Goal: Information Seeking & Learning: Learn about a topic

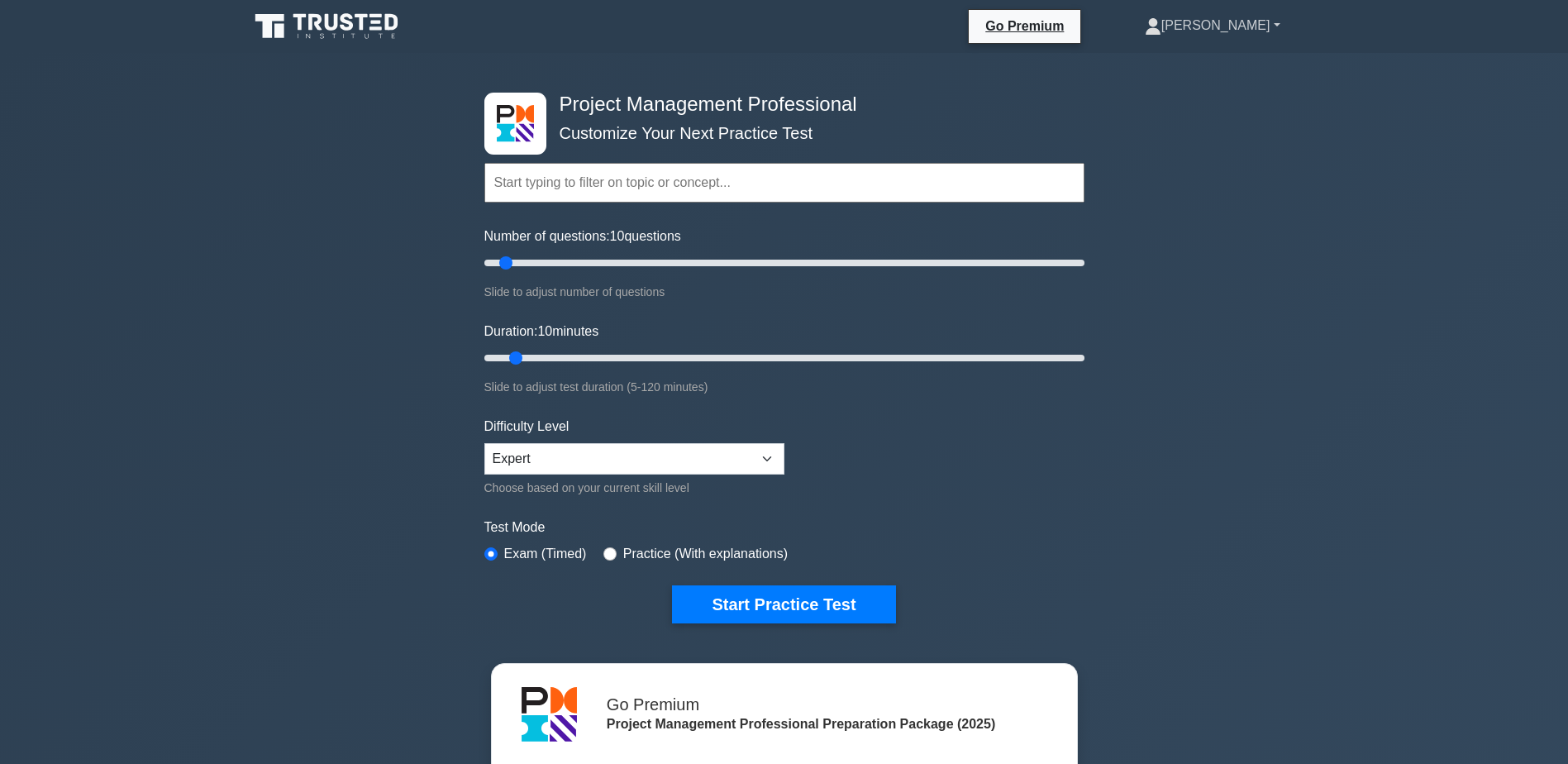
click at [1255, 18] on link "[PERSON_NAME]" at bounding box center [1212, 26] width 215 height 33
click at [1236, 66] on link "Profile" at bounding box center [1171, 64] width 130 height 27
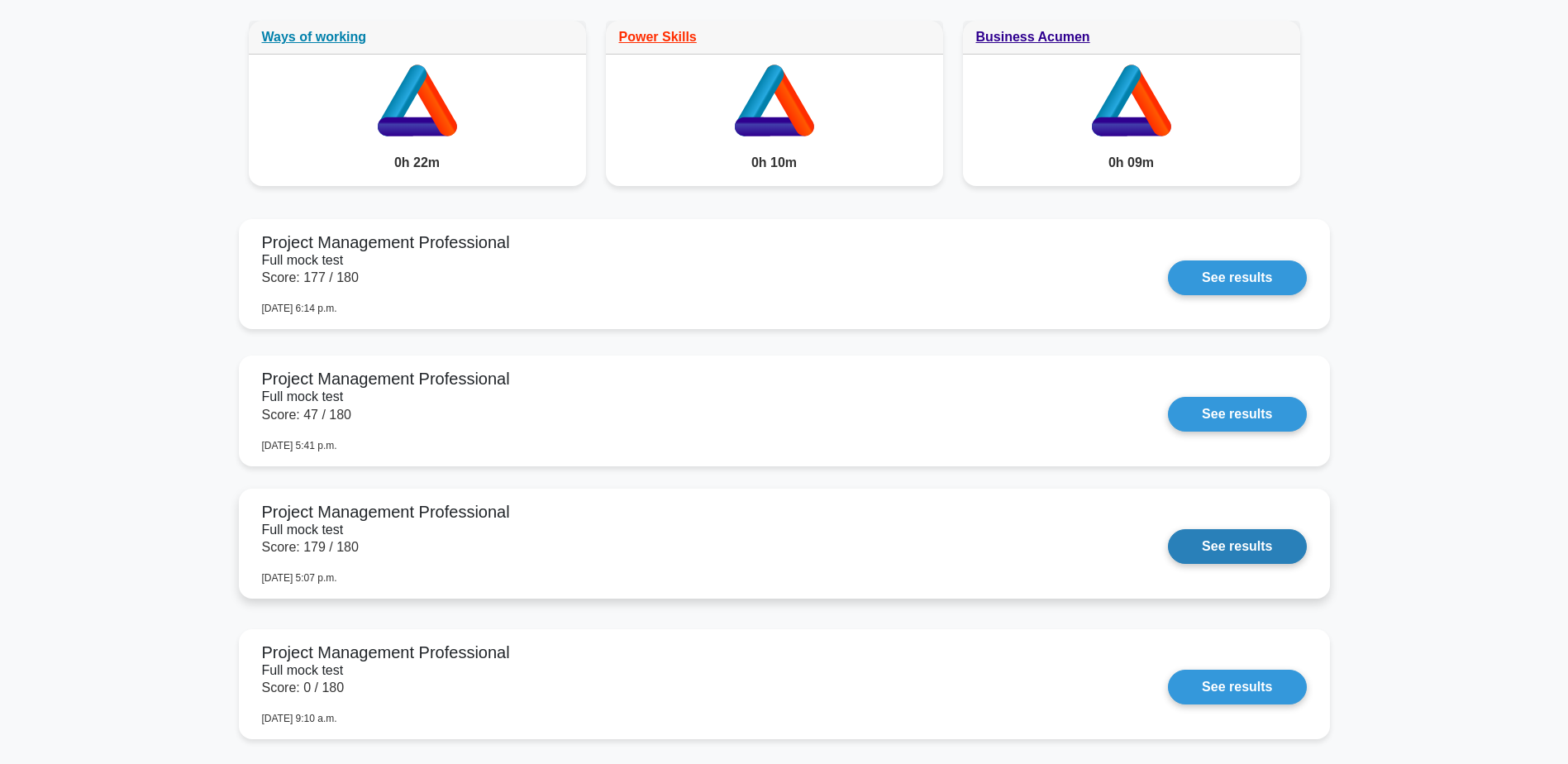
scroll to position [1488, 0]
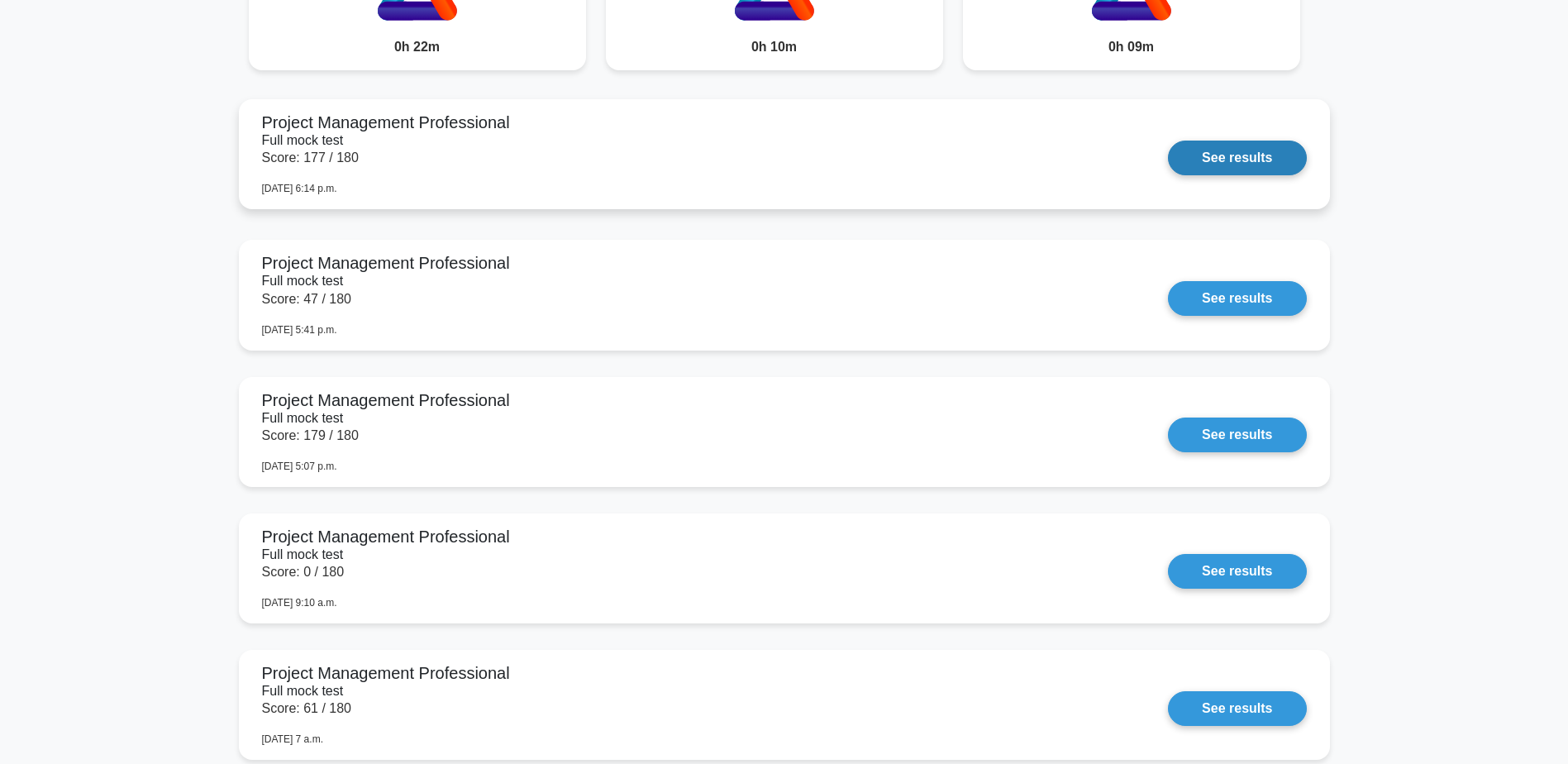
click at [1221, 145] on link "See results" at bounding box center [1237, 158] width 138 height 35
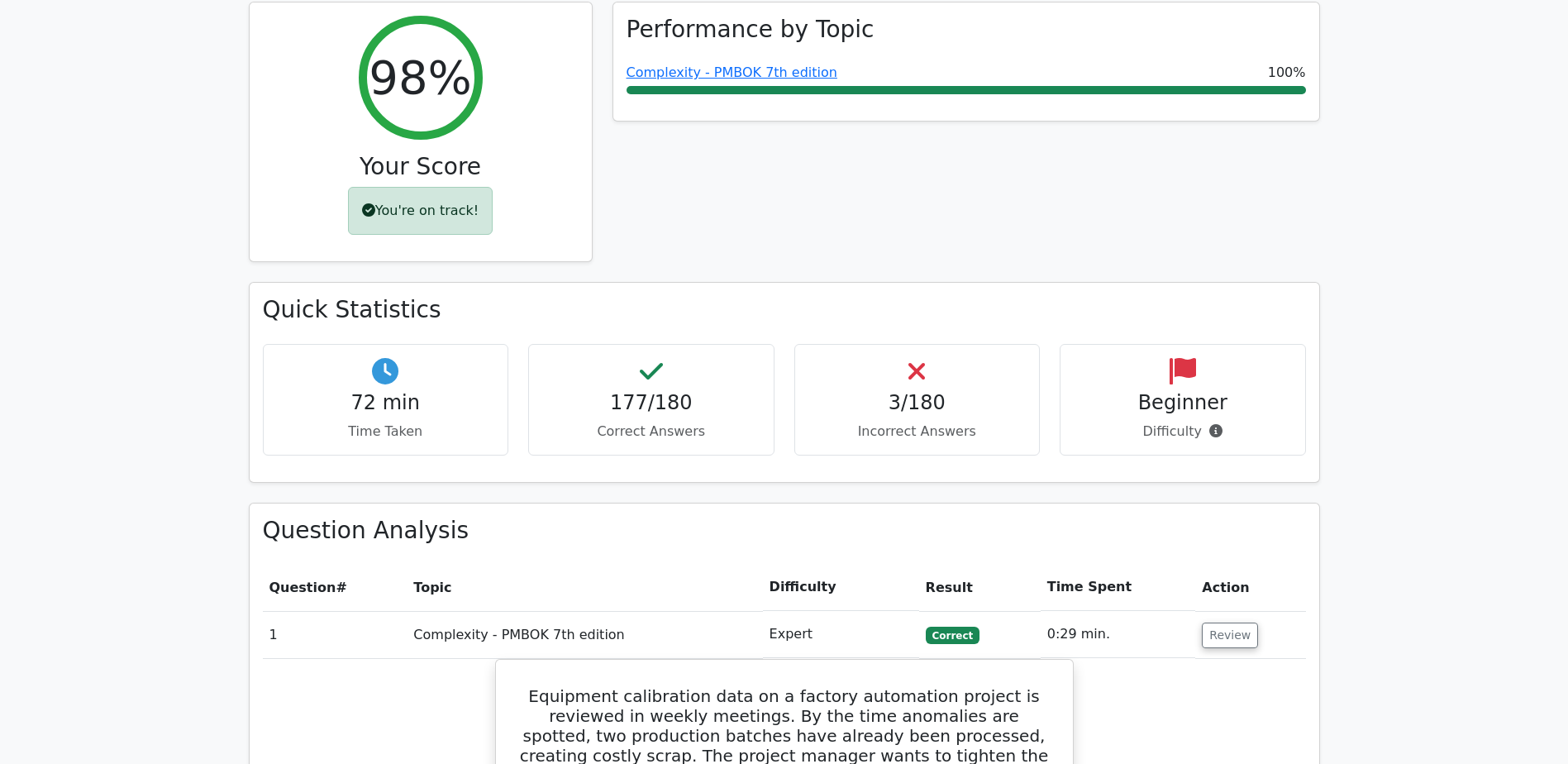
scroll to position [10792, 0]
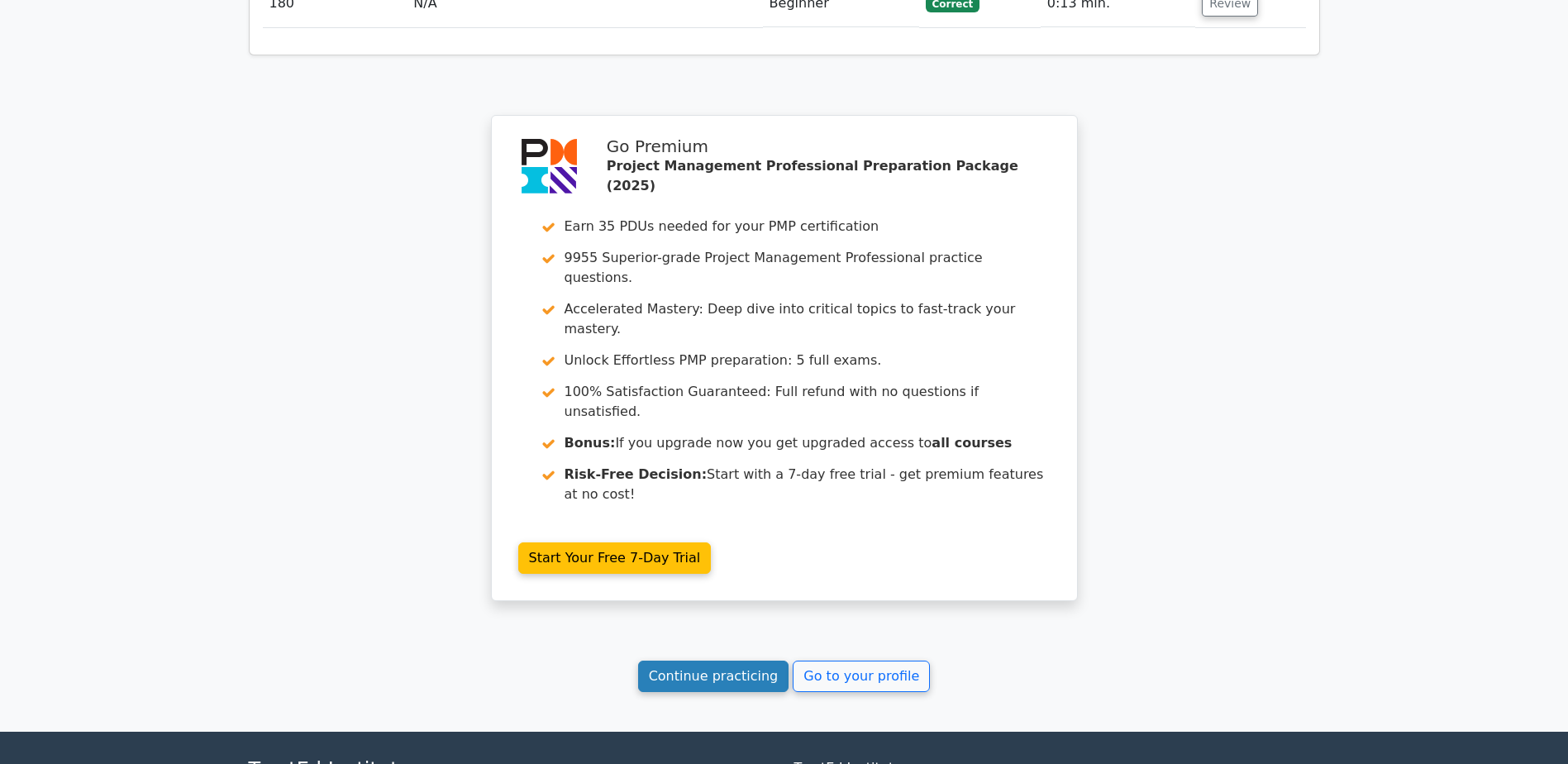
click at [752, 660] on link "Continue practicing" at bounding box center [713, 676] width 151 height 32
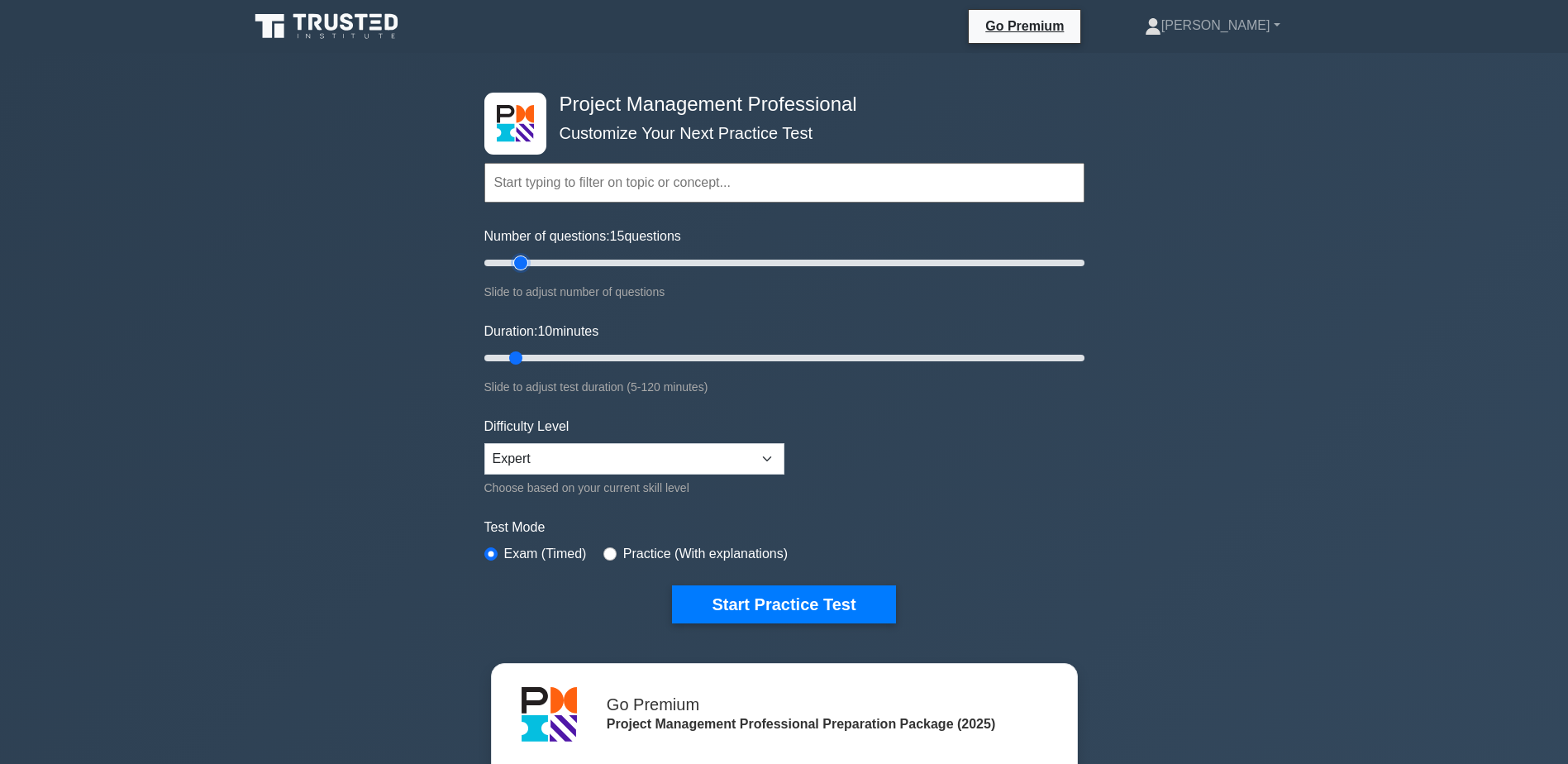
type input "15"
click at [528, 260] on input "Number of questions: 15 questions" at bounding box center [784, 263] width 600 height 20
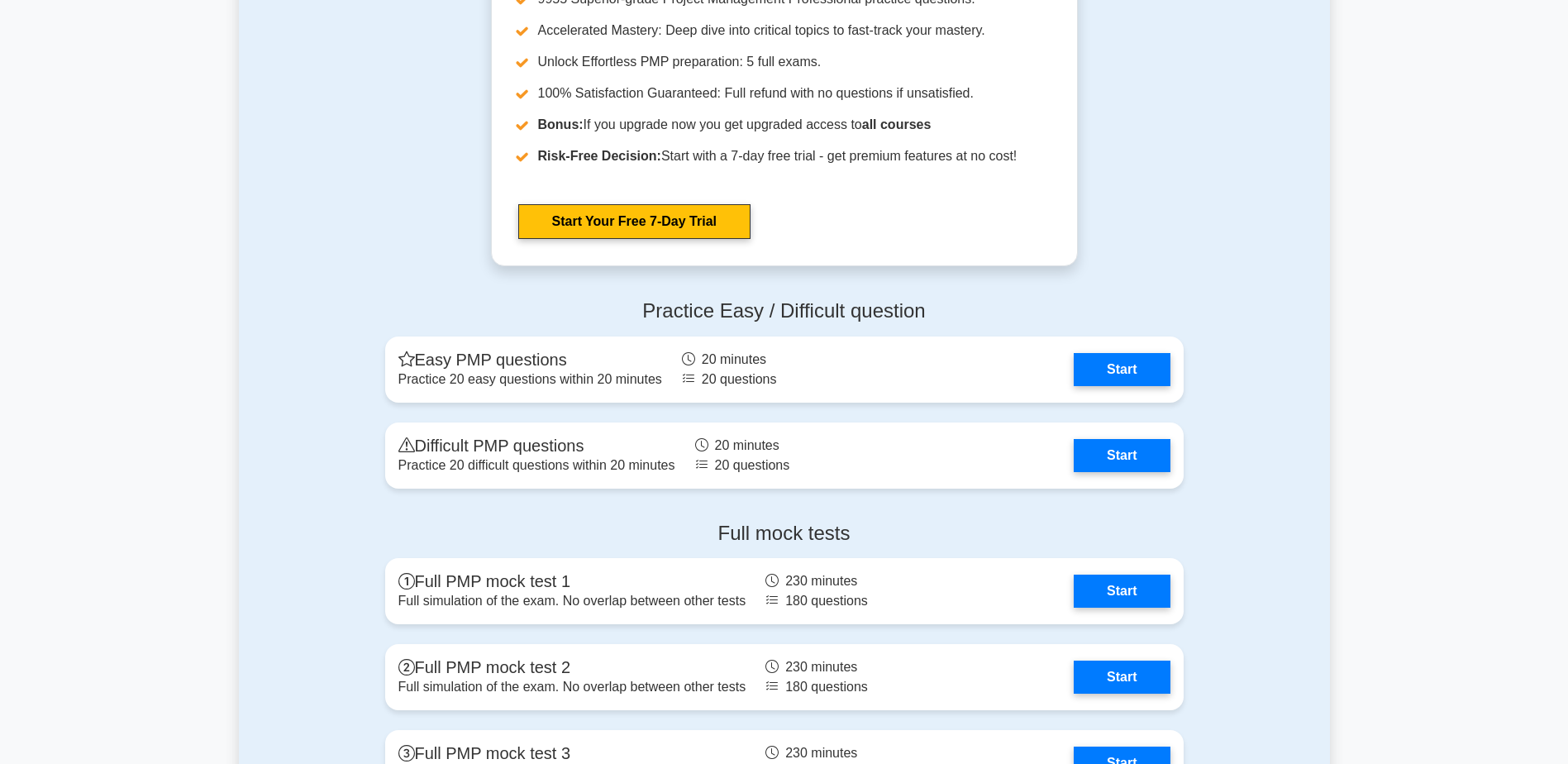
scroll to position [5373, 0]
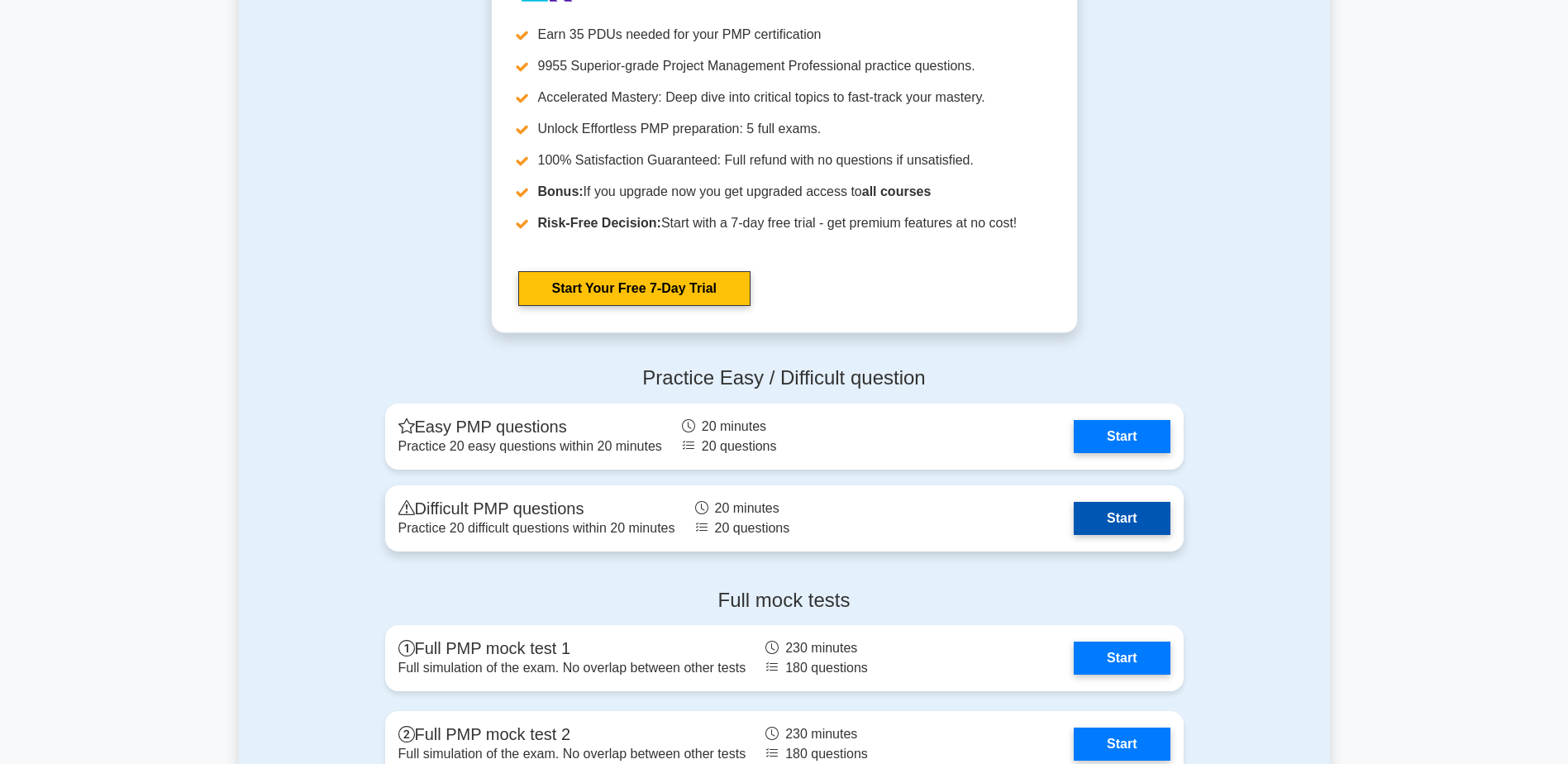
click at [1115, 522] on link "Start" at bounding box center [1121, 519] width 96 height 33
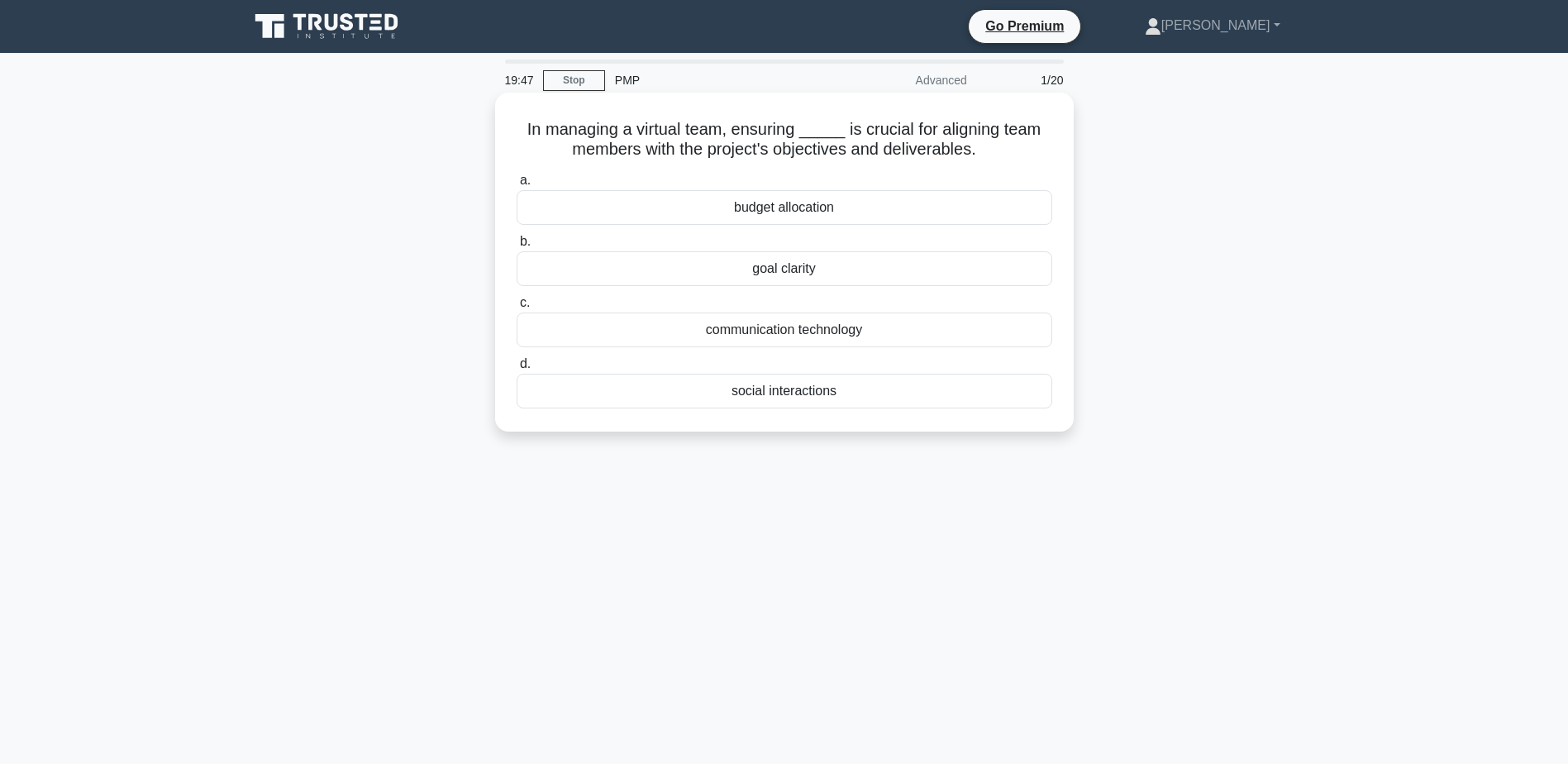
click at [824, 330] on div "communication technology" at bounding box center [785, 330] width 536 height 35
click at [517, 308] on input "c. communication technology" at bounding box center [517, 302] width 0 height 11
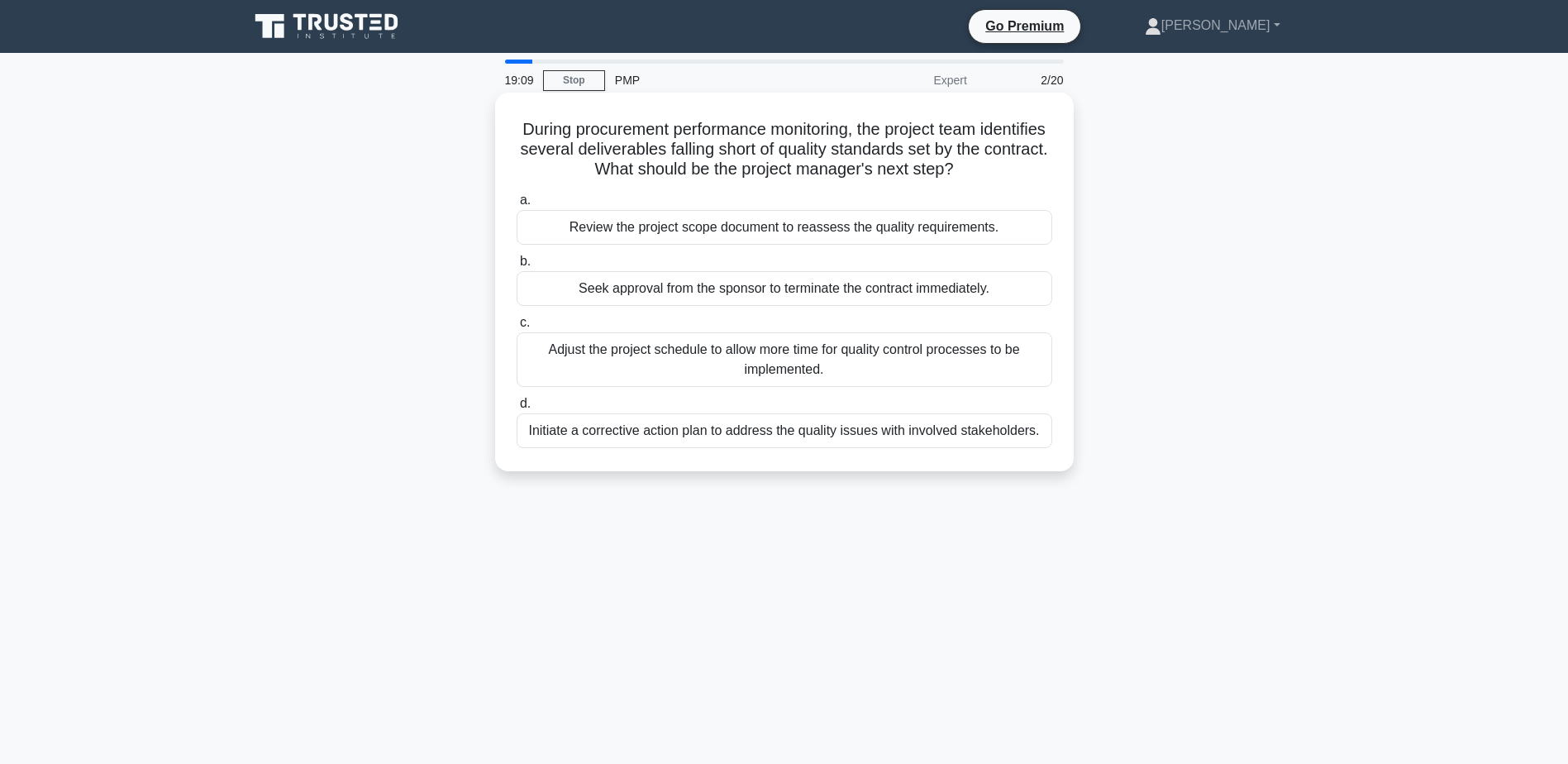
click at [908, 228] on div "Review the project scope document to reassess the quality requirements." at bounding box center [785, 227] width 536 height 35
click at [517, 206] on input "a. Review the project scope document to reassess the quality requirements." at bounding box center [517, 200] width 0 height 11
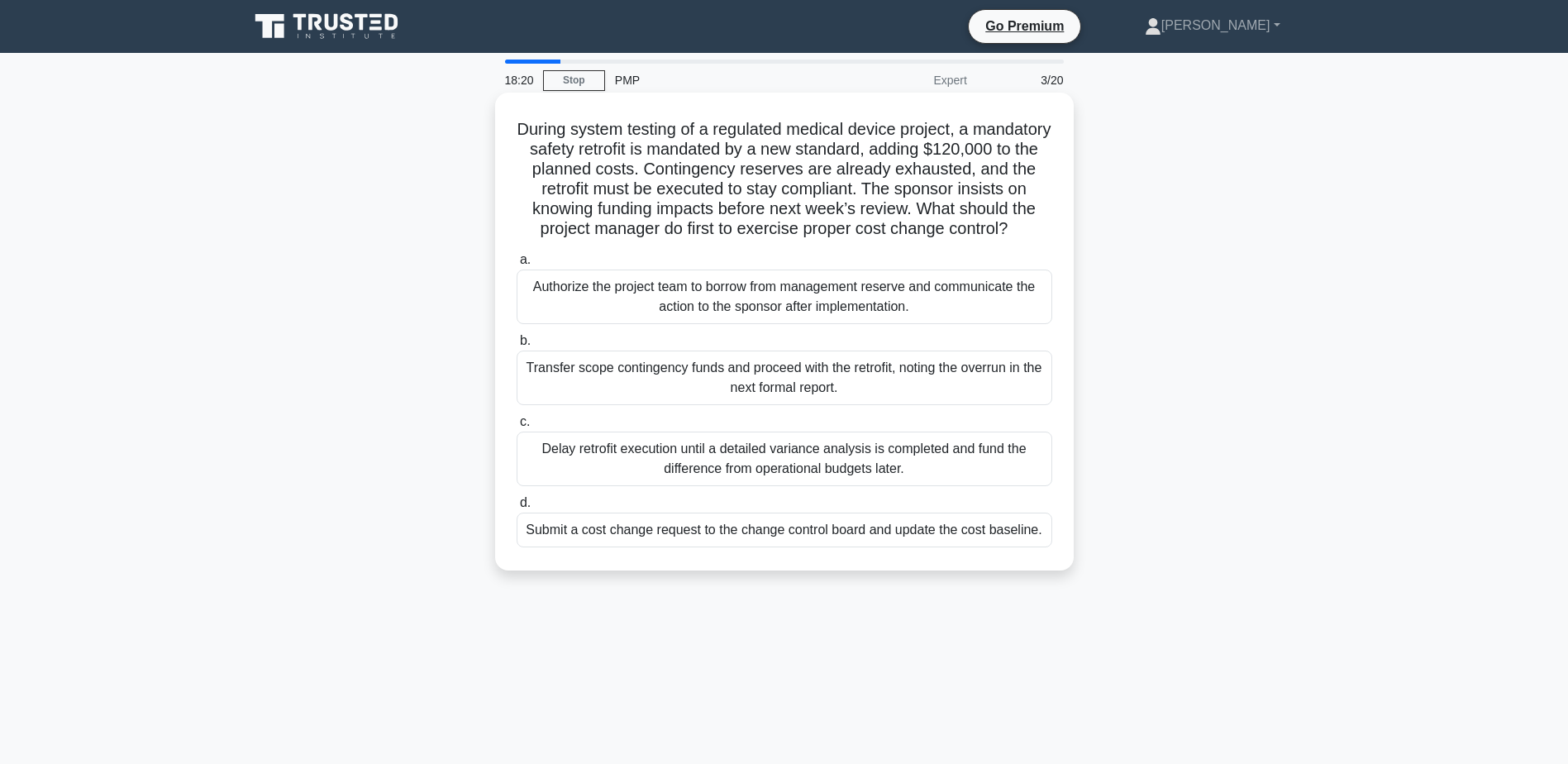
click at [790, 547] on div "Submit a cost change request to the change control board and update the cost ba…" at bounding box center [785, 530] width 536 height 35
click at [517, 508] on input "d. Submit a cost change request to the change control board and update the cost…" at bounding box center [517, 503] width 0 height 11
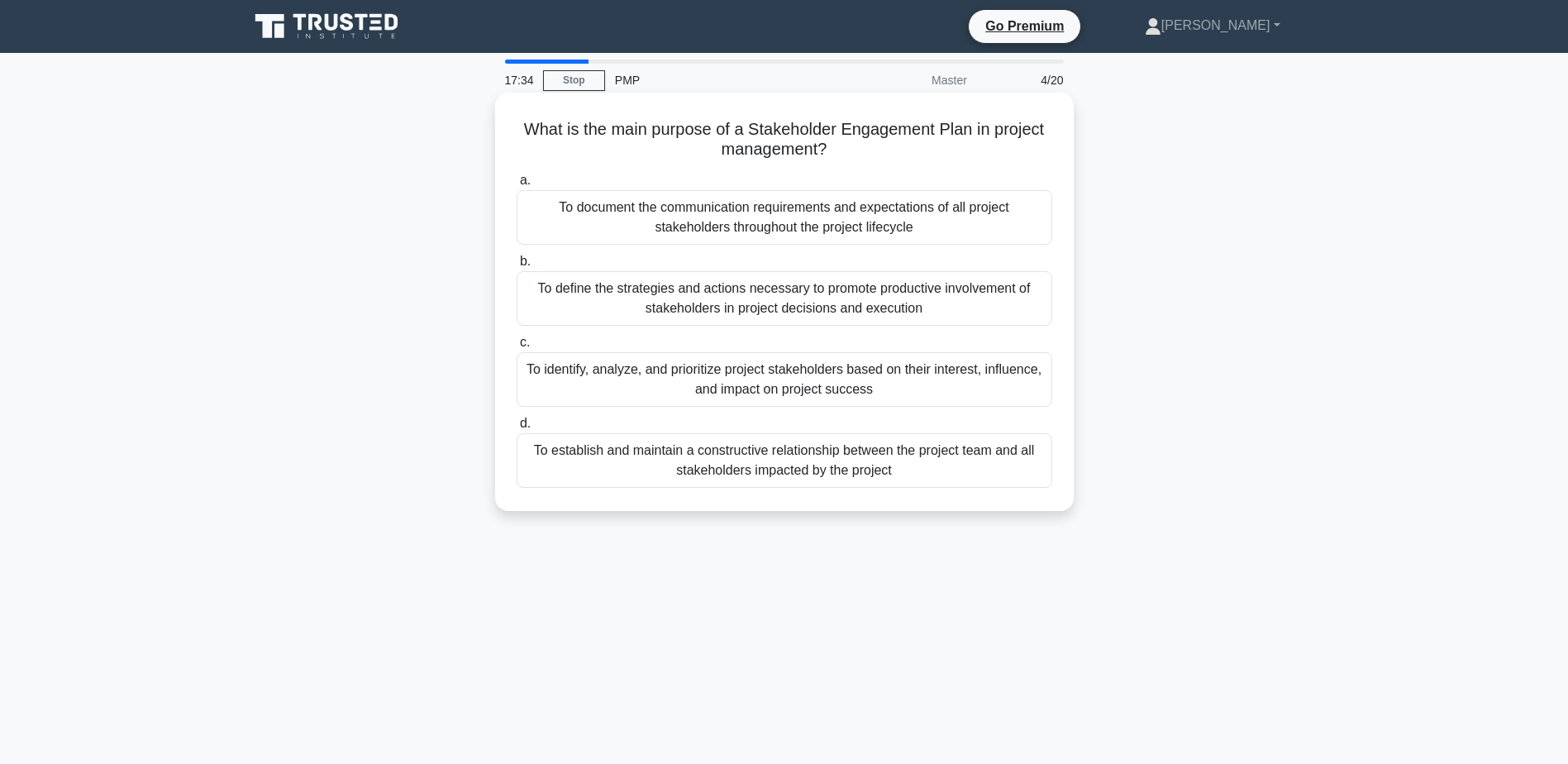
click at [843, 372] on div "To identify, analyze, and prioritize project stakeholders based on their intere…" at bounding box center [785, 379] width 536 height 54
click at [517, 348] on input "c. To identify, analyze, and prioritize project stakeholders based on their int…" at bounding box center [517, 342] width 0 height 11
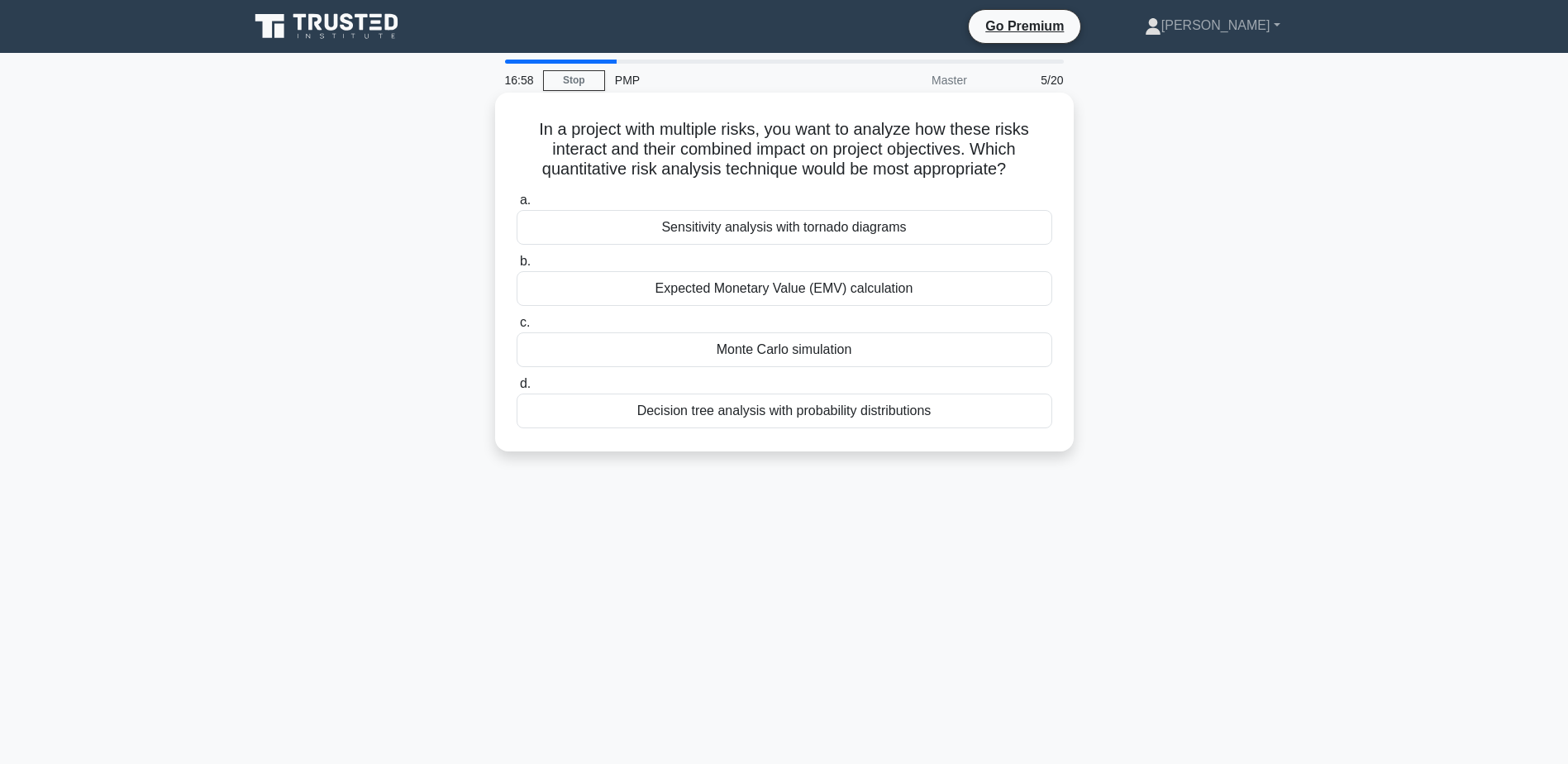
click at [799, 415] on div "Decision tree analysis with probability distributions" at bounding box center [785, 411] width 536 height 35
click at [517, 389] on input "d. Decision tree analysis with probability distributions" at bounding box center [517, 383] width 0 height 11
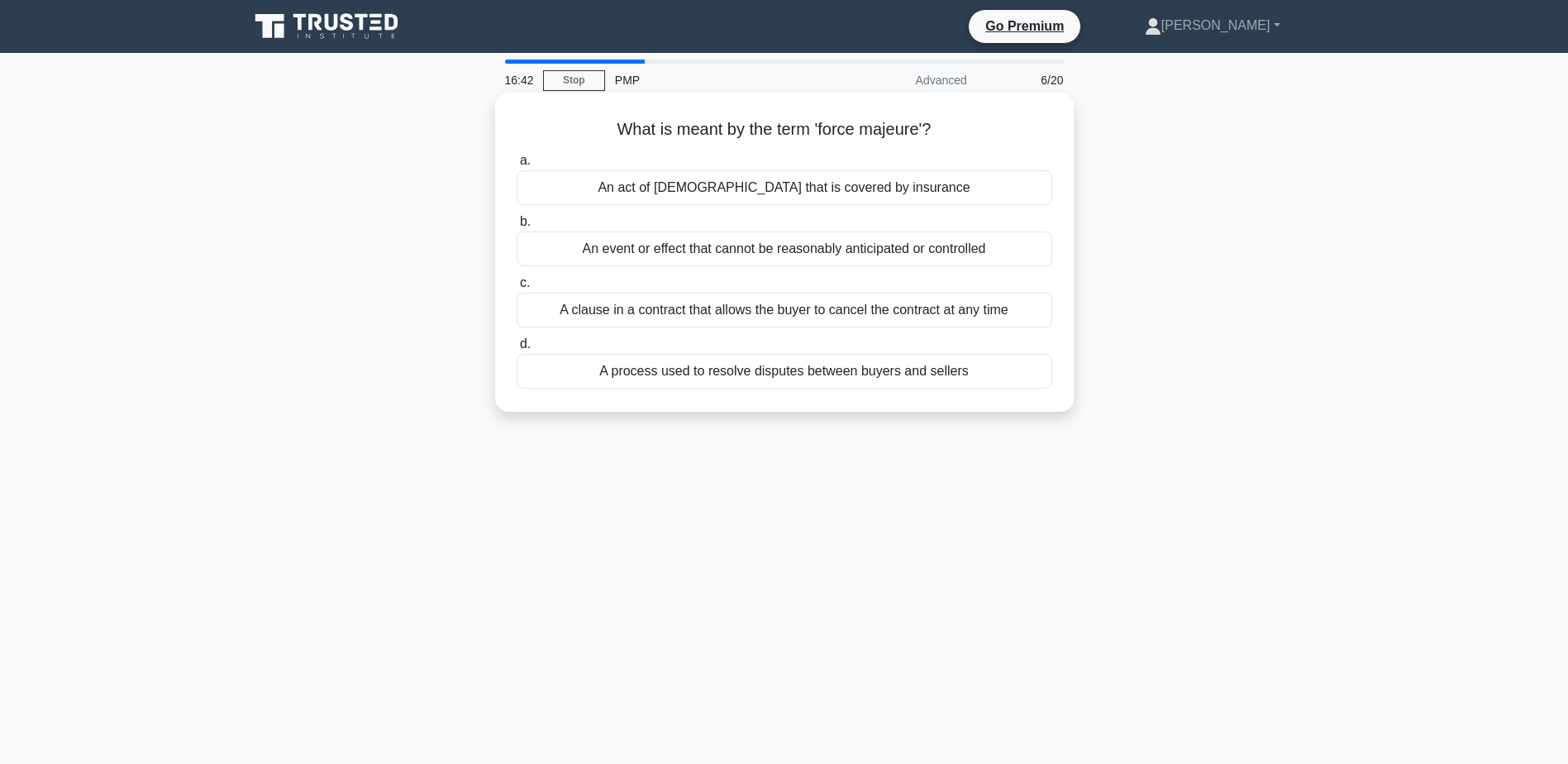
click at [867, 250] on div "An event or effect that cannot be reasonably anticipated or controlled" at bounding box center [785, 249] width 536 height 35
click at [517, 227] on input "b. An event or effect that cannot be reasonably anticipated or controlled" at bounding box center [517, 221] width 0 height 11
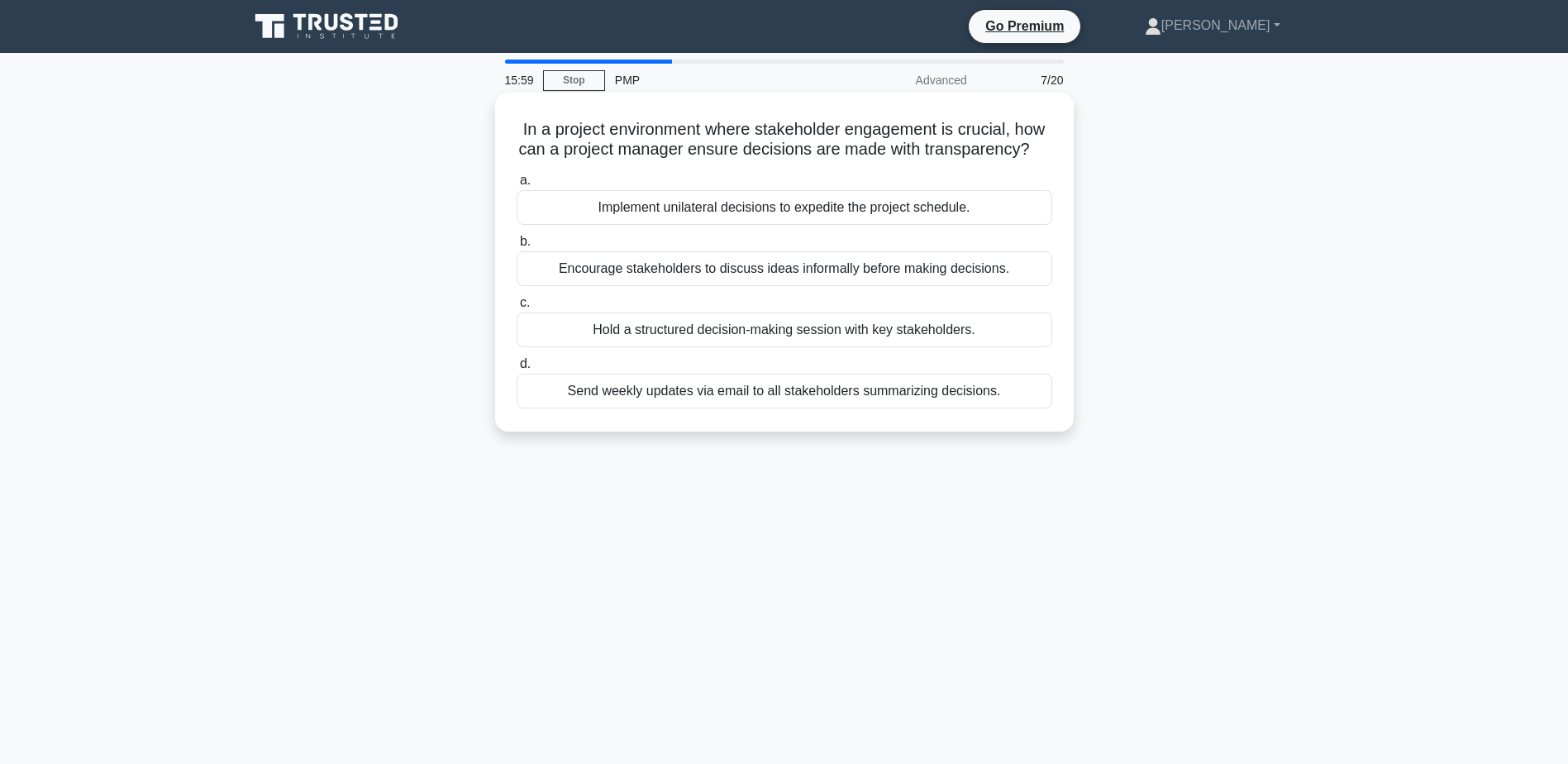
click at [832, 286] on div "Encourage stakeholders to discuss ideas informally before making decisions." at bounding box center [785, 269] width 536 height 35
click at [517, 247] on input "b. Encourage stakeholders to discuss ideas informally before making decisions." at bounding box center [517, 241] width 0 height 11
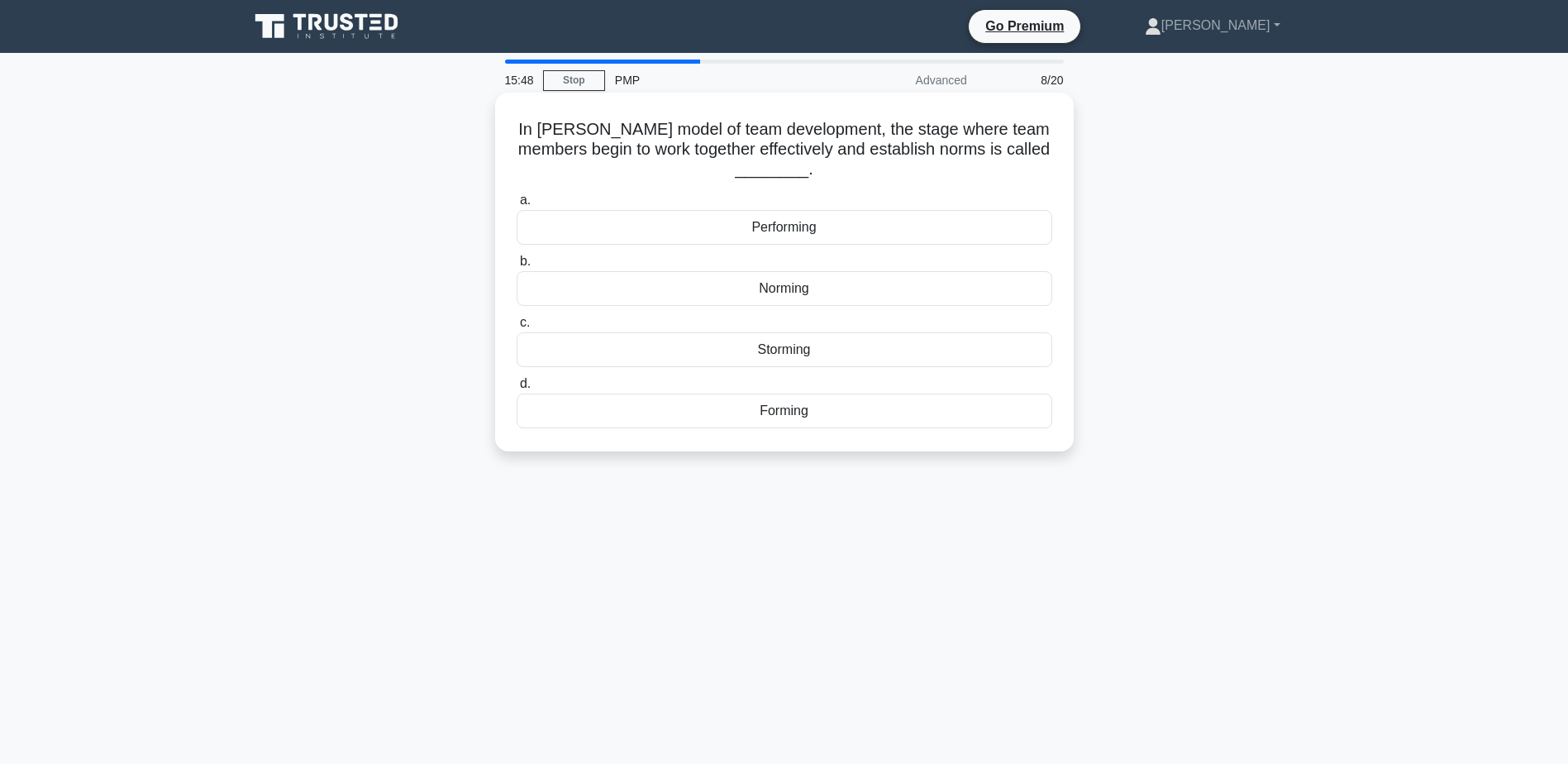
click at [787, 286] on div "Norming" at bounding box center [785, 289] width 536 height 35
click at [517, 267] on input "b. Norming" at bounding box center [517, 261] width 0 height 11
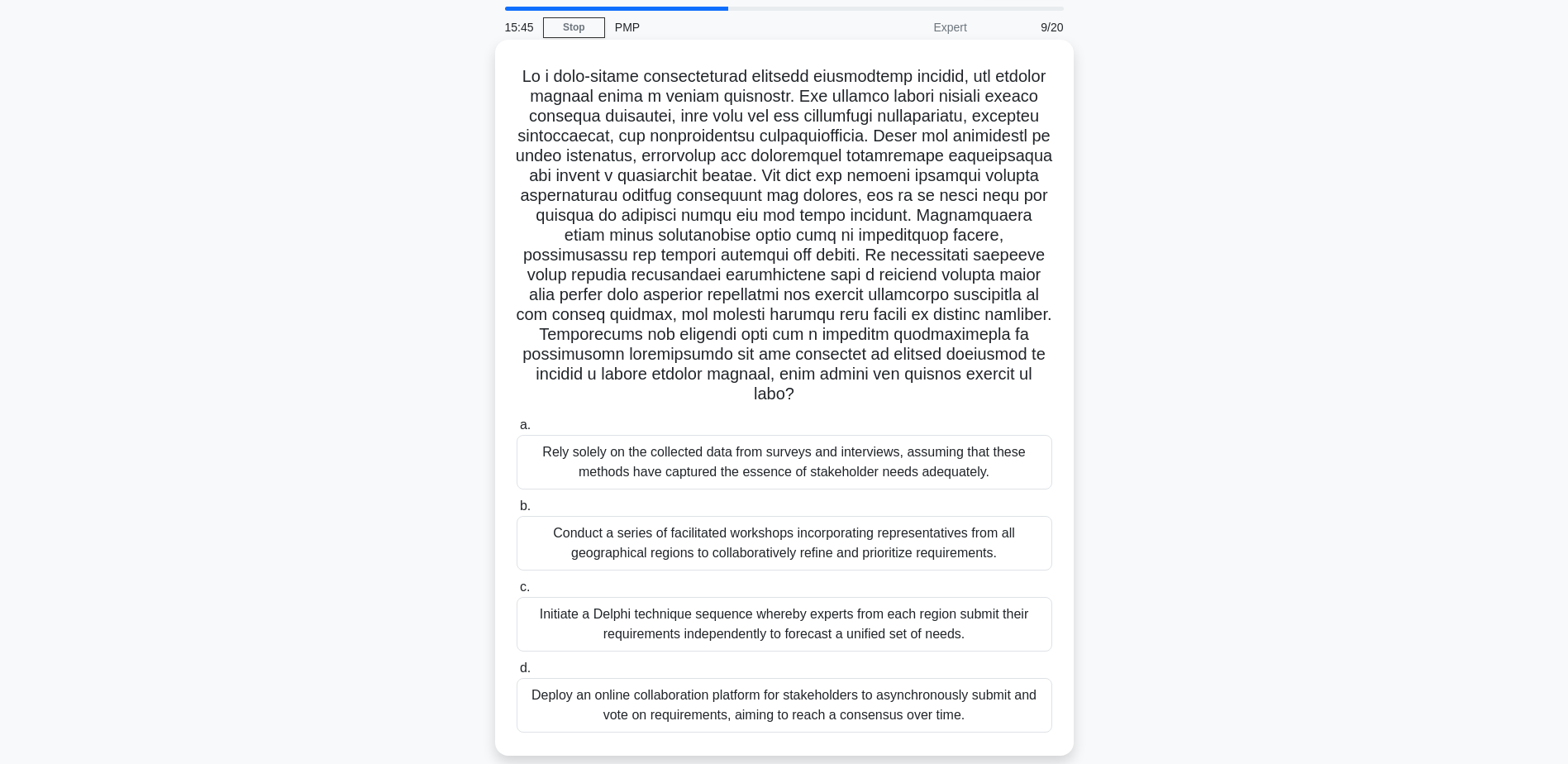
scroll to position [83, 0]
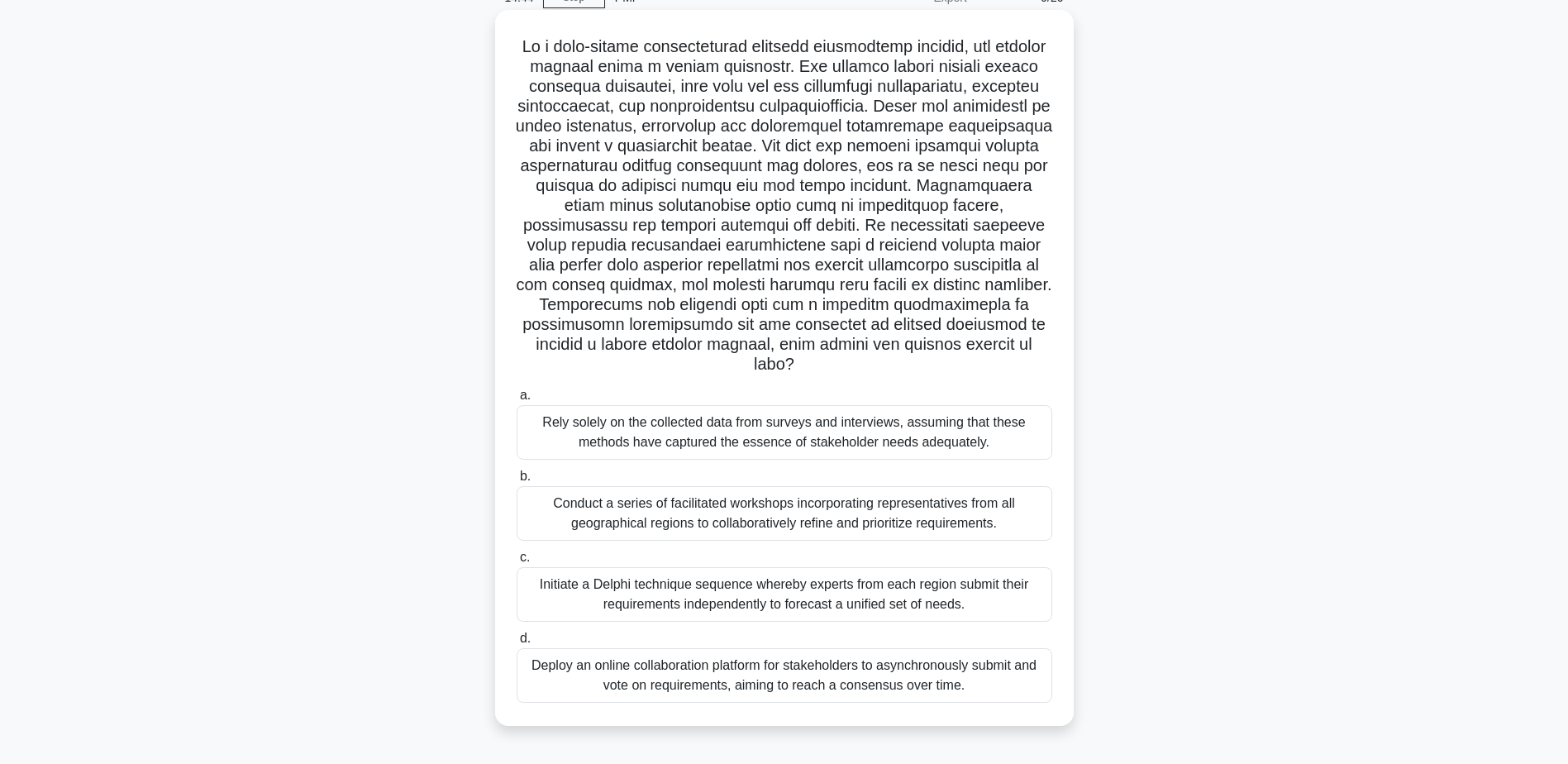
click at [693, 508] on div "Conduct a series of facilitated workshops incorporating representatives from al…" at bounding box center [785, 513] width 536 height 54
click at [517, 482] on input "b. Conduct a series of facilitated workshops incorporating representatives from…" at bounding box center [517, 476] width 0 height 11
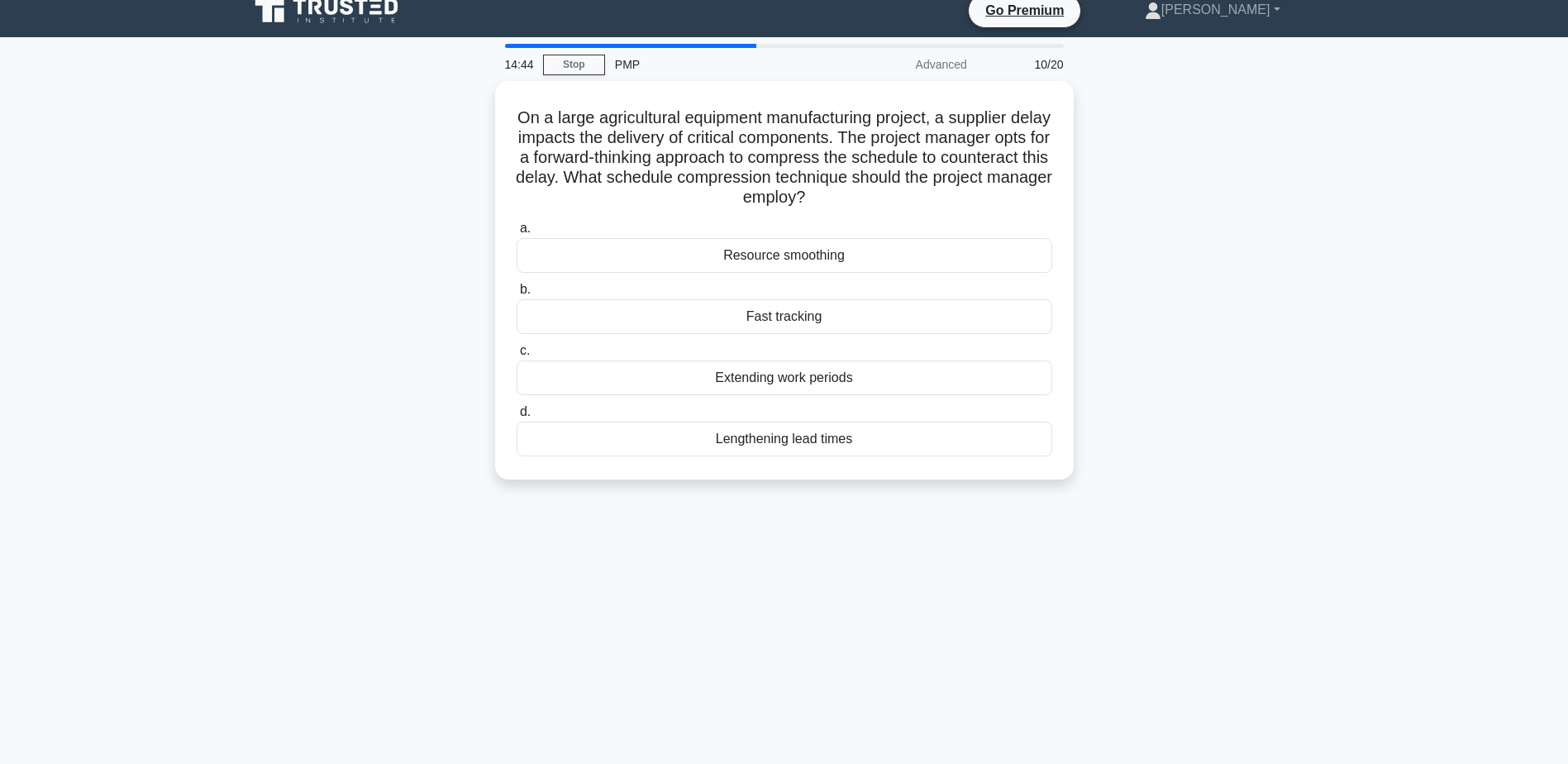
scroll to position [0, 0]
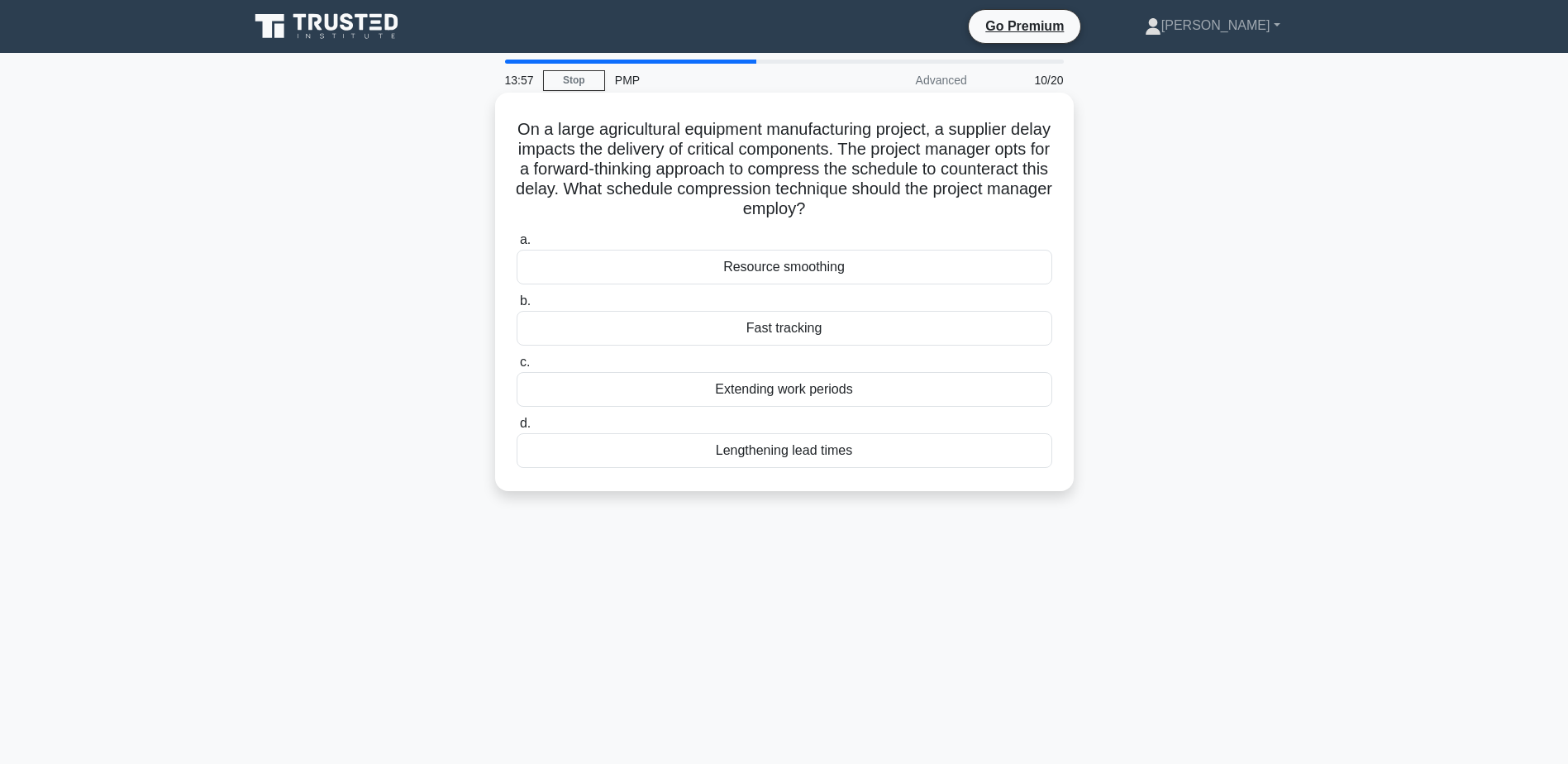
click at [803, 267] on div "Resource smoothing" at bounding box center [785, 267] width 536 height 35
click at [517, 245] on input "a. Resource smoothing" at bounding box center [517, 240] width 0 height 11
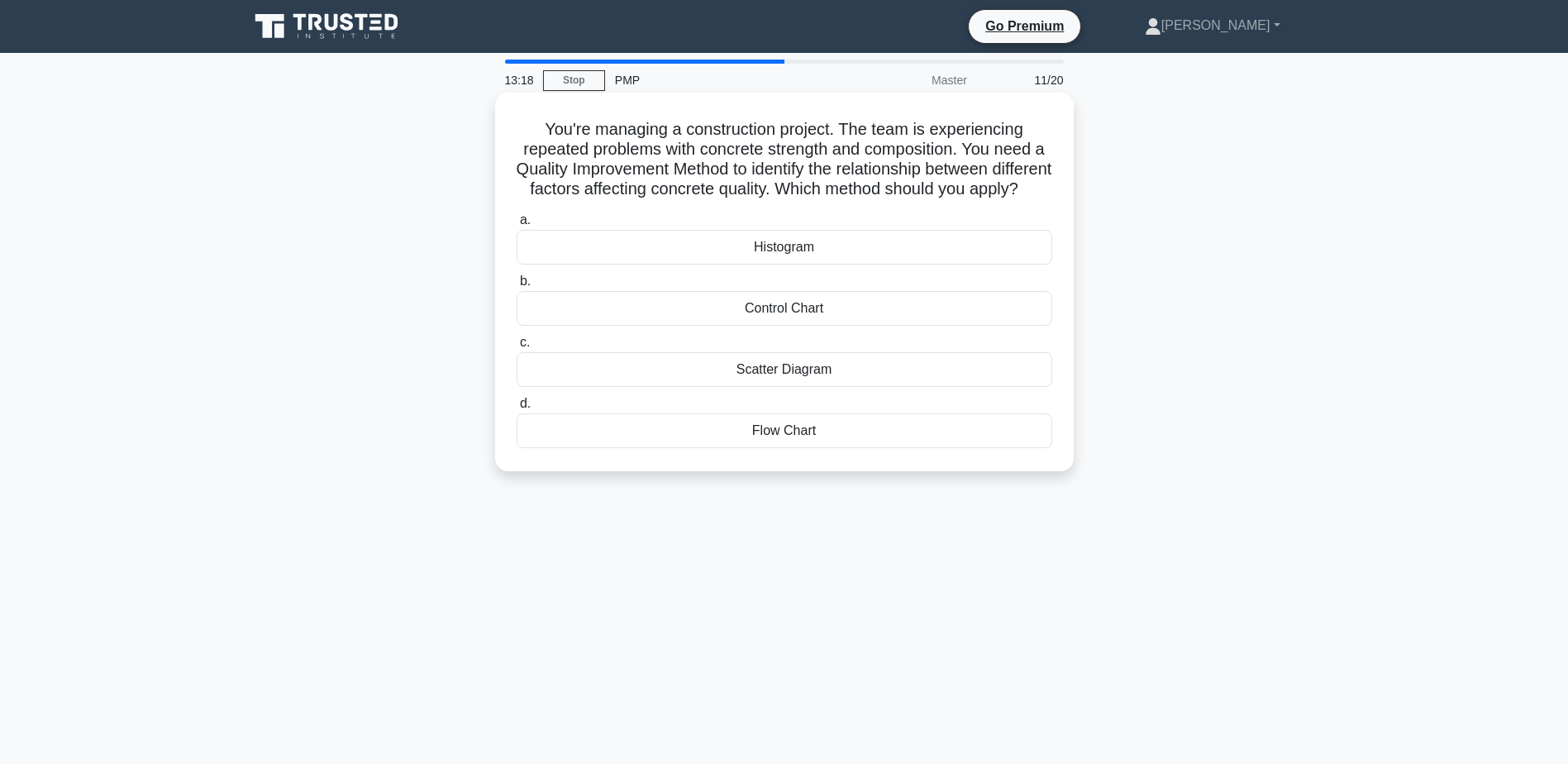
click at [814, 326] on div "Control Chart" at bounding box center [785, 308] width 536 height 35
click at [517, 287] on input "b. Control Chart" at bounding box center [517, 281] width 0 height 11
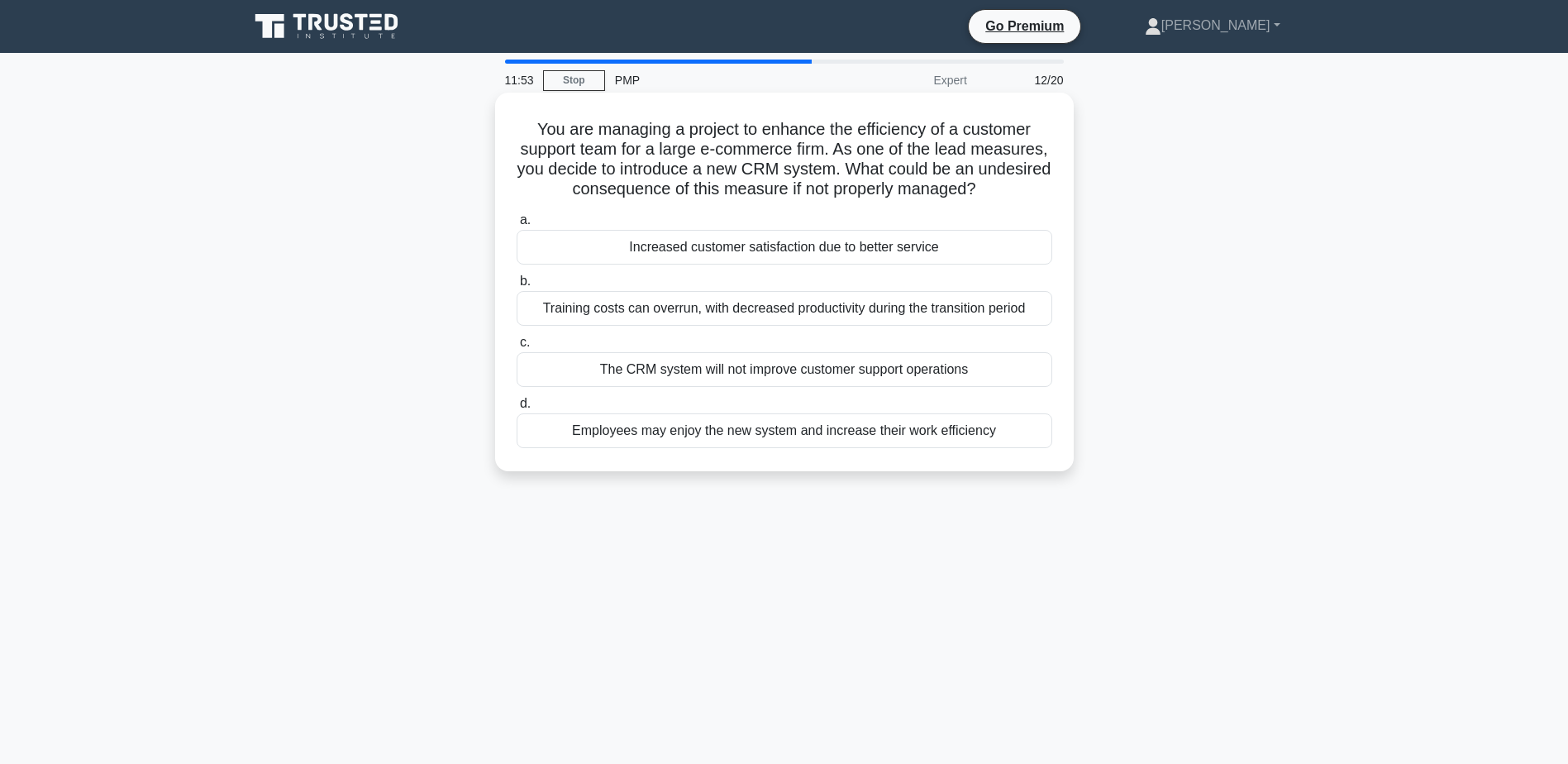
click at [792, 380] on div "The CRM system will not improve customer support operations" at bounding box center [785, 370] width 536 height 35
click at [517, 348] on input "c. The CRM system will not improve customer support operations" at bounding box center [517, 342] width 0 height 11
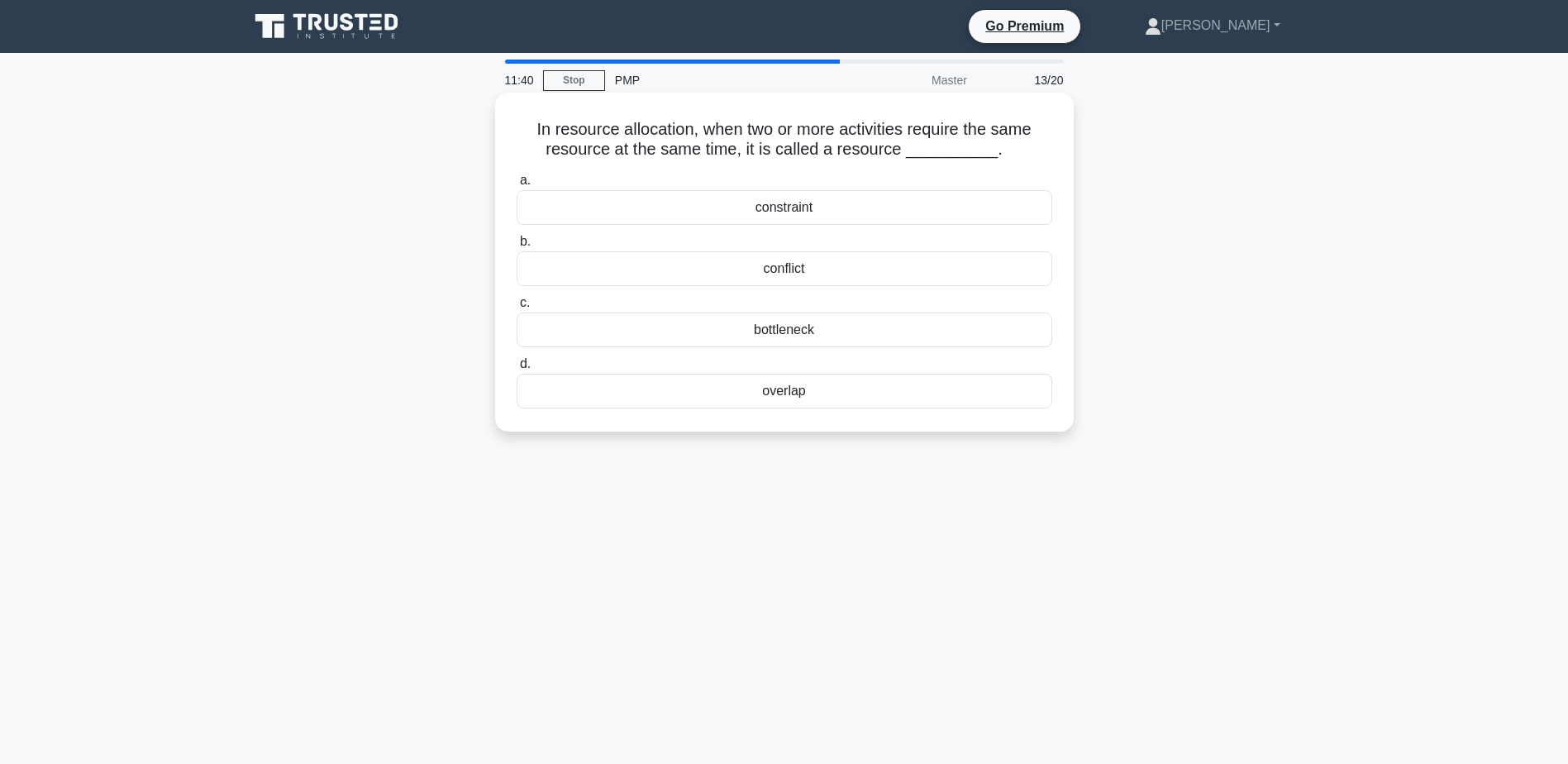
click at [781, 268] on div "conflict" at bounding box center [785, 269] width 536 height 35
click at [517, 247] on input "b. conflict" at bounding box center [517, 241] width 0 height 11
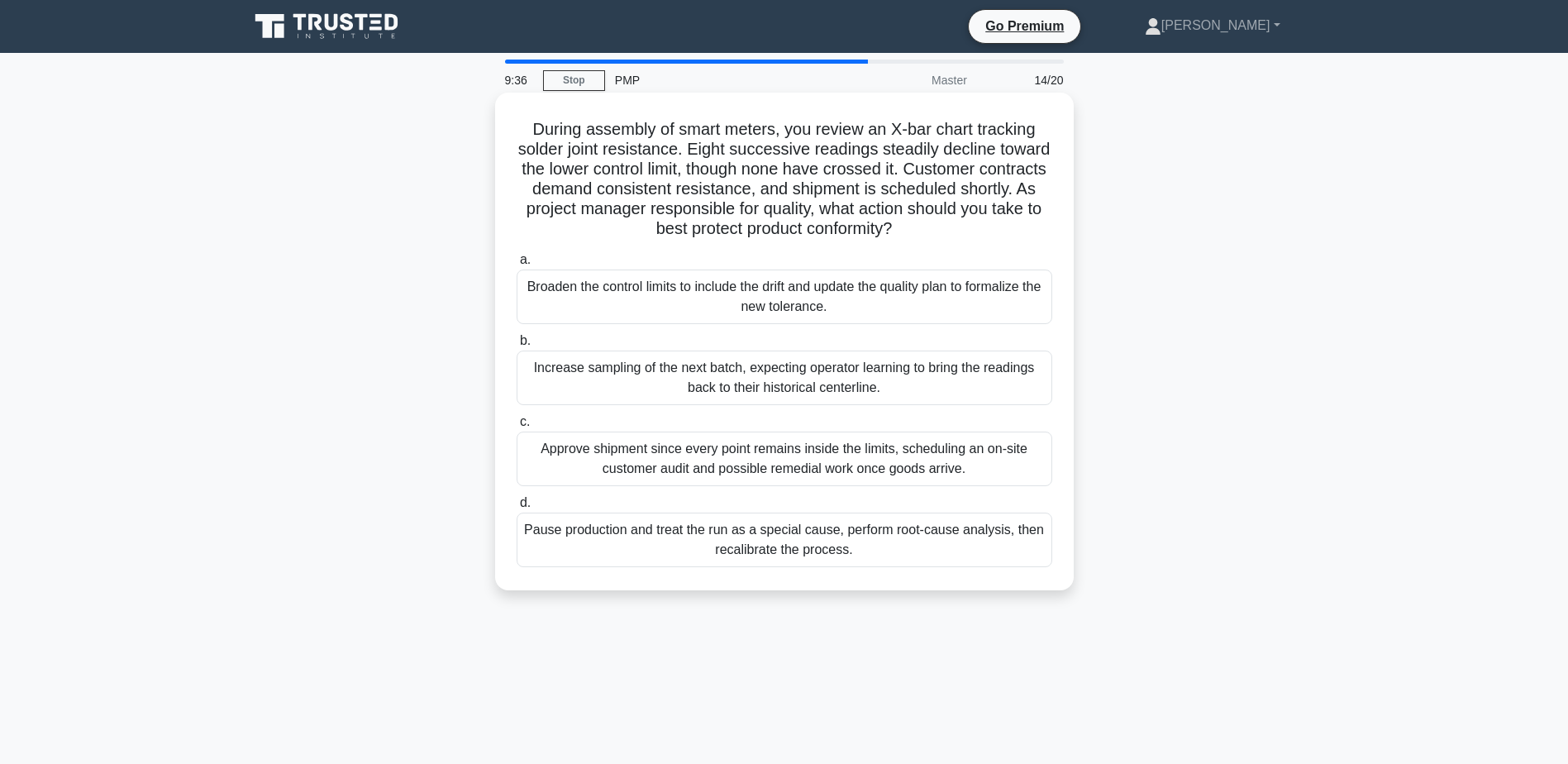
click at [838, 548] on div "Pause production and treat the run as a special cause, perform root-cause analy…" at bounding box center [785, 539] width 536 height 54
click at [517, 508] on input "d. Pause production and treat the run as a special cause, perform root-cause an…" at bounding box center [517, 503] width 0 height 11
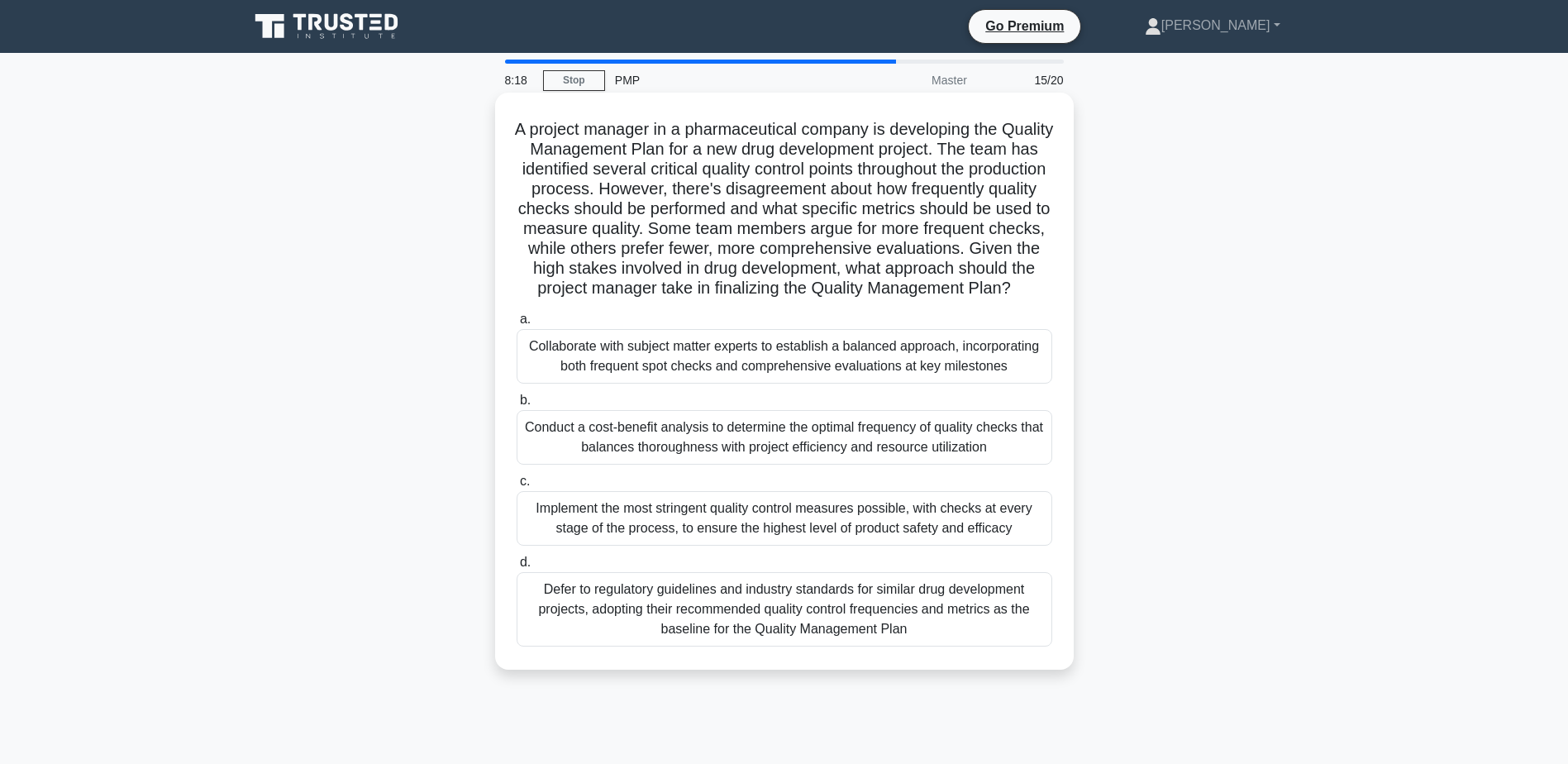
click at [628, 377] on div "Collaborate with subject matter experts to establish a balanced approach, incor…" at bounding box center [785, 356] width 536 height 54
click at [517, 325] on input "a. Collaborate with subject matter experts to establish a balanced approach, in…" at bounding box center [517, 319] width 0 height 11
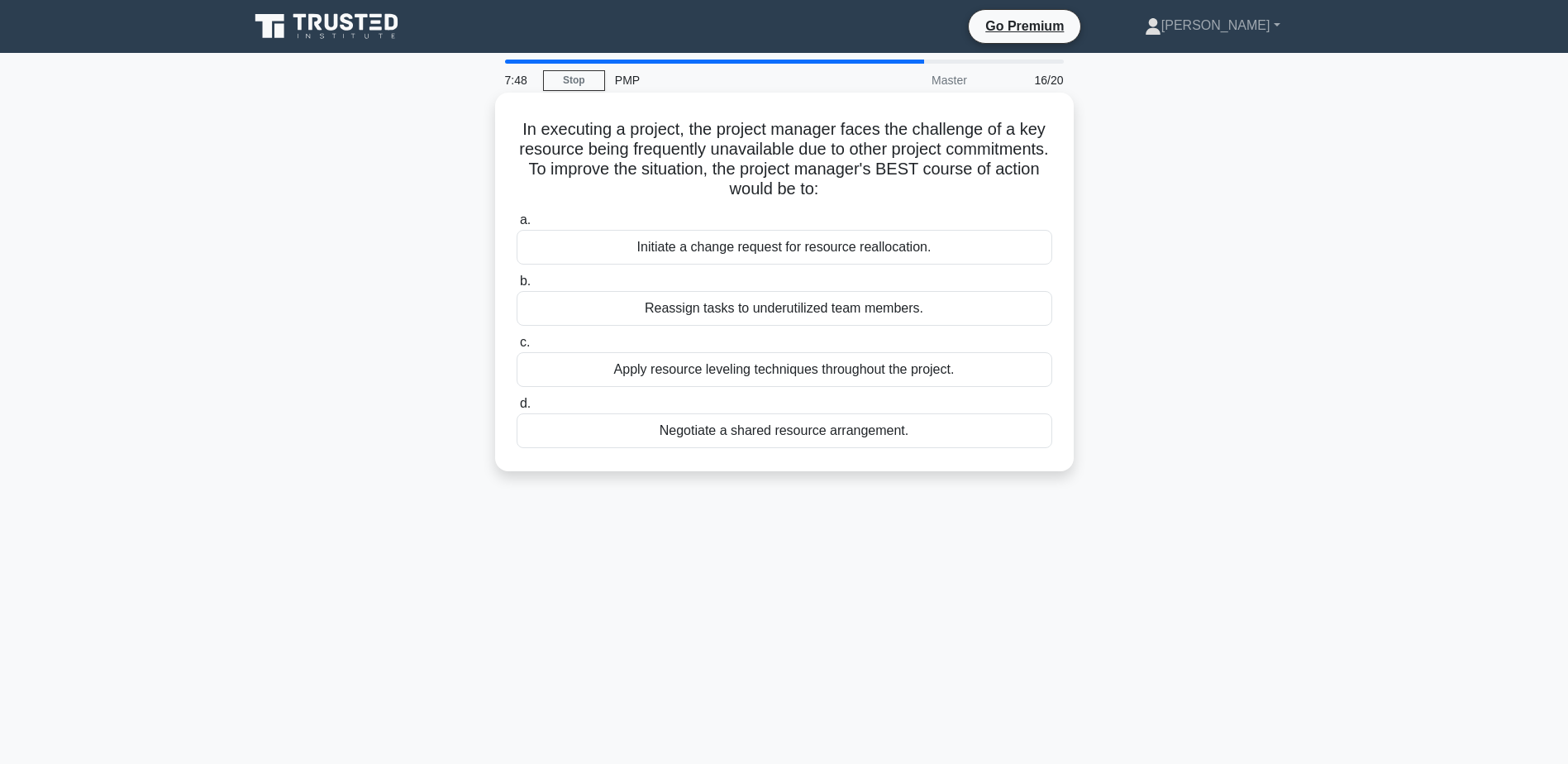
click at [833, 367] on div "Apply resource leveling techniques throughout the project." at bounding box center [785, 370] width 536 height 35
click at [517, 348] on input "c. Apply resource leveling techniques throughout the project." at bounding box center [517, 342] width 0 height 11
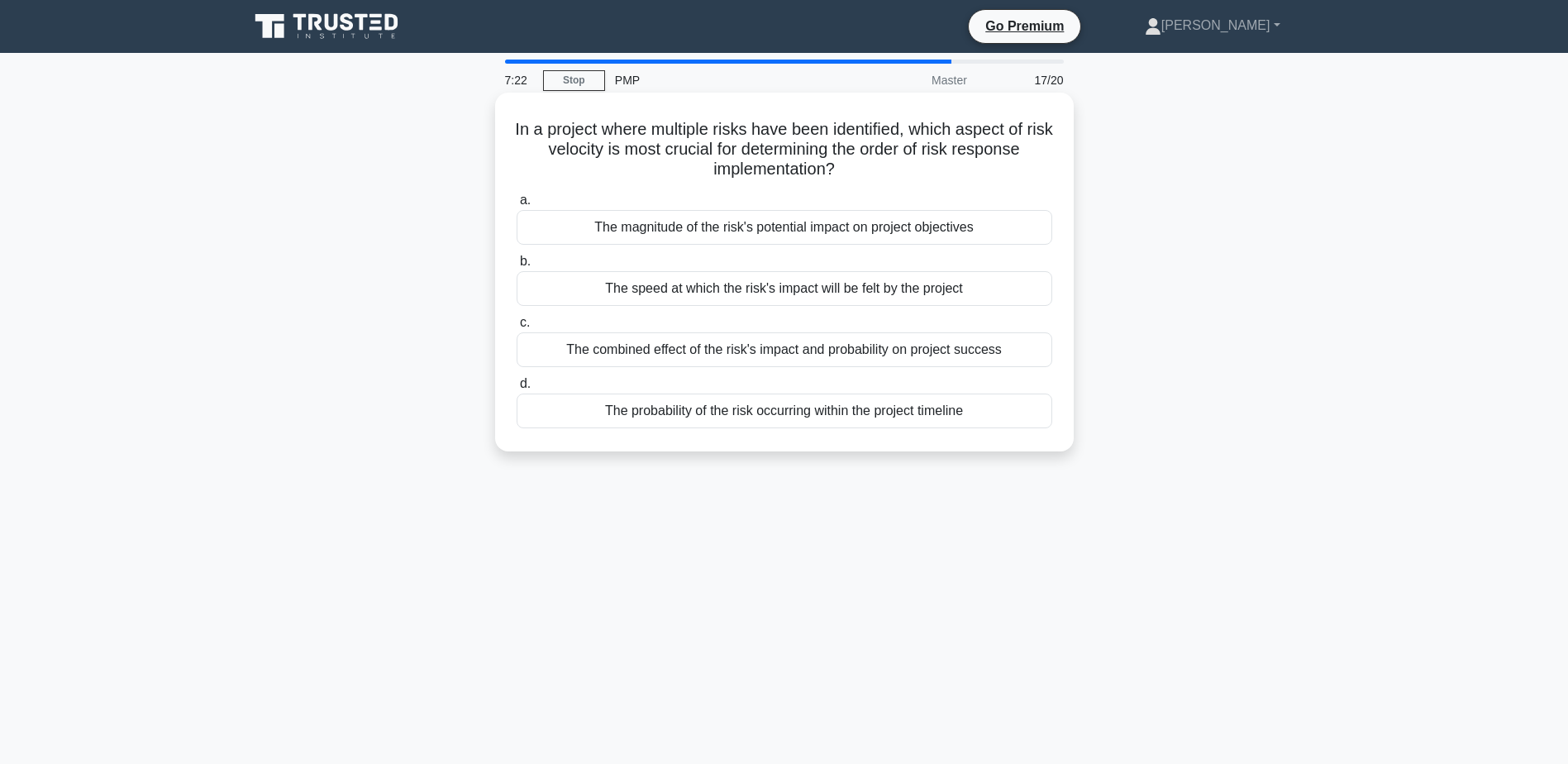
click at [766, 356] on div "The combined effect of the risk's impact and probability on project success" at bounding box center [785, 350] width 536 height 35
click at [517, 328] on input "c. The combined effect of the risk's impact and probability on project success" at bounding box center [517, 322] width 0 height 11
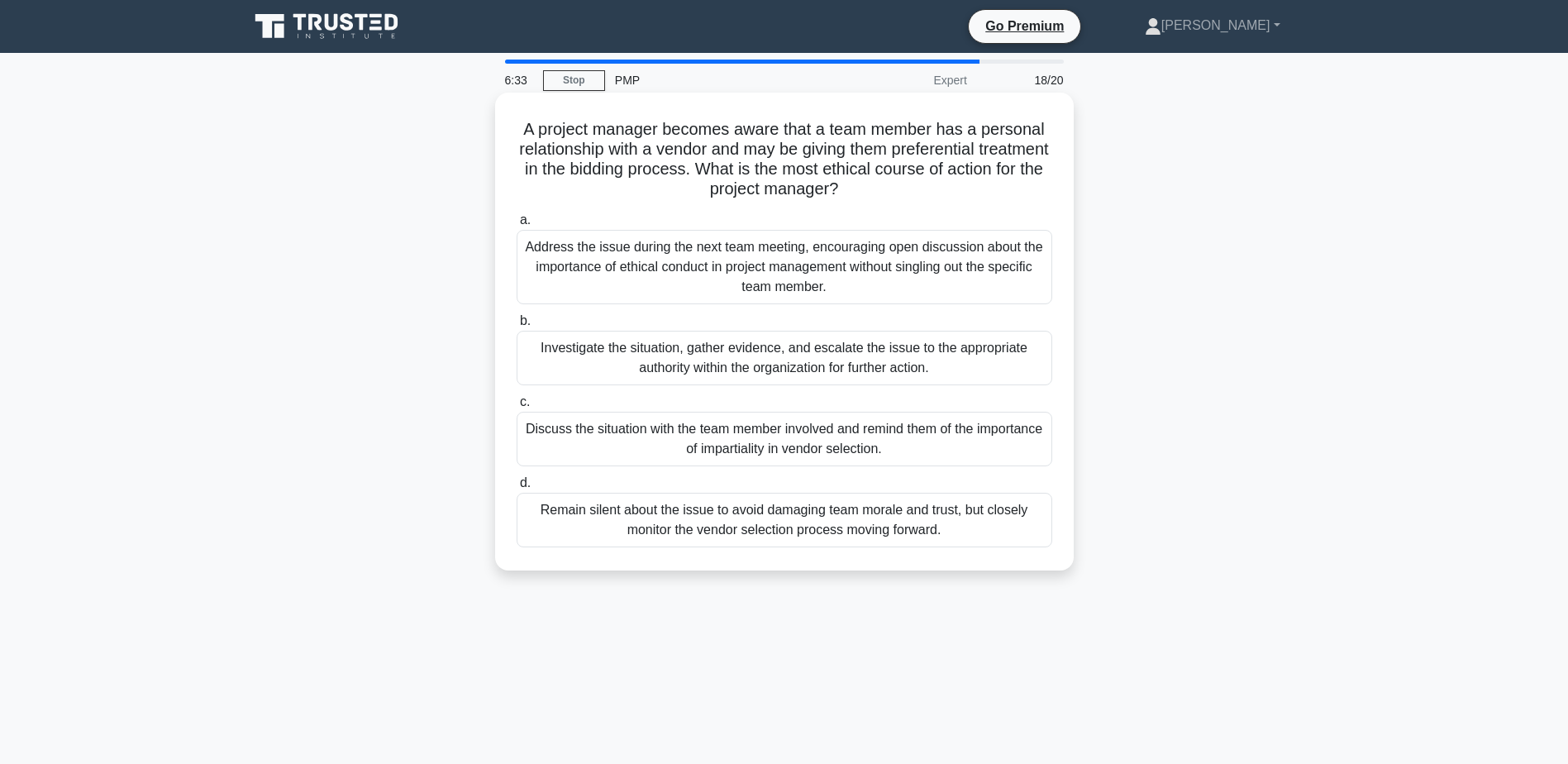
click at [798, 439] on div "Discuss the situation with the team member involved and remind them of the impo…" at bounding box center [785, 438] width 536 height 54
click at [517, 407] on input "c. Discuss the situation with the team member involved and remind them of the i…" at bounding box center [517, 402] width 0 height 11
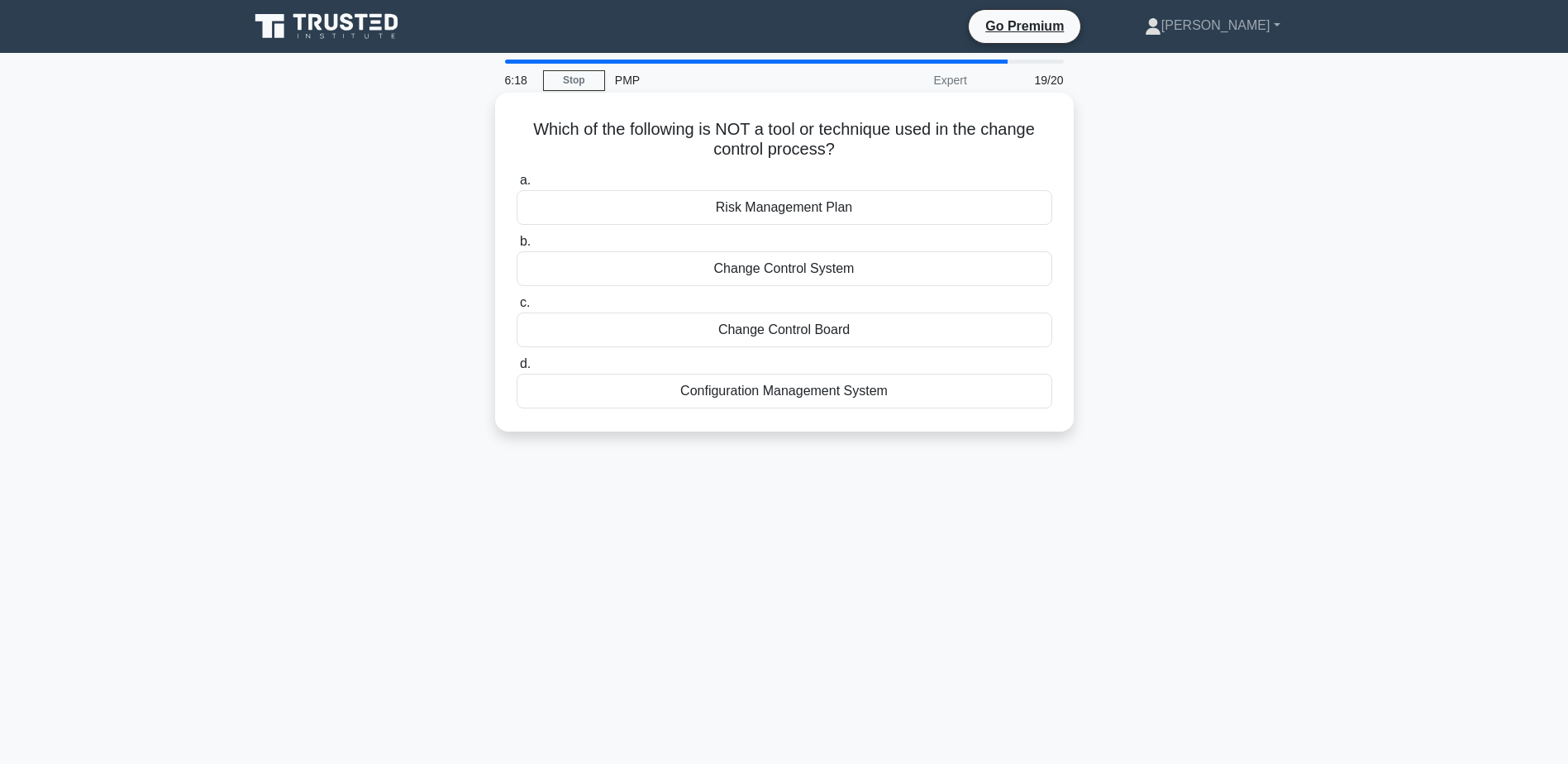
click at [842, 212] on div "Risk Management Plan" at bounding box center [785, 208] width 536 height 35
click at [517, 186] on input "a. Risk Management Plan" at bounding box center [517, 180] width 0 height 11
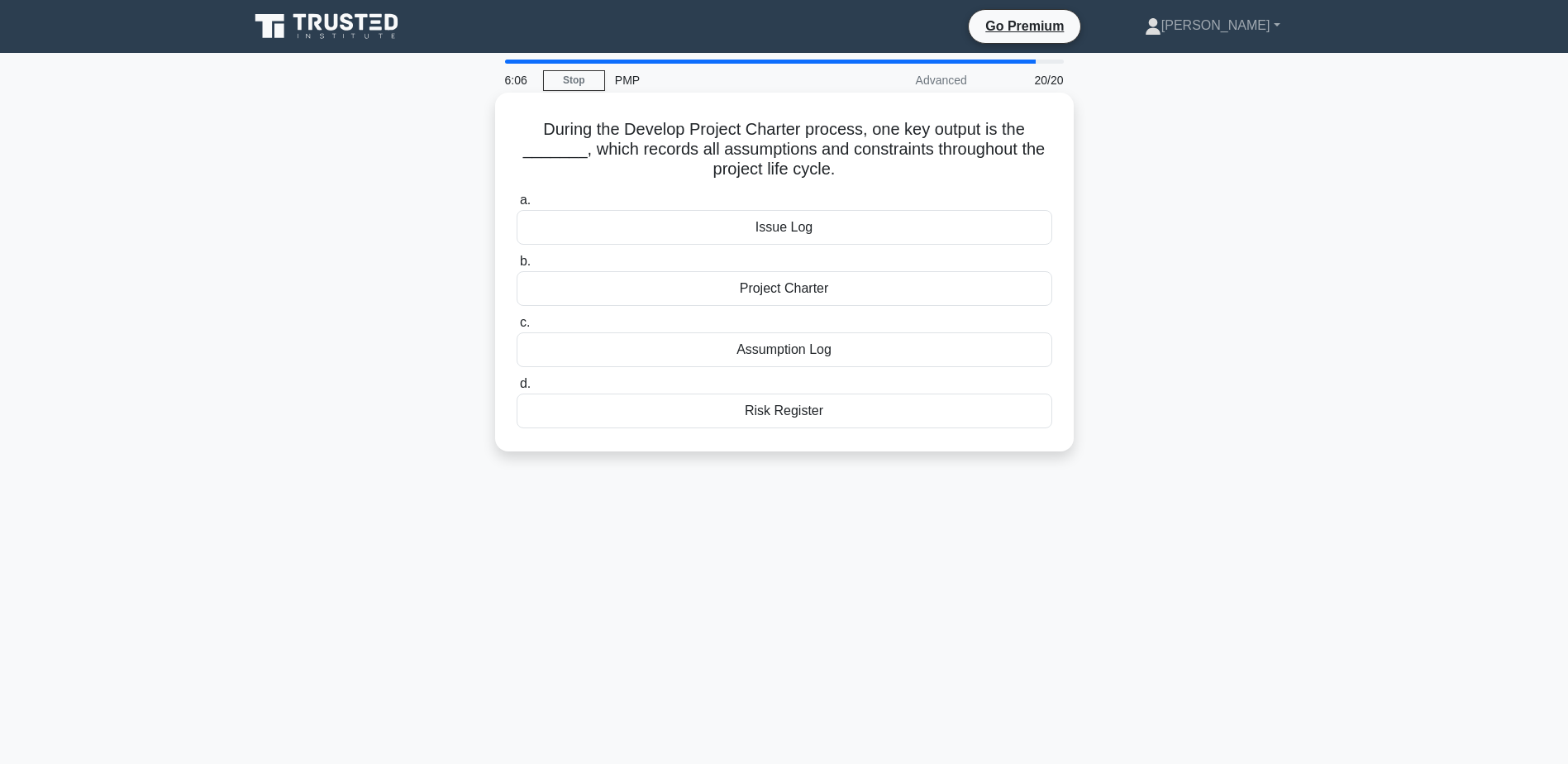
click at [827, 357] on div "Assumption Log" at bounding box center [785, 350] width 536 height 35
click at [517, 328] on input "c. Assumption Log" at bounding box center [517, 322] width 0 height 11
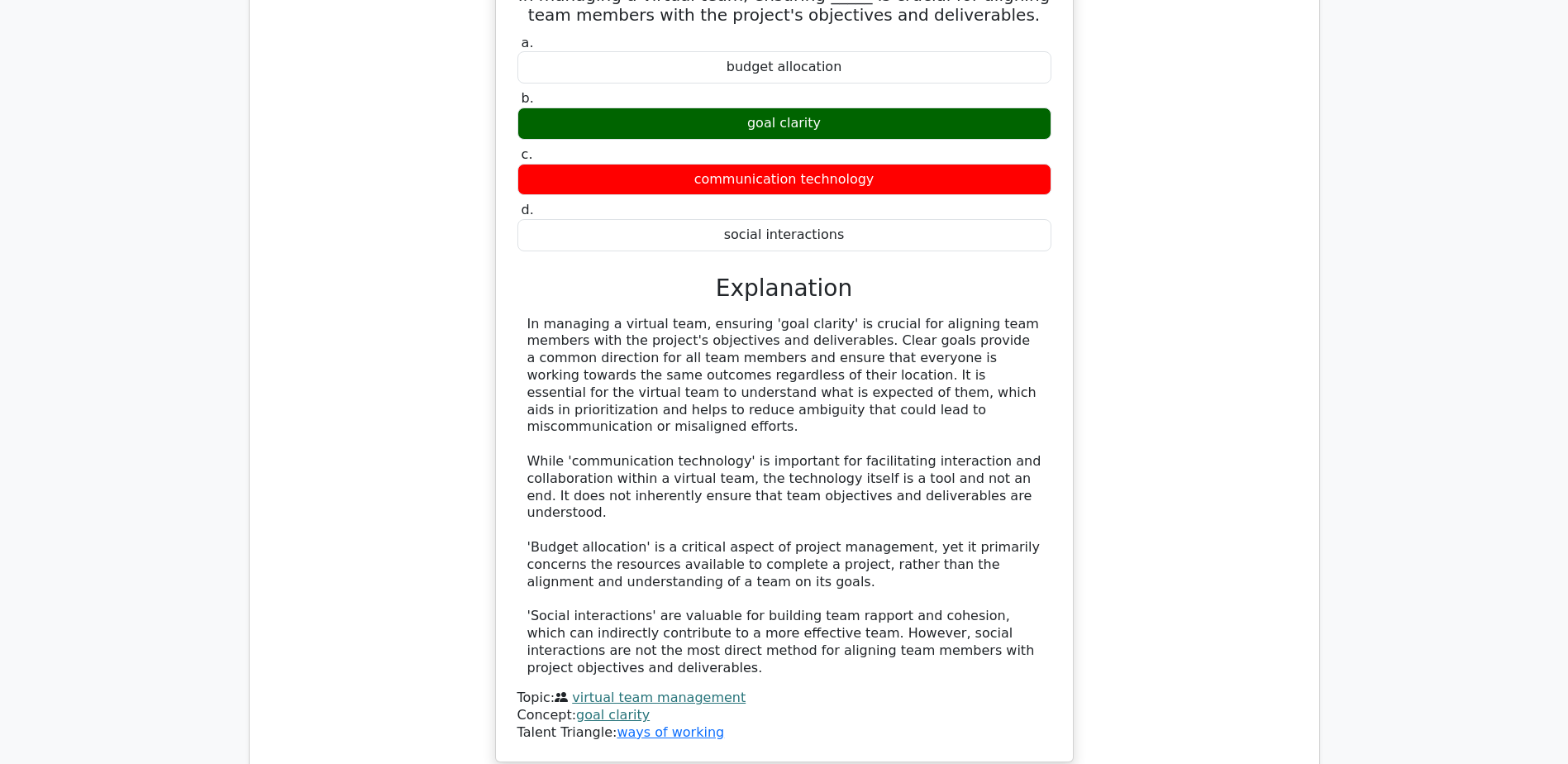
scroll to position [2067, 0]
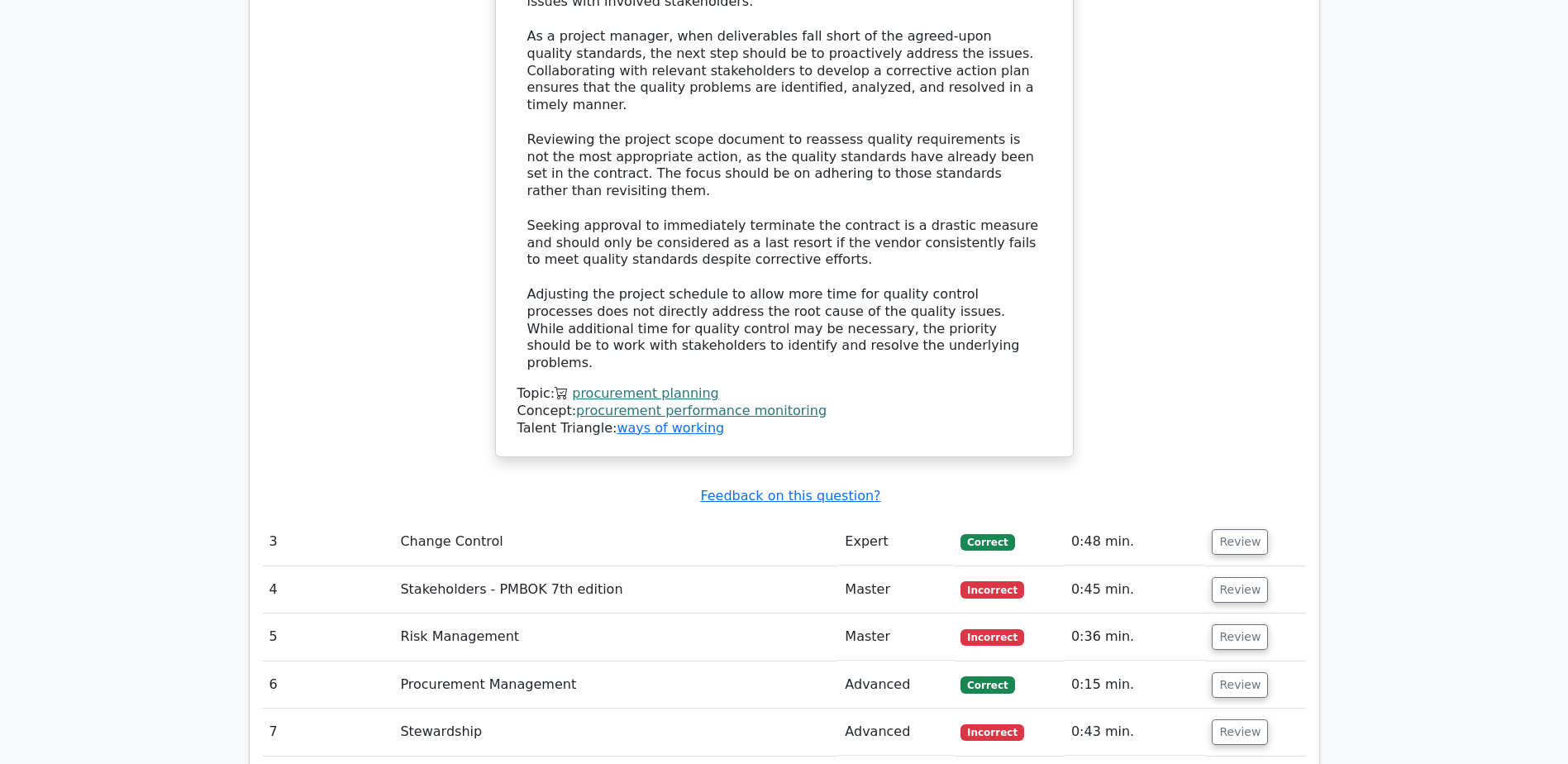
scroll to position [3224, 0]
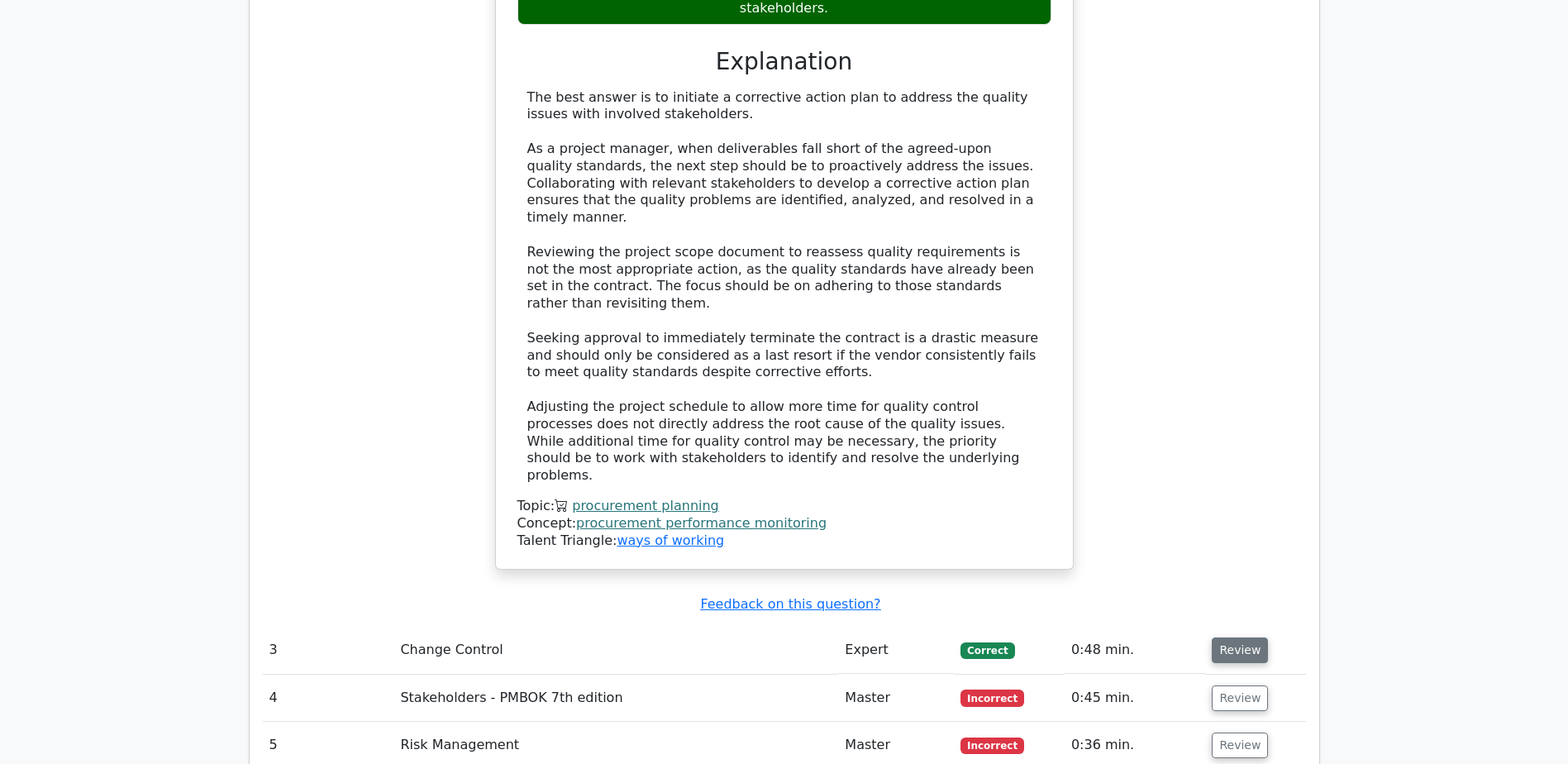
click at [1223, 637] on button "Review" at bounding box center [1239, 650] width 56 height 26
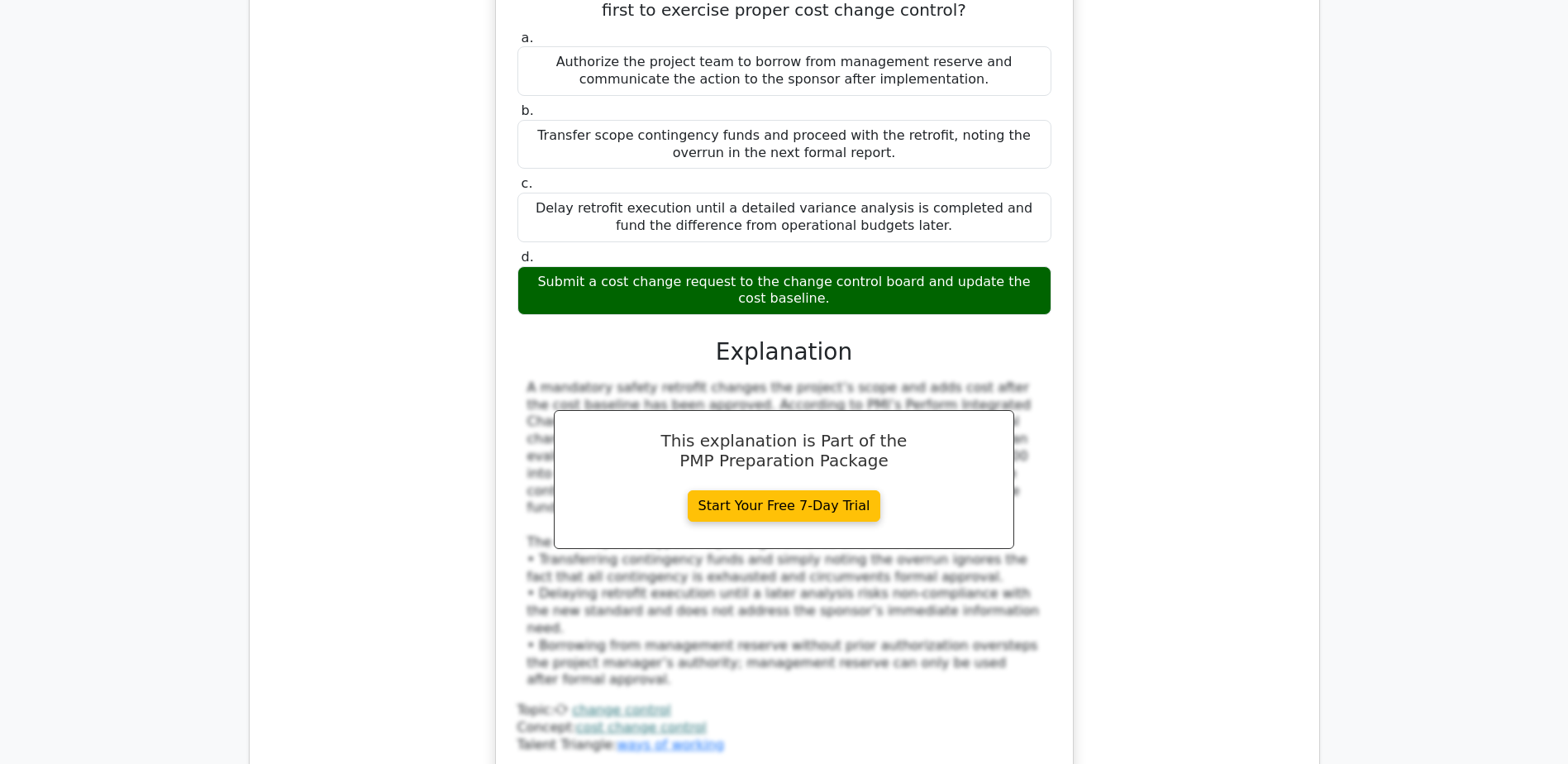
scroll to position [4133, 0]
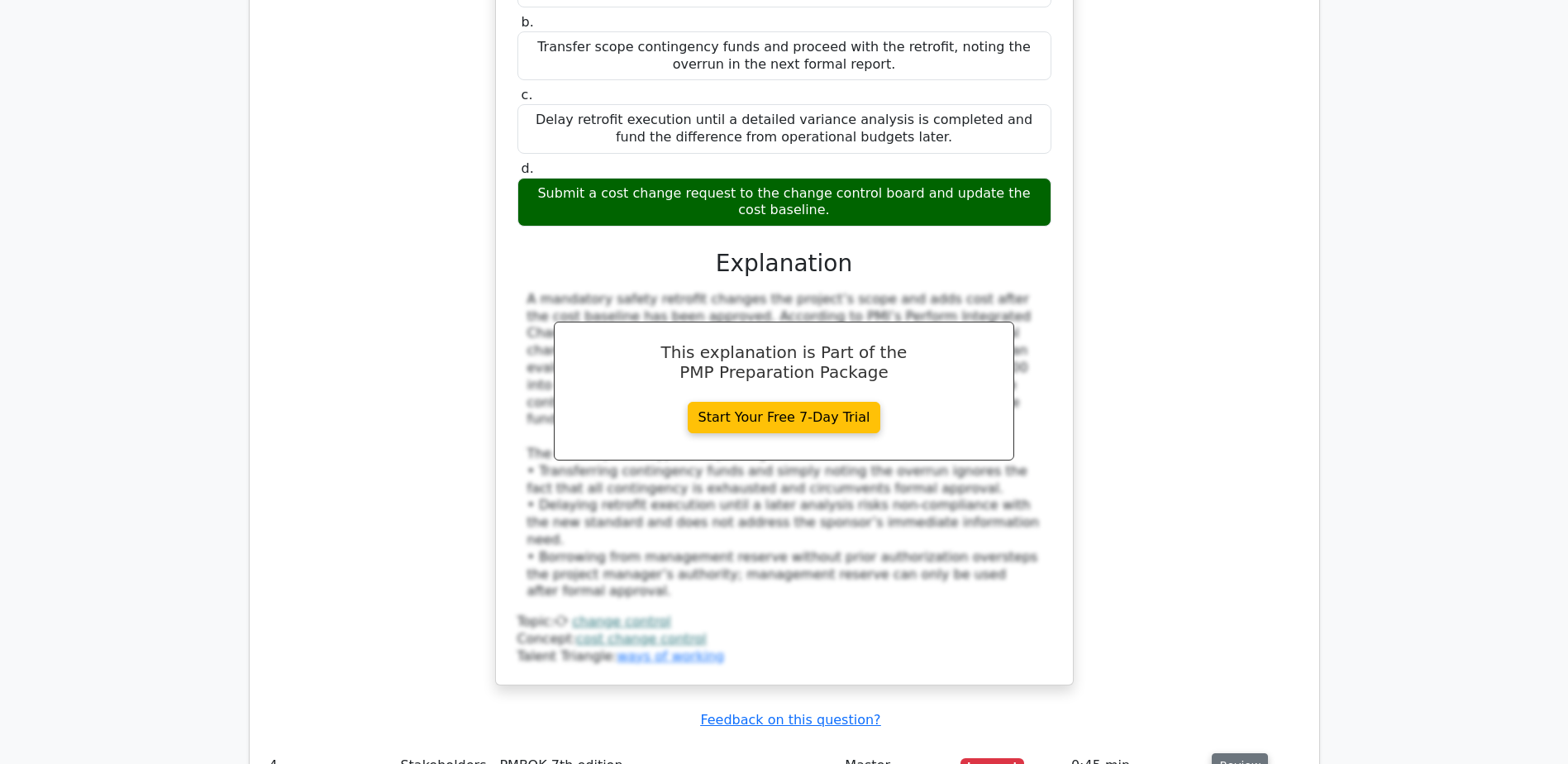
click at [1226, 753] on button "Review" at bounding box center [1239, 766] width 56 height 26
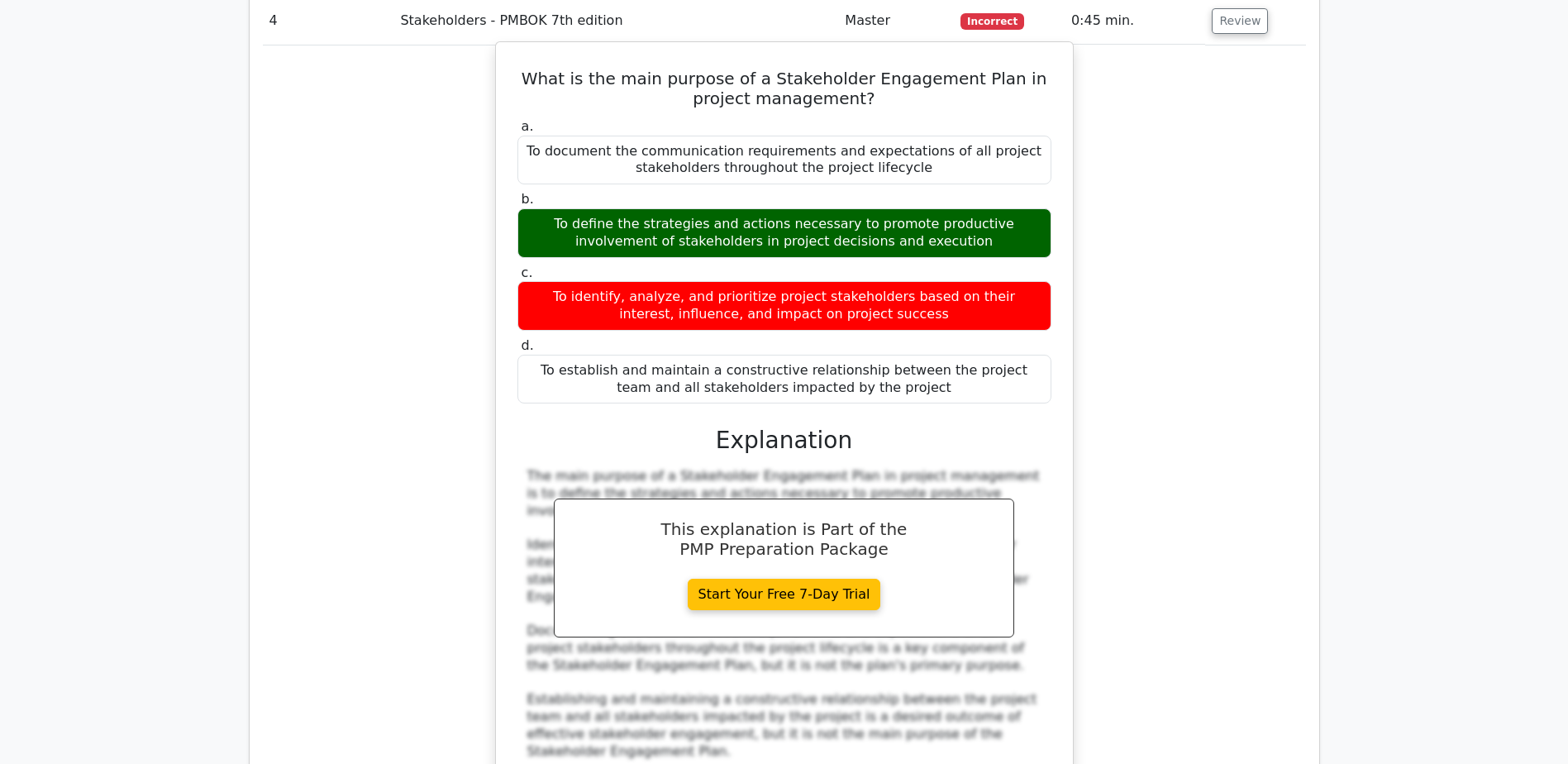
scroll to position [5042, 0]
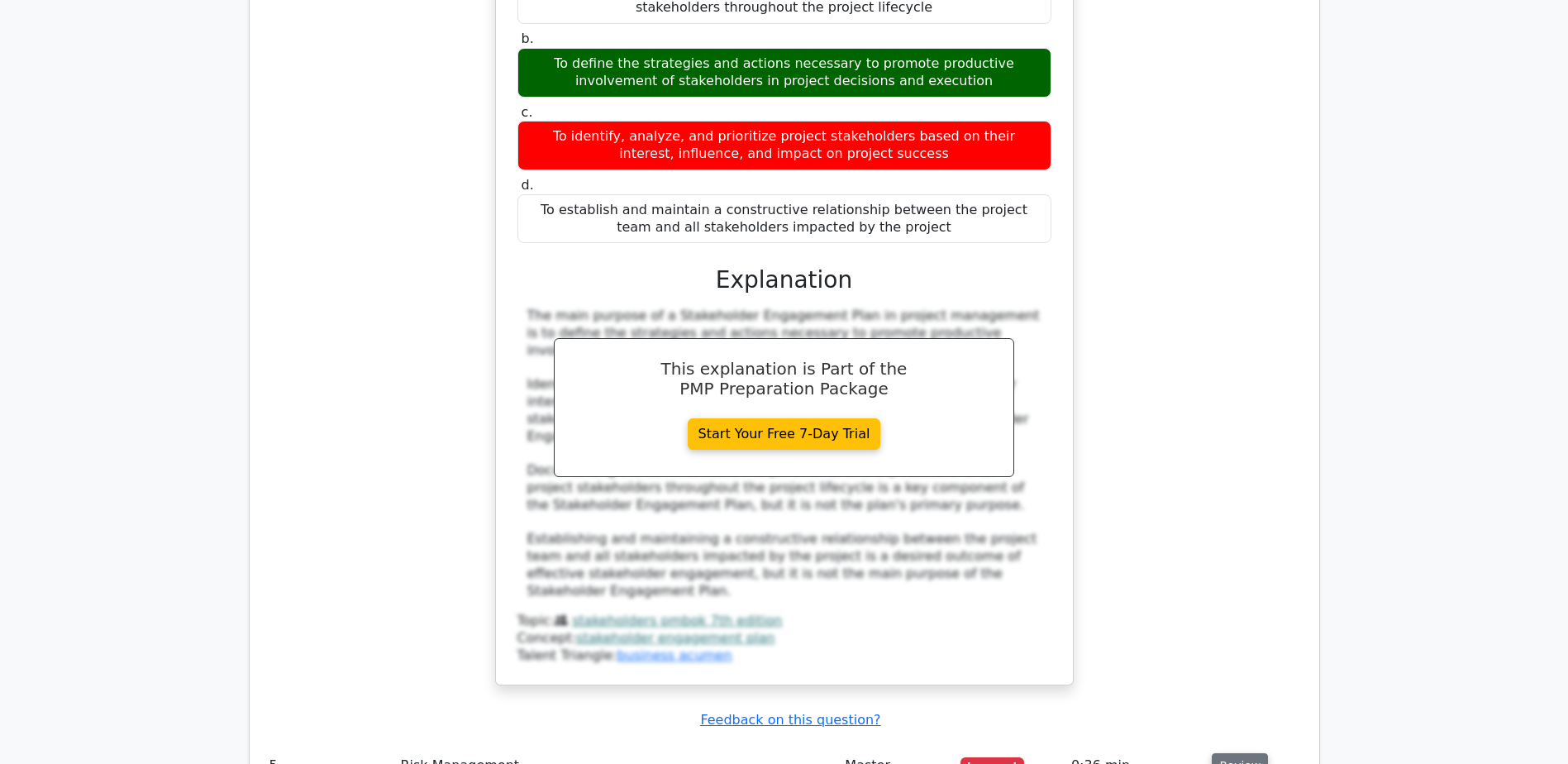
click at [1230, 753] on button "Review" at bounding box center [1239, 766] width 56 height 26
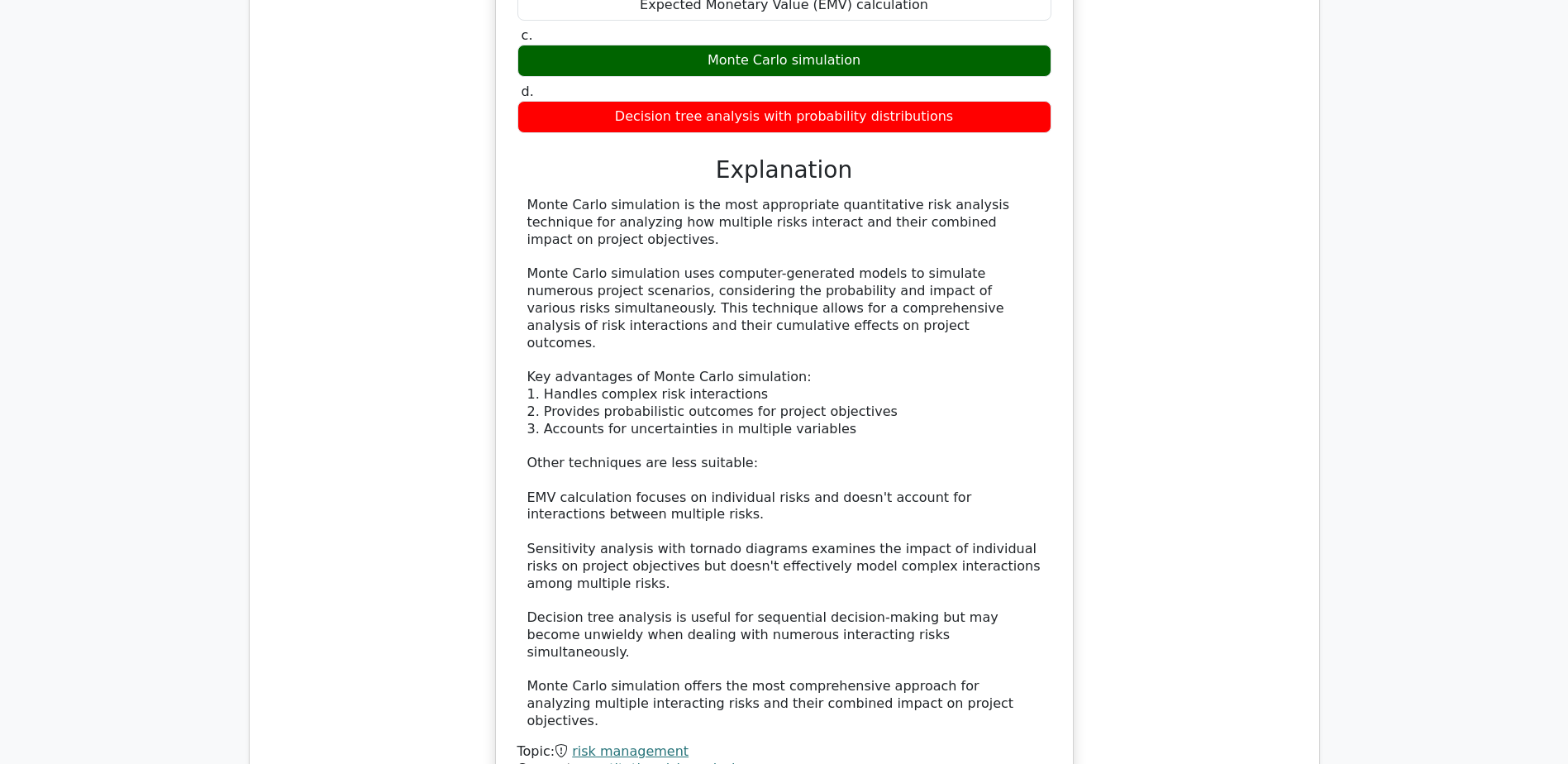
scroll to position [6117, 0]
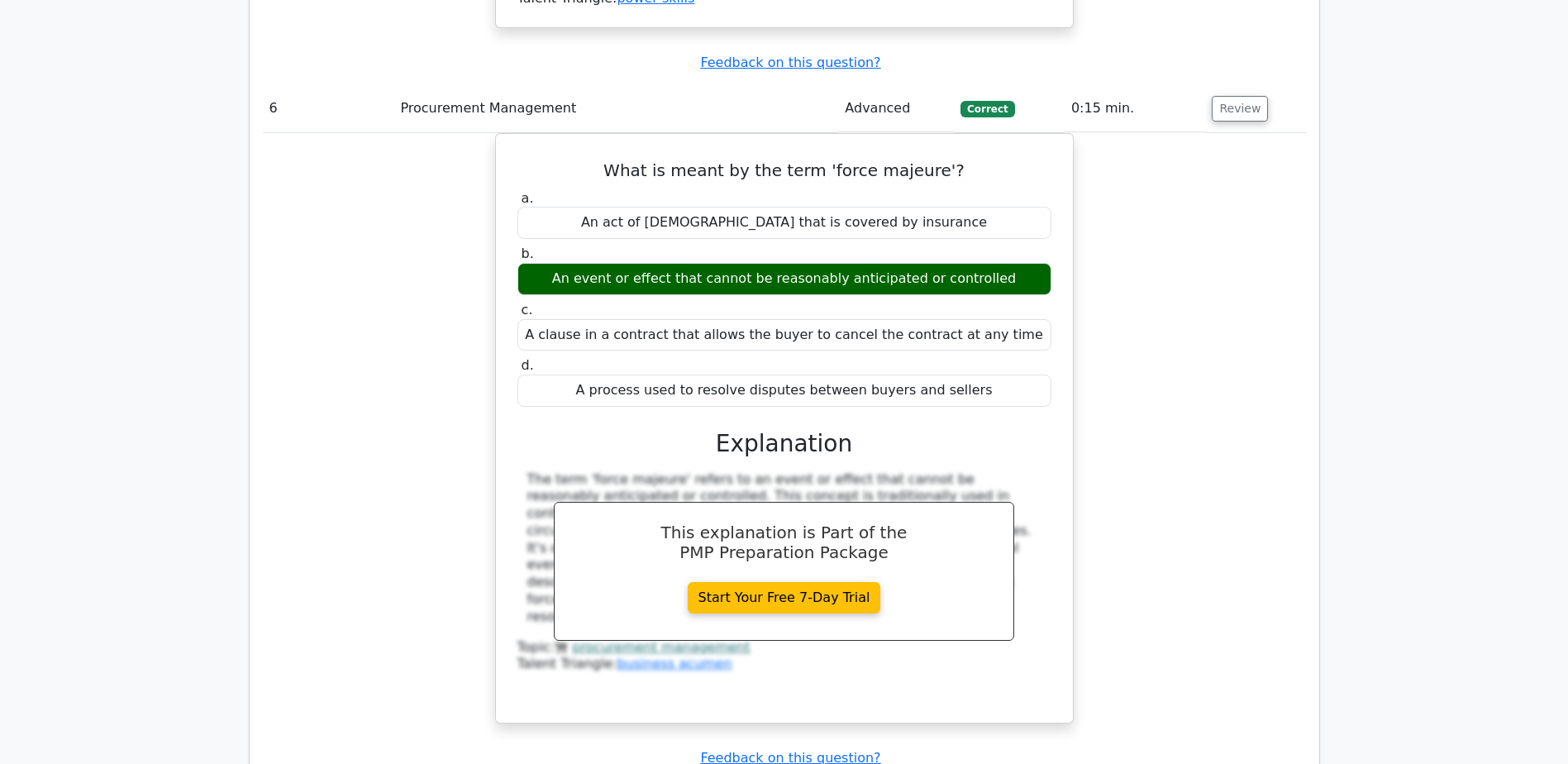
scroll to position [6944, 0]
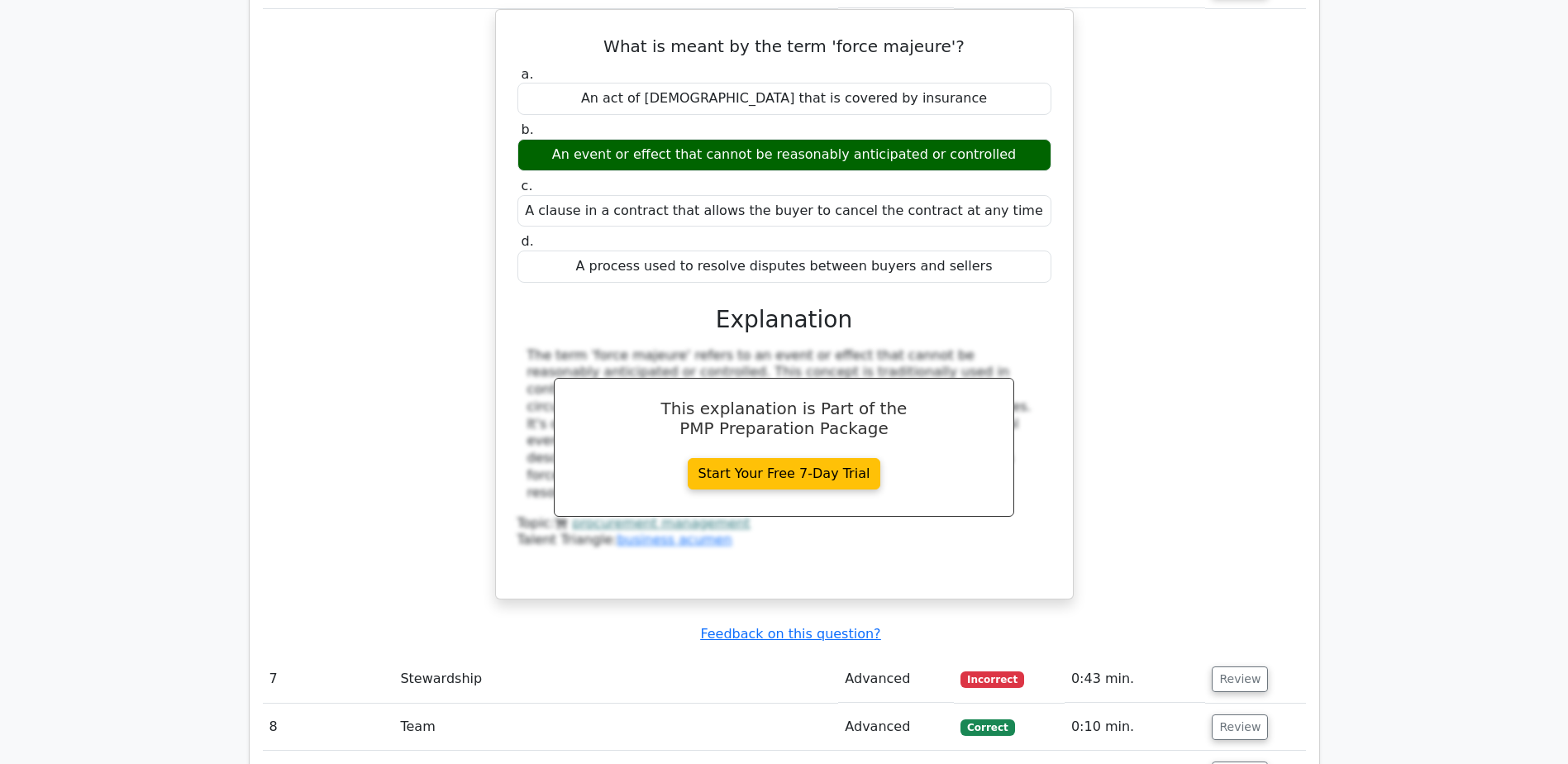
click at [1239, 655] on td "Review" at bounding box center [1255, 679] width 100 height 47
click at [1245, 666] on button "Review" at bounding box center [1239, 679] width 56 height 26
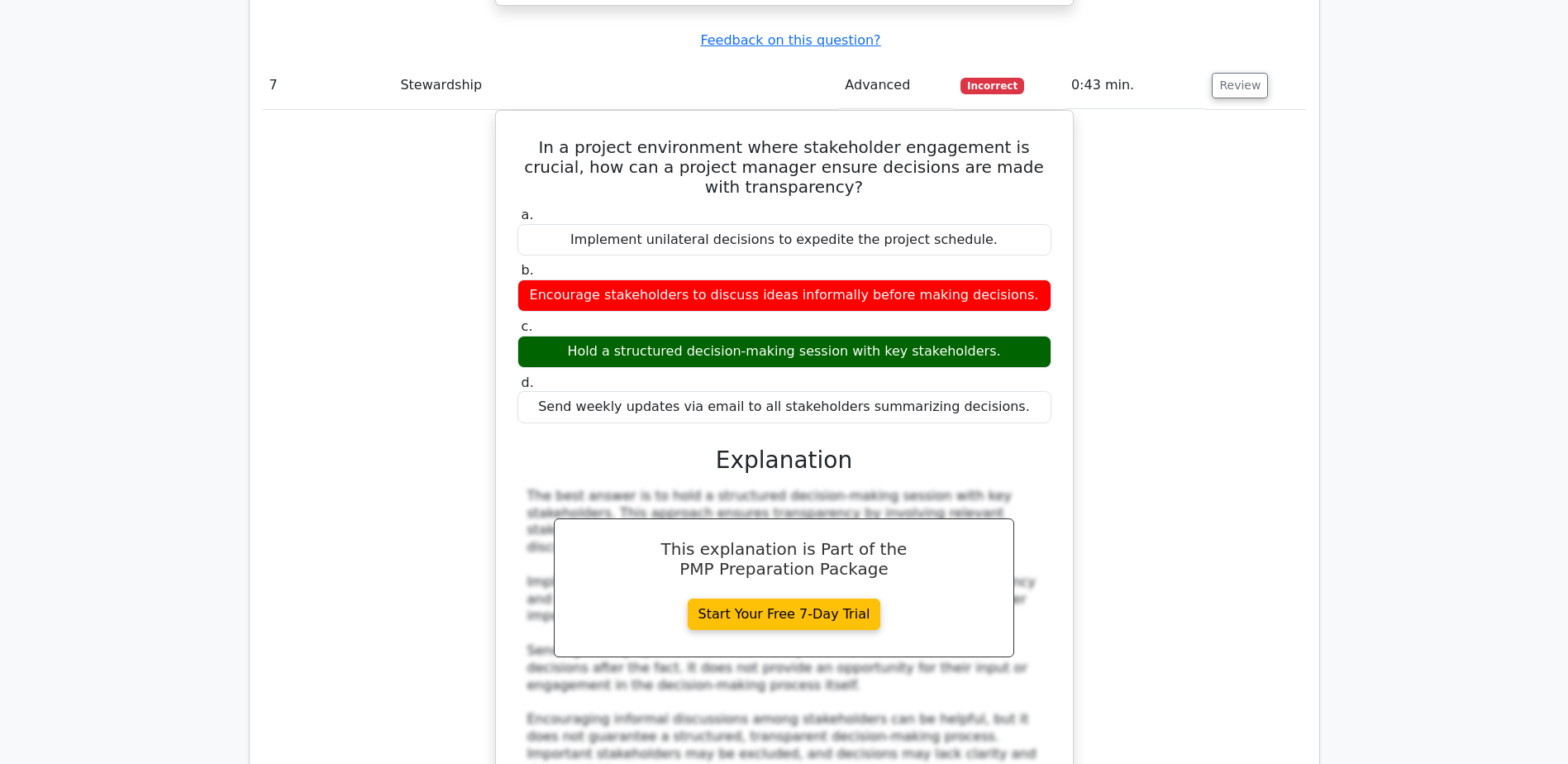
scroll to position [7605, 0]
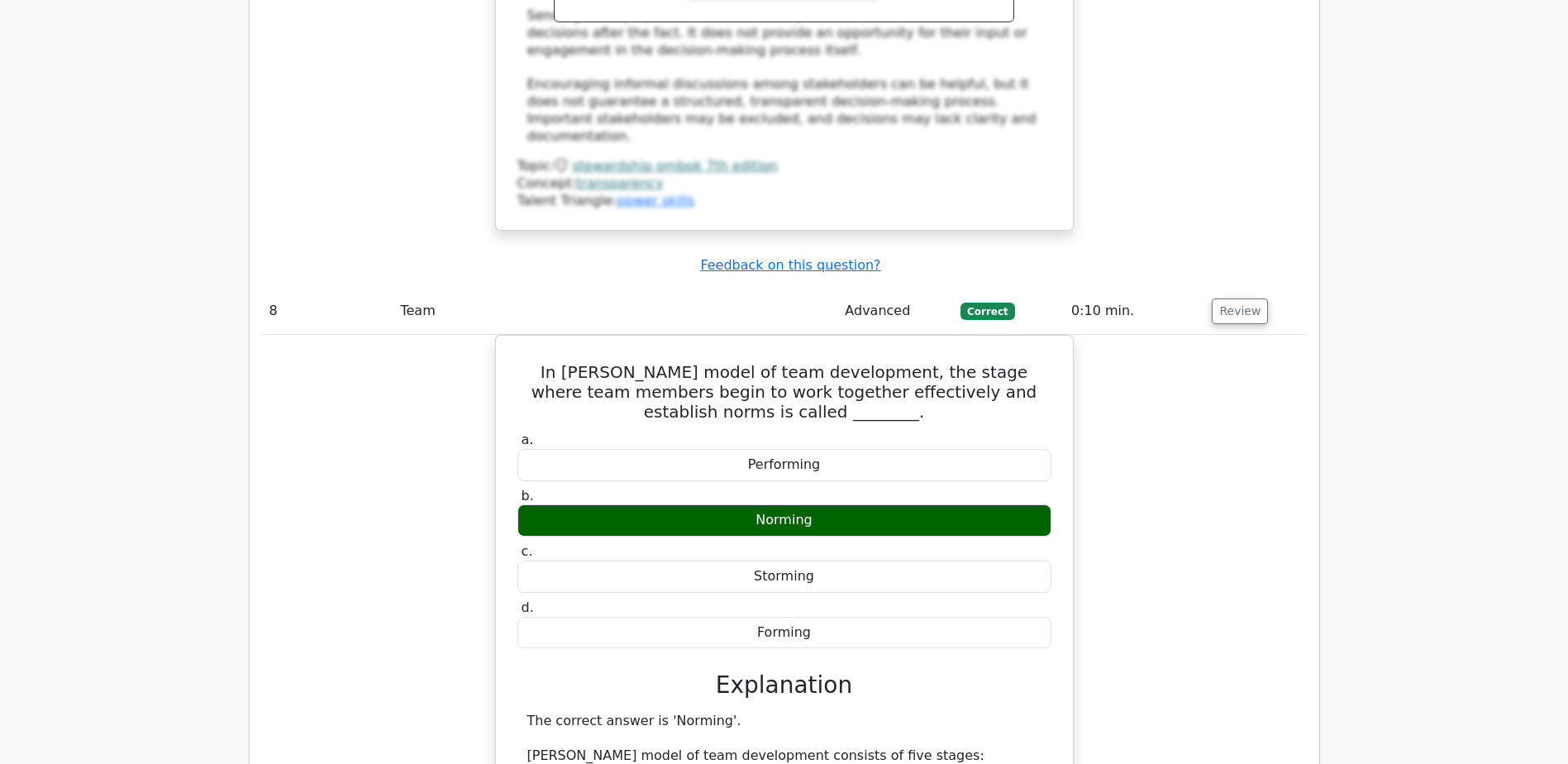
scroll to position [8597, 0]
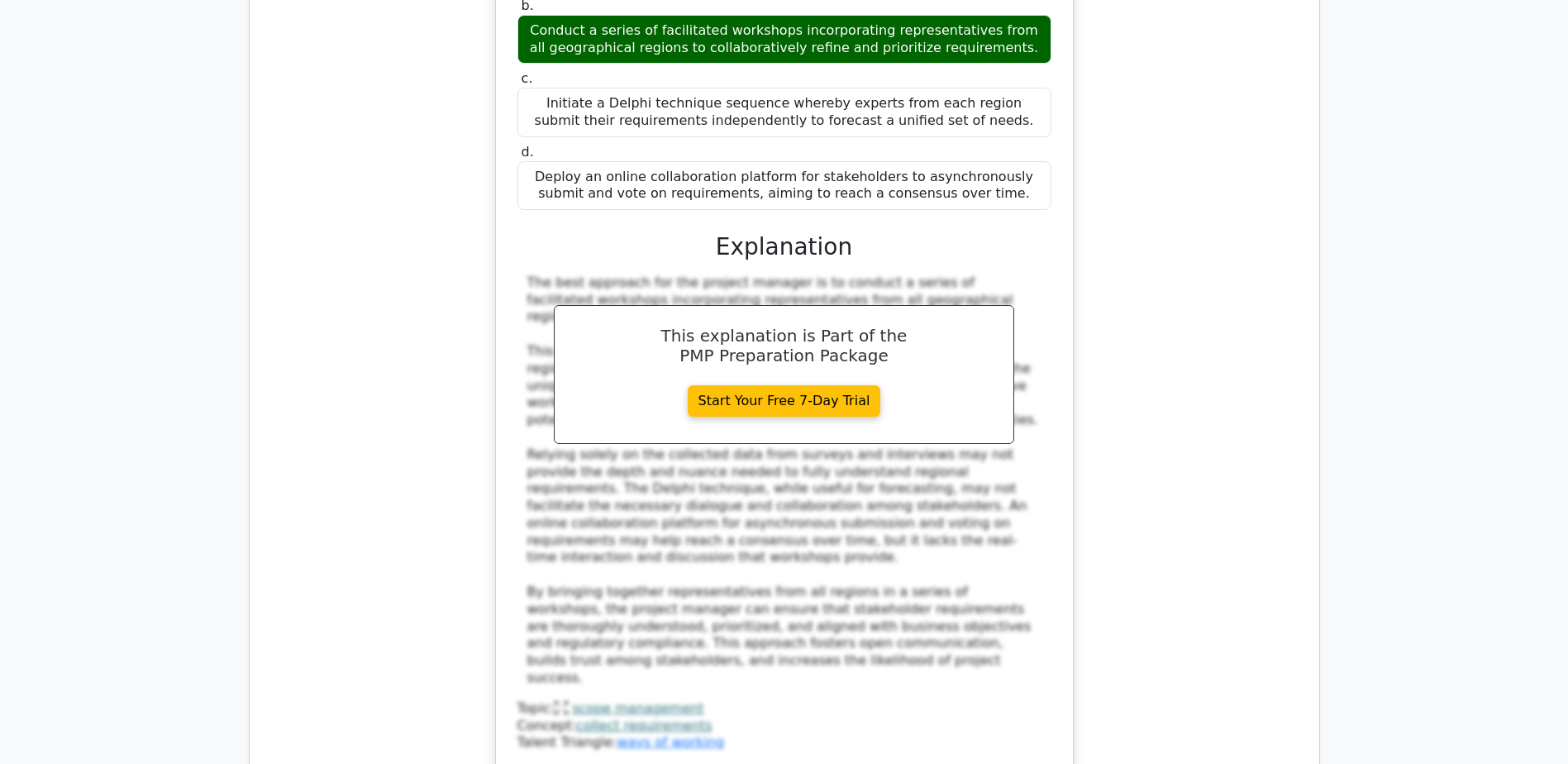
scroll to position [10001, 0]
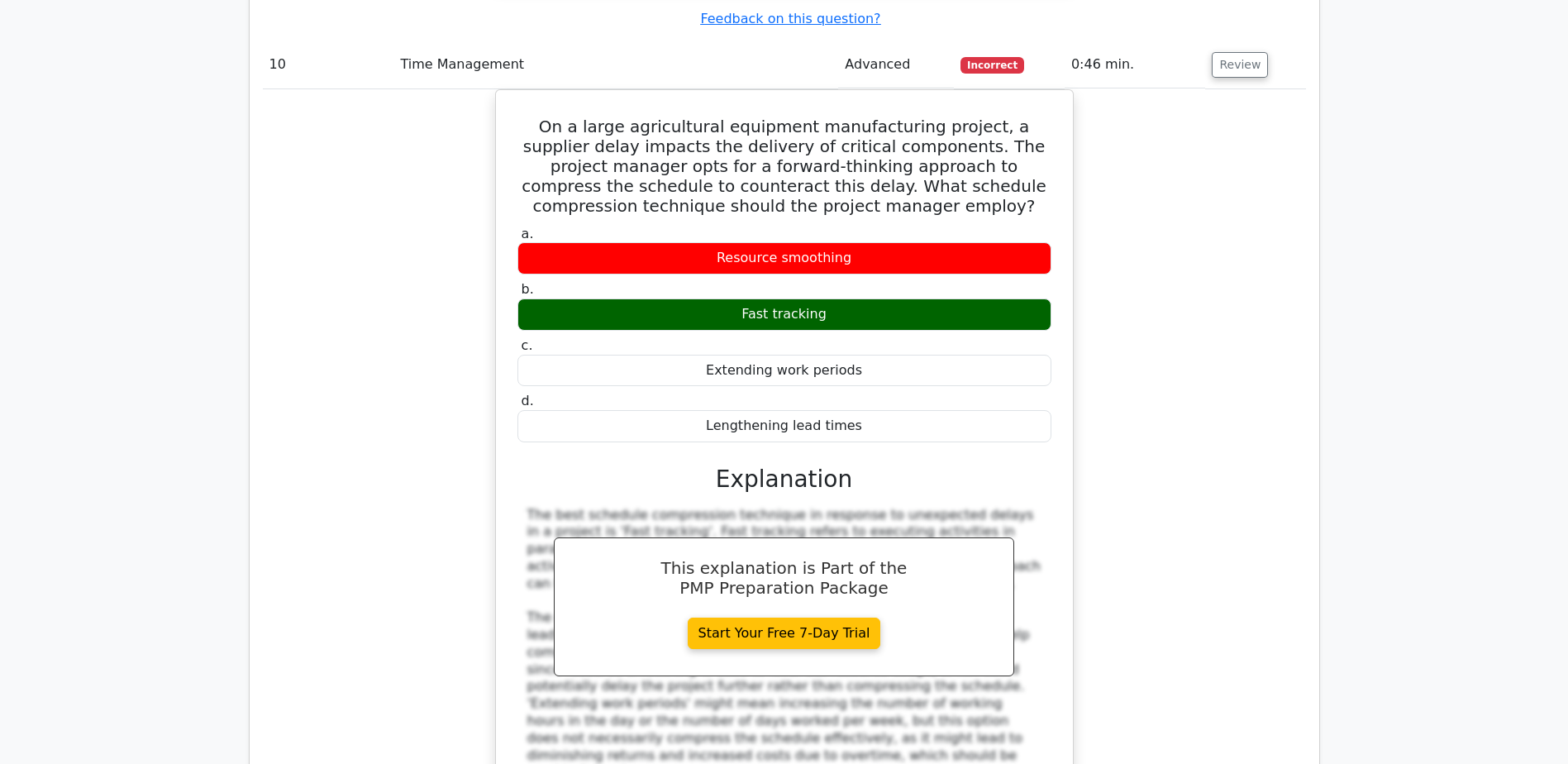
scroll to position [10828, 0]
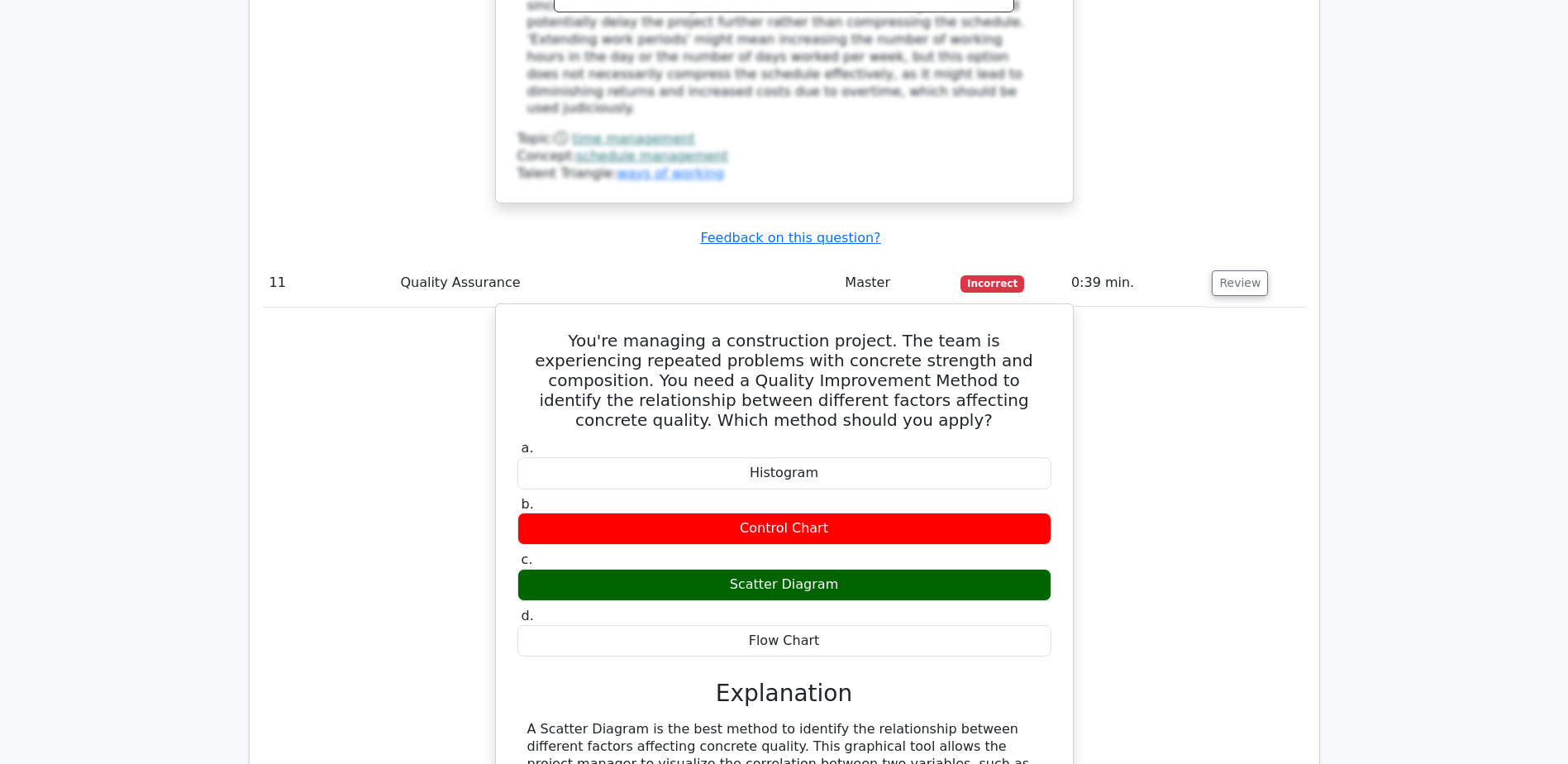
scroll to position [11489, 0]
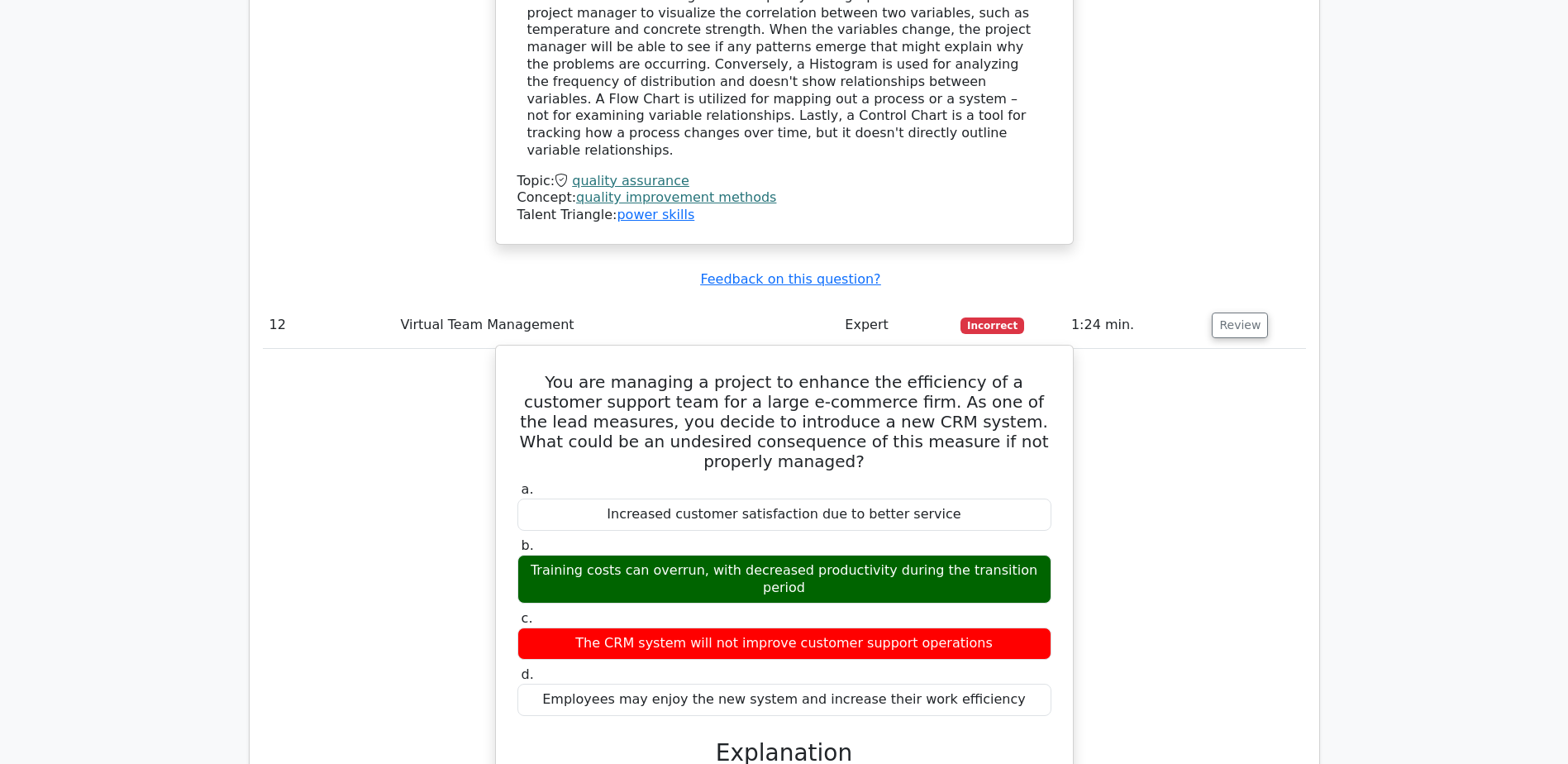
scroll to position [12233, 0]
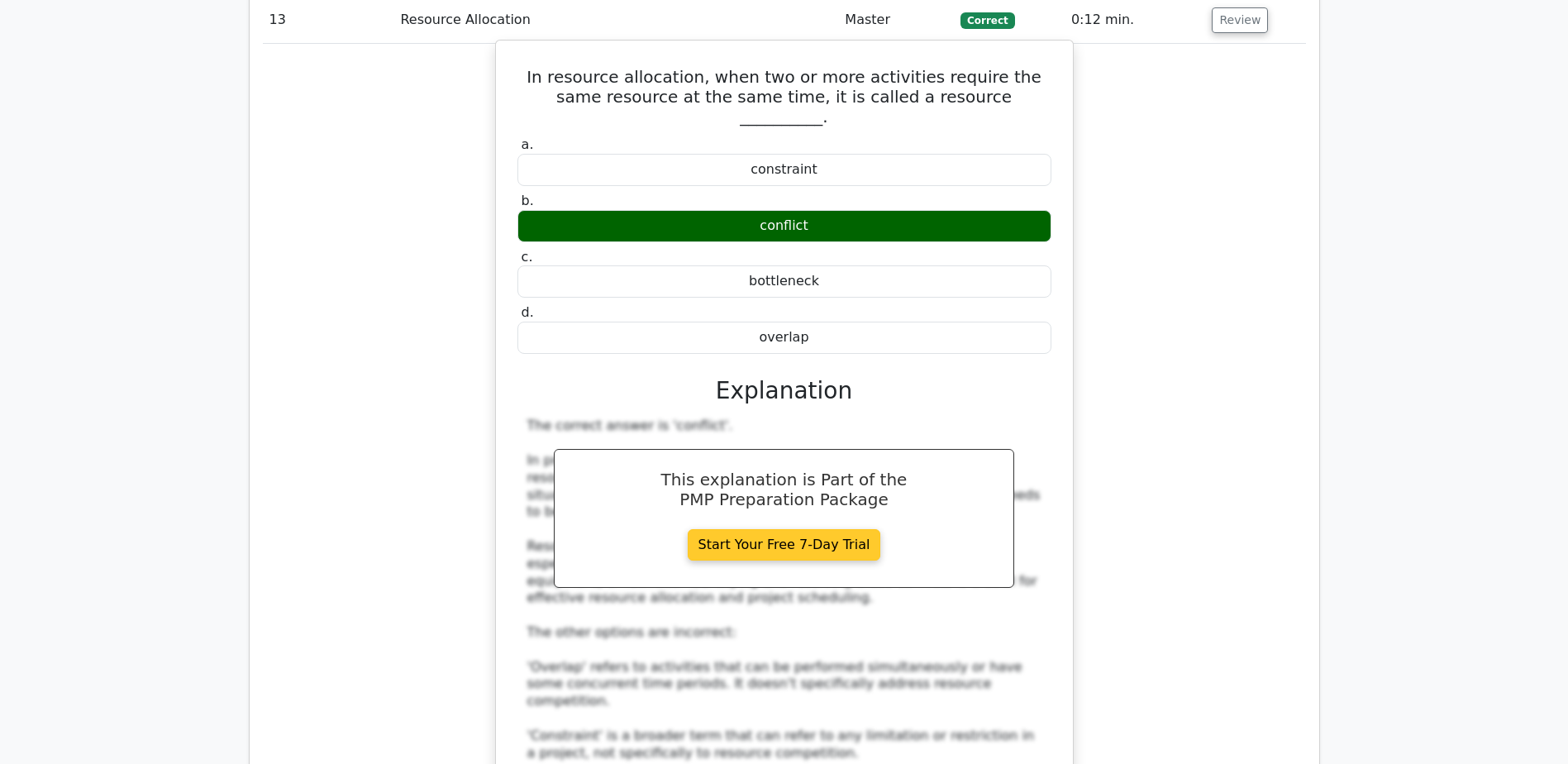
scroll to position [13308, 0]
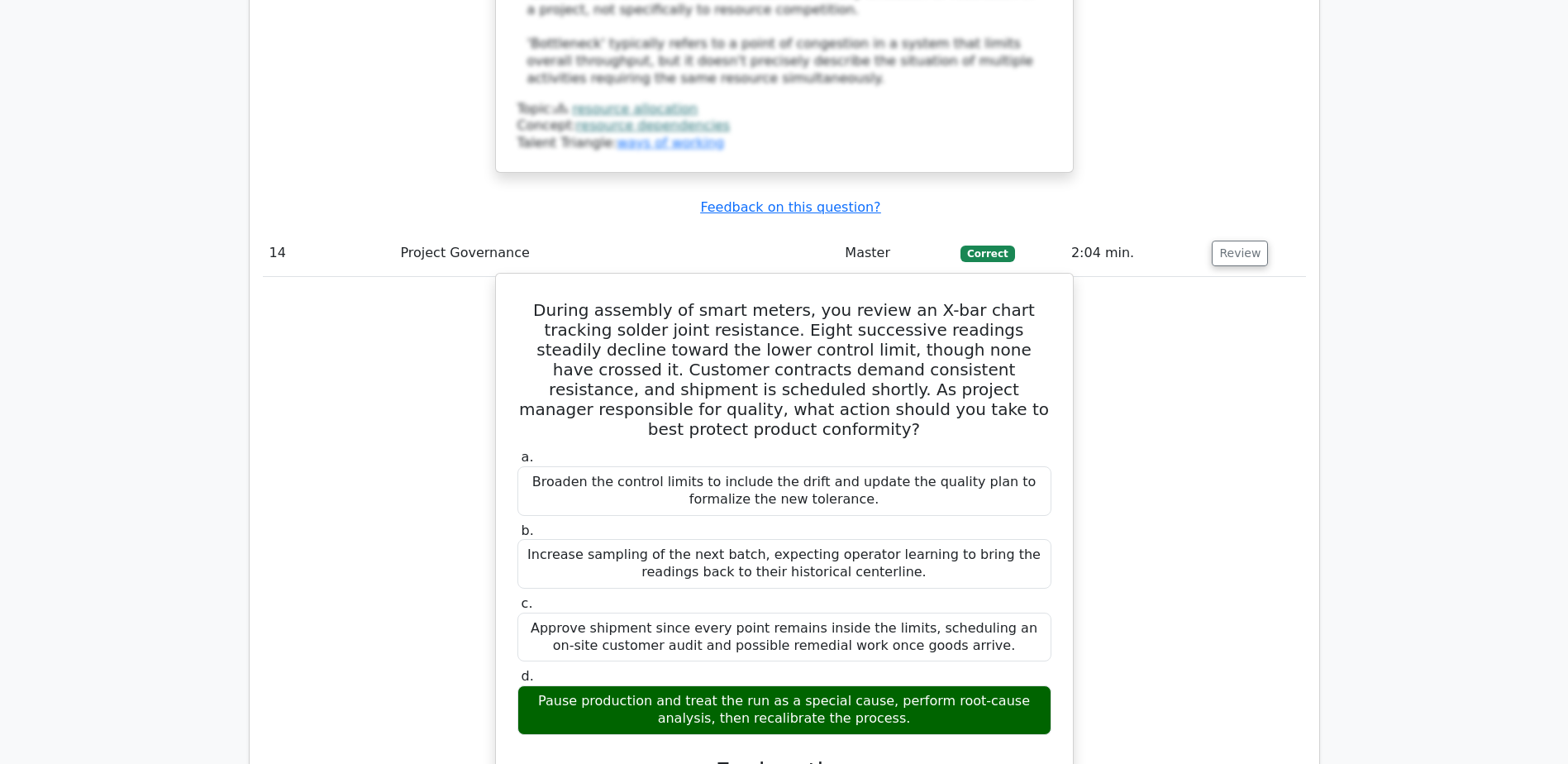
scroll to position [14217, 0]
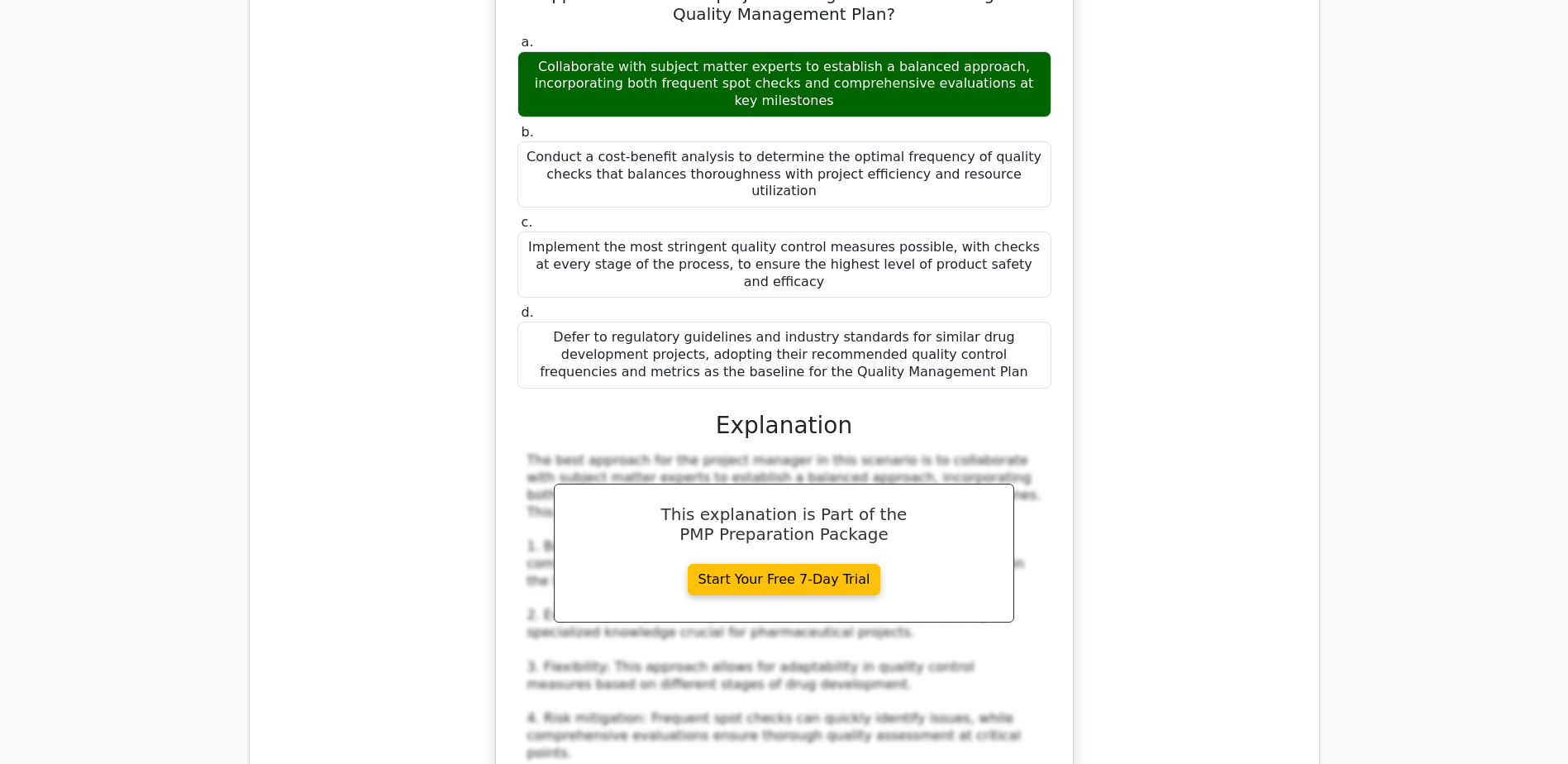
scroll to position [15788, 0]
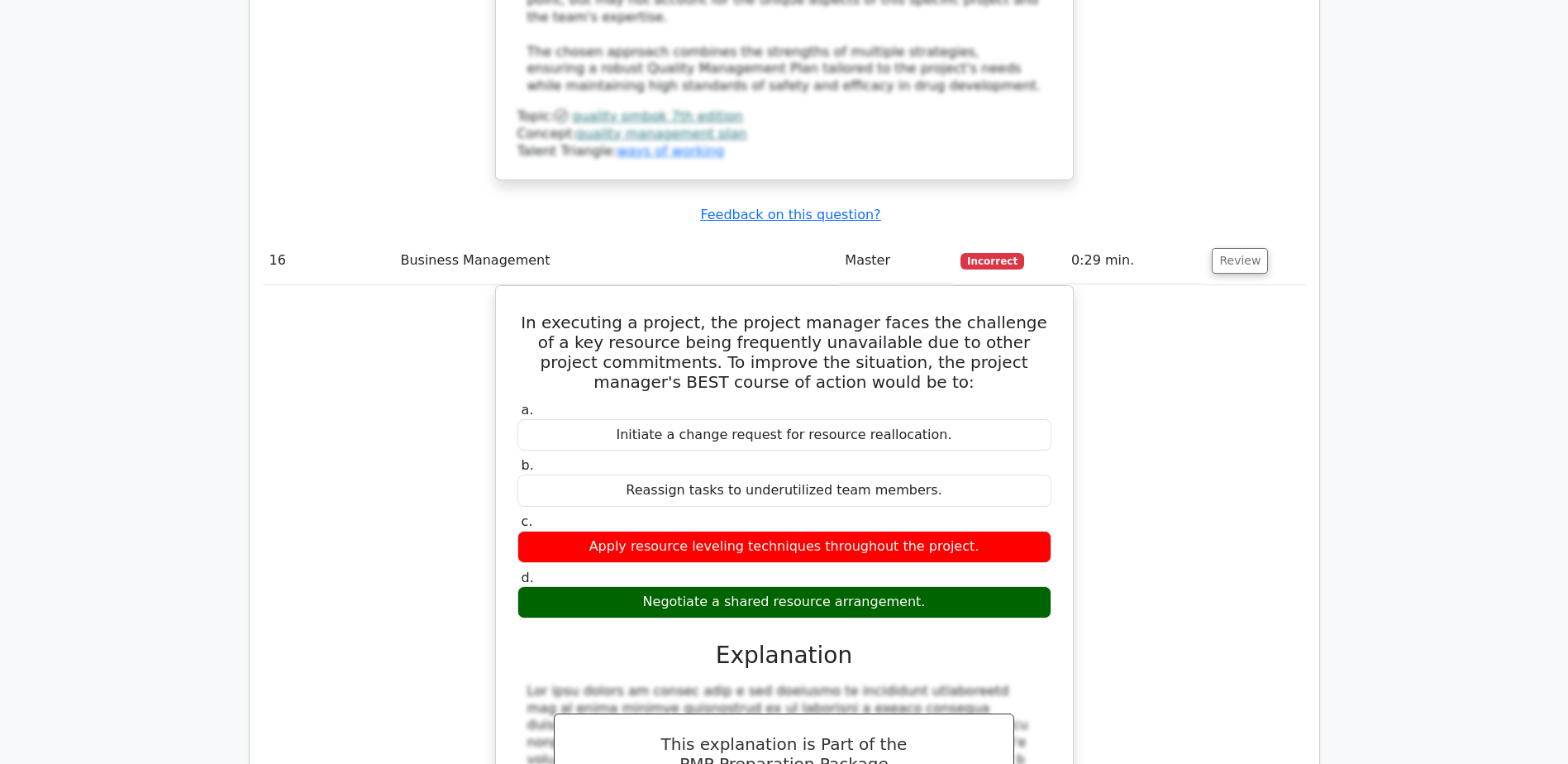
scroll to position [16532, 0]
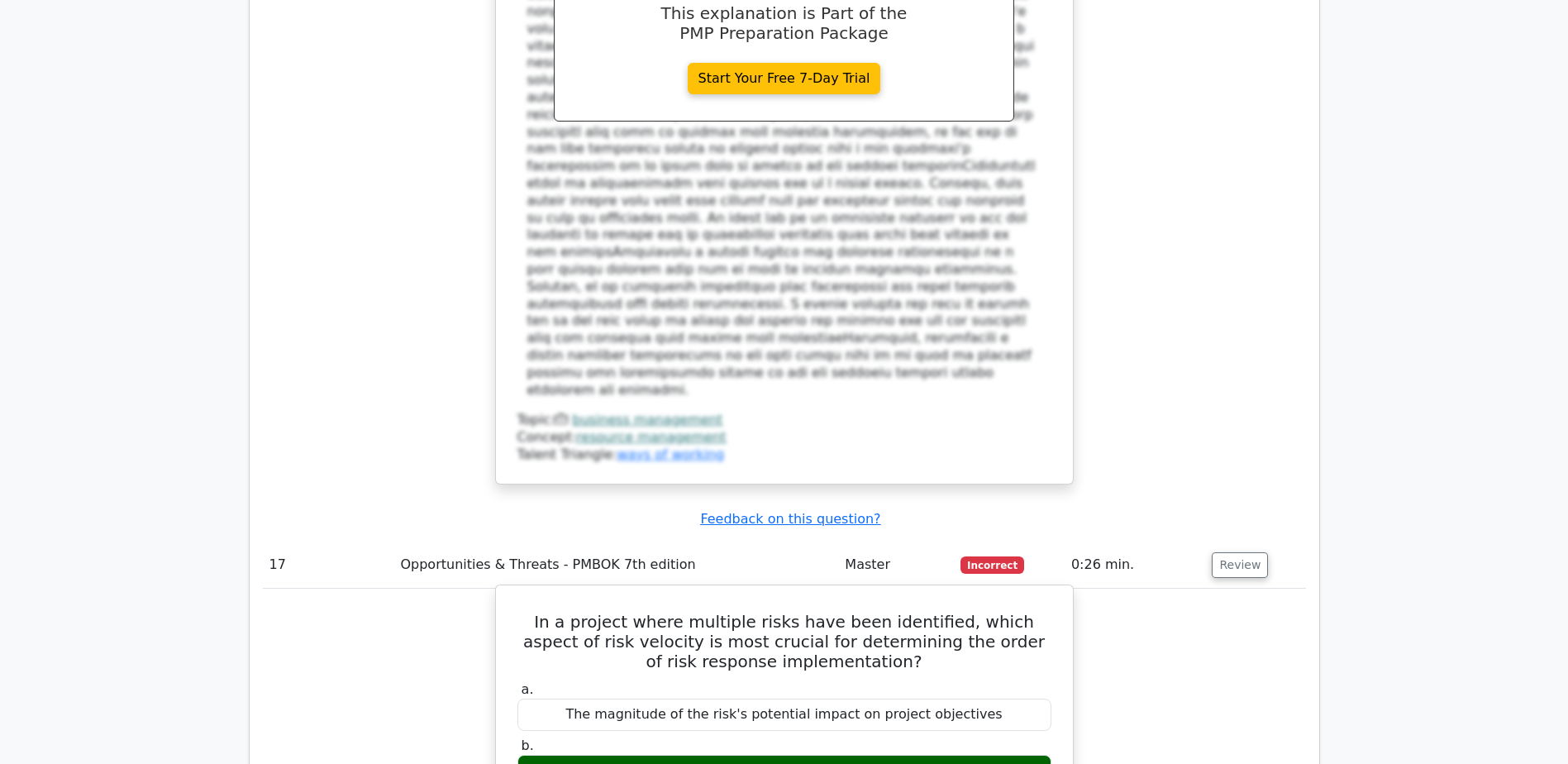
scroll to position [17193, 0]
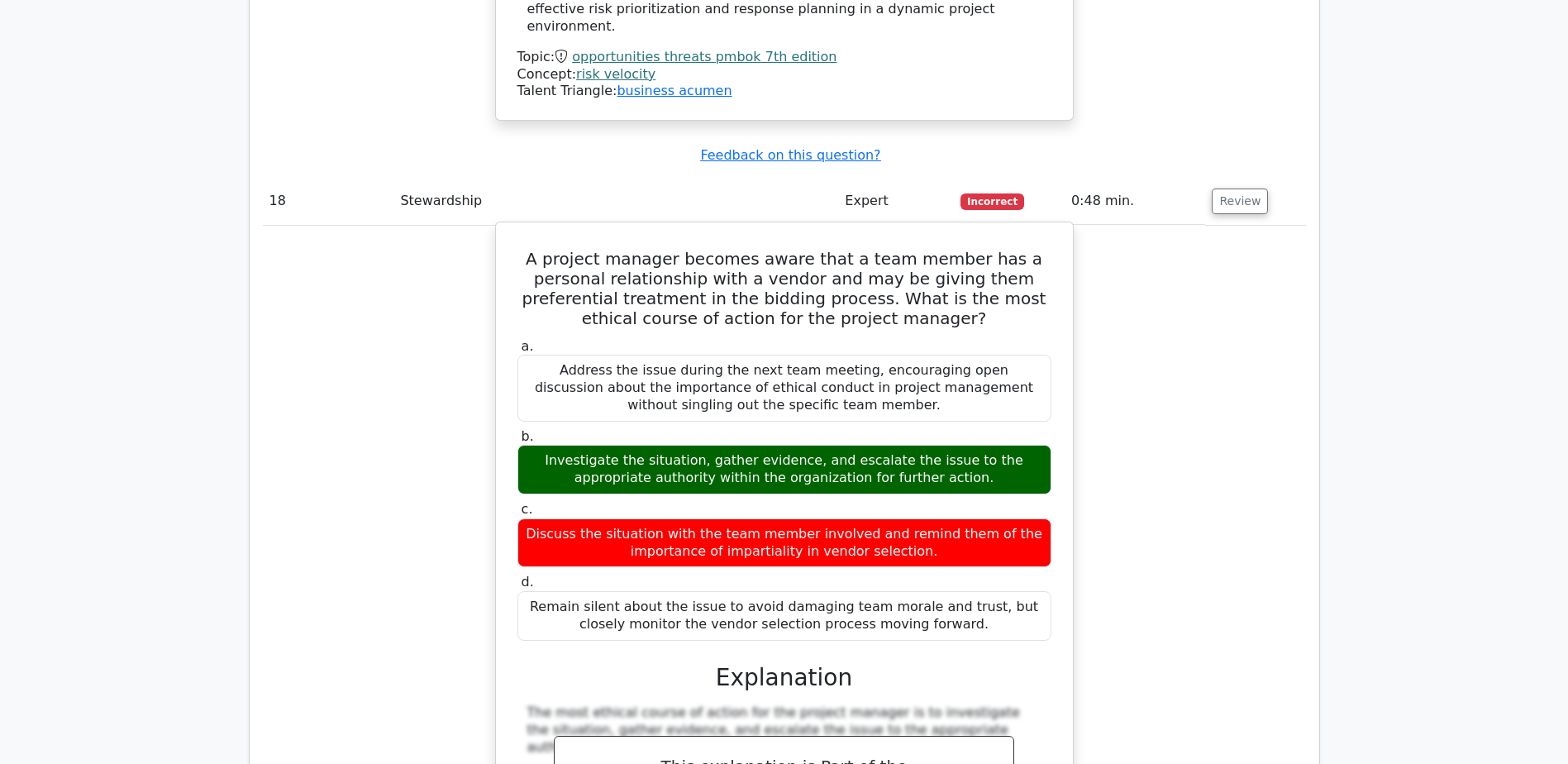
scroll to position [18516, 0]
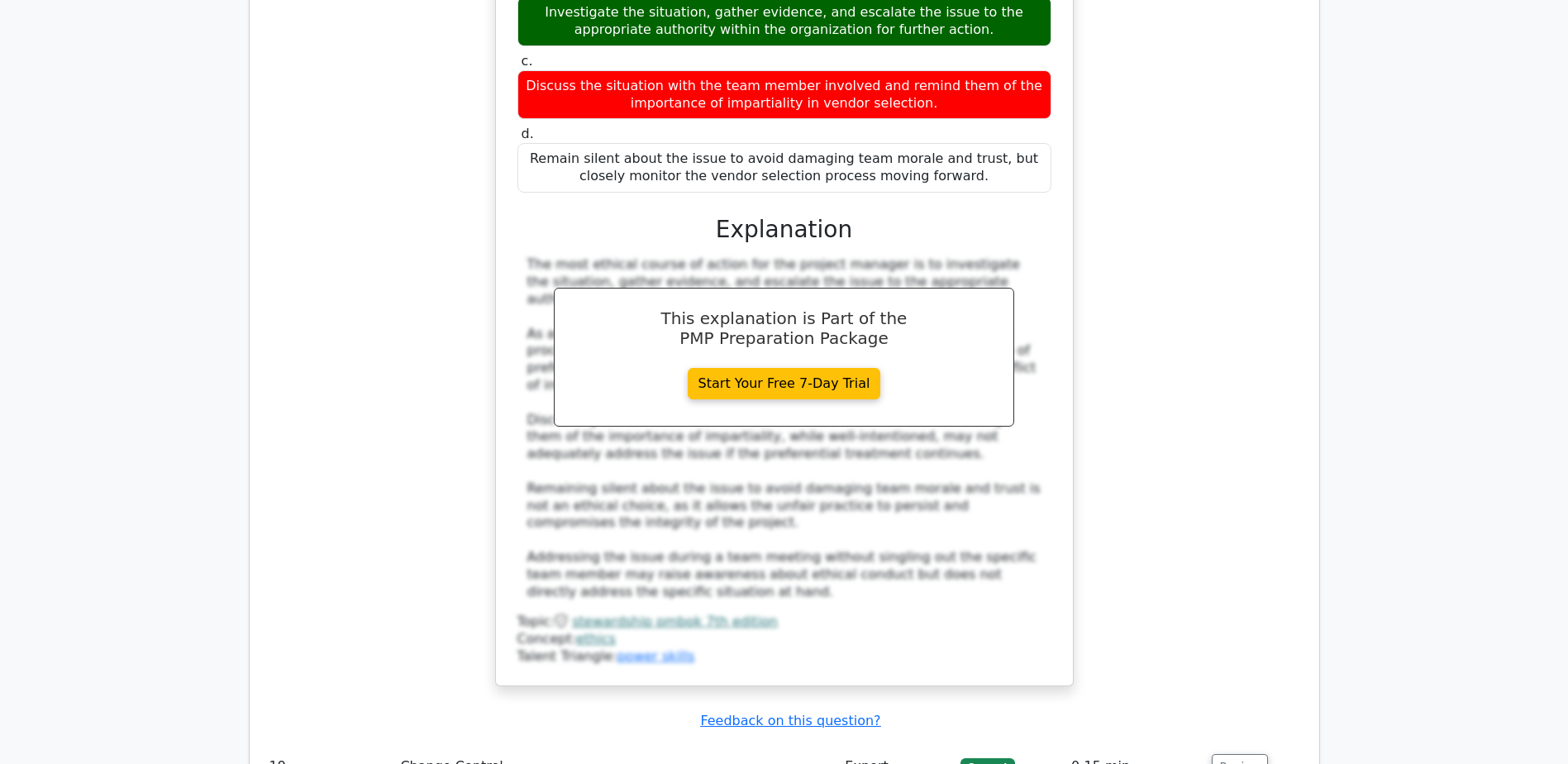
scroll to position [18929, 0]
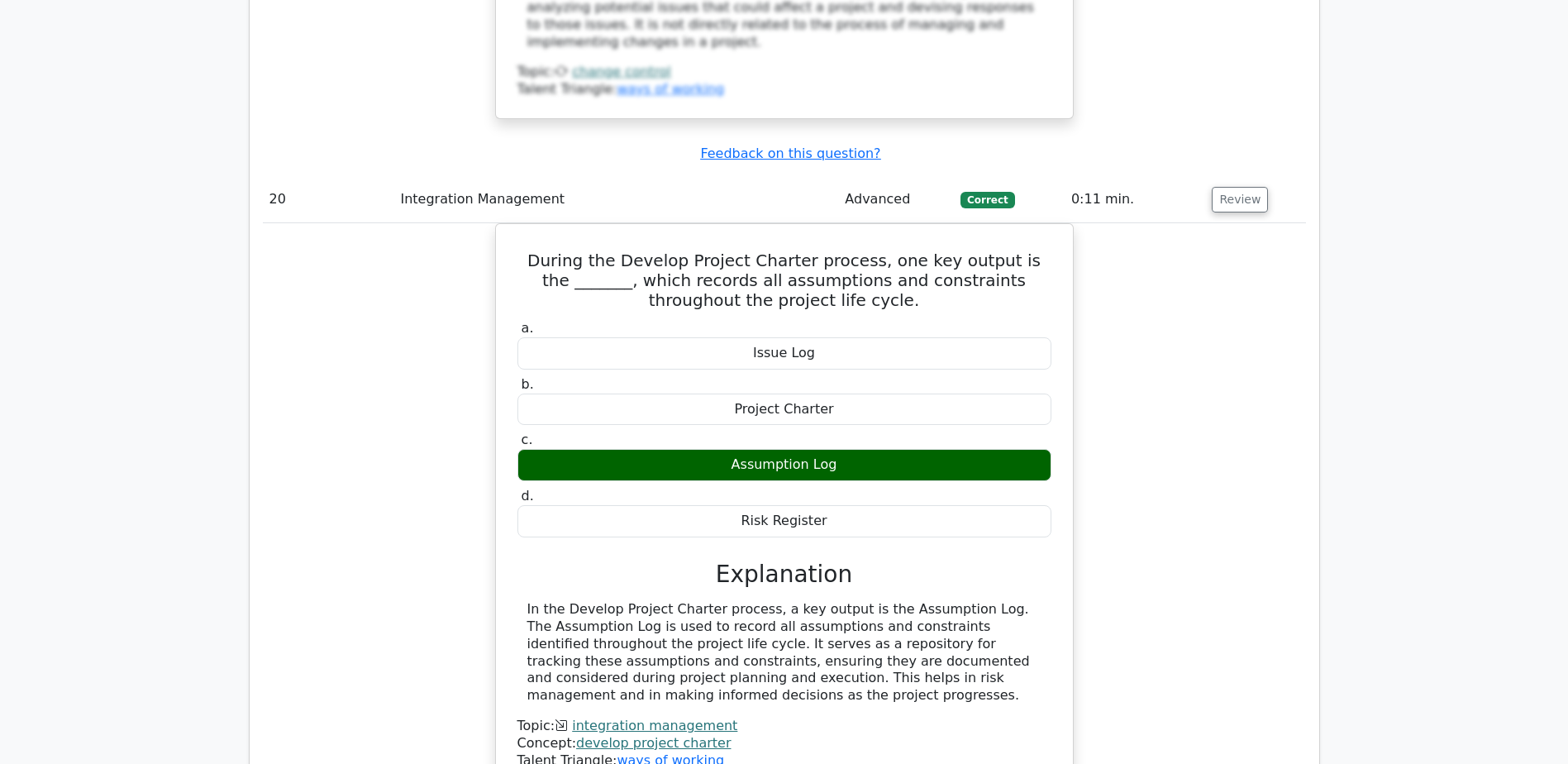
scroll to position [20297, 0]
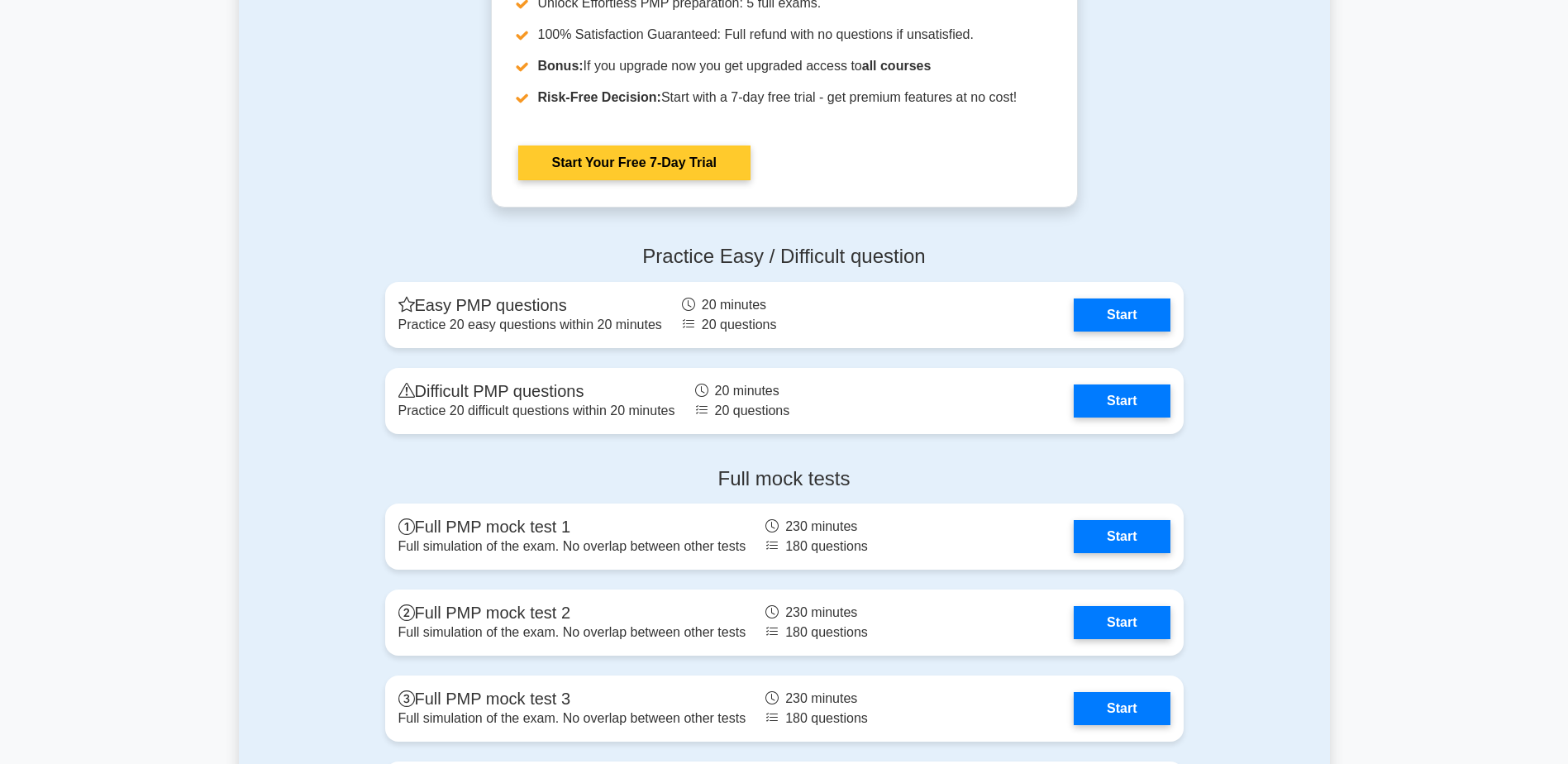
scroll to position [5786, 0]
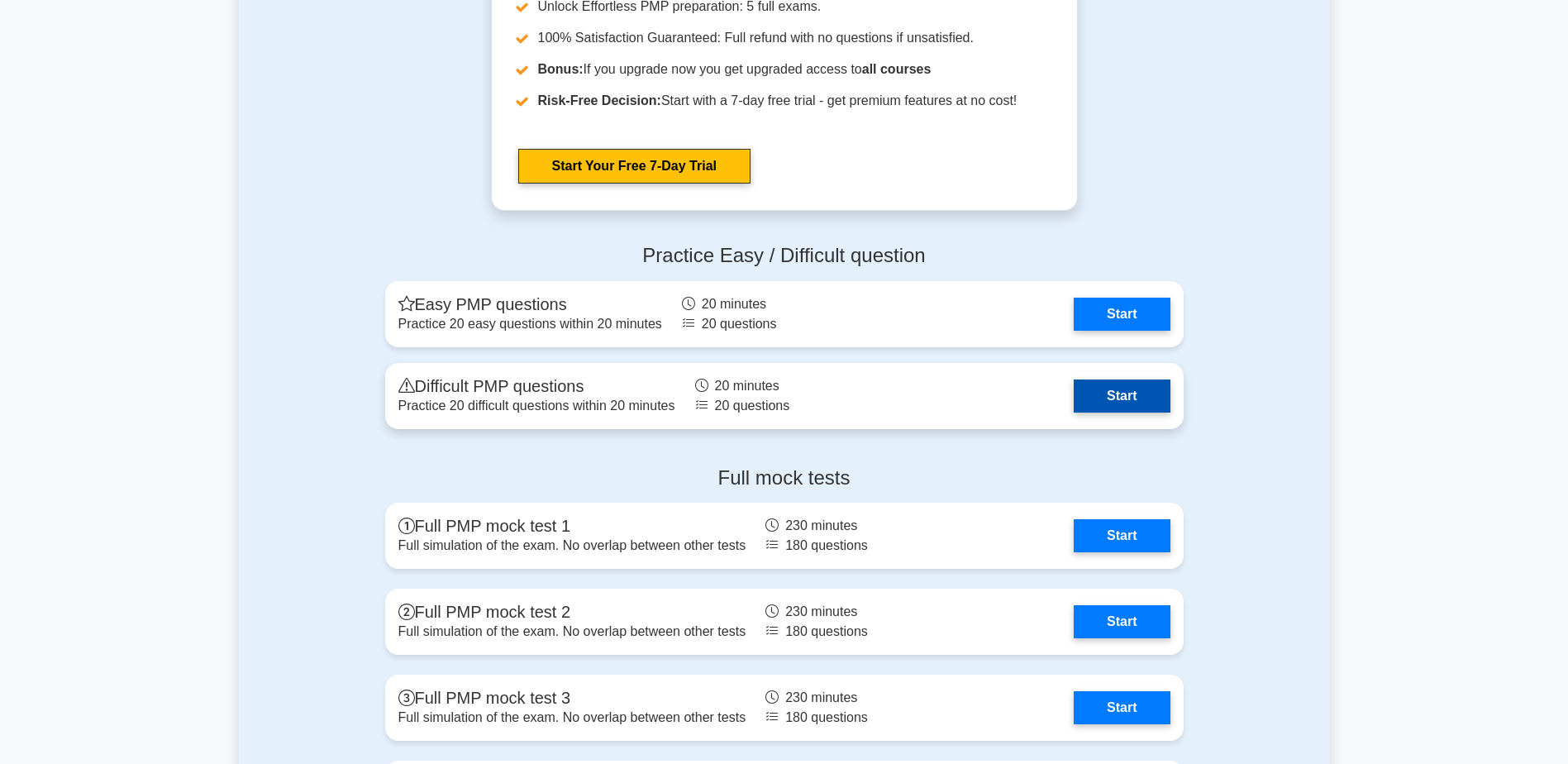
click at [1123, 382] on link "Start" at bounding box center [1121, 396] width 96 height 33
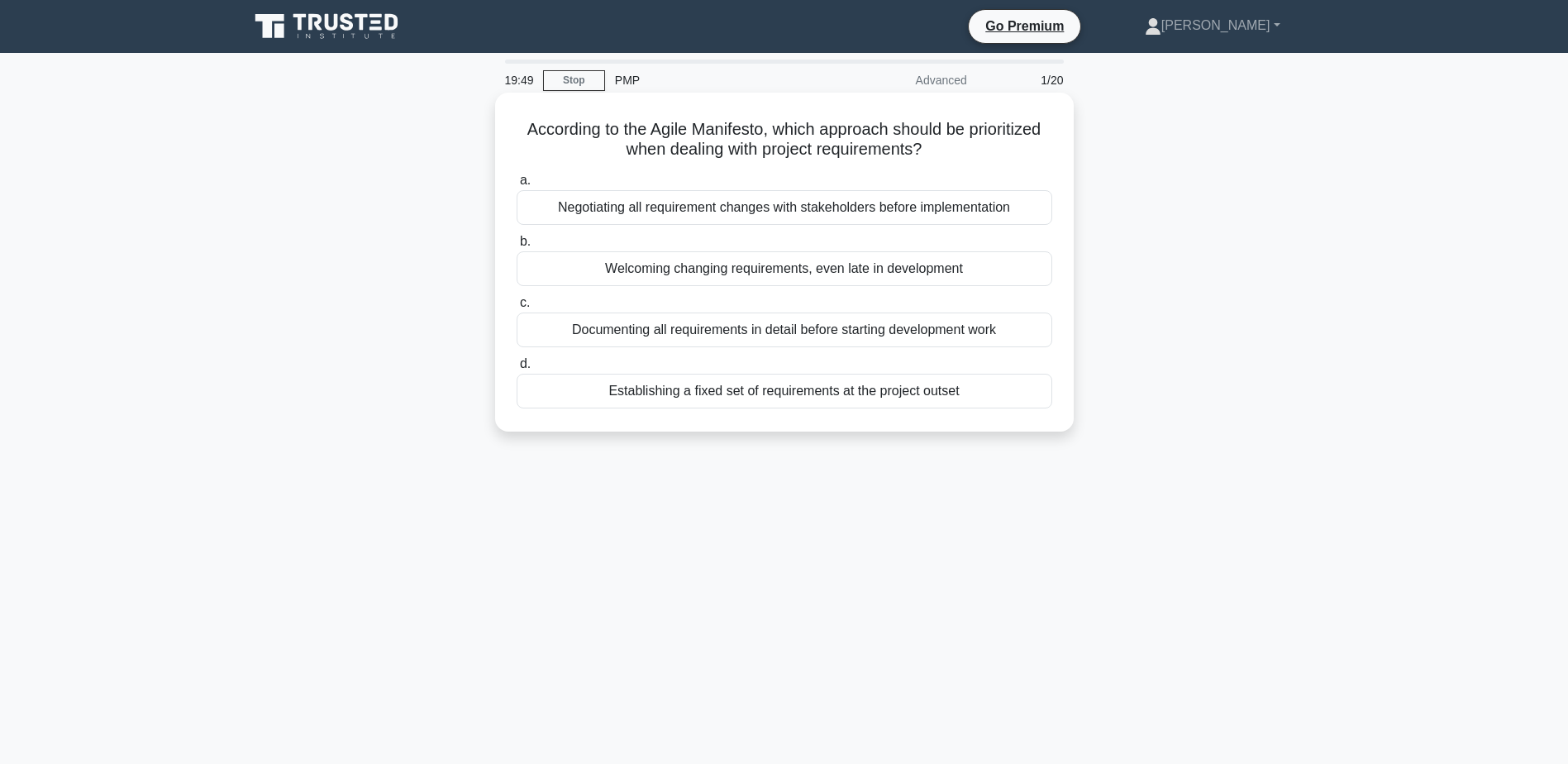
click at [739, 274] on div "Welcoming changing requirements, even late in development" at bounding box center [785, 269] width 536 height 35
click at [517, 247] on input "b. Welcoming changing requirements, even late in development" at bounding box center [517, 241] width 0 height 11
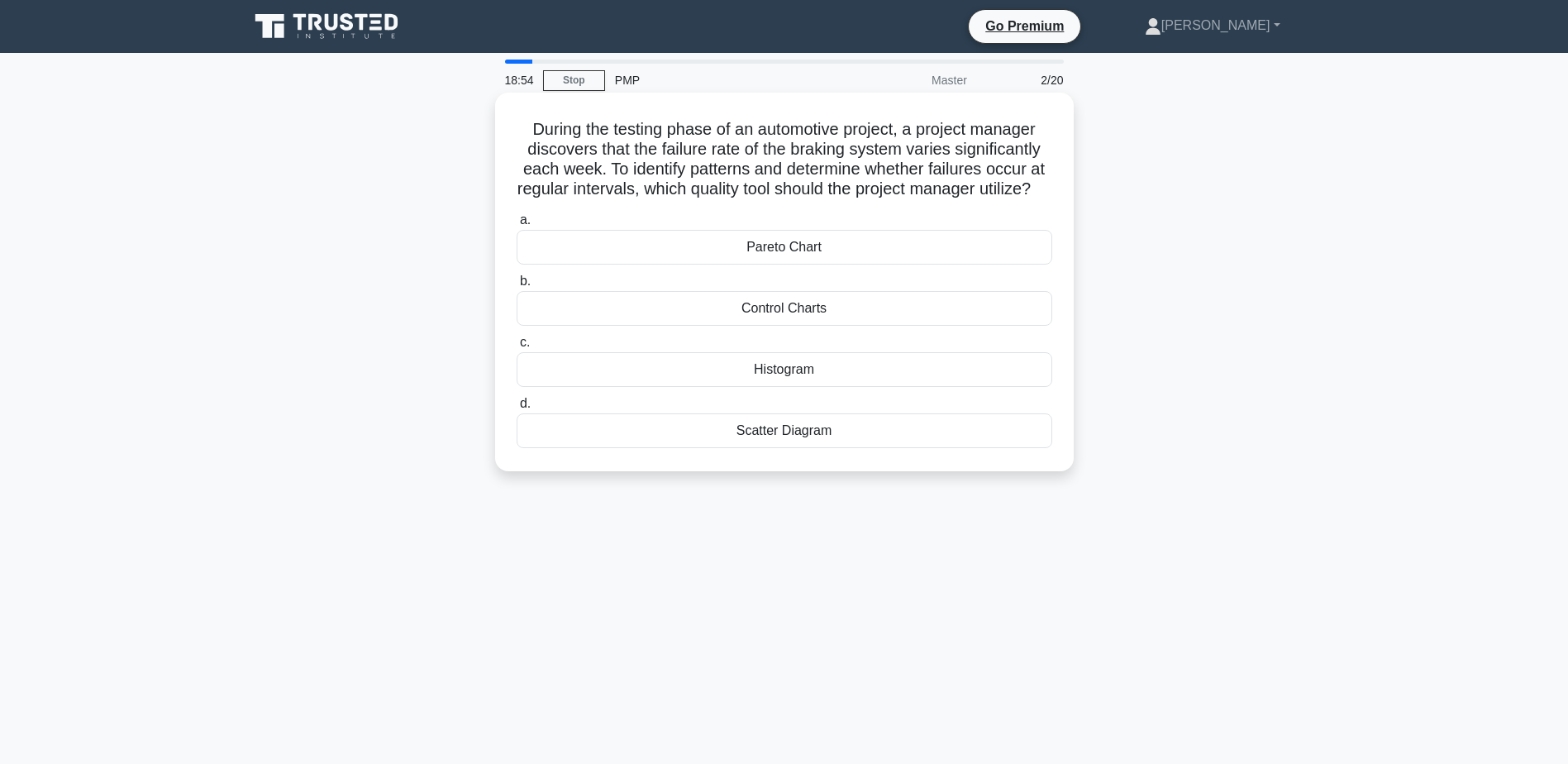
click at [801, 448] on div "Scatter Diagram" at bounding box center [785, 431] width 536 height 35
click at [517, 409] on input "d. Scatter Diagram" at bounding box center [517, 403] width 0 height 11
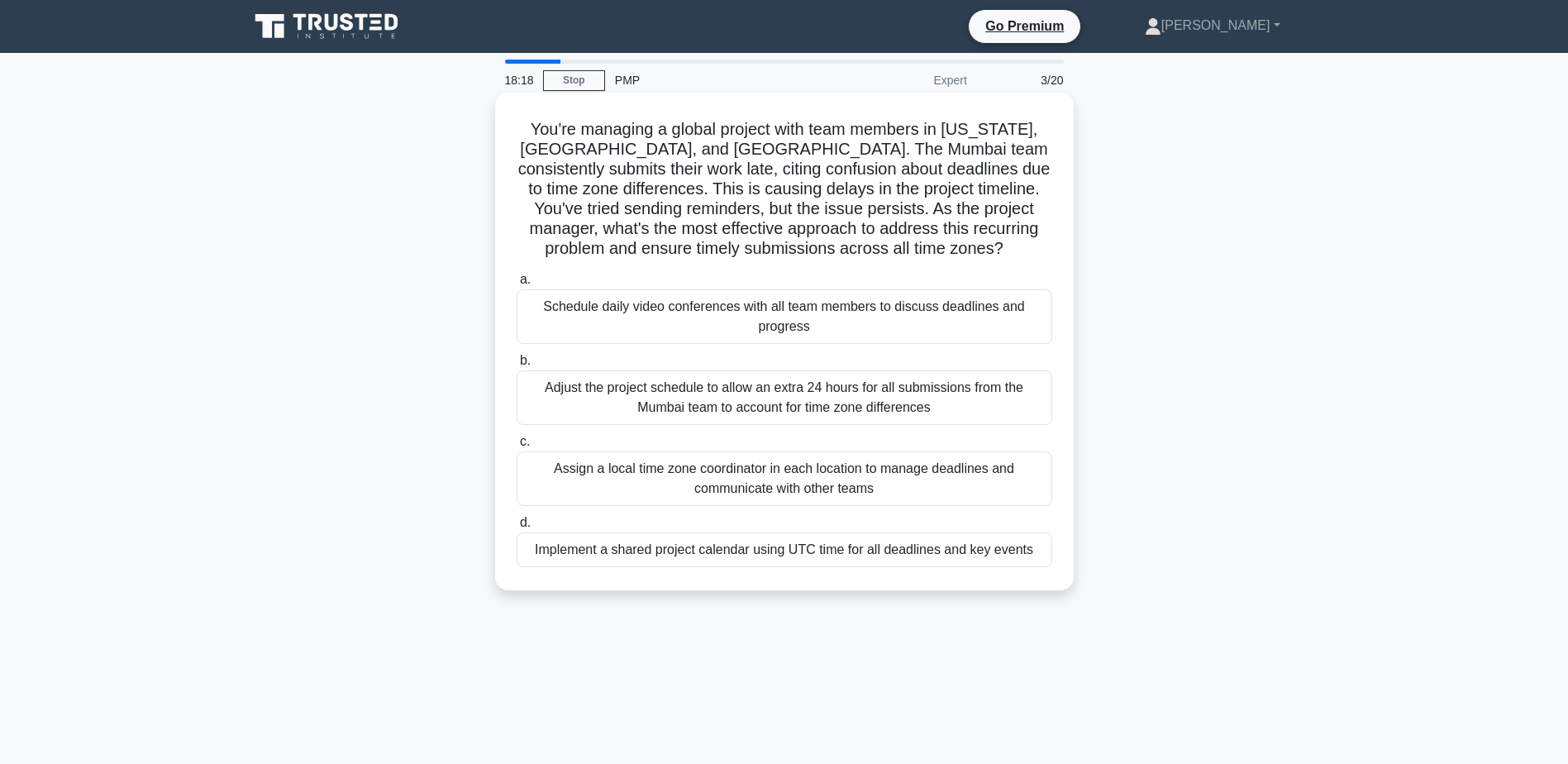
click at [851, 549] on div "Implement a shared project calendar using UTC time for all deadlines and key ev…" at bounding box center [785, 550] width 536 height 35
click at [517, 529] on input "d. Implement a shared project calendar using UTC time for all deadlines and key…" at bounding box center [517, 523] width 0 height 11
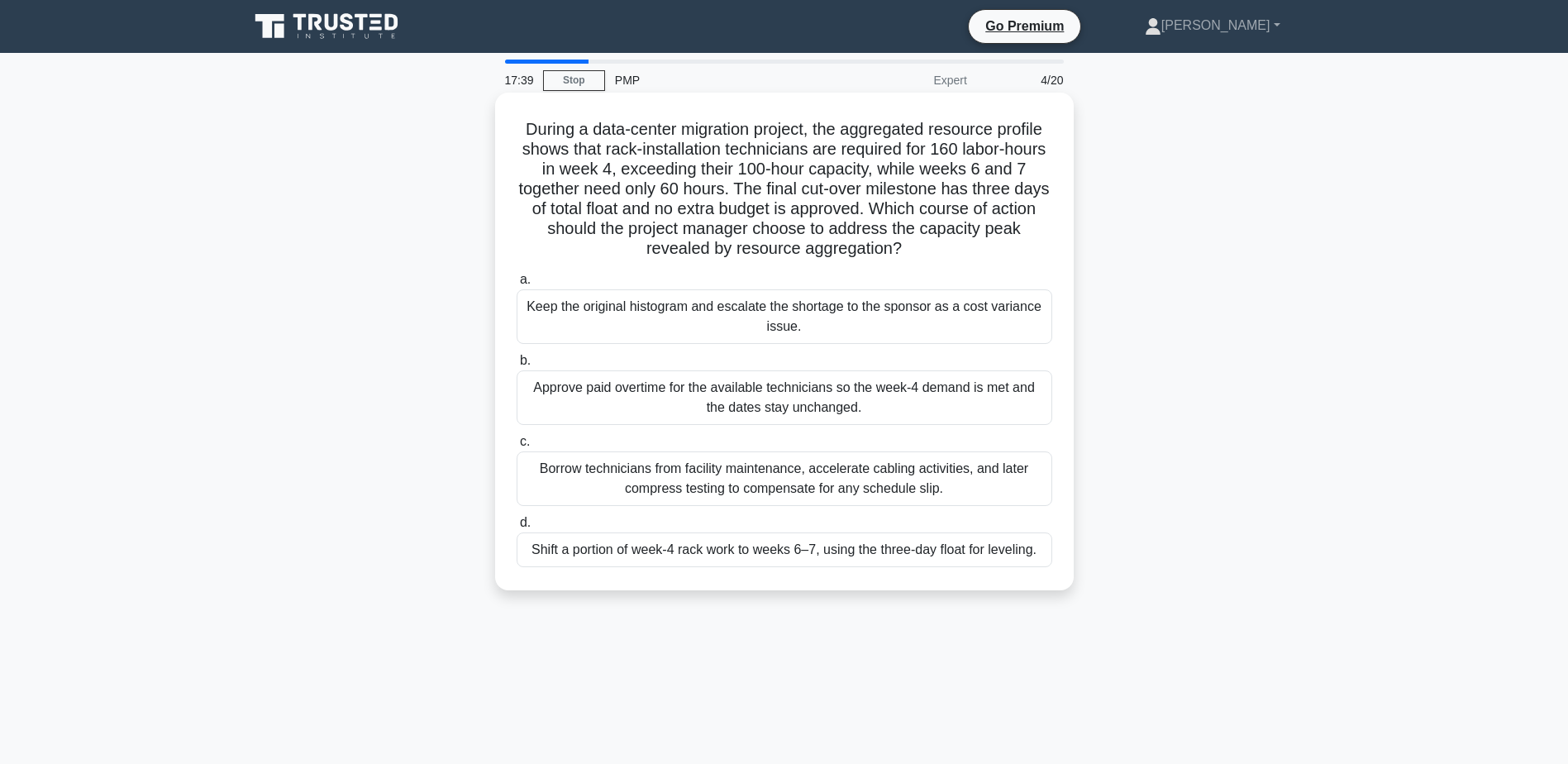
click at [692, 556] on div "Shift a portion of week-4 rack work to weeks 6–7, using the three-day float for…" at bounding box center [785, 550] width 536 height 35
click at [517, 529] on input "d. Shift a portion of week-4 rack work to weeks 6–7, using the three-day float …" at bounding box center [517, 523] width 0 height 11
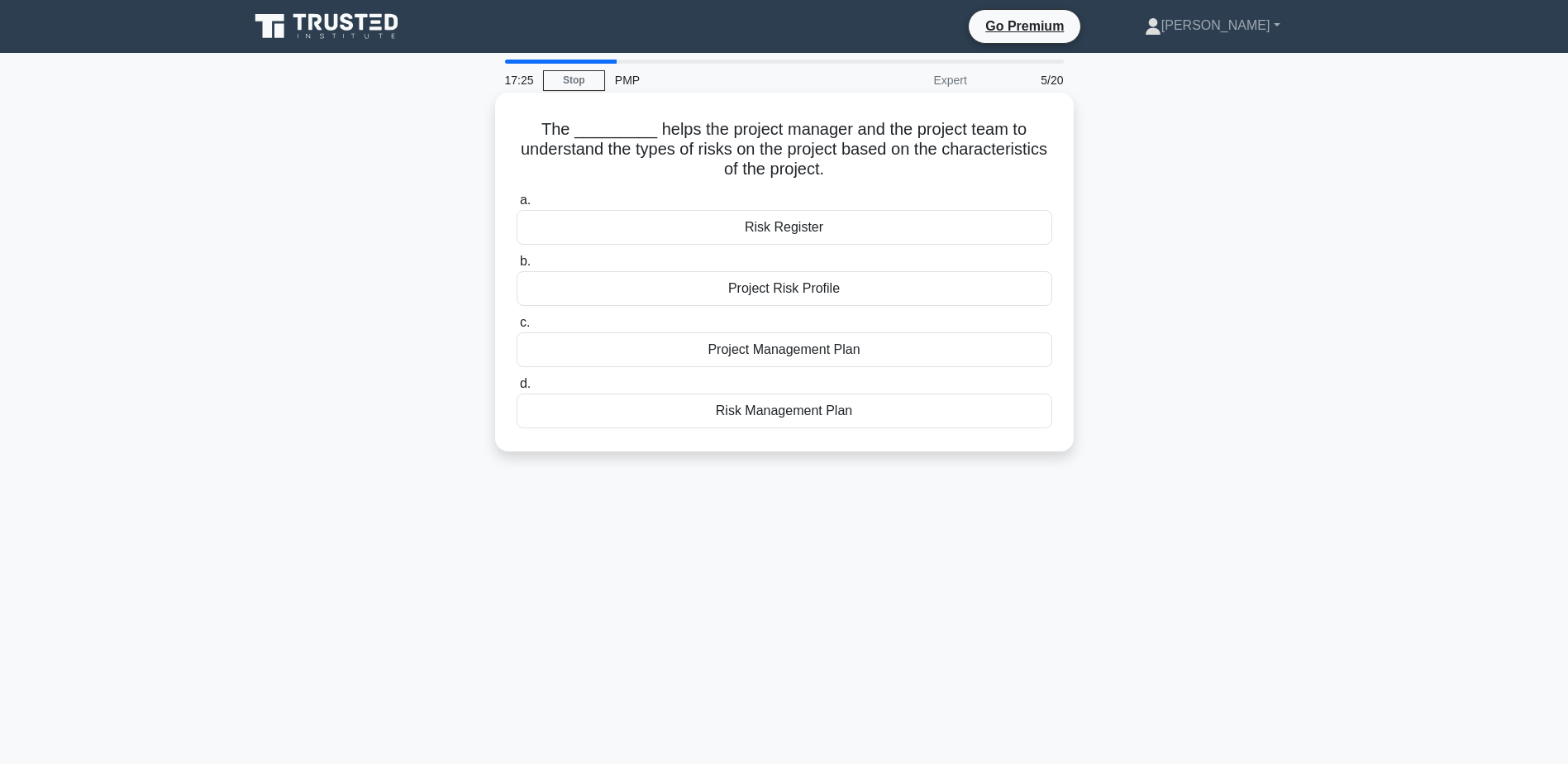
click at [775, 230] on div "Risk Register" at bounding box center [785, 227] width 536 height 35
click at [517, 206] on input "a. Risk Register" at bounding box center [517, 200] width 0 height 11
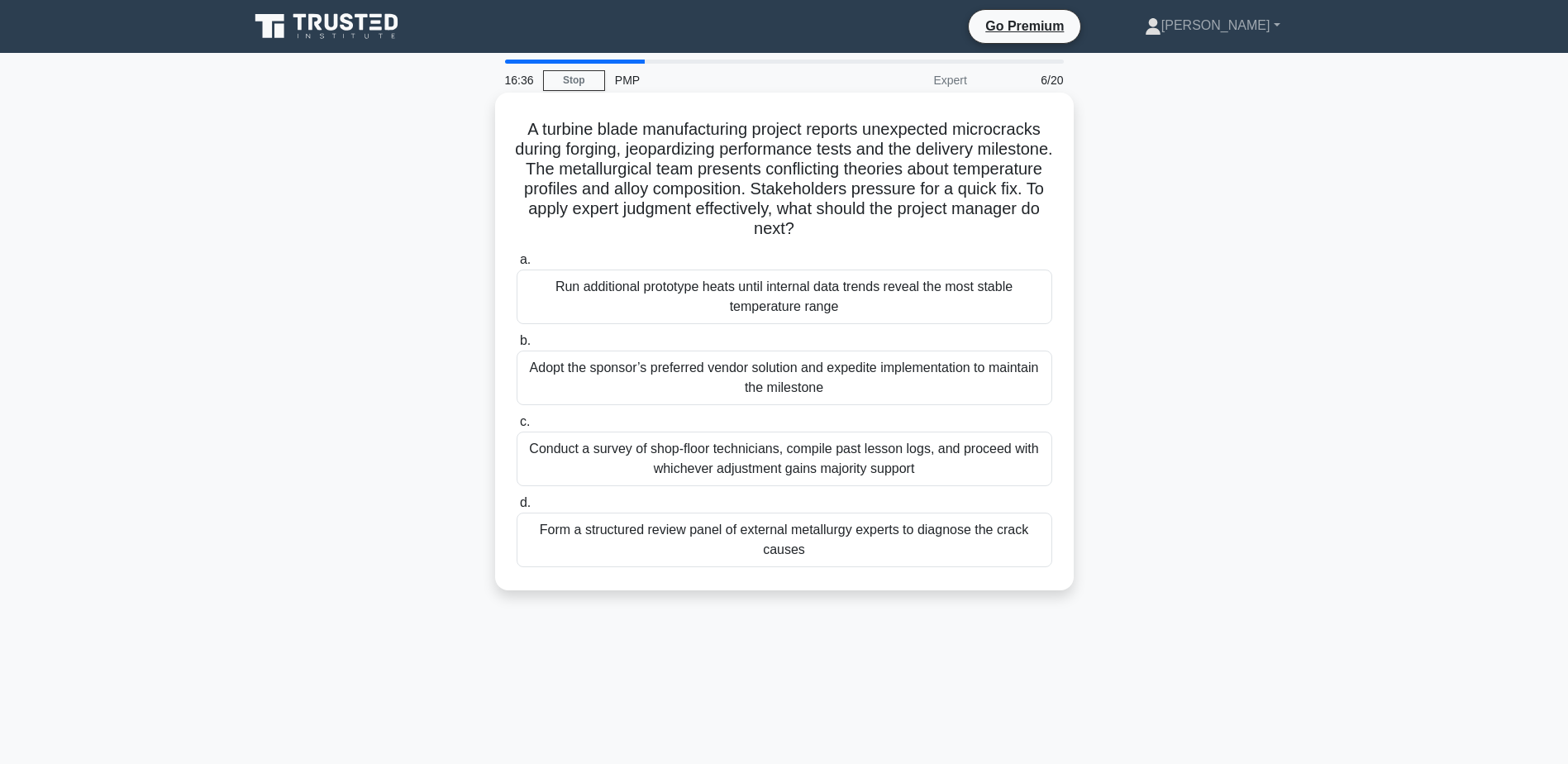
click at [659, 534] on div "Form a structured review panel of external metallurgy experts to diagnose the c…" at bounding box center [785, 539] width 536 height 54
click at [517, 508] on input "d. Form a structured review panel of external metallurgy experts to diagnose th…" at bounding box center [517, 503] width 0 height 11
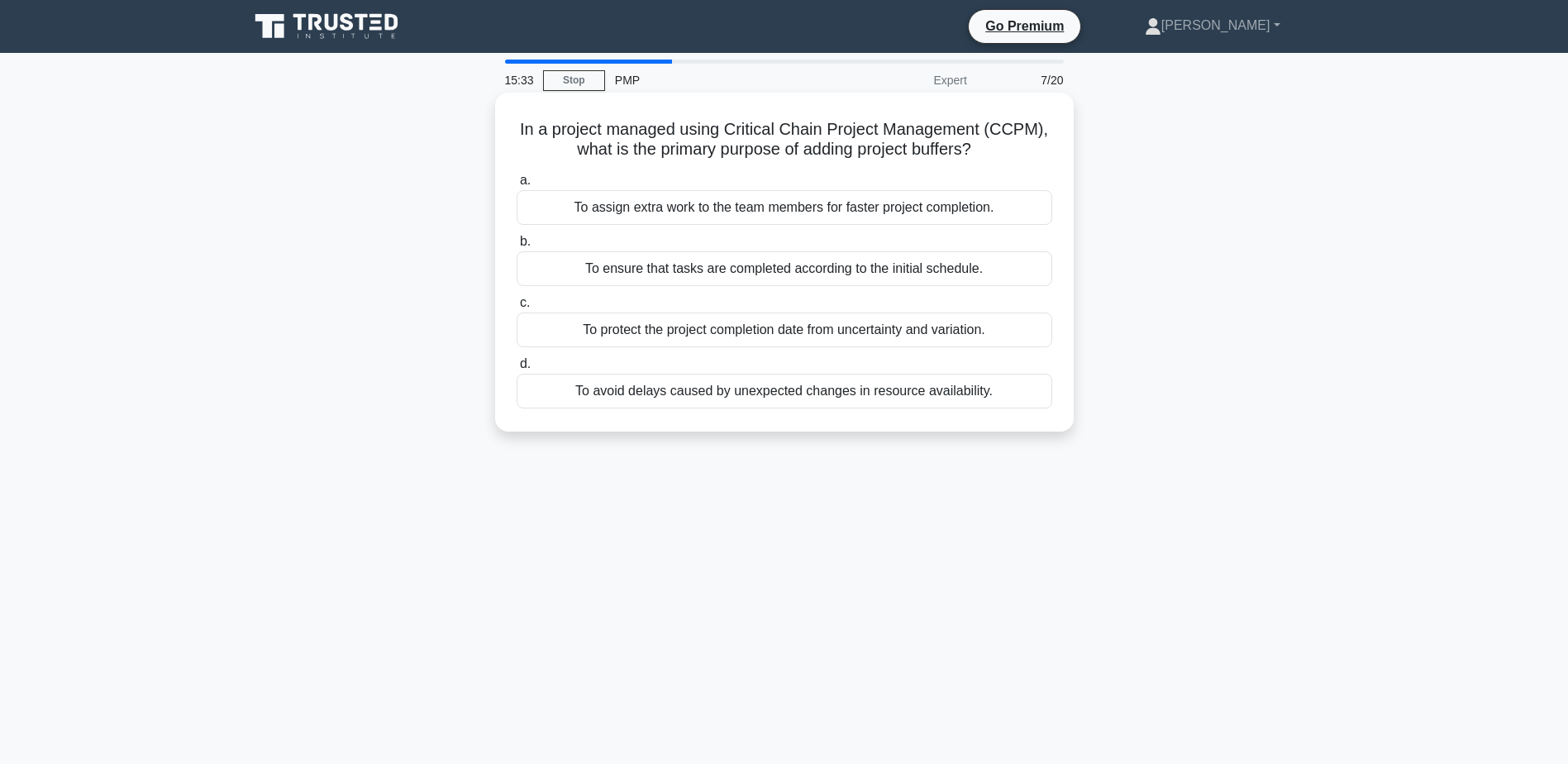
click at [914, 393] on div "To avoid delays caused by unexpected changes in resource availability." at bounding box center [785, 391] width 536 height 35
click at [517, 370] on input "d. To avoid delays caused by unexpected changes in resource availability." at bounding box center [517, 364] width 0 height 11
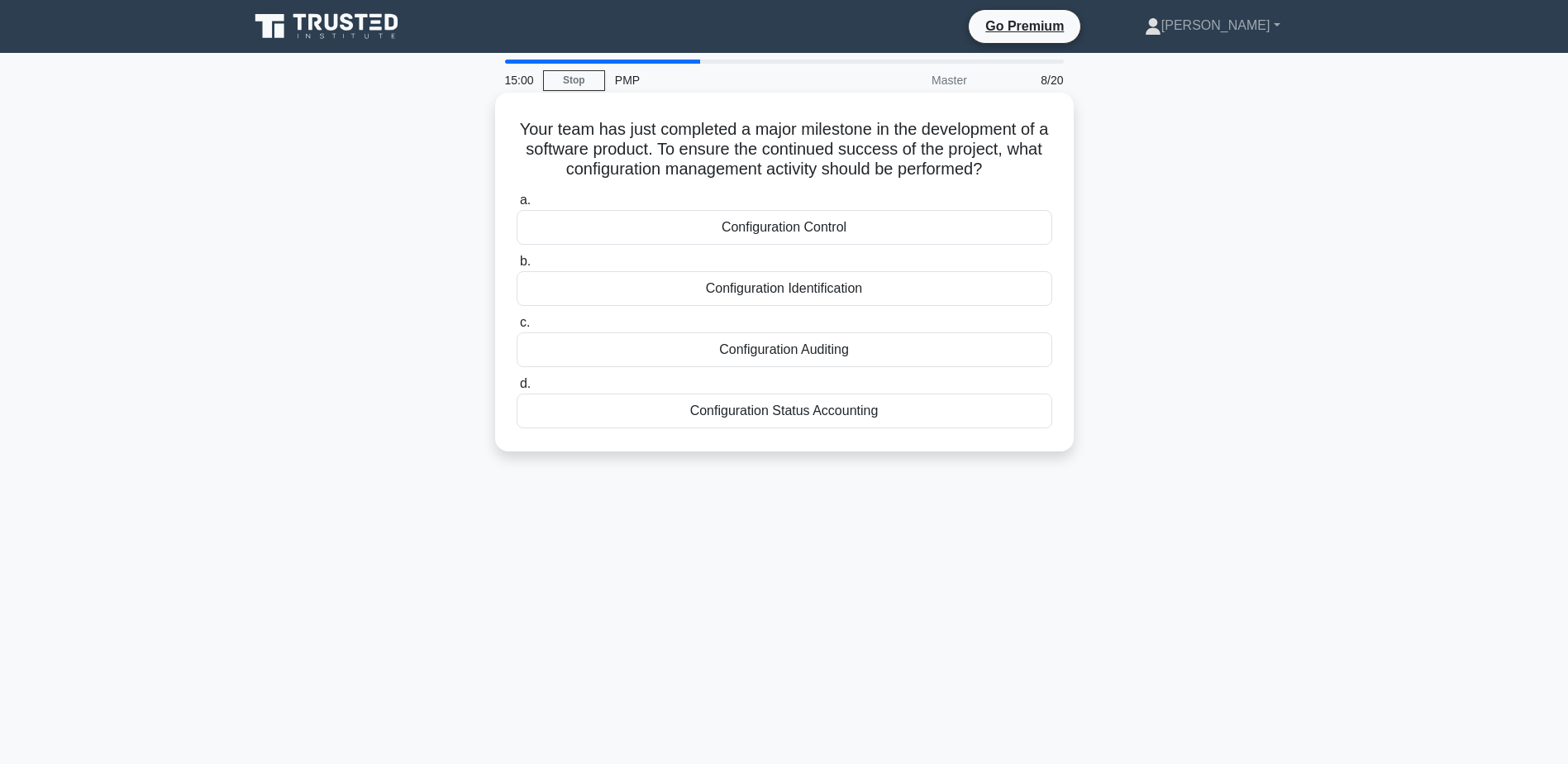
click at [786, 227] on div "Configuration Control" at bounding box center [785, 227] width 536 height 35
click at [517, 206] on input "a. Configuration Control" at bounding box center [517, 200] width 0 height 11
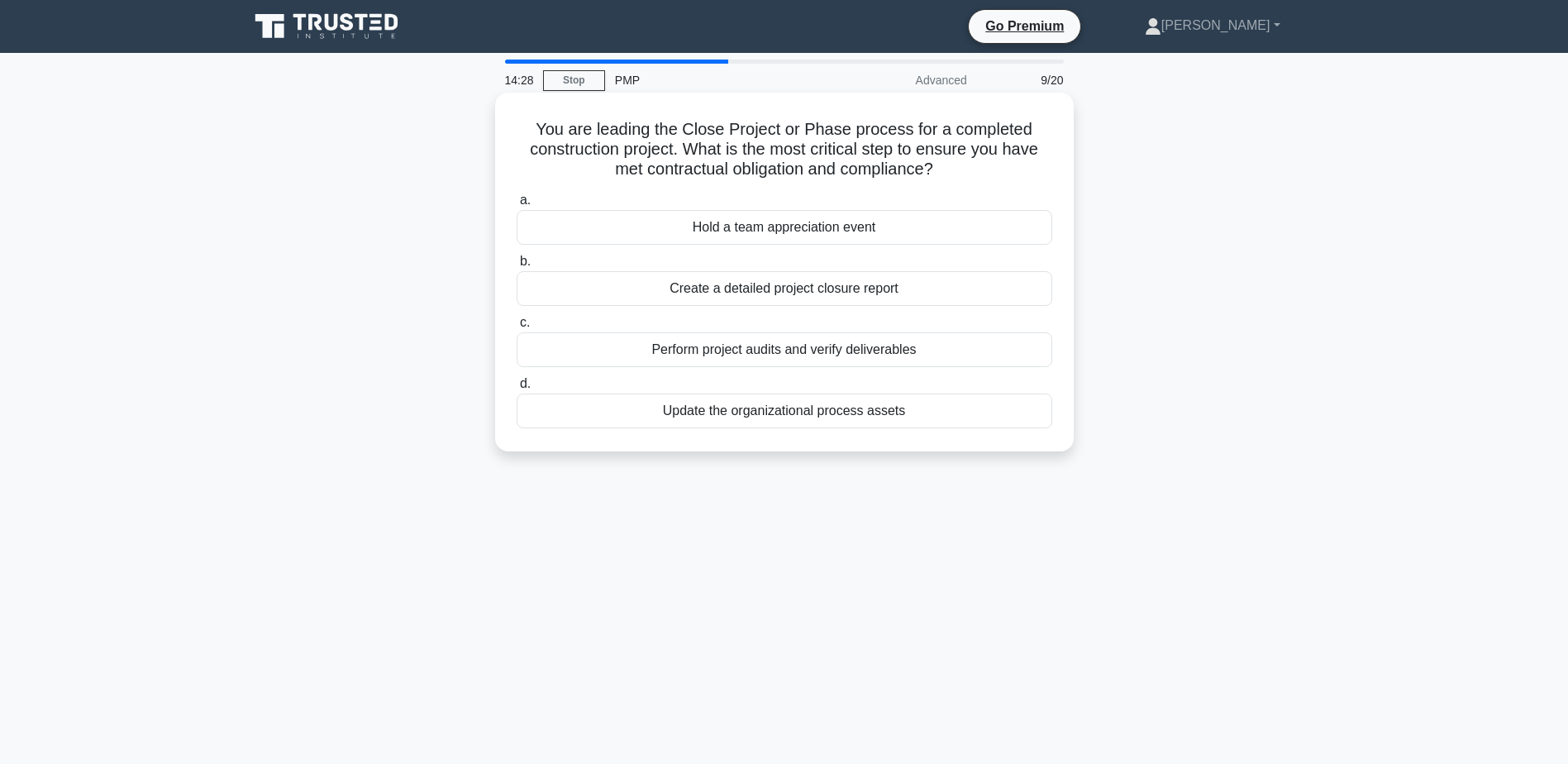
click at [865, 353] on div "Perform project audits and verify deliverables" at bounding box center [785, 350] width 536 height 35
click at [517, 328] on input "c. Perform project audits and verify deliverables" at bounding box center [517, 322] width 0 height 11
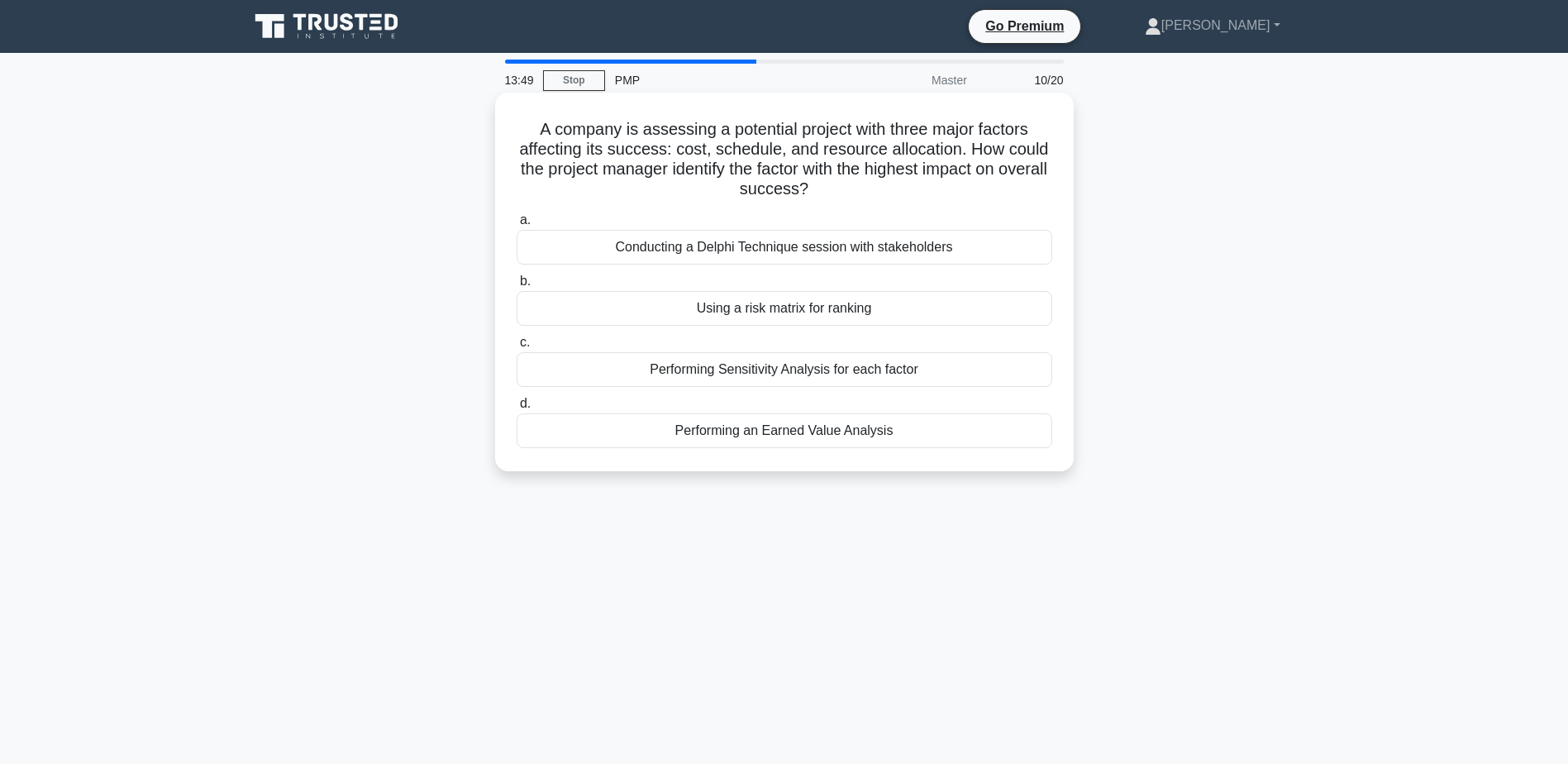
click at [690, 250] on div "Conducting a Delphi Technique session with stakeholders" at bounding box center [785, 247] width 536 height 35
click at [517, 225] on input "a. Conducting a Delphi Technique session with stakeholders" at bounding box center [517, 220] width 0 height 11
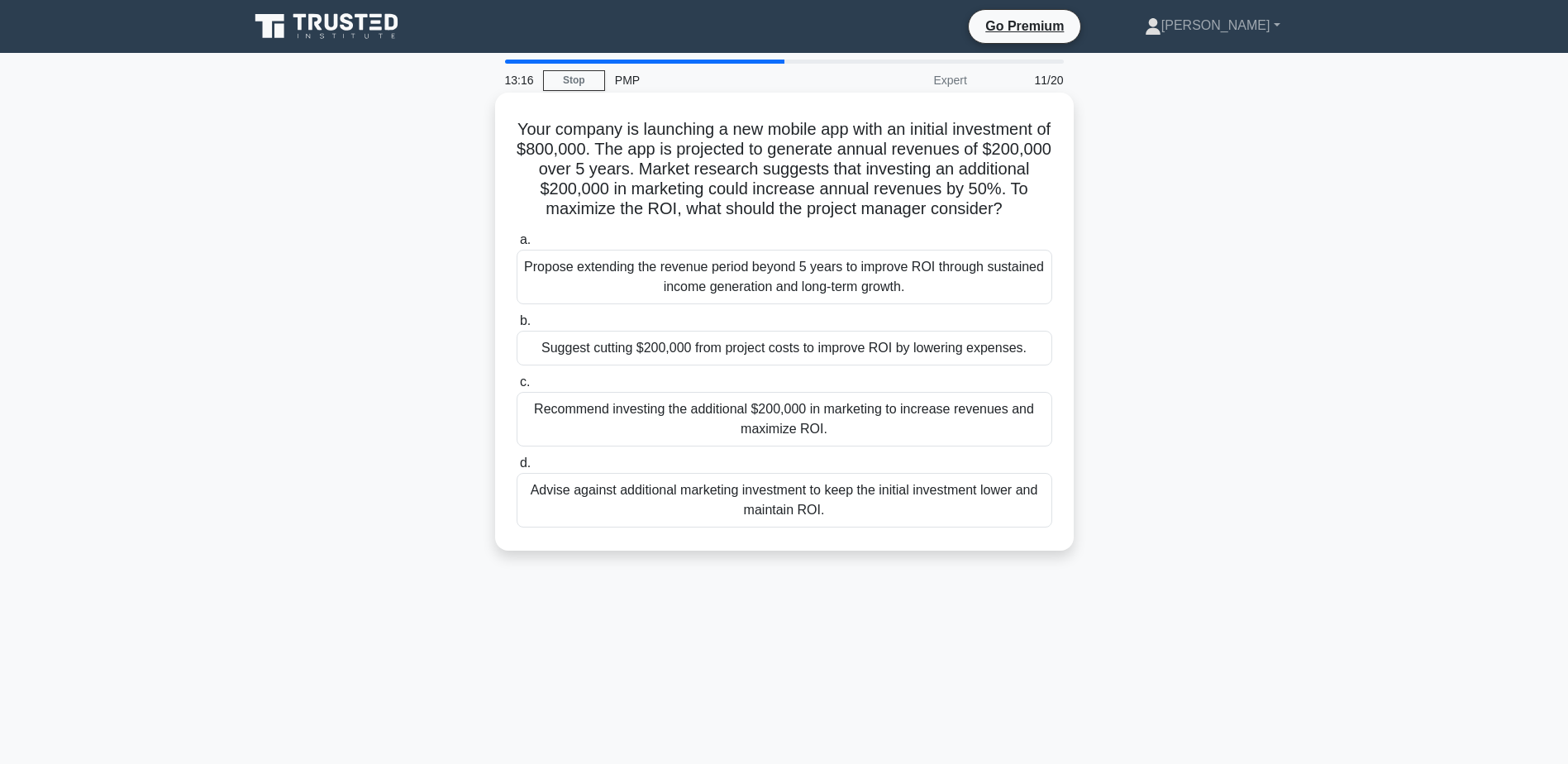
click at [626, 433] on div "Recommend investing the additional $200,000 in marketing to increase revenues a…" at bounding box center [785, 418] width 536 height 54
click at [517, 387] on input "c. Recommend investing the additional $200,000 in marketing to increase revenue…" at bounding box center [517, 382] width 0 height 11
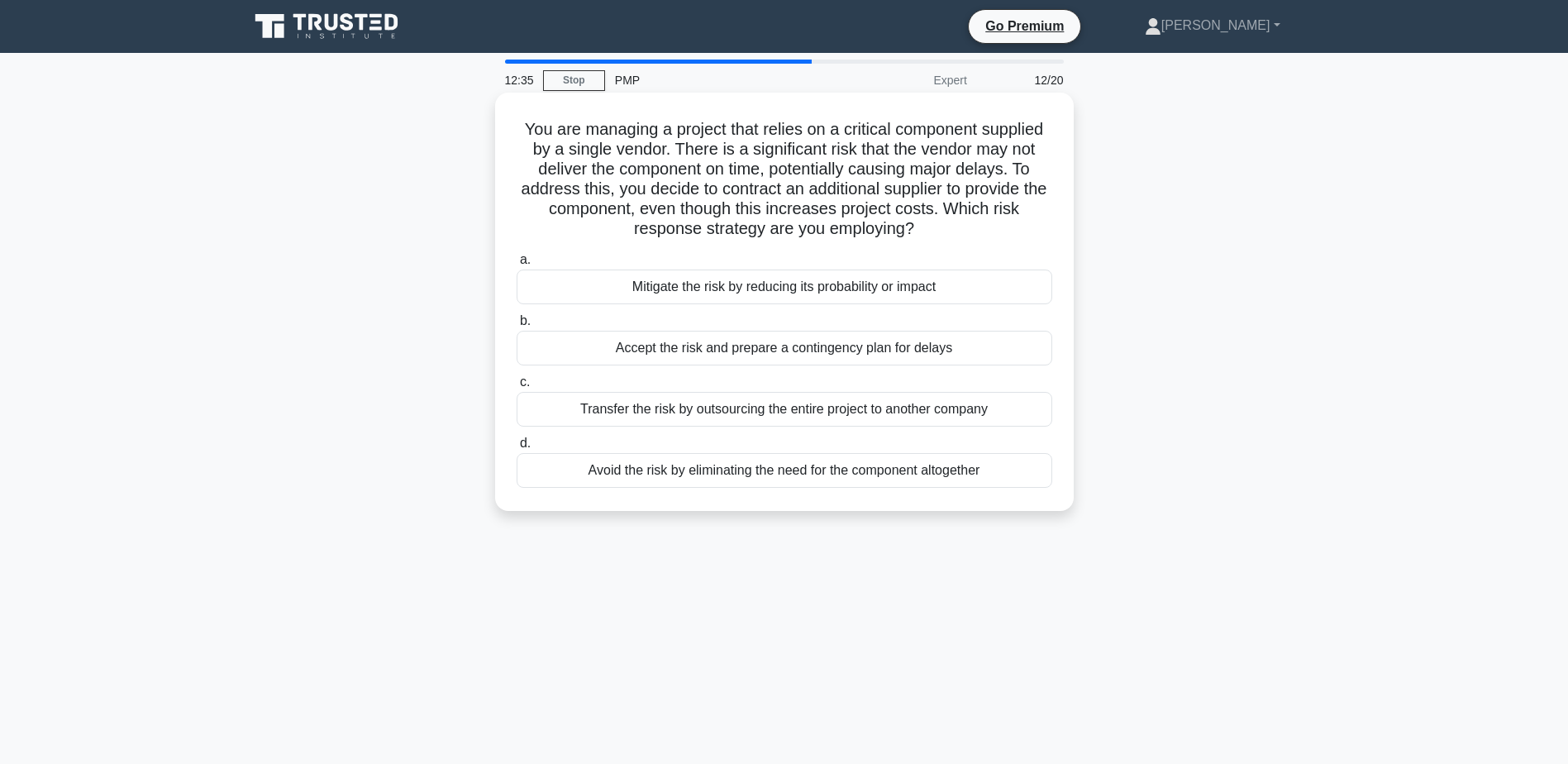
click at [820, 287] on div "Mitigate the risk by reducing its probability or impact" at bounding box center [785, 287] width 536 height 35
click at [517, 266] on input "a. Mitigate the risk by reducing its probability or impact" at bounding box center [517, 260] width 0 height 11
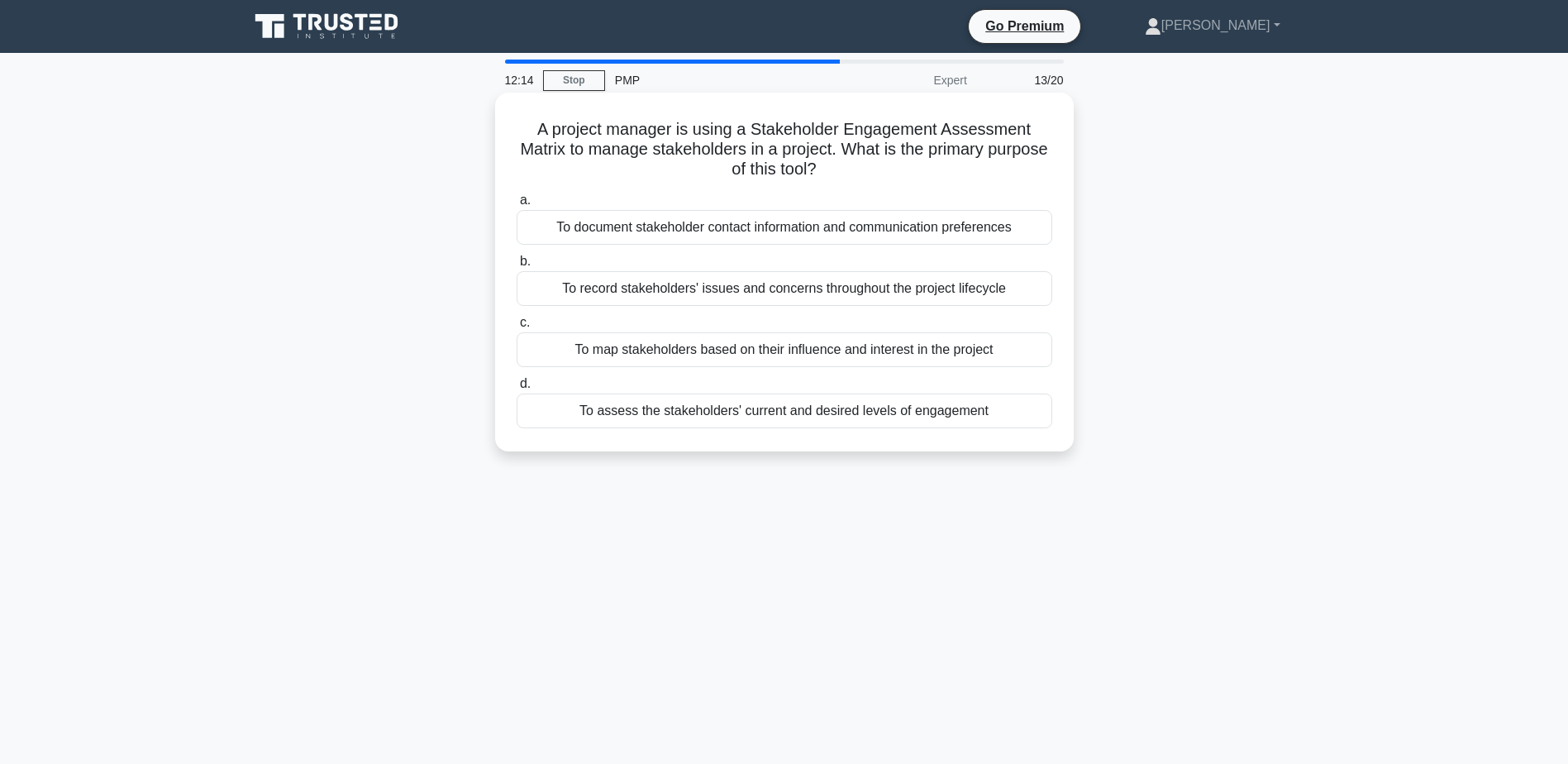
click at [805, 353] on div "To map stakeholders based on their influence and interest in the project" at bounding box center [785, 350] width 536 height 35
click at [517, 328] on input "c. To map stakeholders based on their influence and interest in the project" at bounding box center [517, 322] width 0 height 11
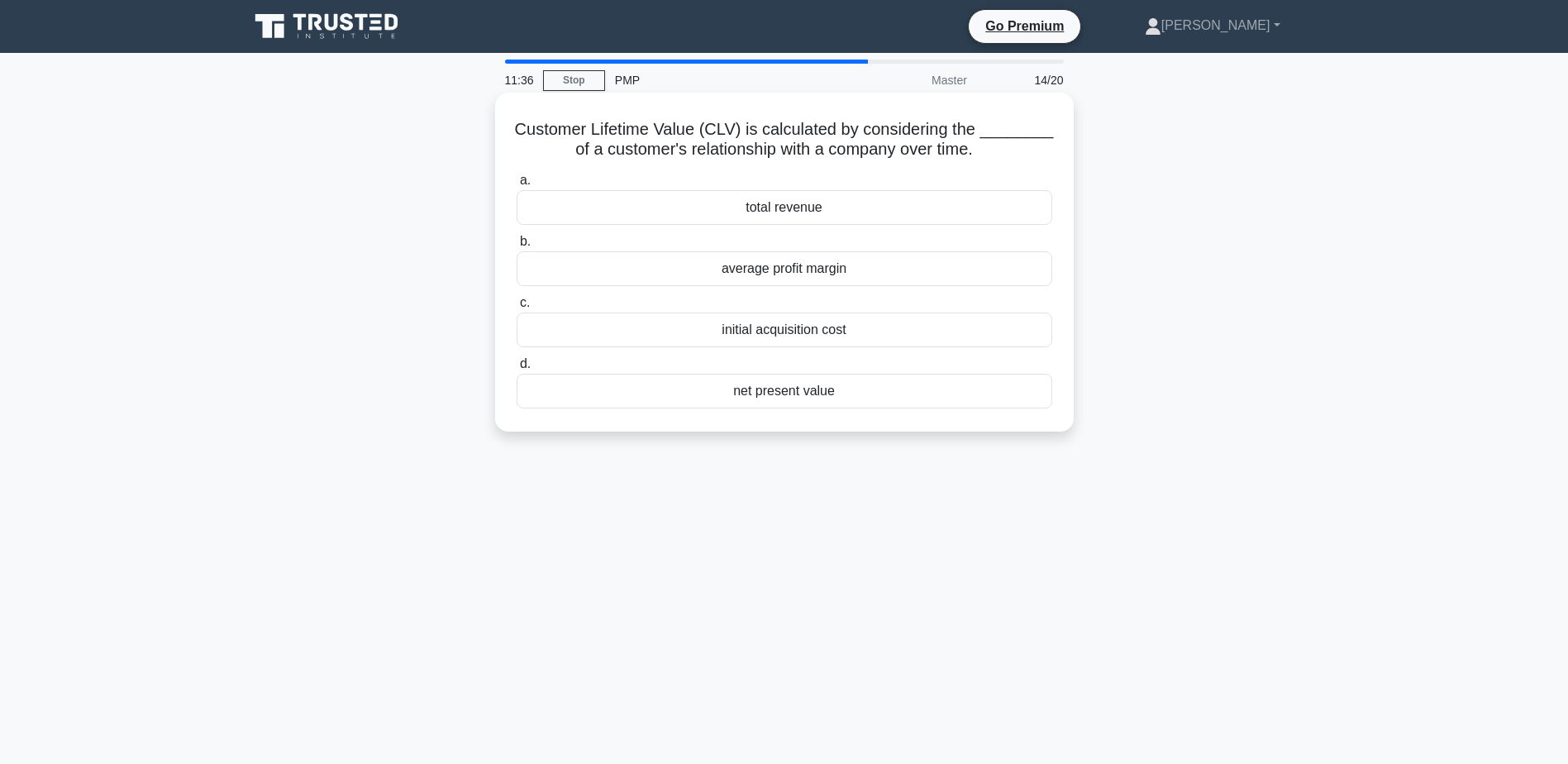
click at [796, 207] on div "total revenue" at bounding box center [785, 208] width 536 height 35
click at [517, 186] on input "a. total revenue" at bounding box center [517, 180] width 0 height 11
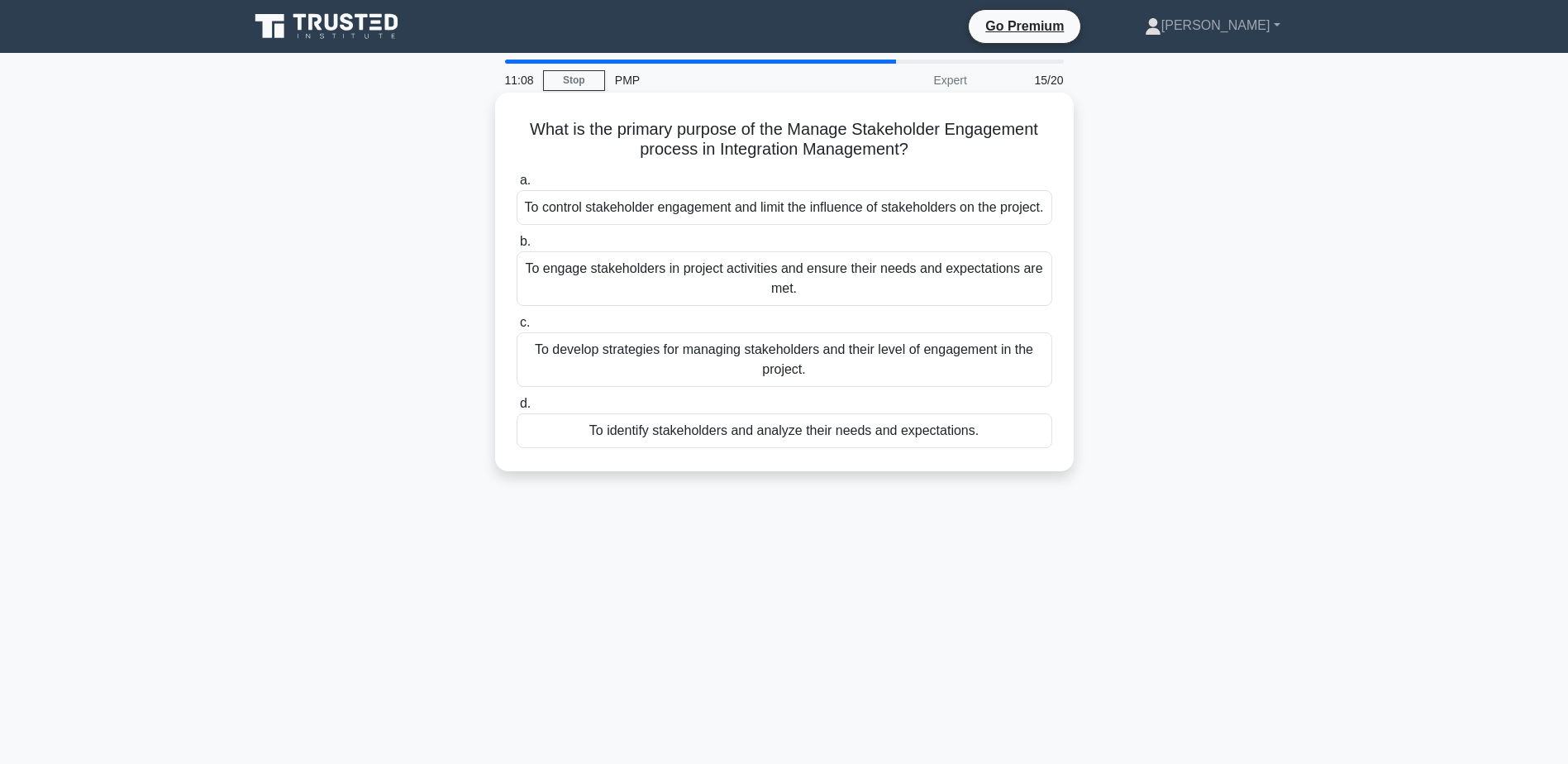
click at [783, 376] on div "To develop strategies for managing stakeholders and their level of engagement i…" at bounding box center [785, 359] width 536 height 54
click at [517, 328] on input "c. To develop strategies for managing stakeholders and their level of engagemen…" at bounding box center [517, 322] width 0 height 11
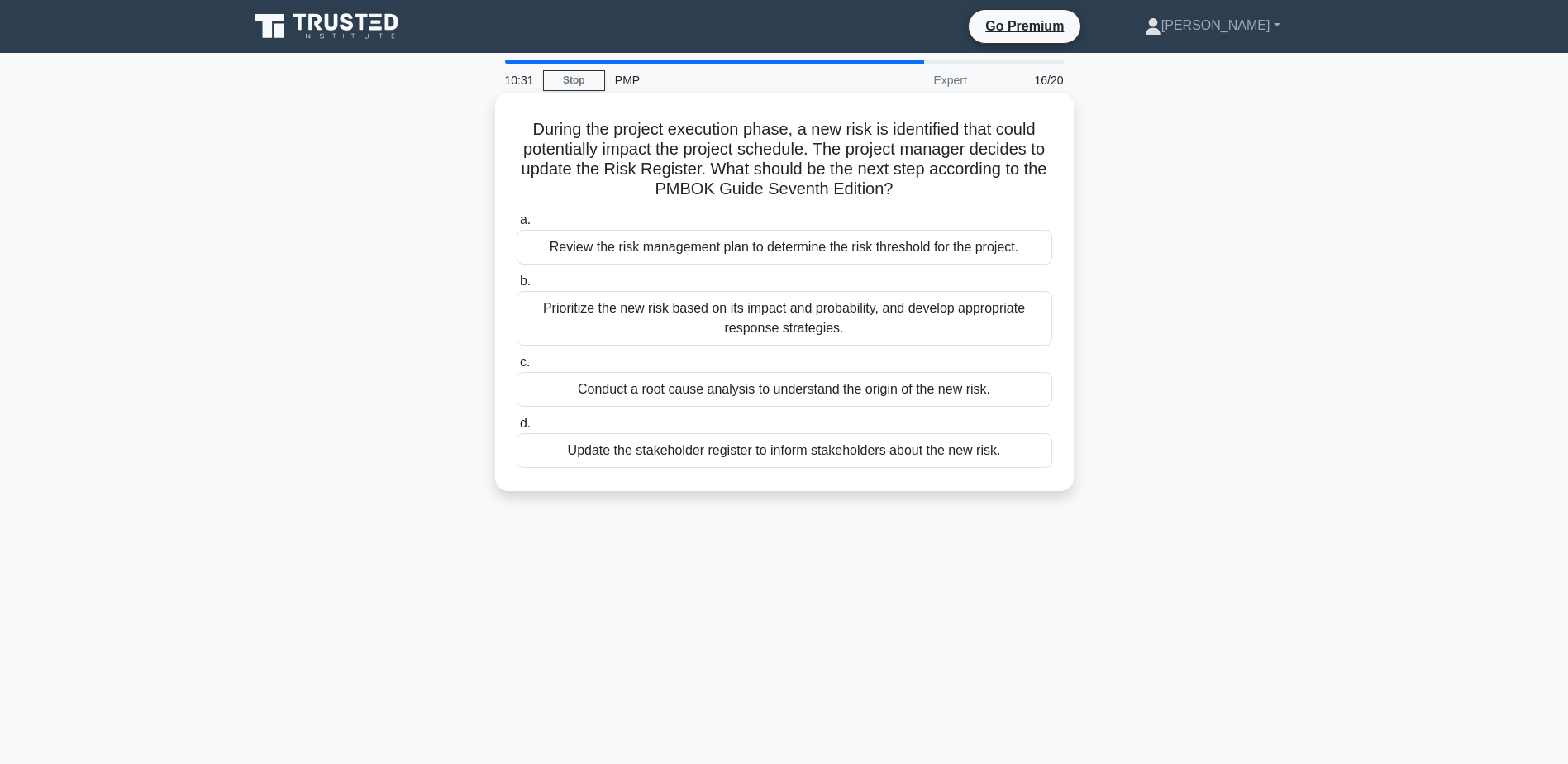
click at [813, 317] on div "Prioritize the new risk based on its impact and probability, and develop approp…" at bounding box center [785, 317] width 536 height 54
click at [517, 287] on input "b. Prioritize the new risk based on its impact and probability, and develop app…" at bounding box center [517, 281] width 0 height 11
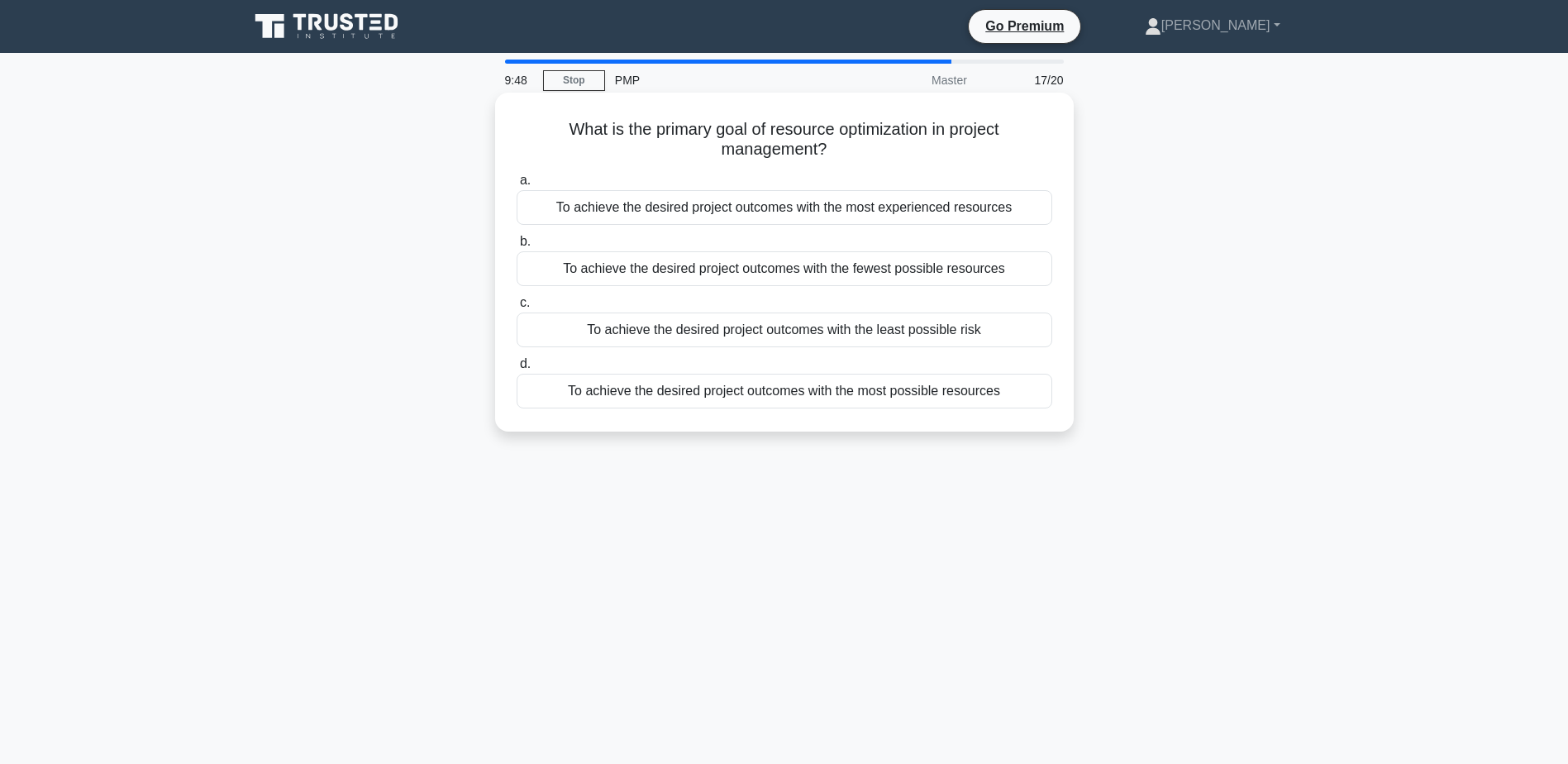
click at [836, 277] on div "To achieve the desired project outcomes with the fewest possible resources" at bounding box center [785, 269] width 536 height 35
click at [517, 247] on input "b. To achieve the desired project outcomes with the fewest possible resources" at bounding box center [517, 241] width 0 height 11
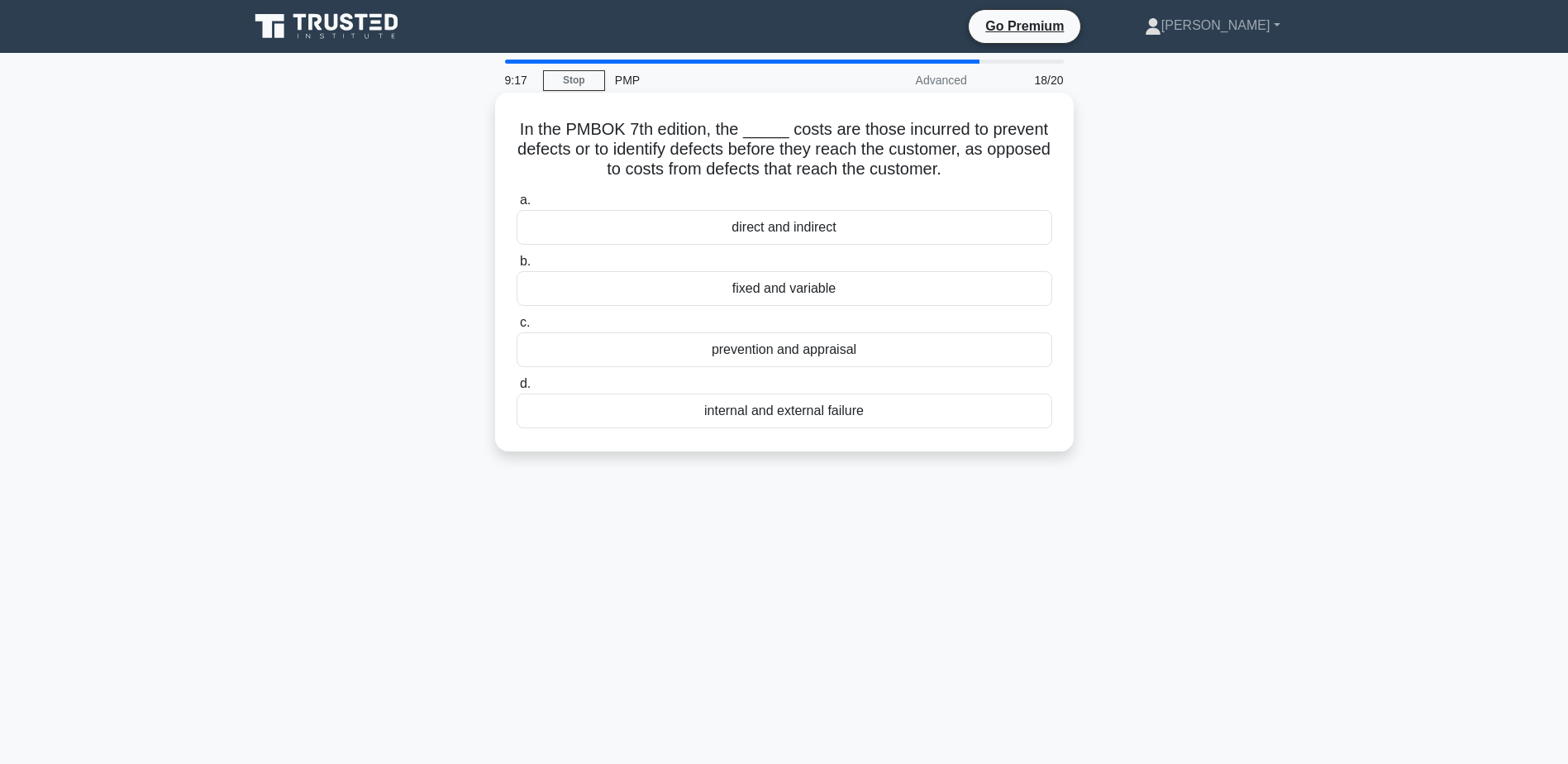
click at [776, 350] on div "prevention and appraisal" at bounding box center [785, 350] width 536 height 35
click at [517, 328] on input "c. prevention and appraisal" at bounding box center [517, 322] width 0 height 11
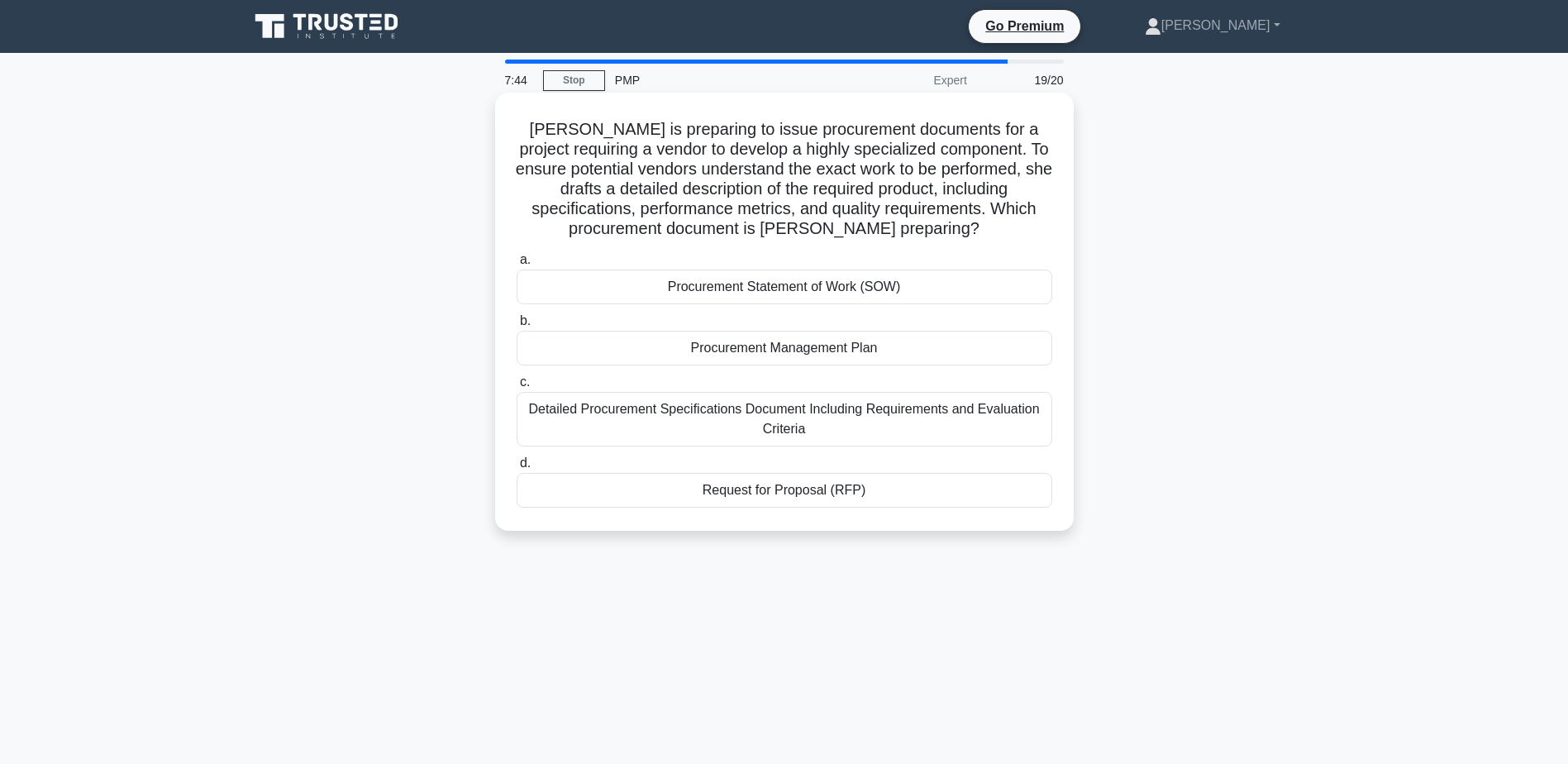
click at [774, 290] on div "Procurement Statement of Work (SOW)" at bounding box center [785, 287] width 536 height 35
click at [517, 266] on input "a. Procurement Statement of Work (SOW)" at bounding box center [517, 260] width 0 height 11
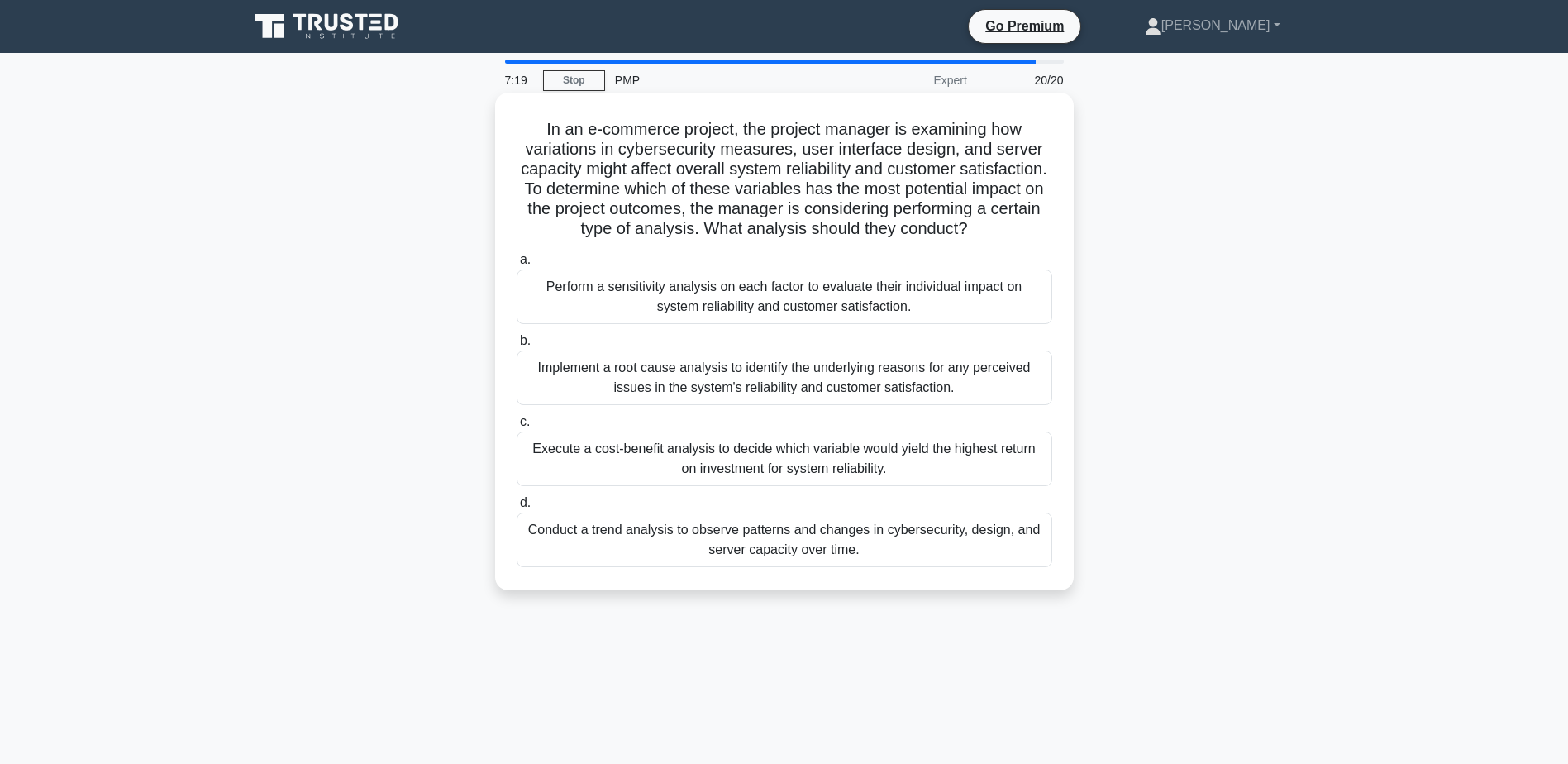
click at [745, 308] on div "Perform a sensitivity analysis on each factor to evaluate their individual impa…" at bounding box center [785, 296] width 536 height 54
click at [517, 266] on input "a. Perform a sensitivity analysis on each factor to evaluate their individual i…" at bounding box center [517, 260] width 0 height 11
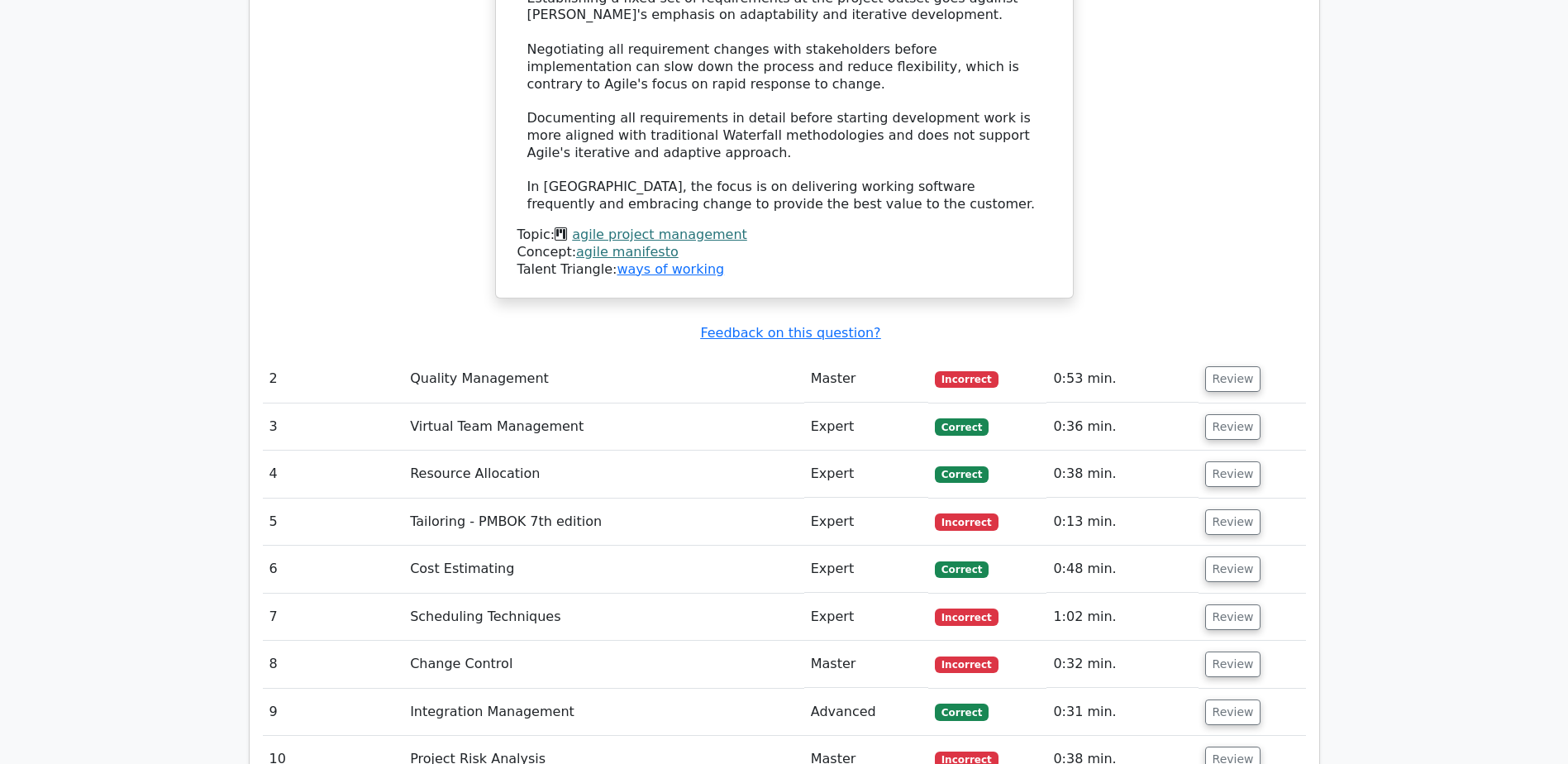
scroll to position [2645, 0]
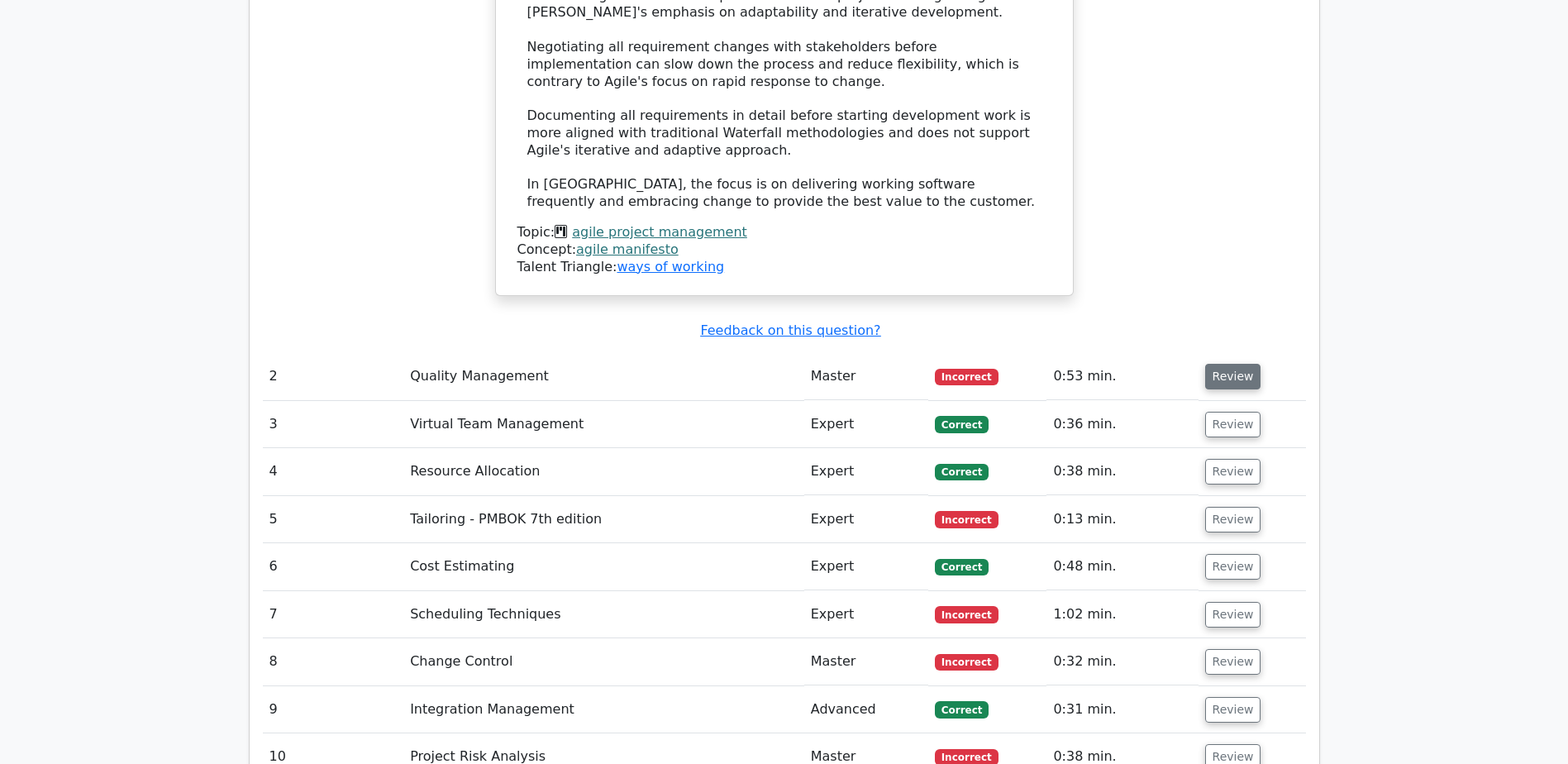
click at [1216, 364] on button "Review" at bounding box center [1232, 377] width 56 height 26
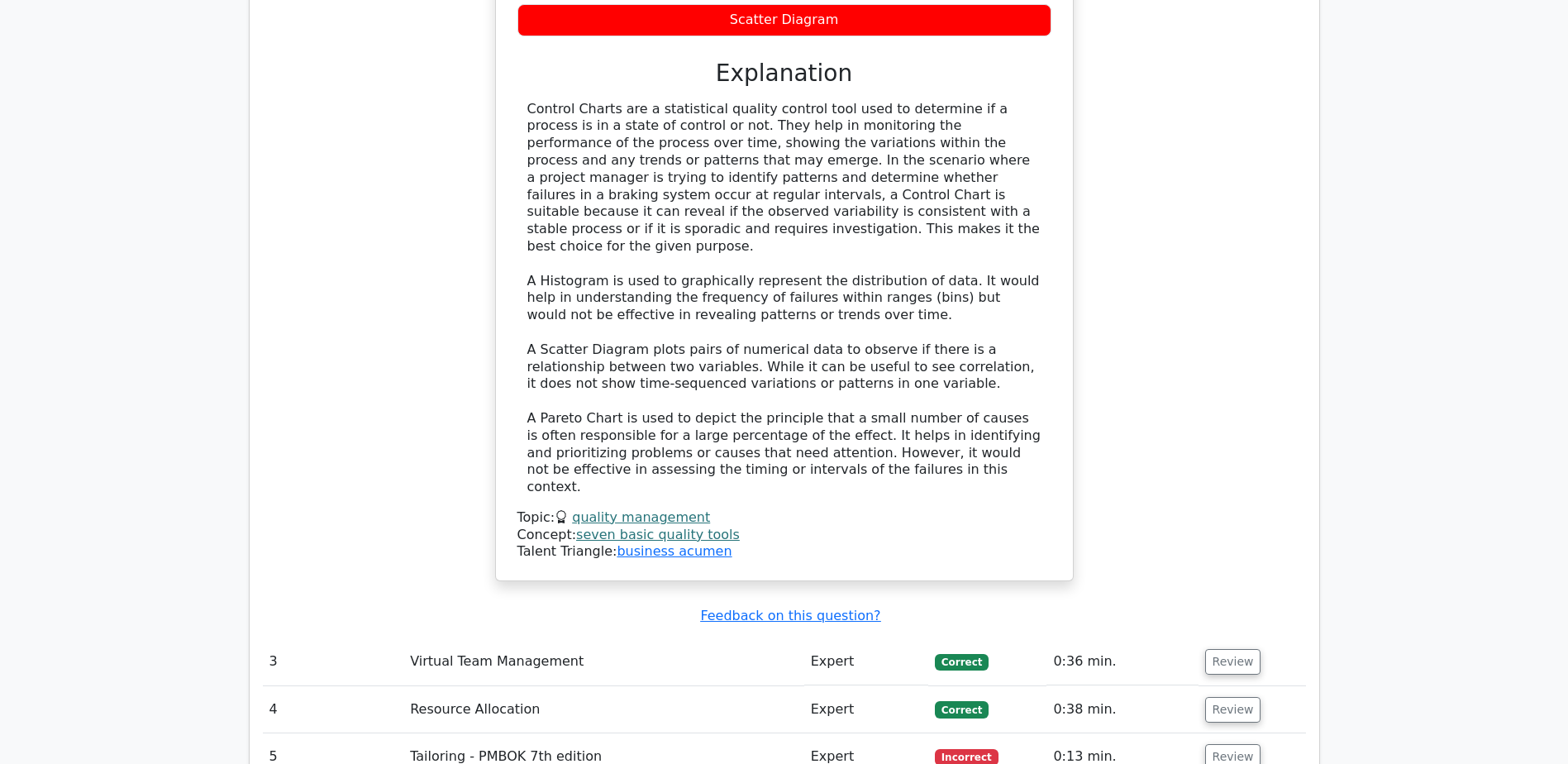
scroll to position [3389, 0]
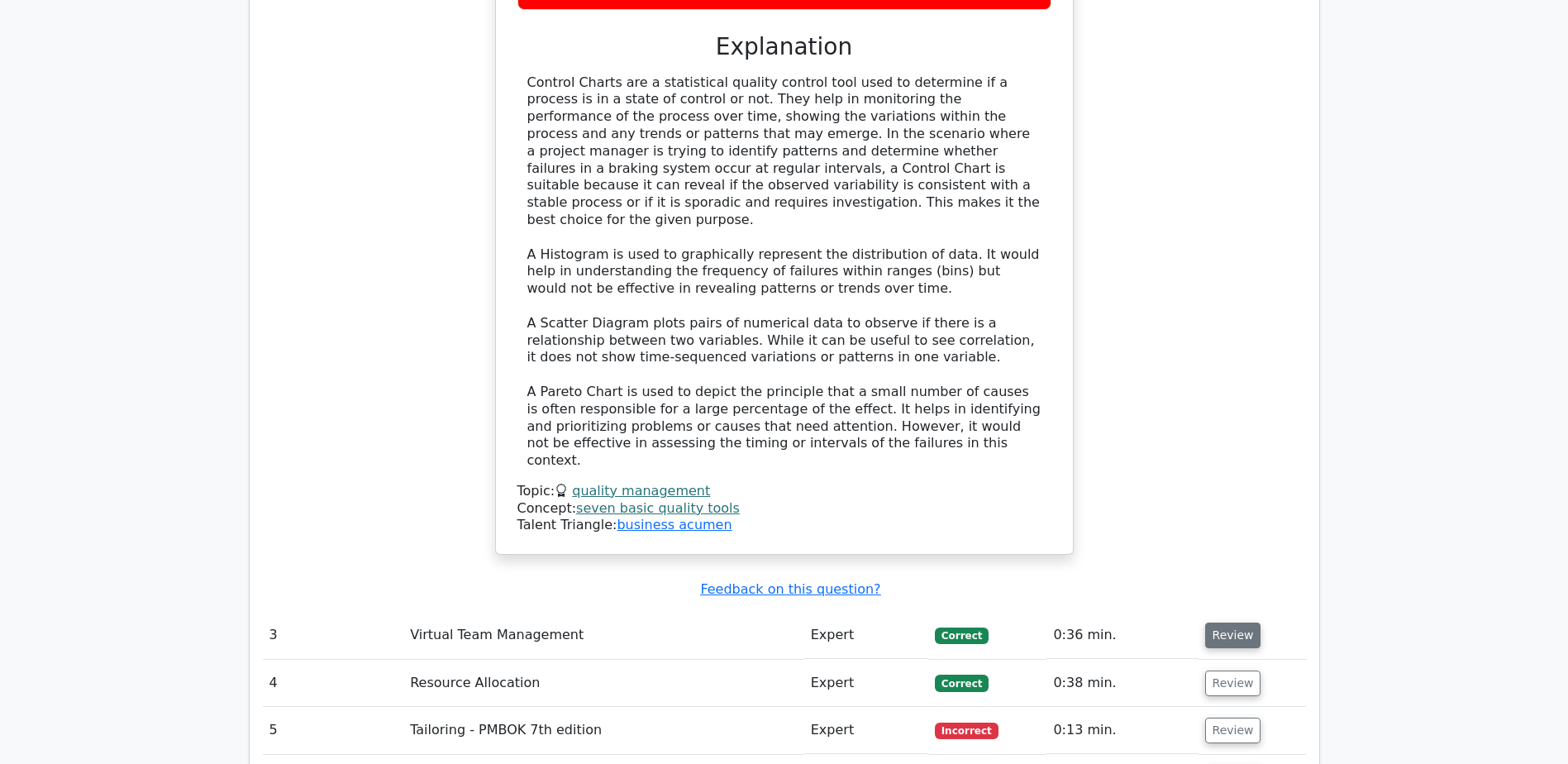
click at [1232, 622] on button "Review" at bounding box center [1232, 635] width 56 height 26
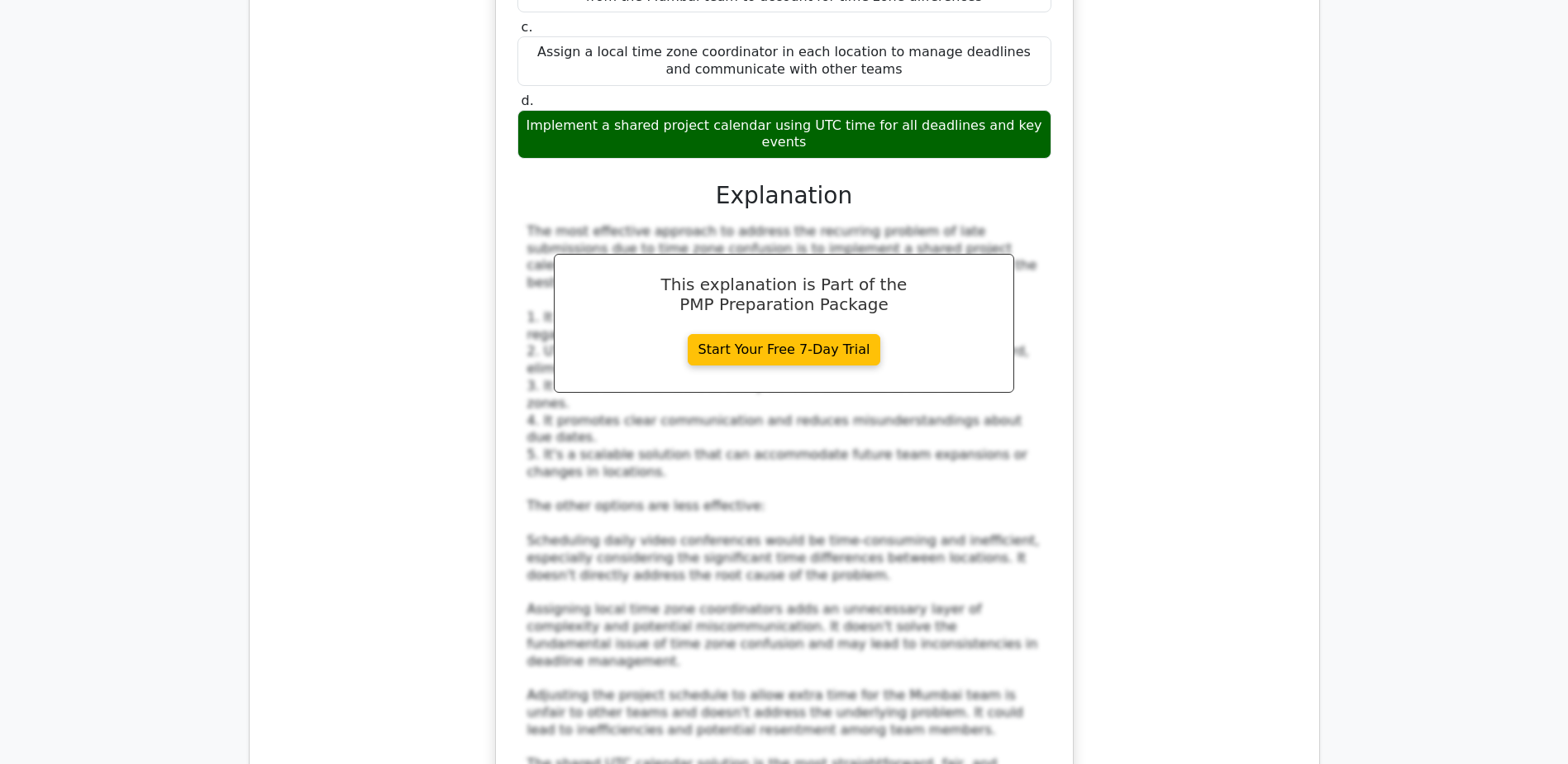
scroll to position [4464, 0]
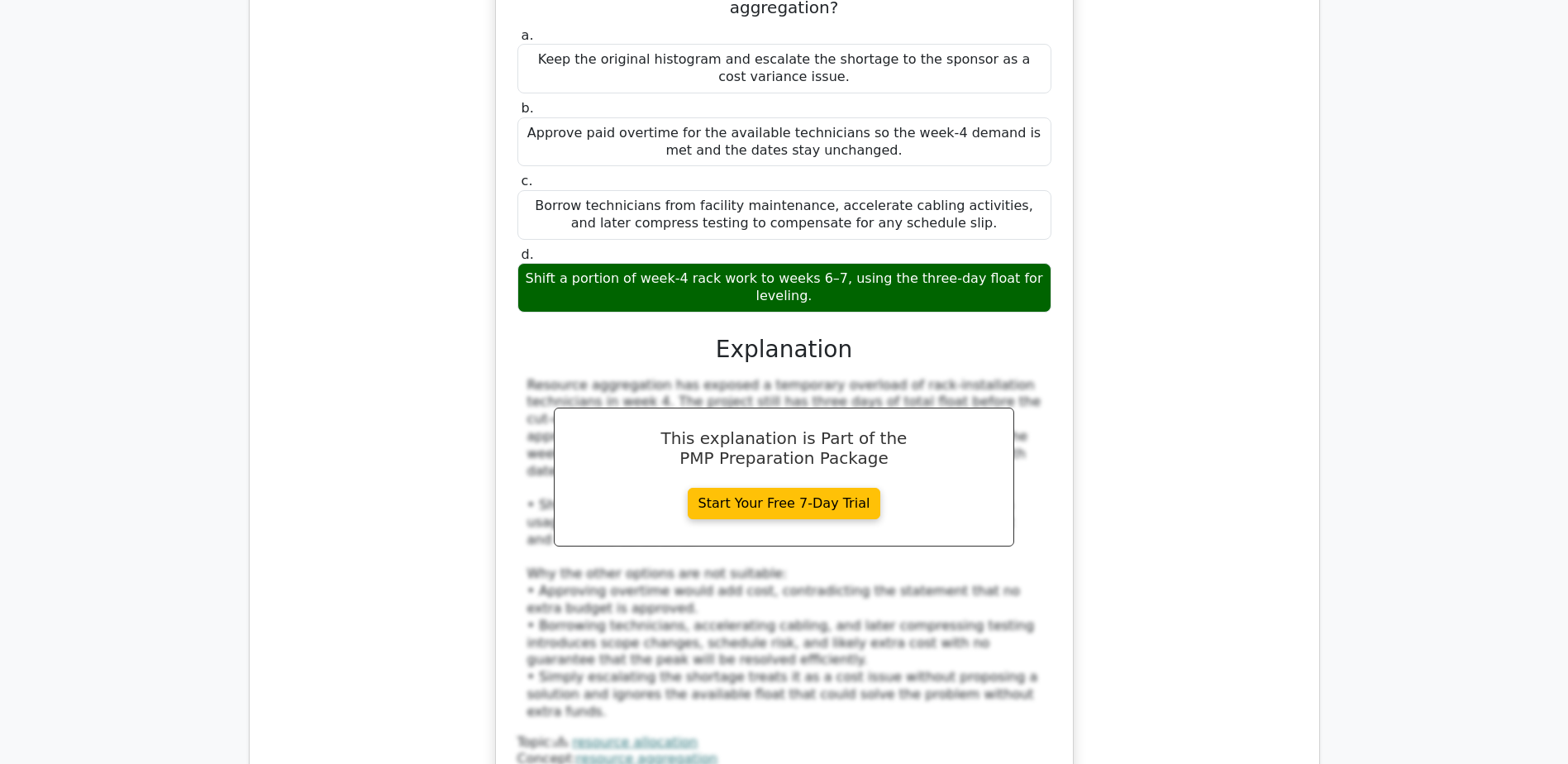
scroll to position [5538, 0]
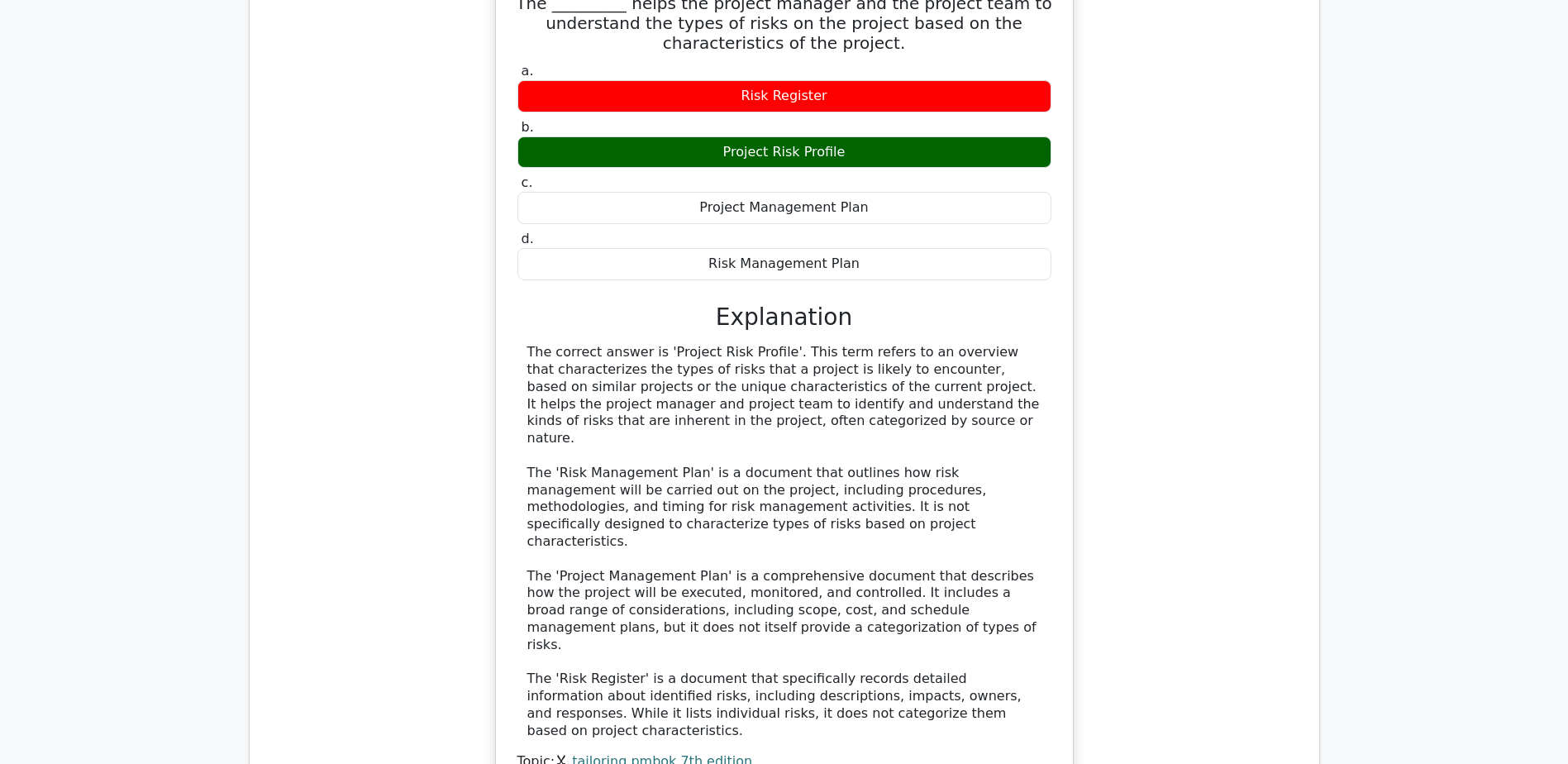
scroll to position [6613, 0]
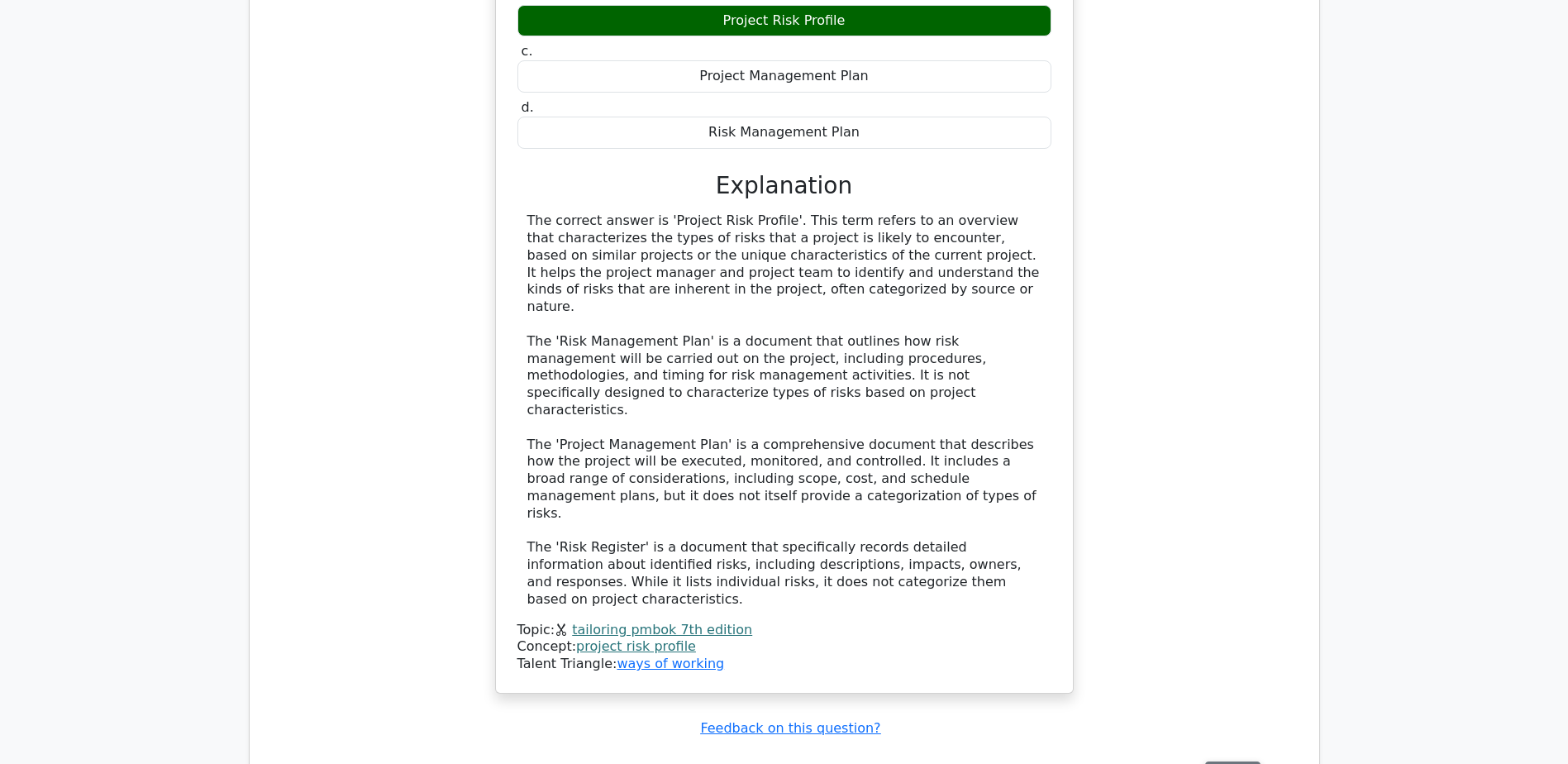
click at [1230, 761] on button "Review" at bounding box center [1232, 774] width 56 height 26
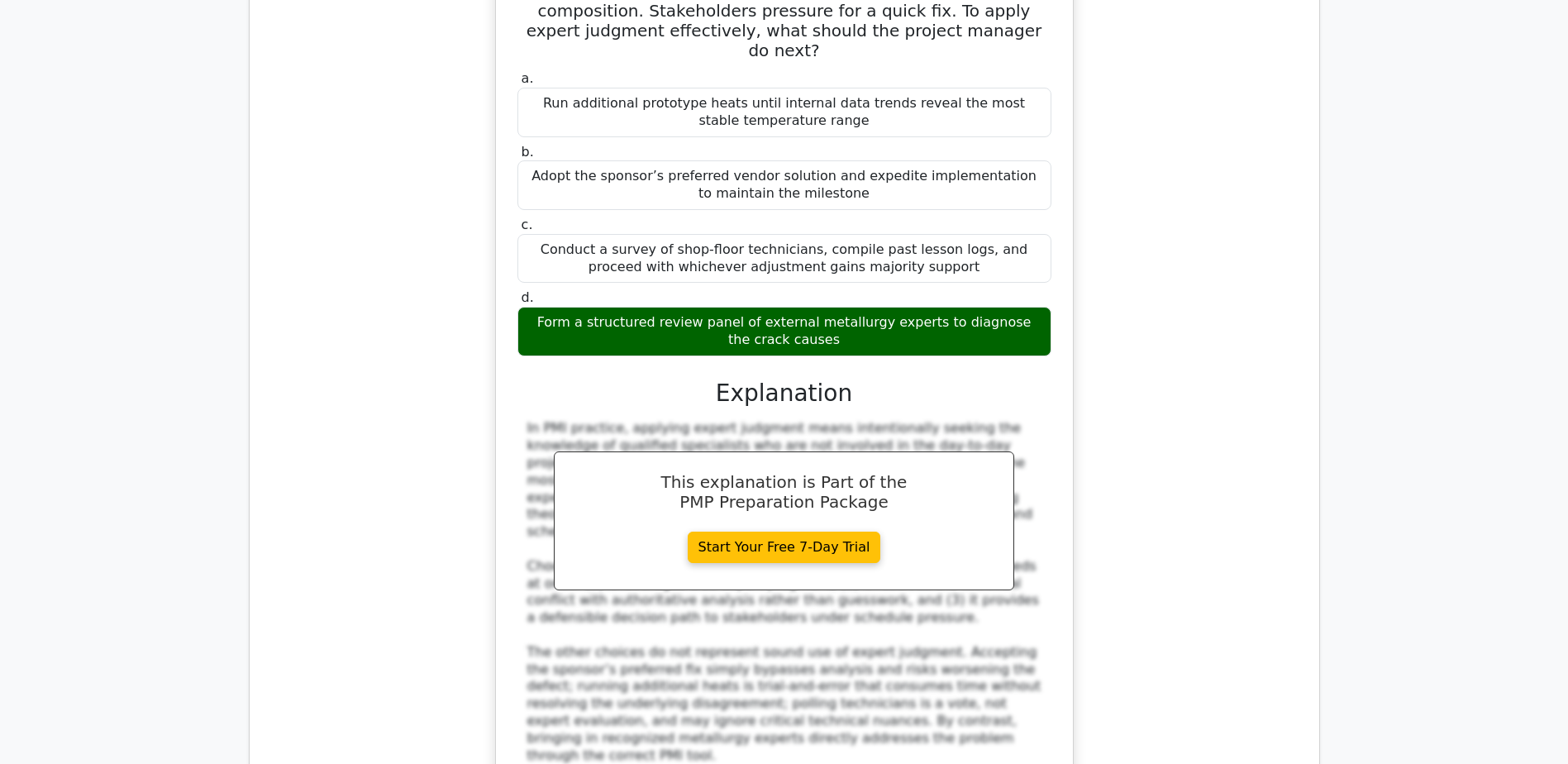
scroll to position [7688, 0]
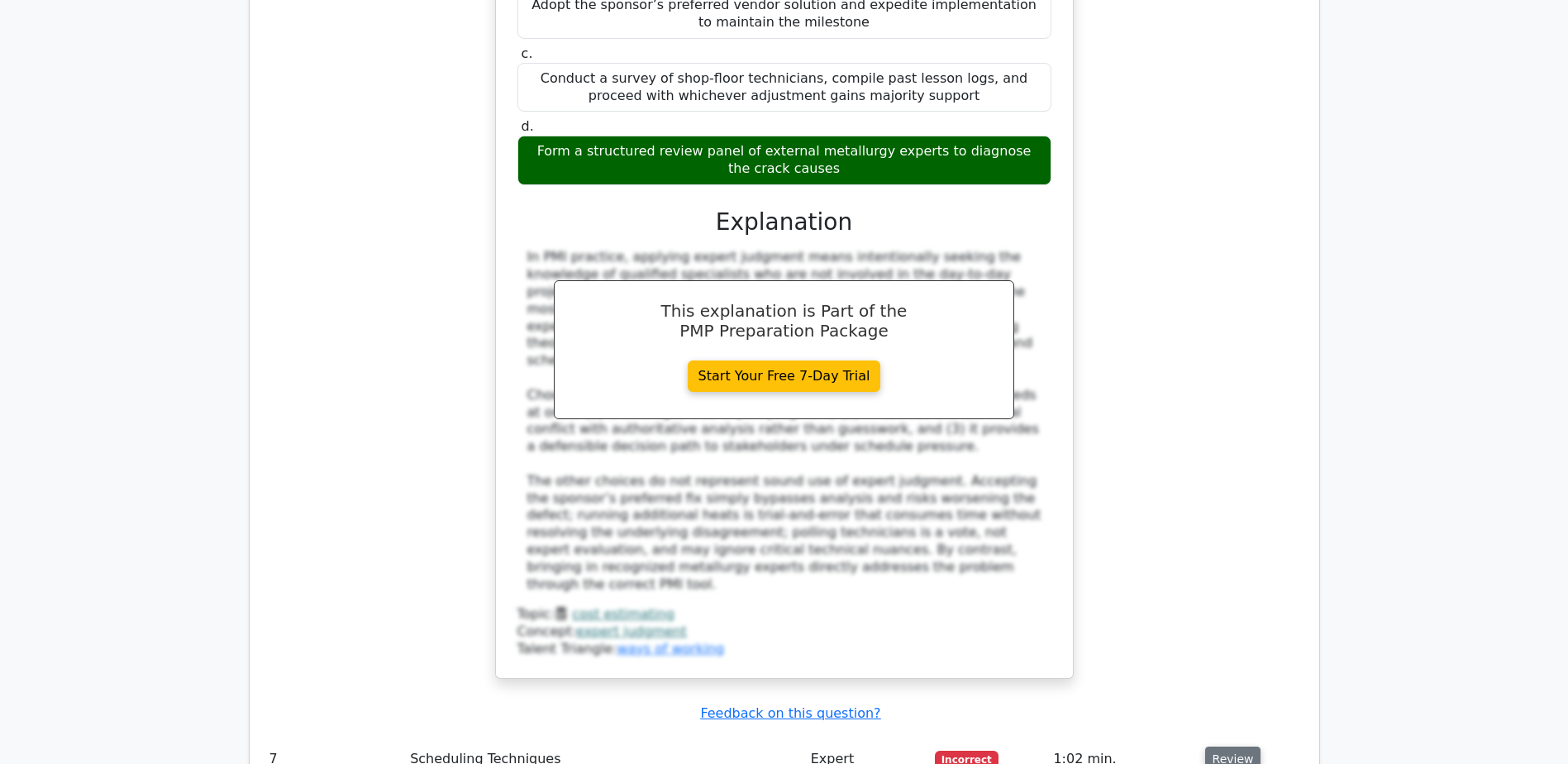
click at [1226, 746] on button "Review" at bounding box center [1232, 759] width 56 height 26
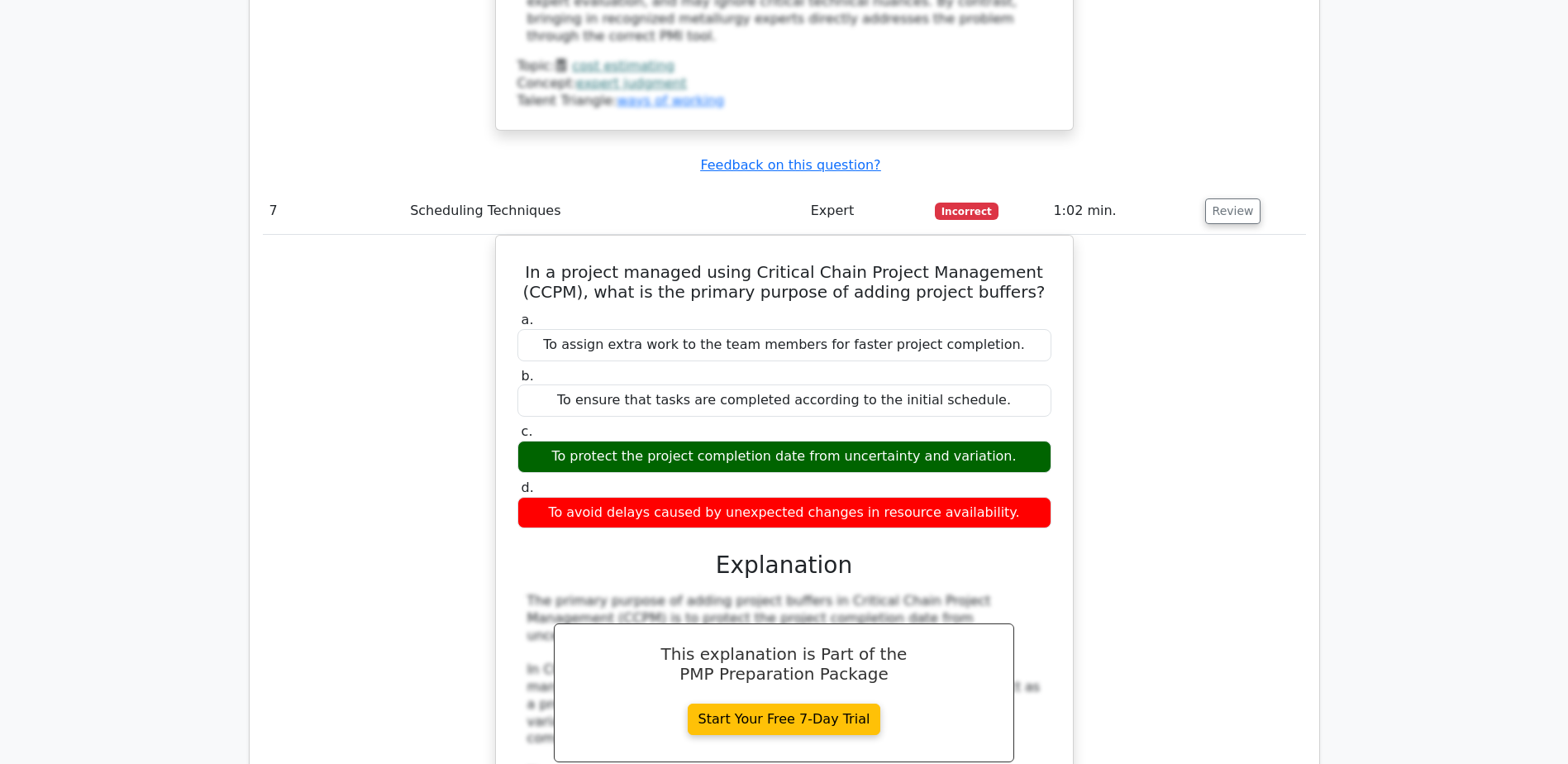
scroll to position [8514, 0]
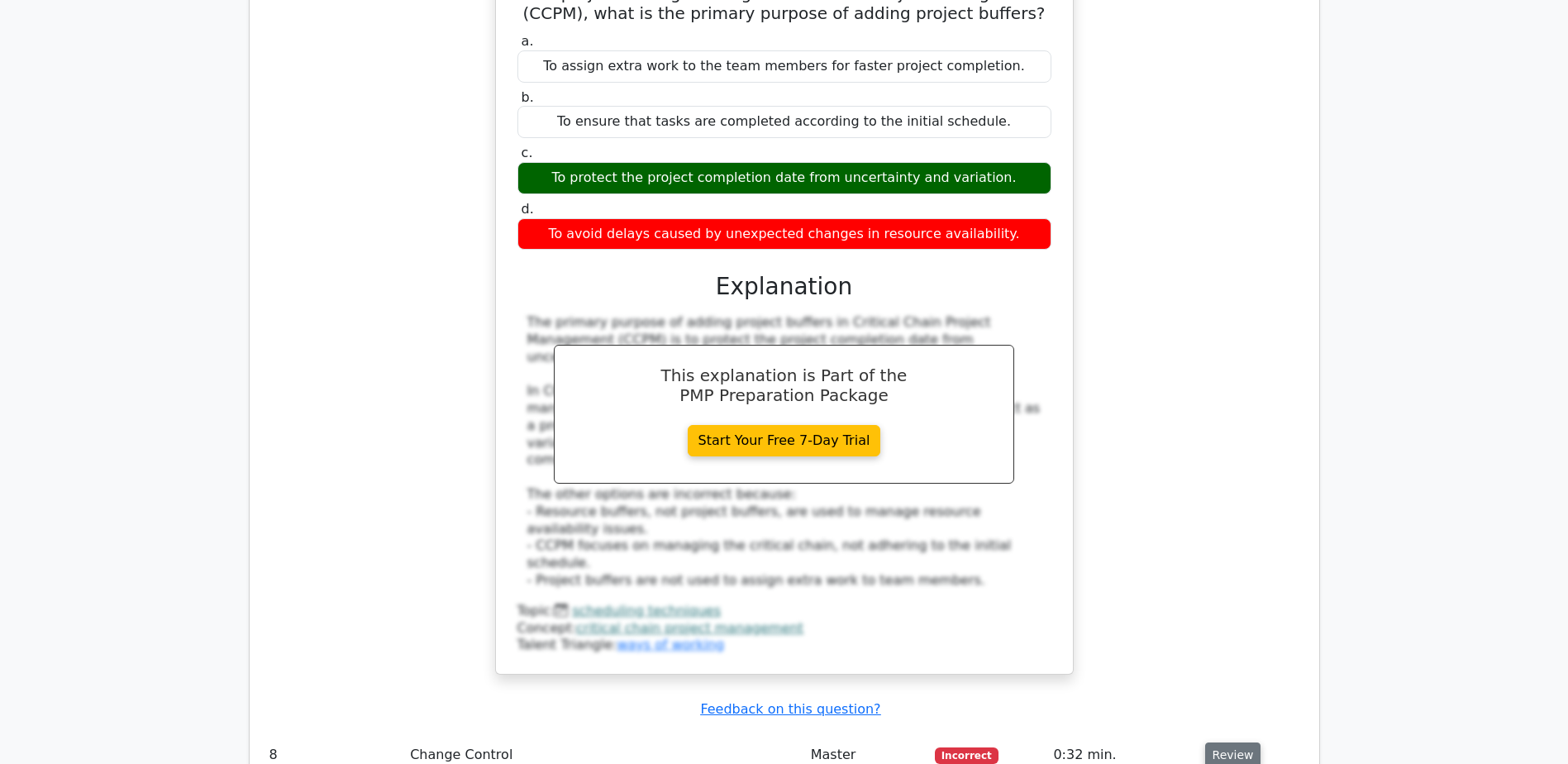
click at [1223, 742] on button "Review" at bounding box center [1232, 755] width 56 height 26
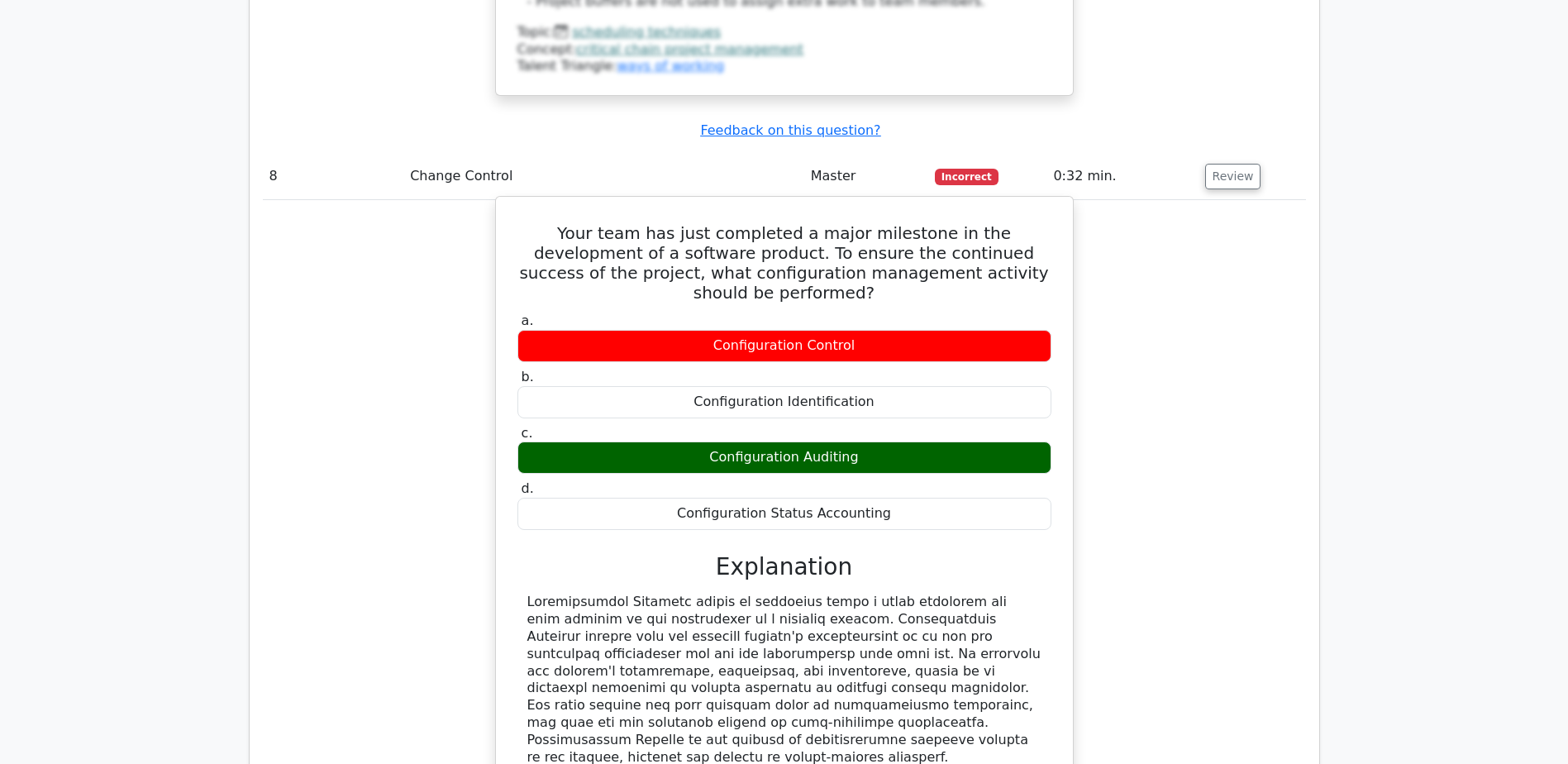
scroll to position [9424, 0]
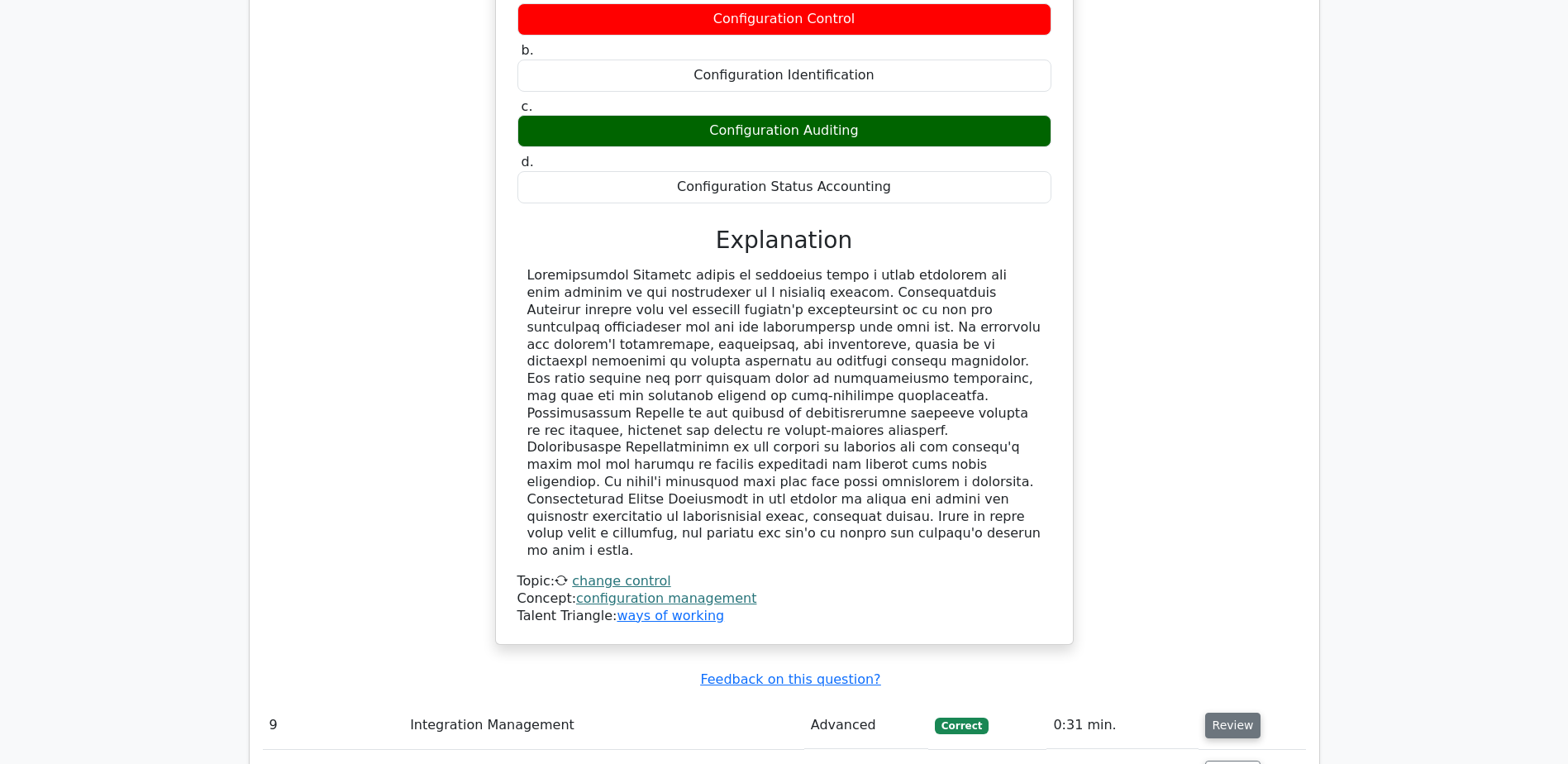
click at [1221, 712] on button "Review" at bounding box center [1232, 725] width 56 height 26
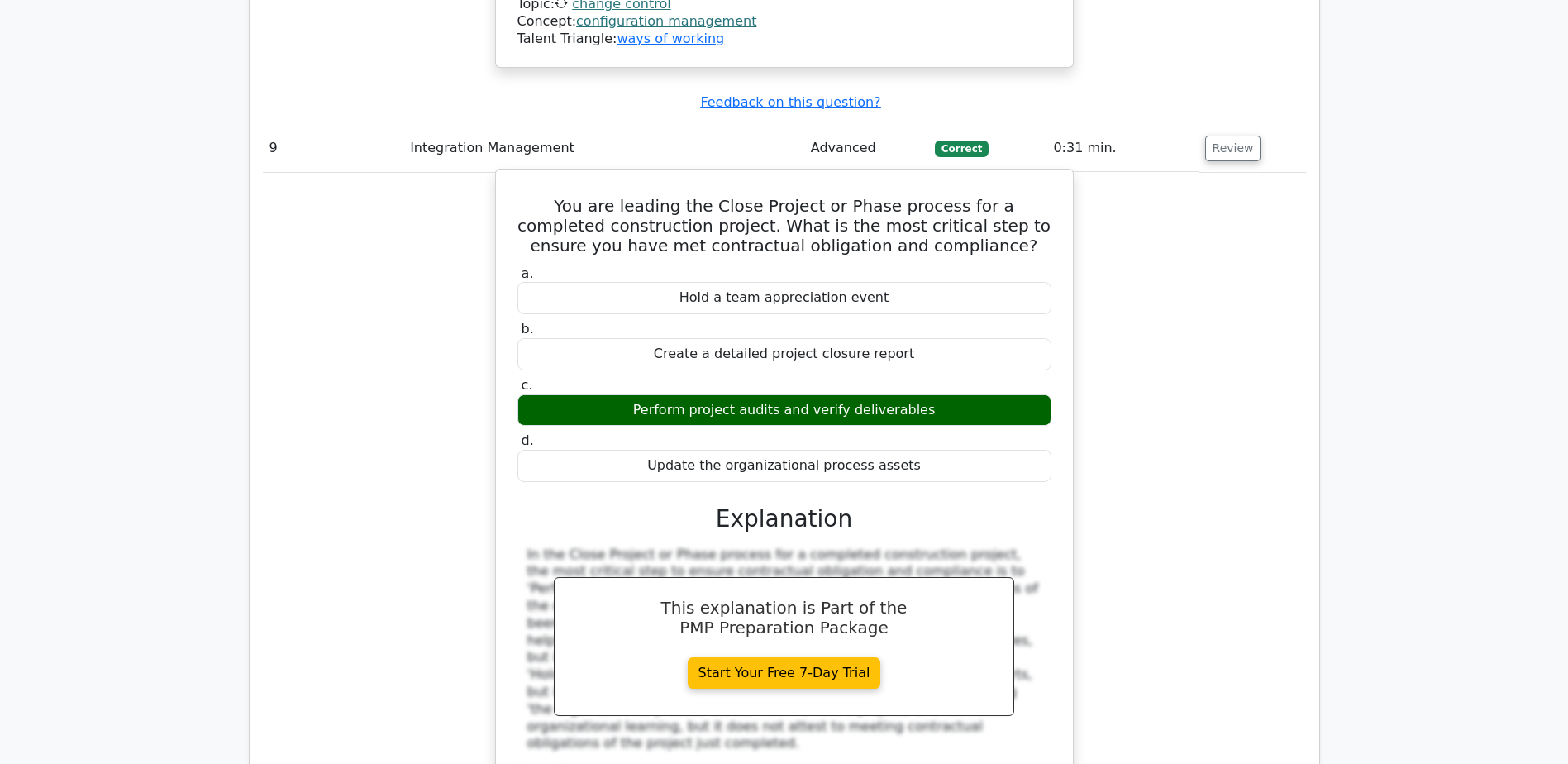
scroll to position [10002, 0]
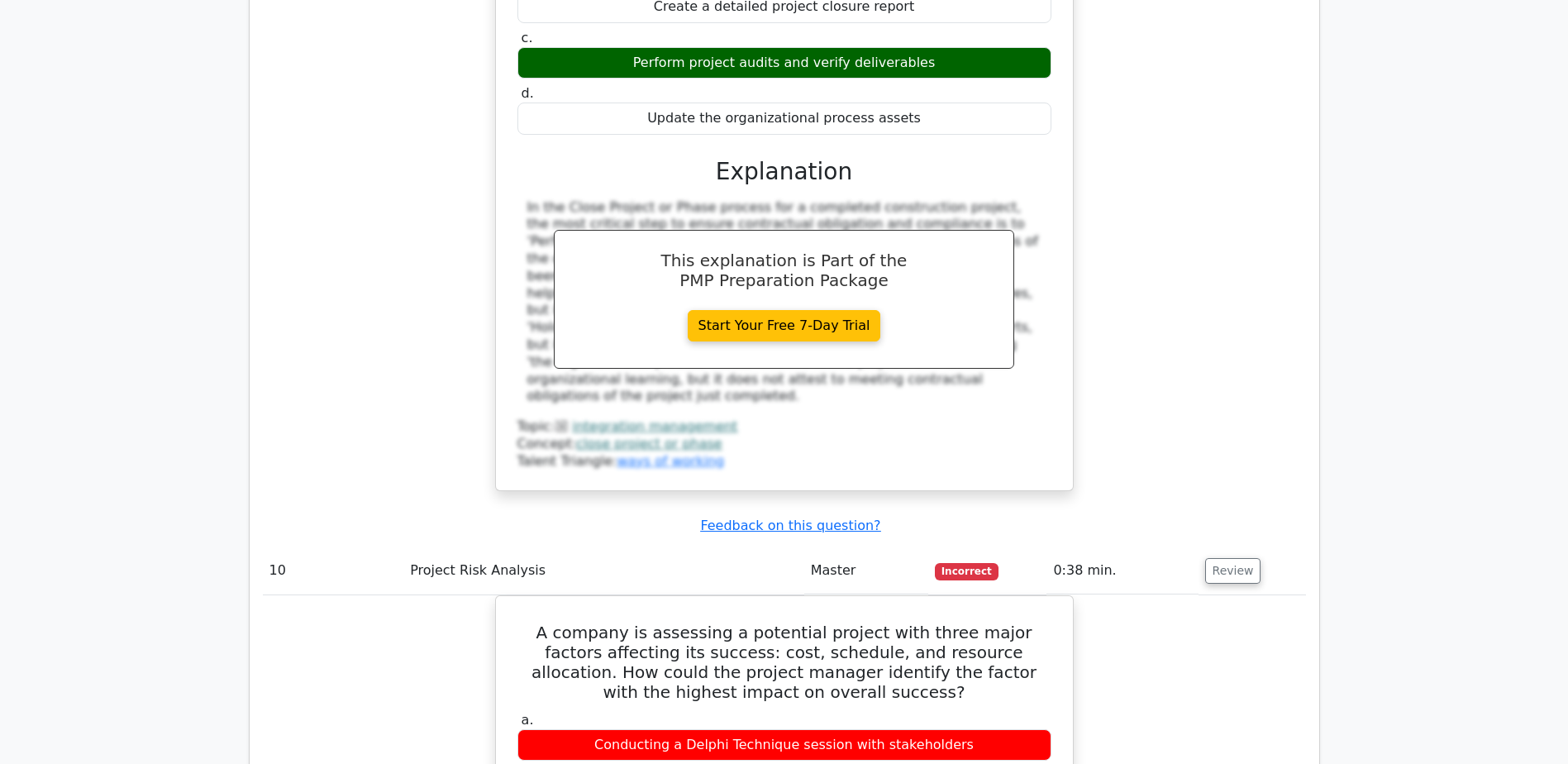
scroll to position [10829, 0]
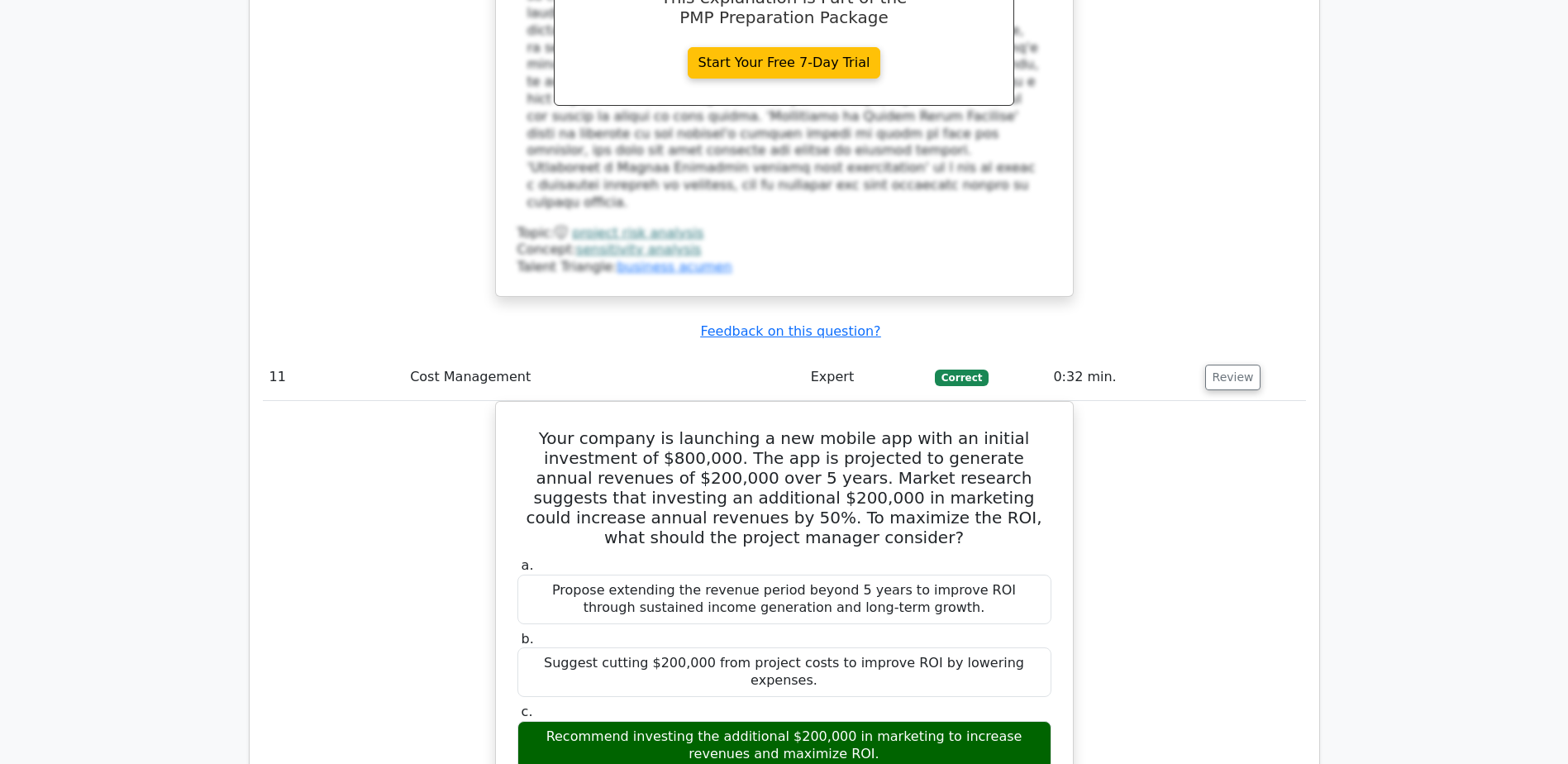
scroll to position [11407, 0]
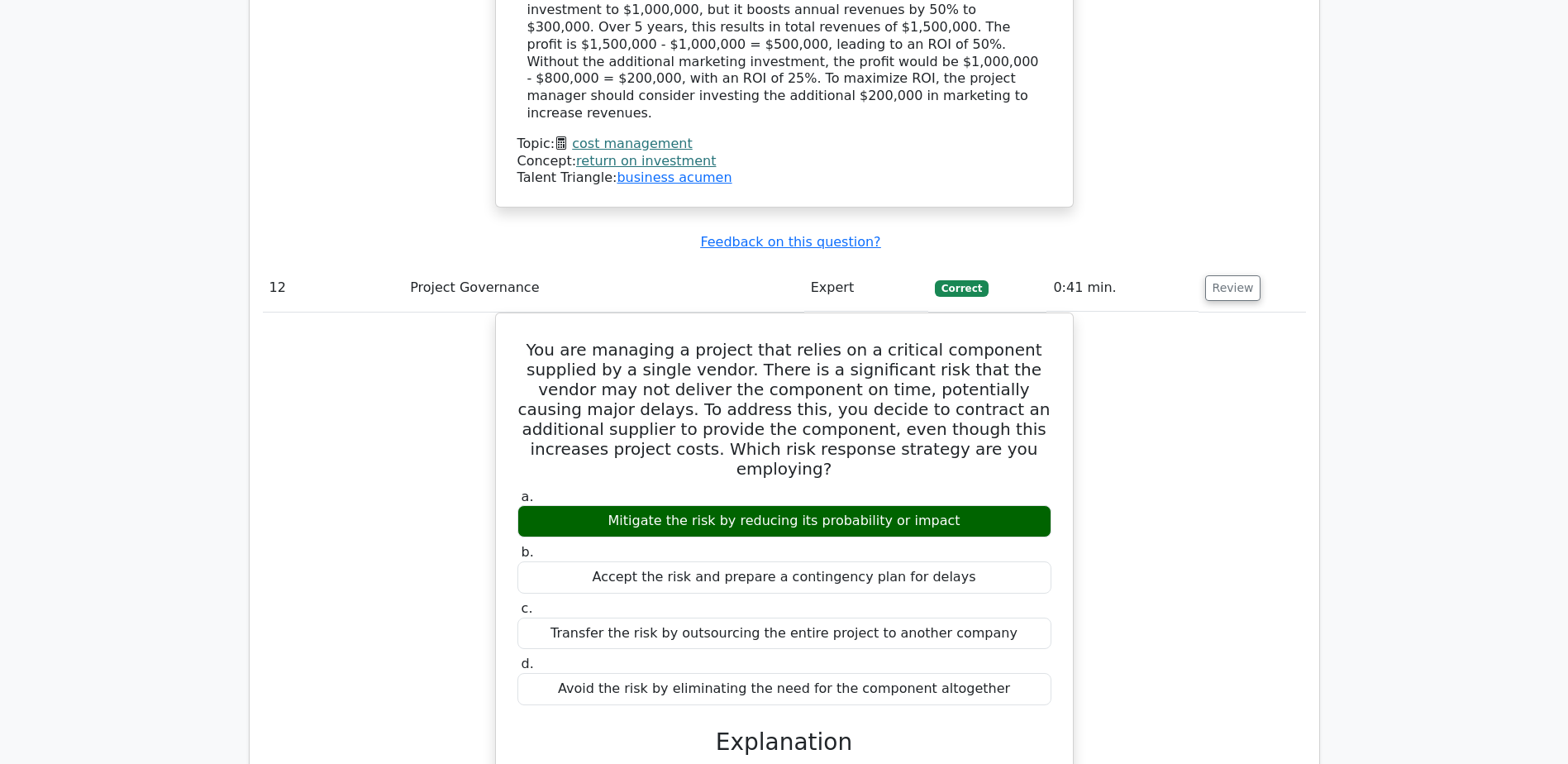
scroll to position [12399, 0]
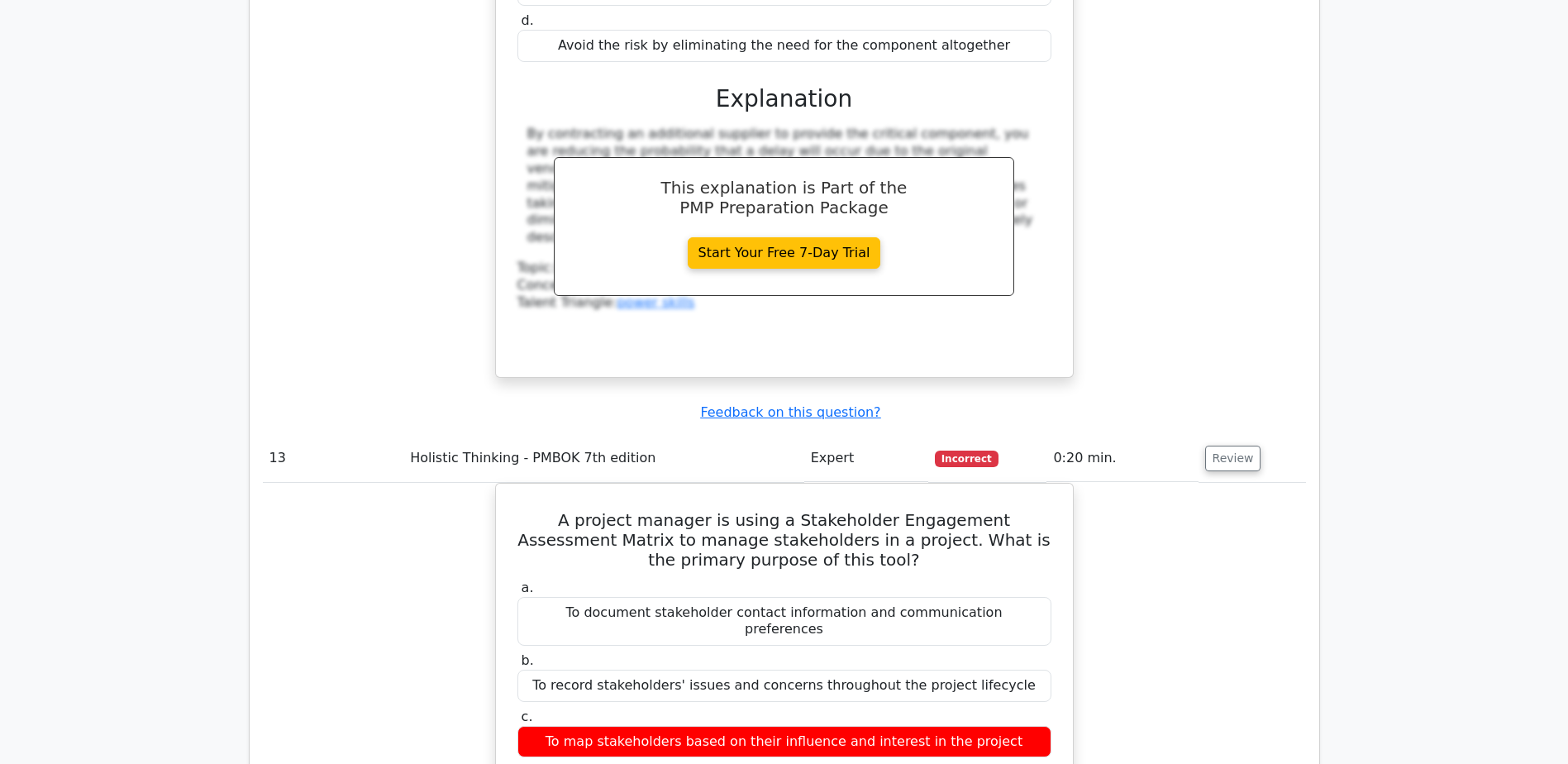
scroll to position [12978, 0]
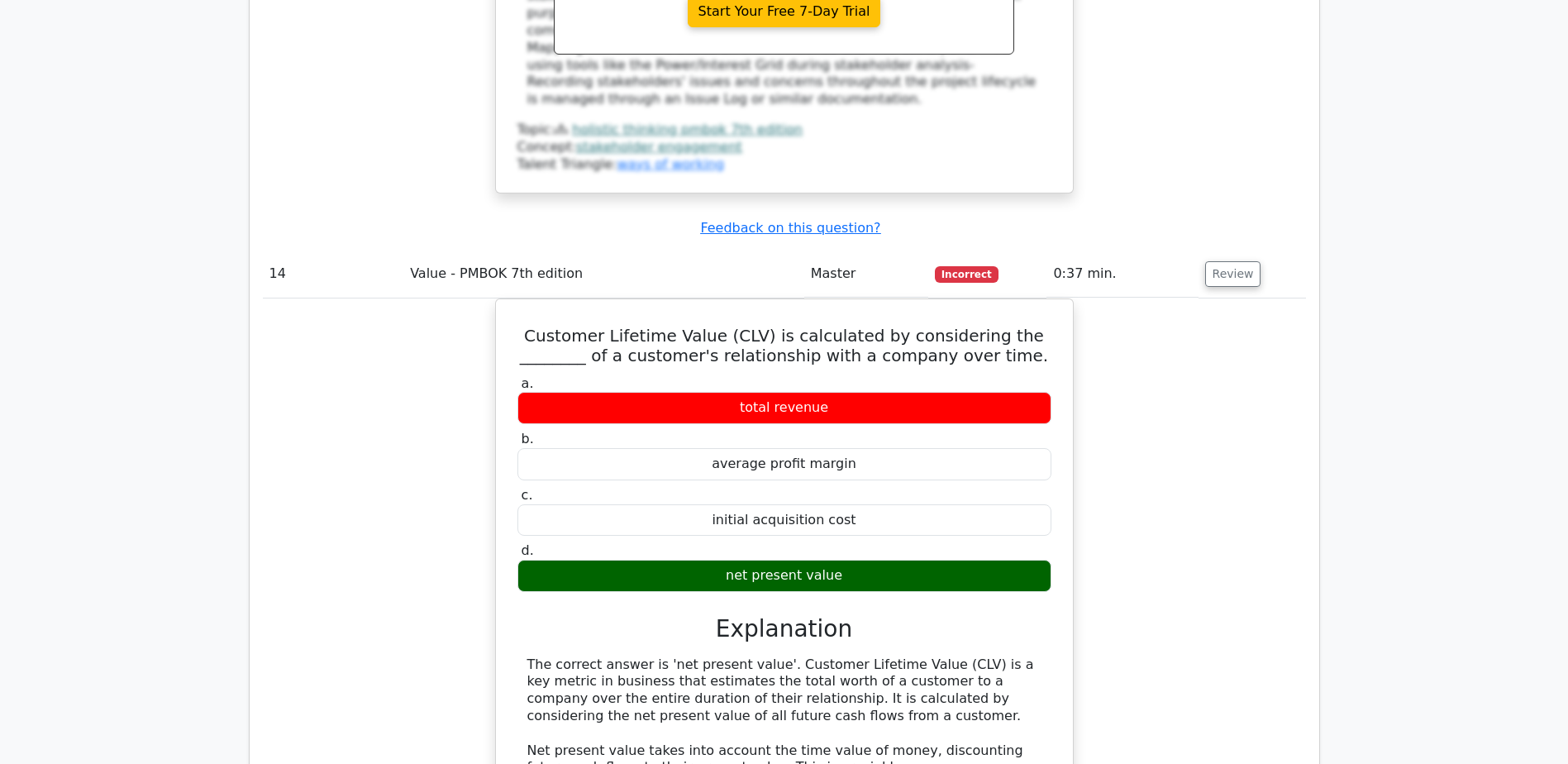
scroll to position [13970, 0]
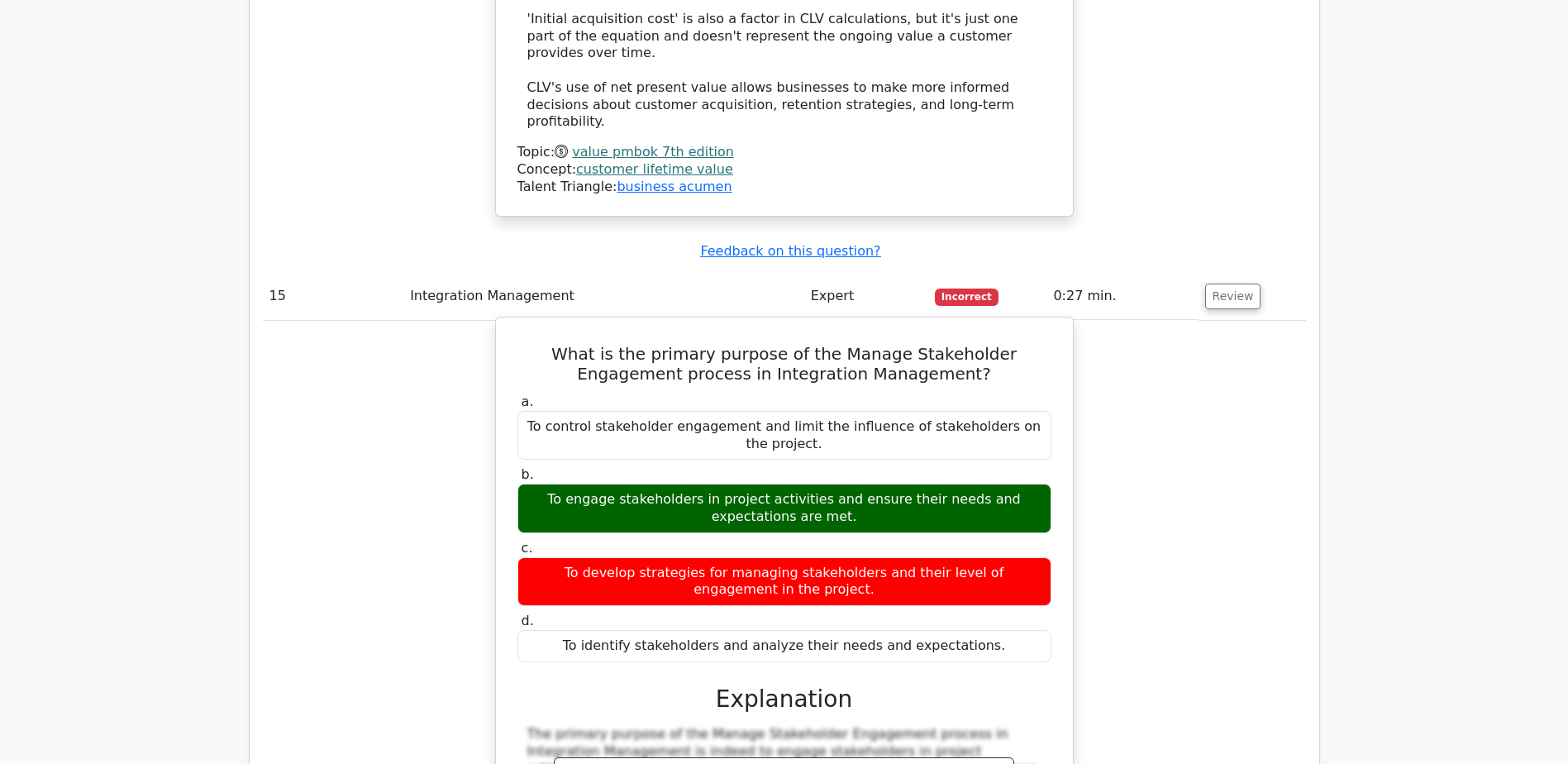
scroll to position [14962, 0]
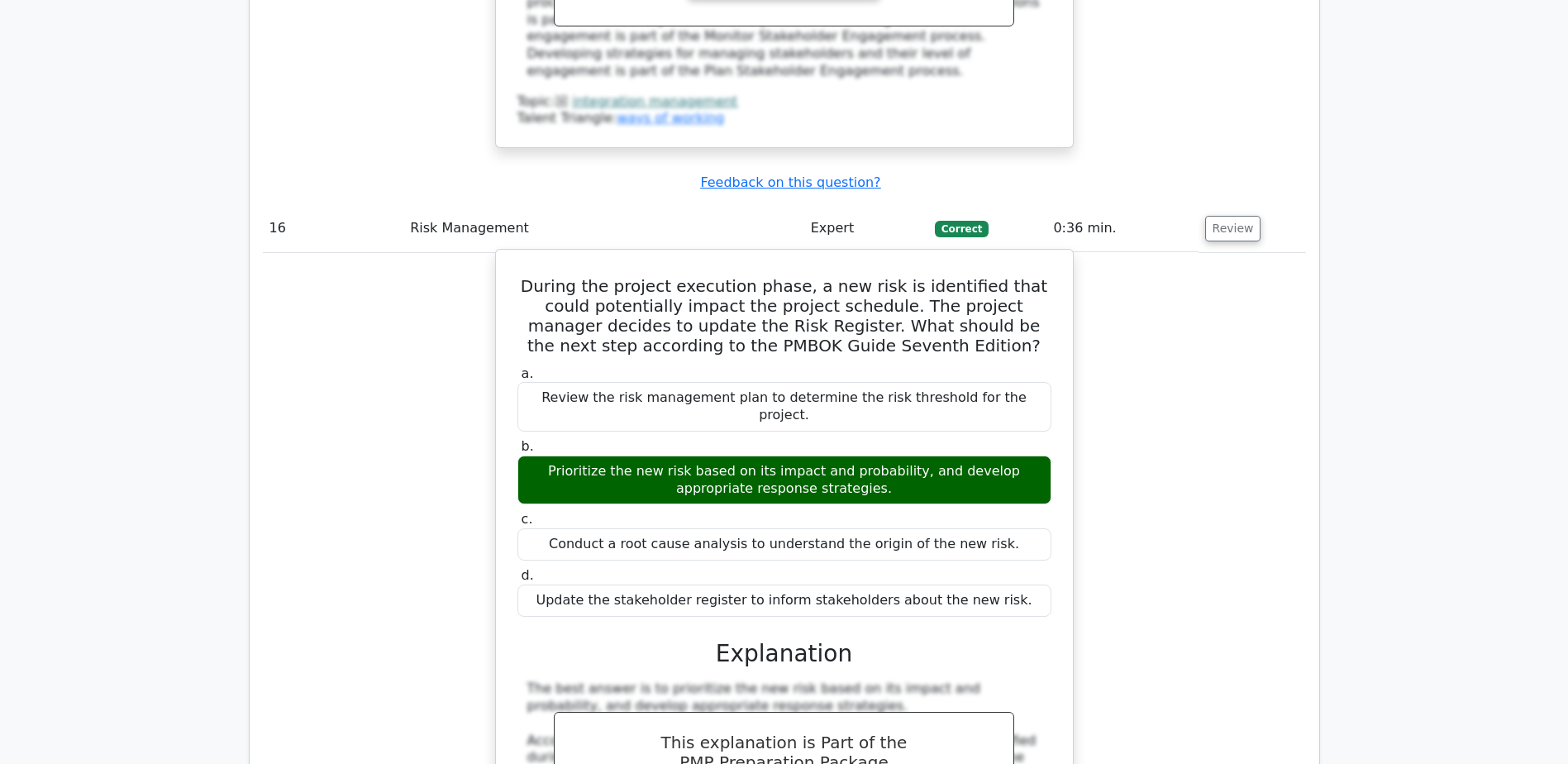
scroll to position [15871, 0]
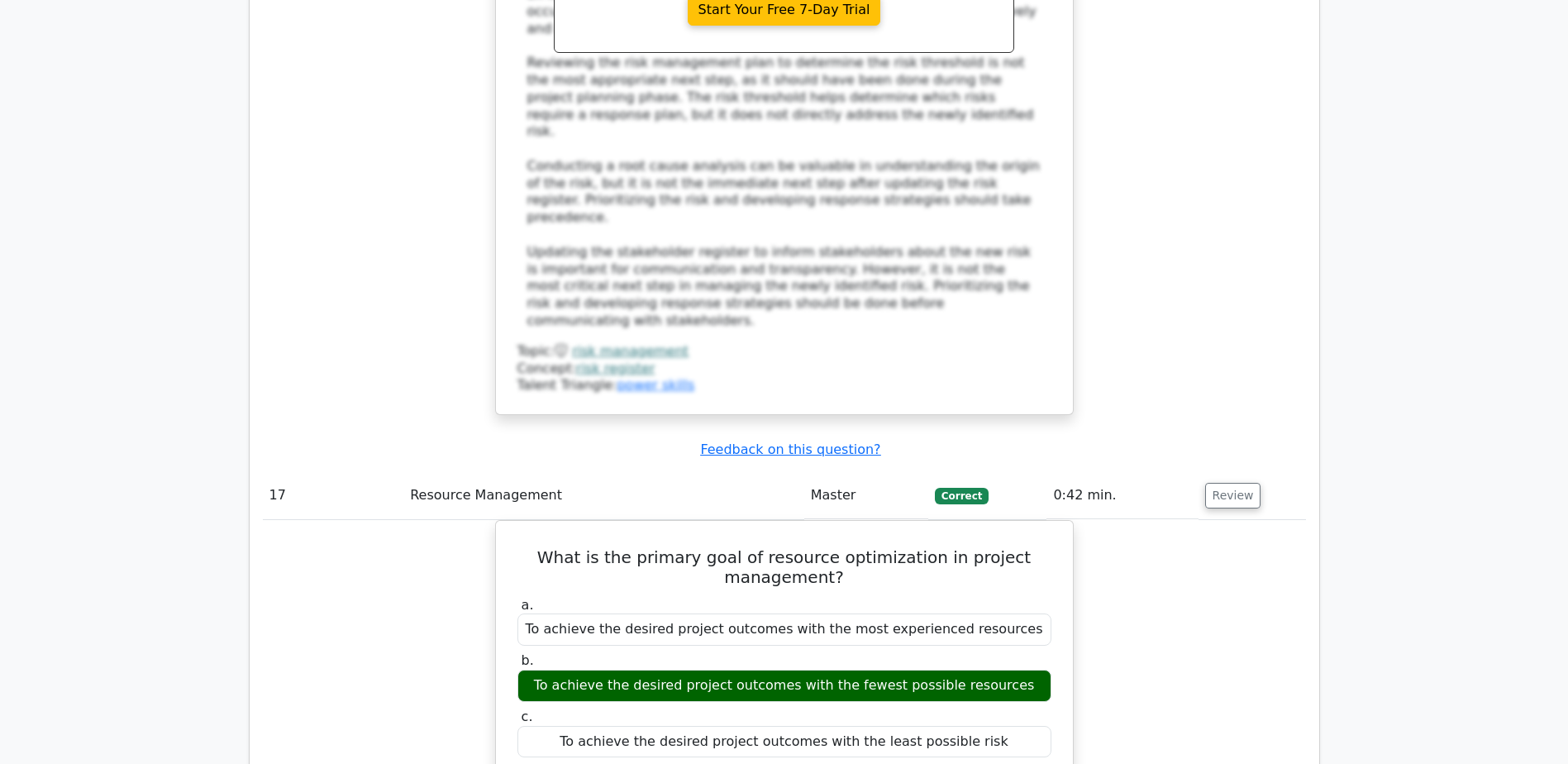
scroll to position [16615, 0]
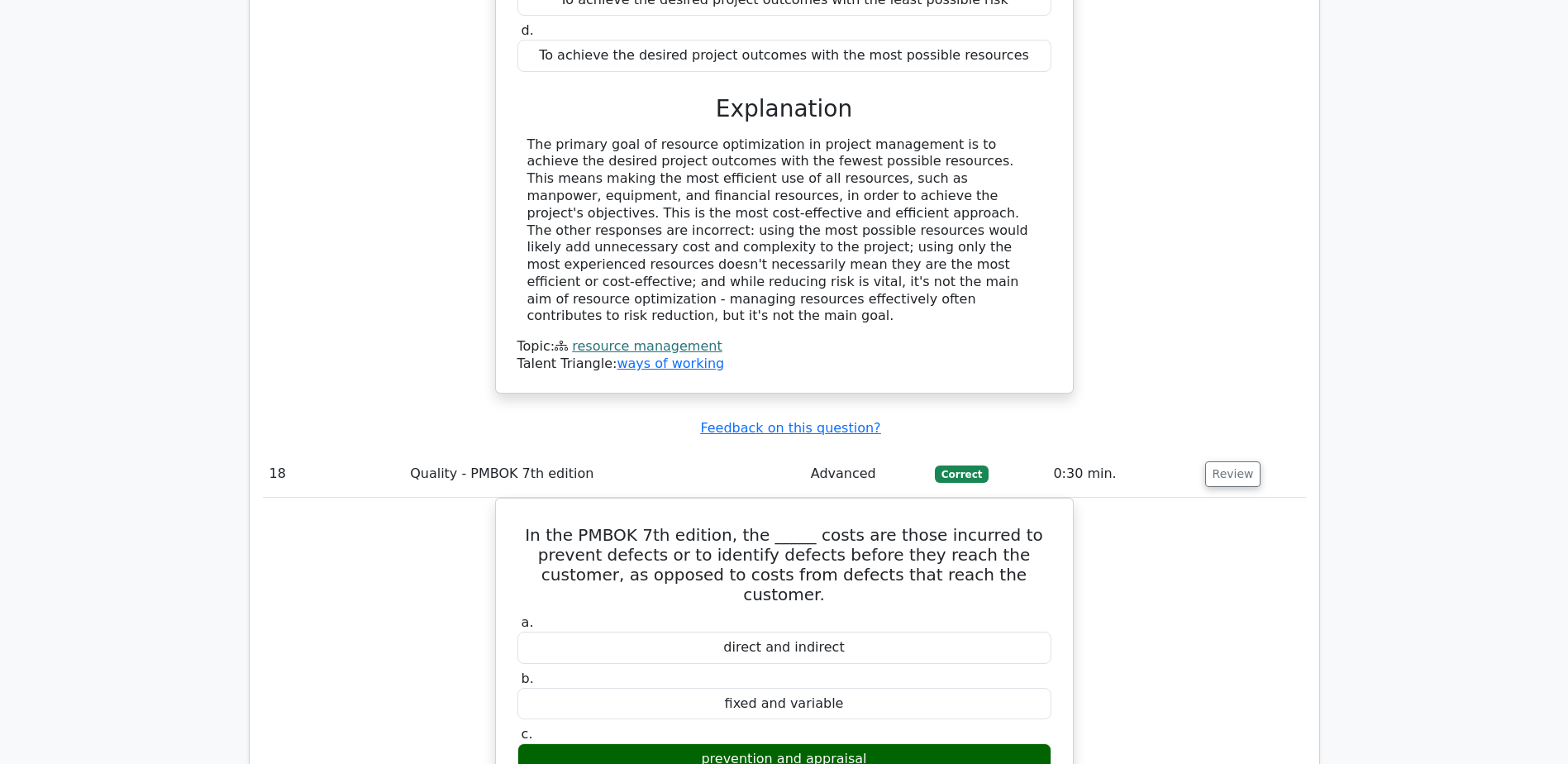
scroll to position [17359, 0]
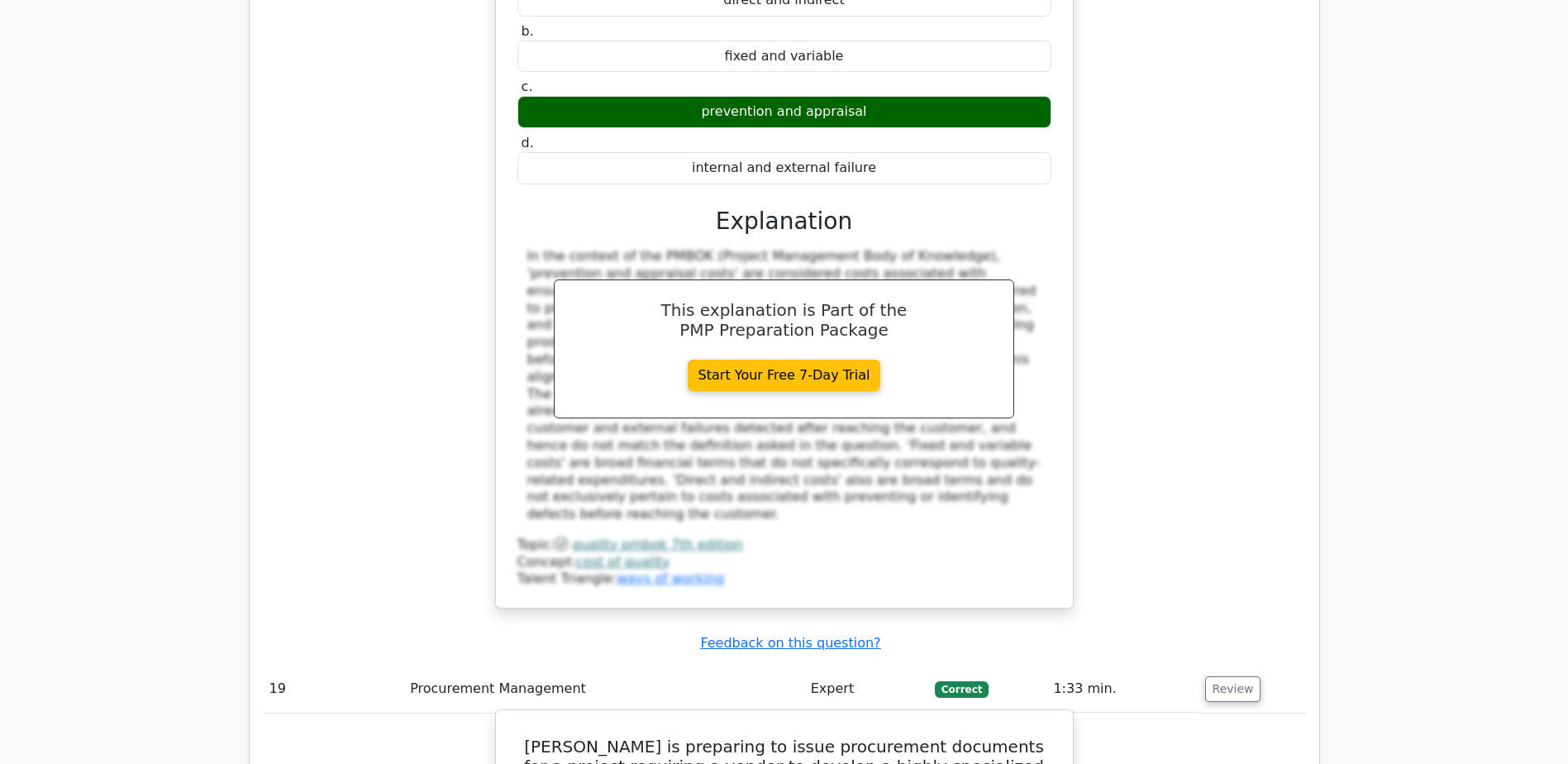
scroll to position [18020, 0]
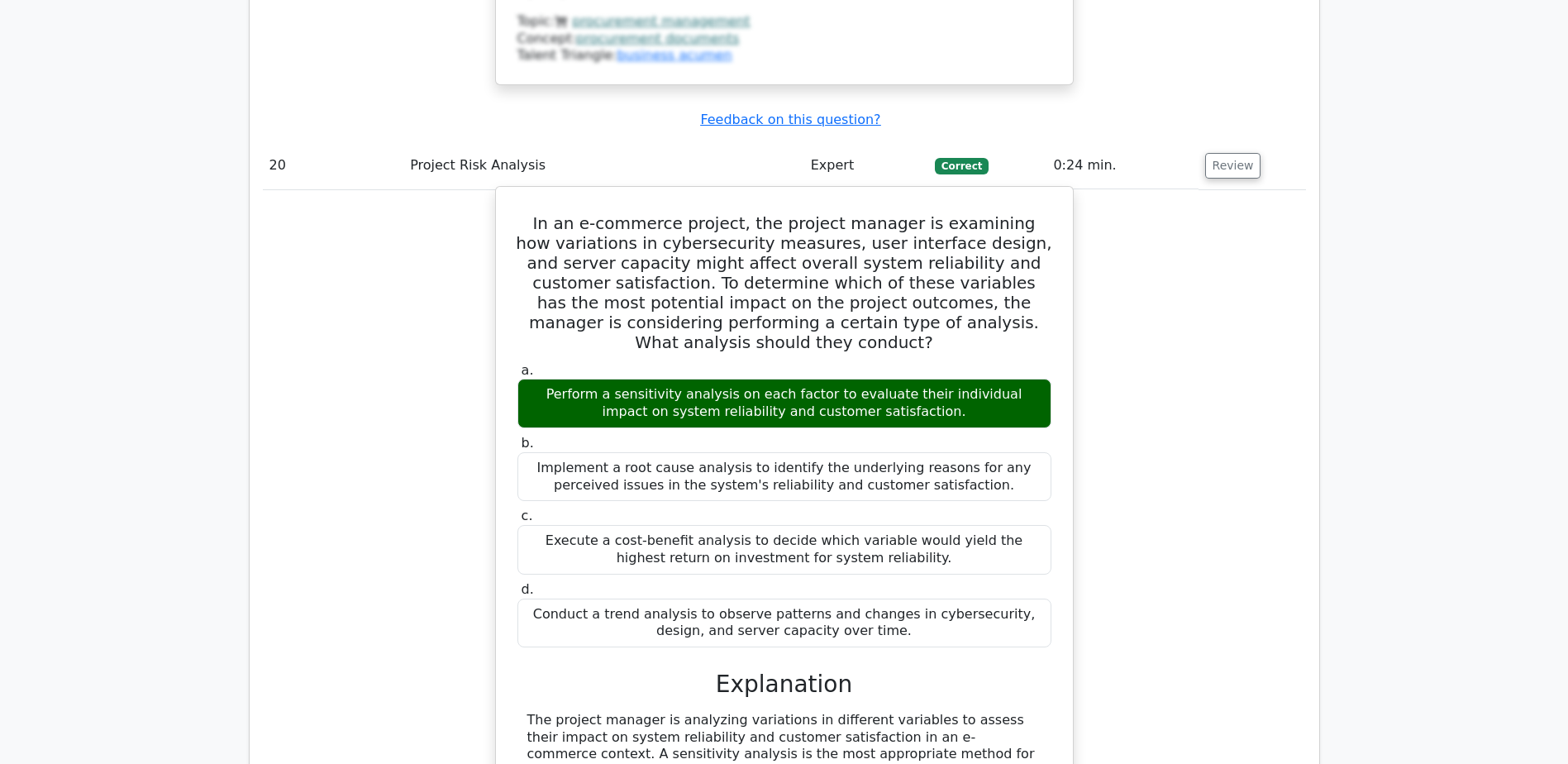
scroll to position [19658, 0]
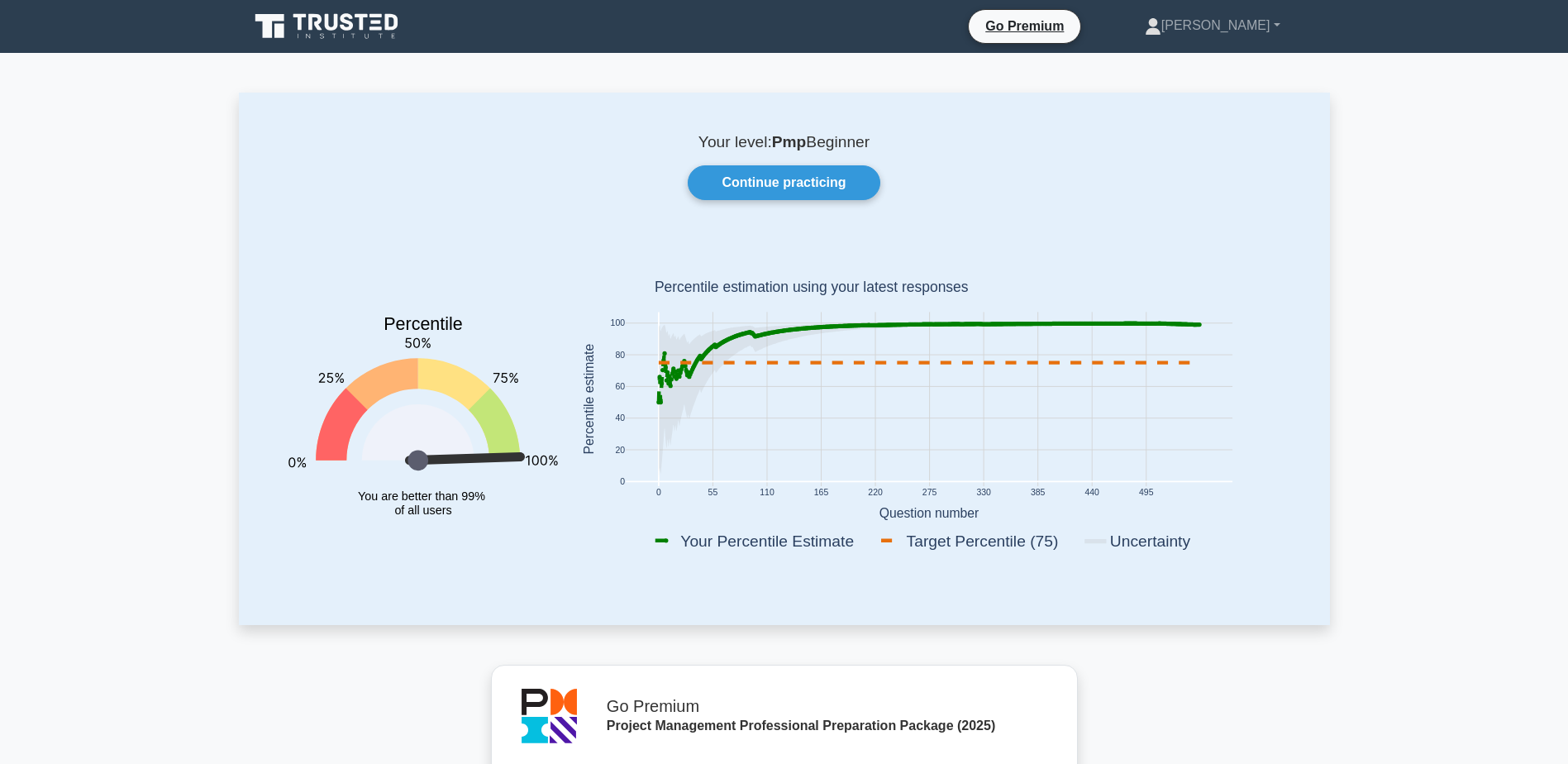
click at [505, 453] on icon at bounding box center [493, 424] width 51 height 72
click at [847, 179] on link "Continue practicing" at bounding box center [784, 183] width 192 height 35
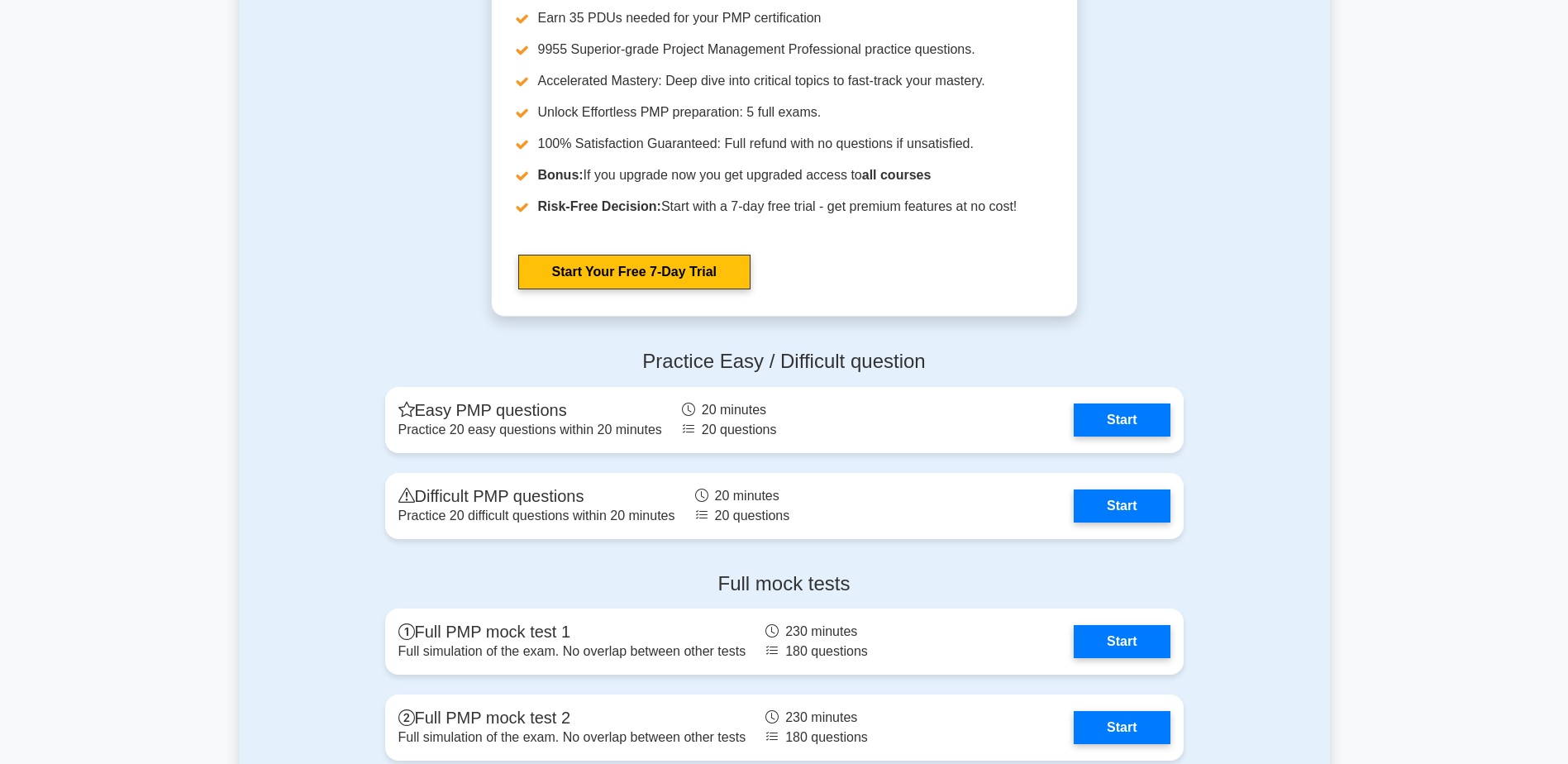
scroll to position [6034, 0]
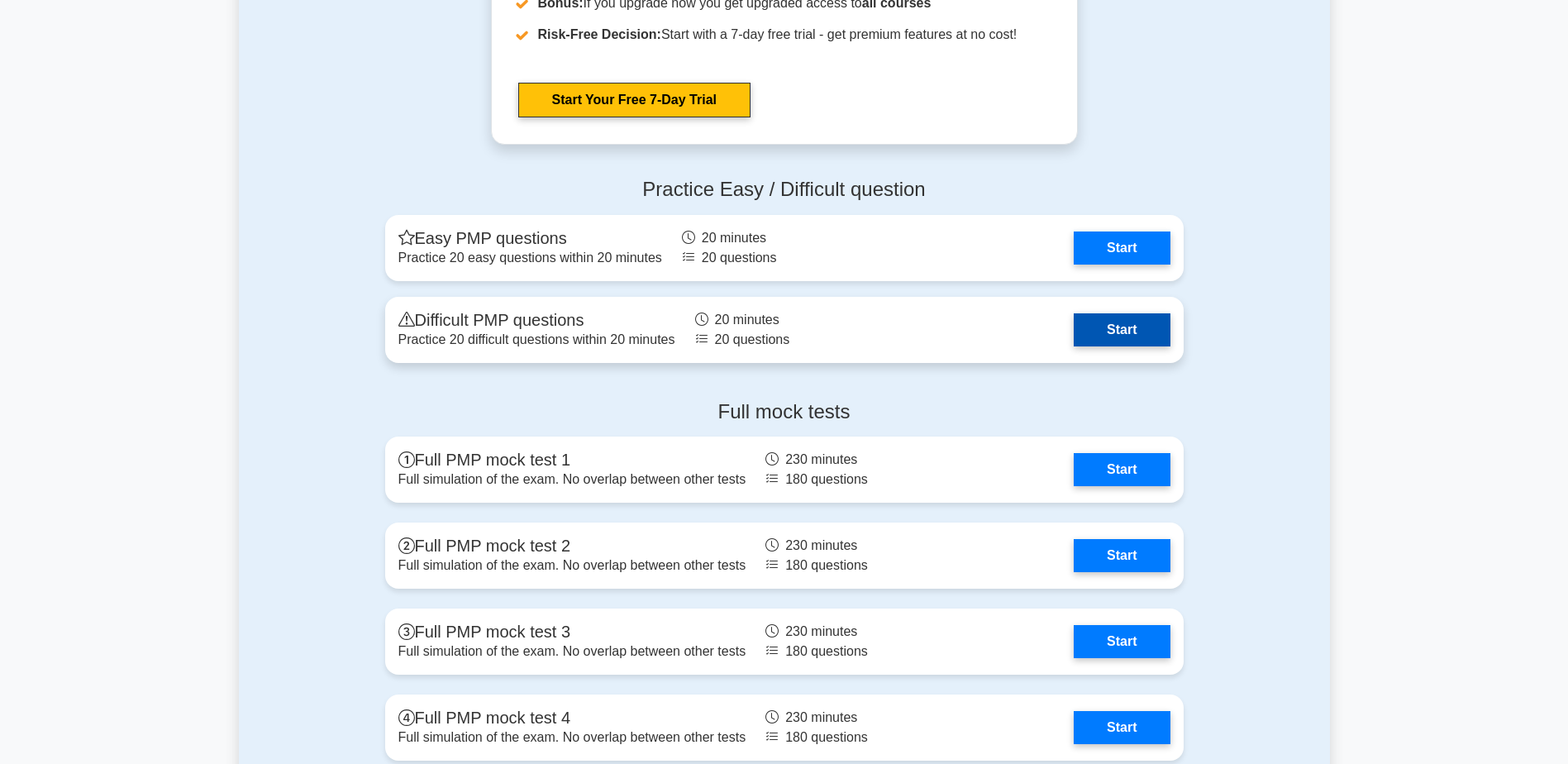
click at [1137, 326] on link "Start" at bounding box center [1121, 330] width 96 height 33
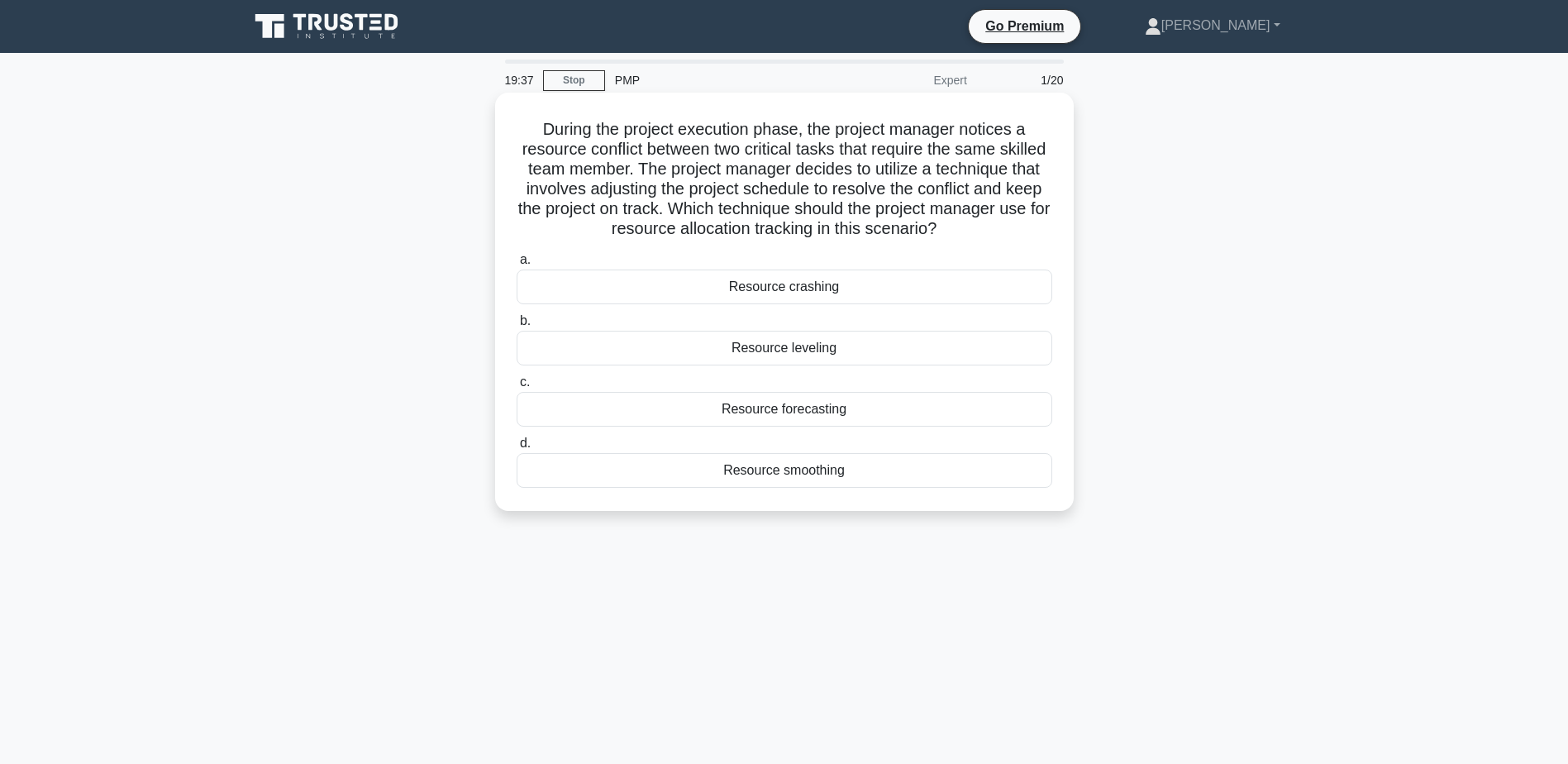
click at [813, 473] on div "Resource smoothing" at bounding box center [785, 471] width 536 height 35
click at [517, 449] on input "d. Resource smoothing" at bounding box center [517, 443] width 0 height 11
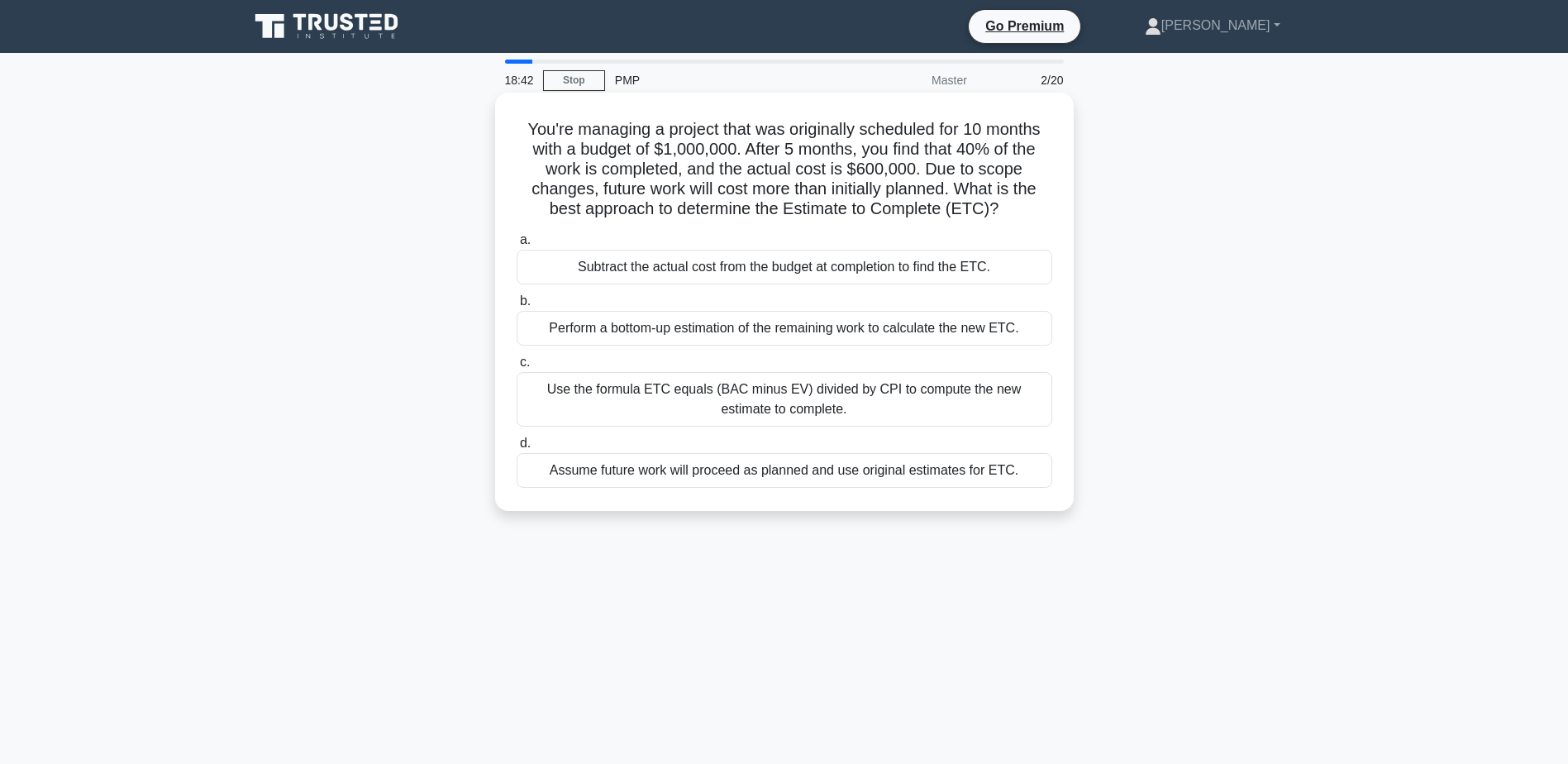
click at [812, 398] on div "Use the formula ETC equals (BAC minus EV) divided by CPI to compute the new est…" at bounding box center [785, 399] width 536 height 54
click at [517, 368] on input "c. Use the formula ETC equals (BAC minus EV) divided by CPI to compute the new …" at bounding box center [517, 362] width 0 height 11
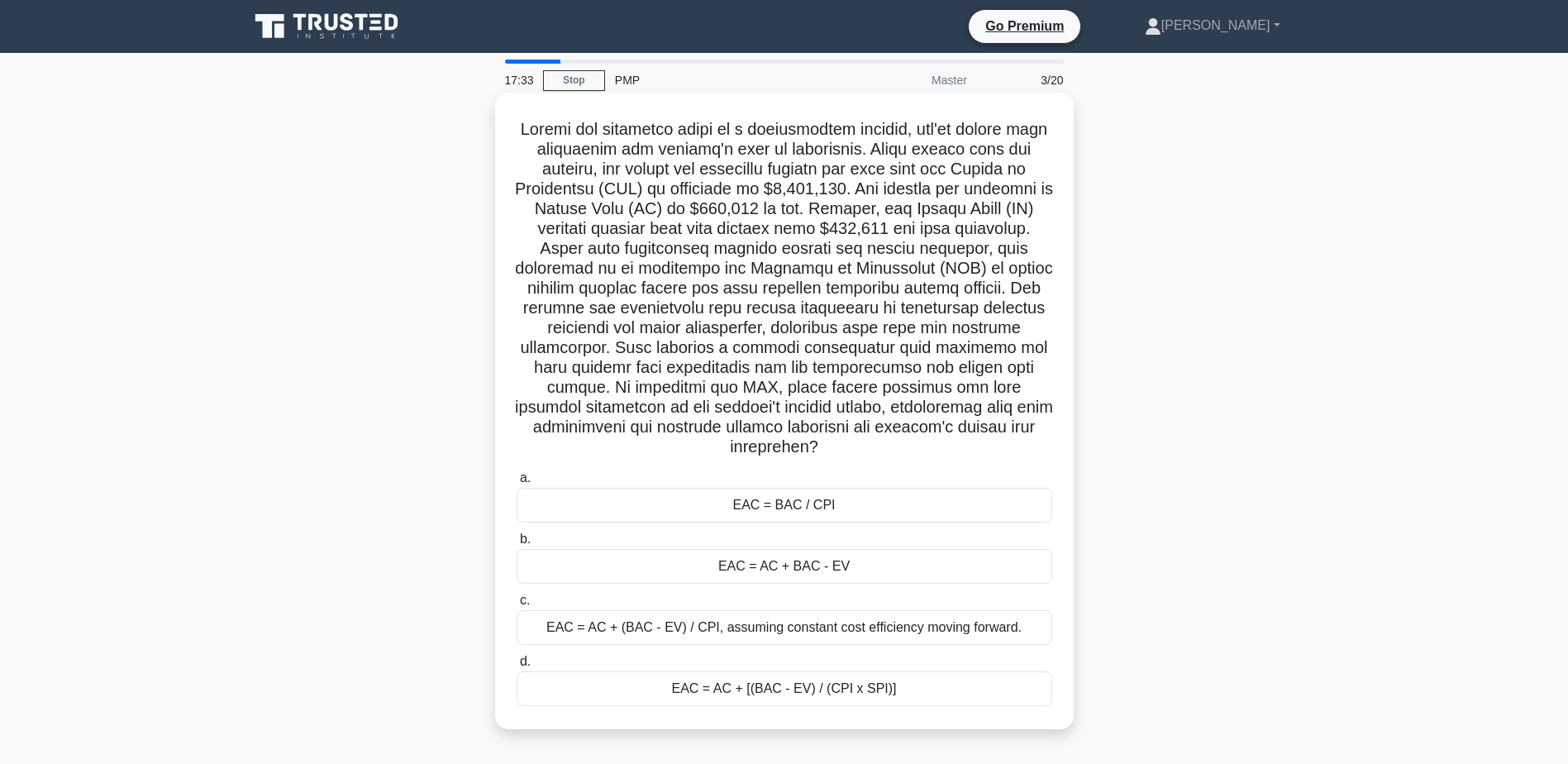
click at [724, 692] on div "EAC = AC + [(BAC - EV) / (CPI x SPI)]" at bounding box center [785, 689] width 536 height 35
click at [517, 667] on input "d. EAC = AC + [(BAC - EV) / (CPI x SPI)]" at bounding box center [517, 661] width 0 height 11
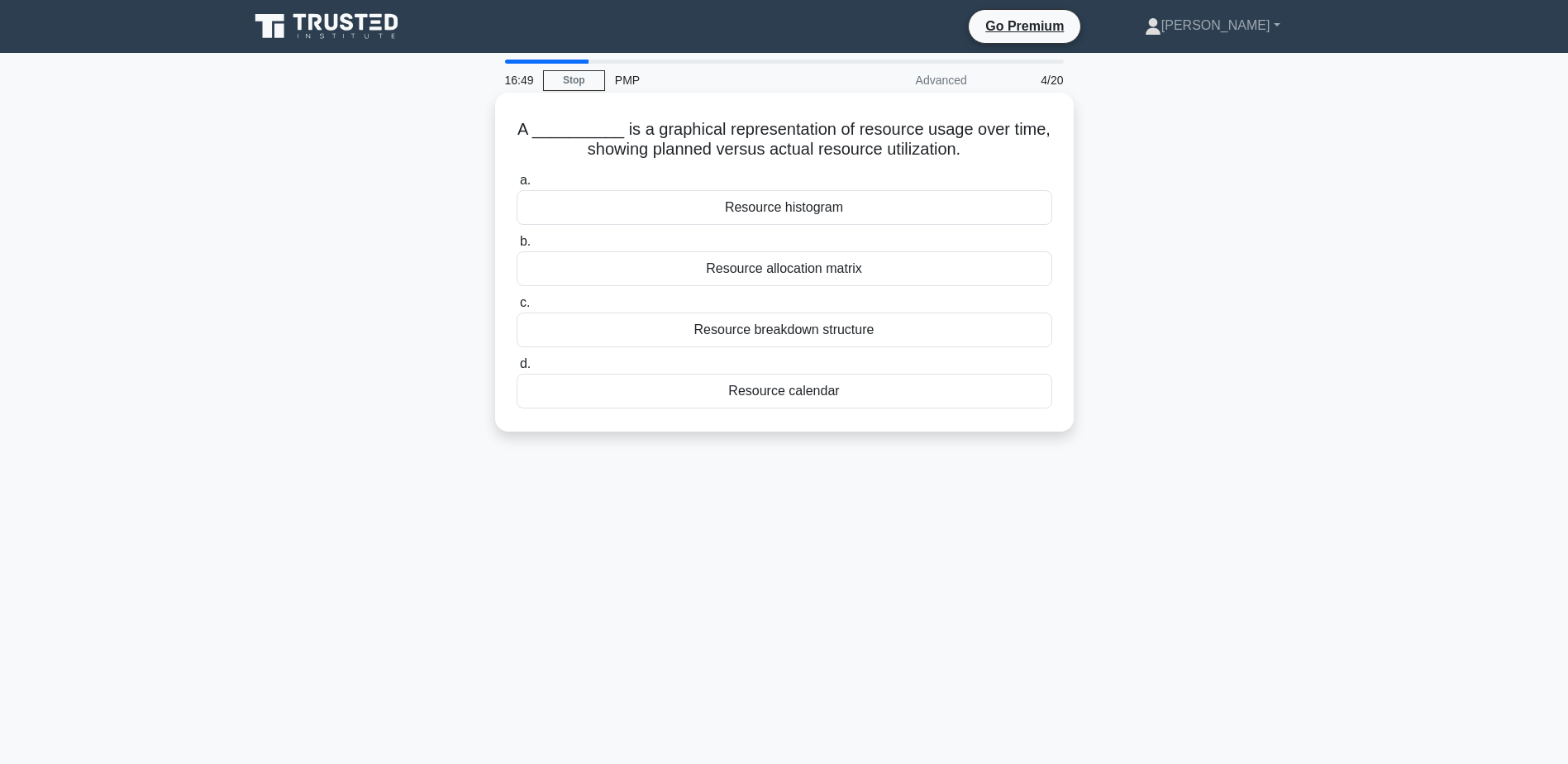
click at [814, 210] on div "Resource histogram" at bounding box center [785, 208] width 536 height 35
click at [517, 186] on input "a. Resource histogram" at bounding box center [517, 180] width 0 height 11
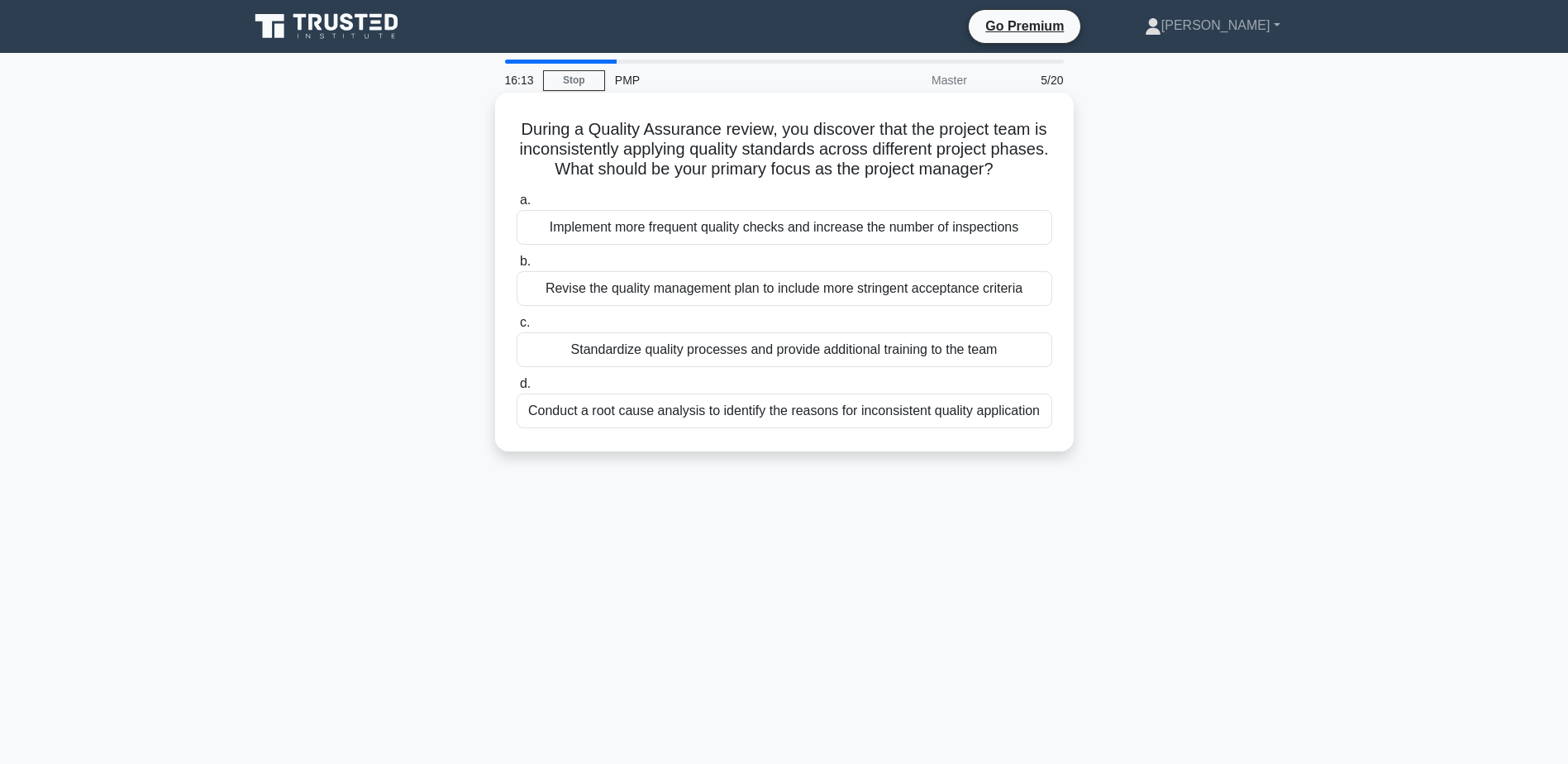
click at [720, 353] on div "Standardize quality processes and provide additional training to the team" at bounding box center [785, 350] width 536 height 35
click at [517, 328] on input "c. Standardize quality processes and provide additional training to the team" at bounding box center [517, 322] width 0 height 11
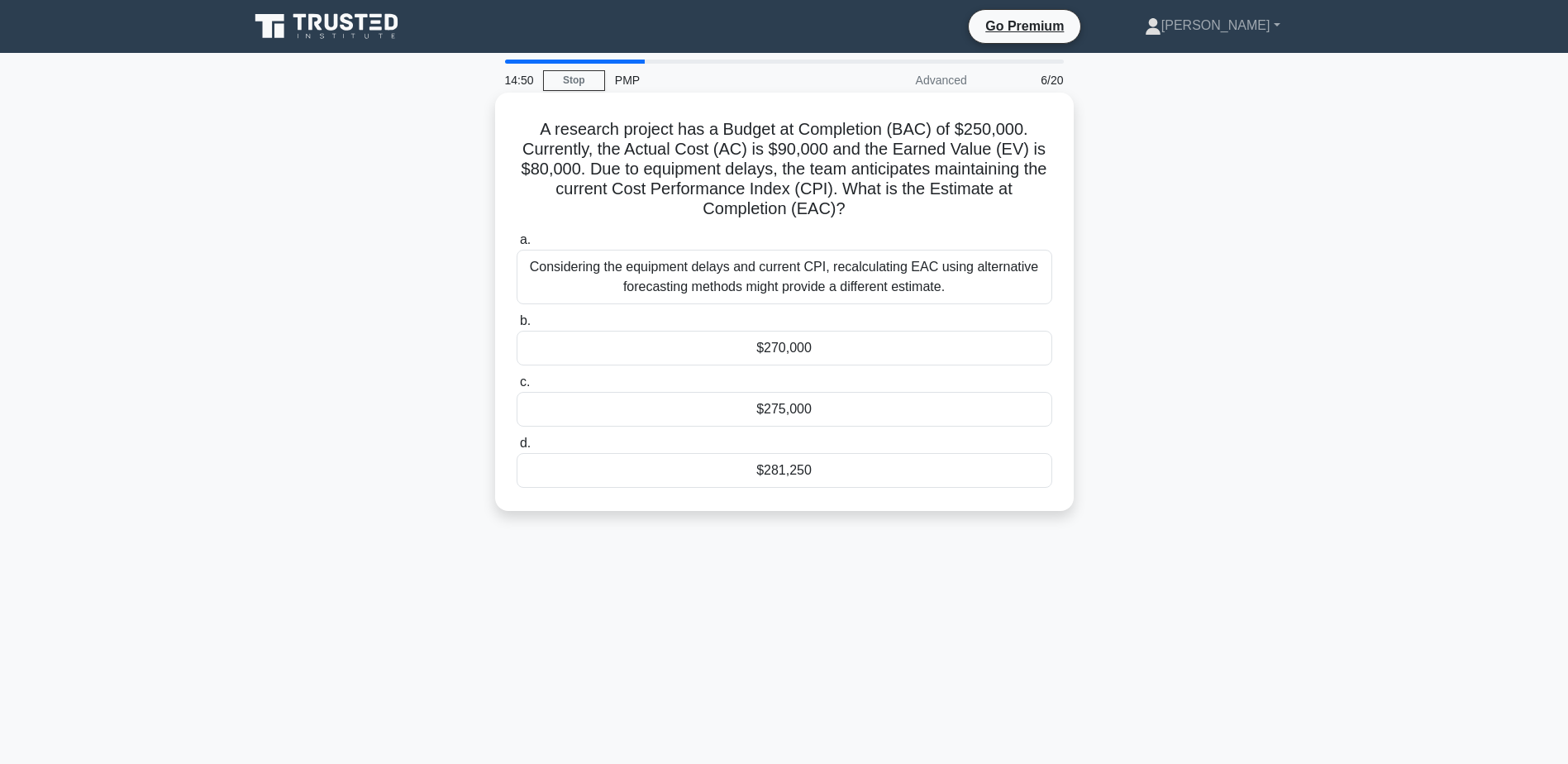
click at [792, 469] on div "$281,250" at bounding box center [785, 471] width 536 height 35
click at [517, 449] on input "d. $281,250" at bounding box center [517, 443] width 0 height 11
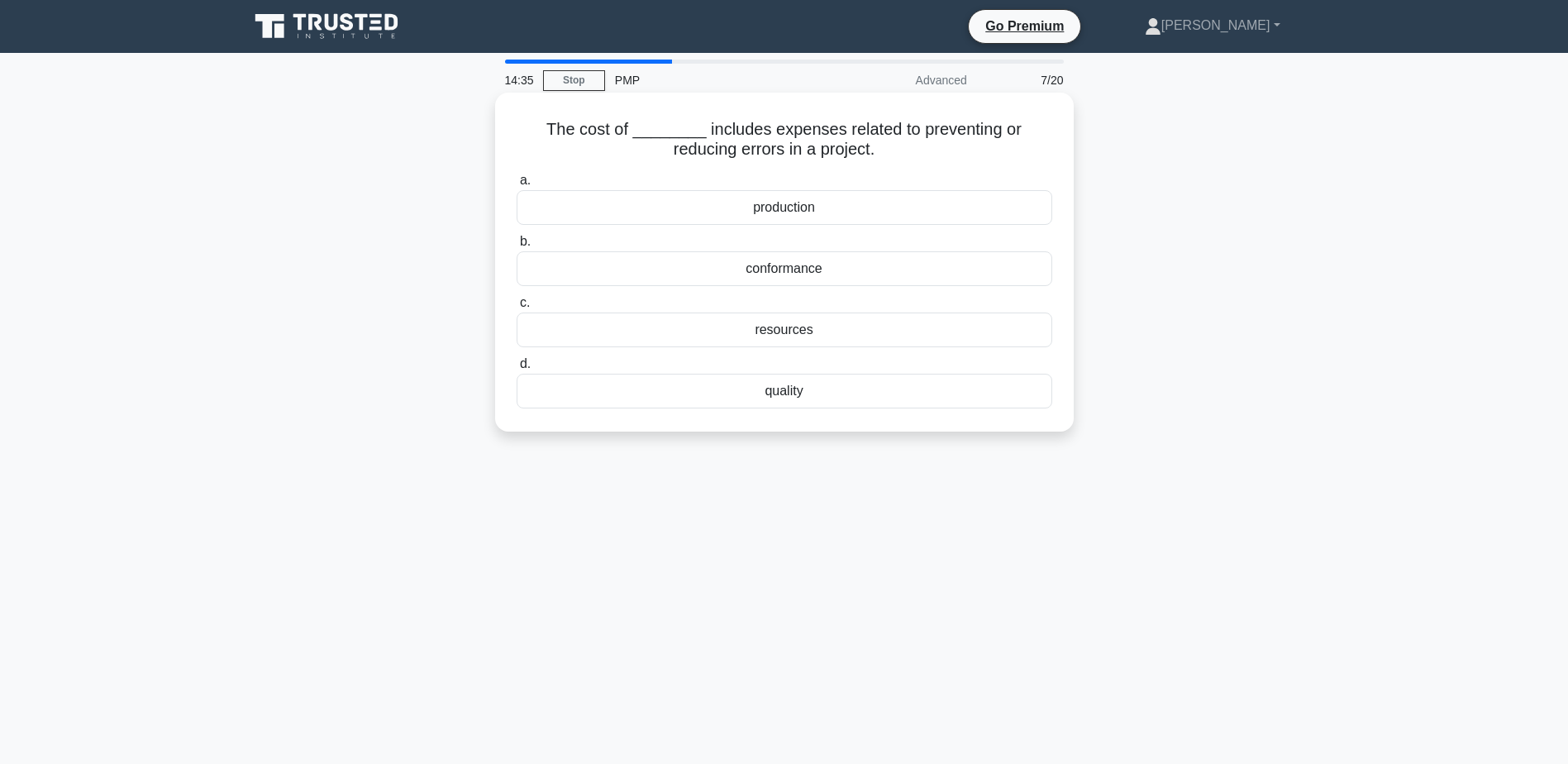
click at [794, 392] on div "quality" at bounding box center [785, 391] width 536 height 35
click at [517, 370] on input "d. quality" at bounding box center [517, 364] width 0 height 11
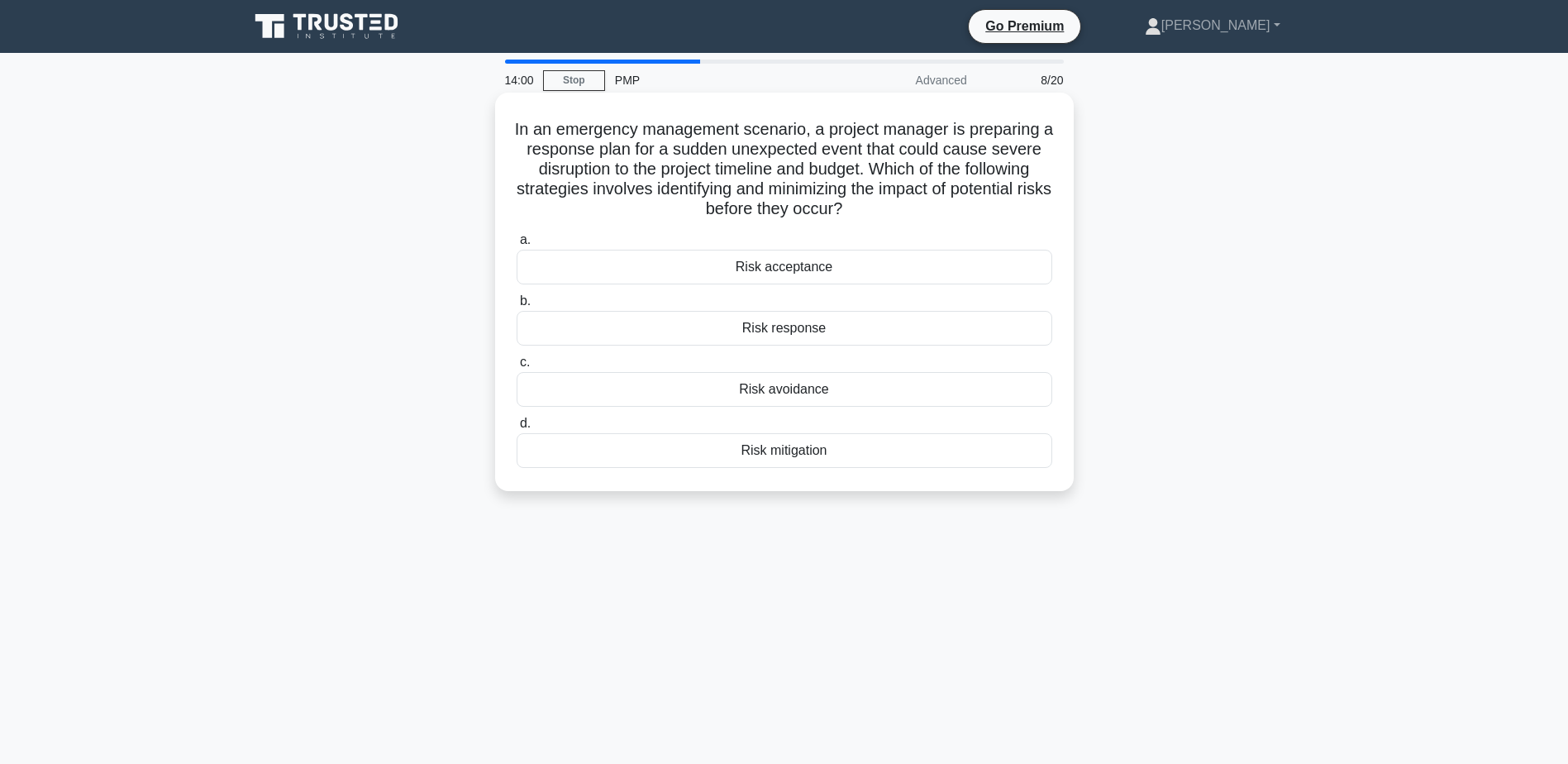
click at [793, 453] on div "Risk mitigation" at bounding box center [785, 451] width 536 height 35
click at [517, 429] on input "d. Risk mitigation" at bounding box center [517, 423] width 0 height 11
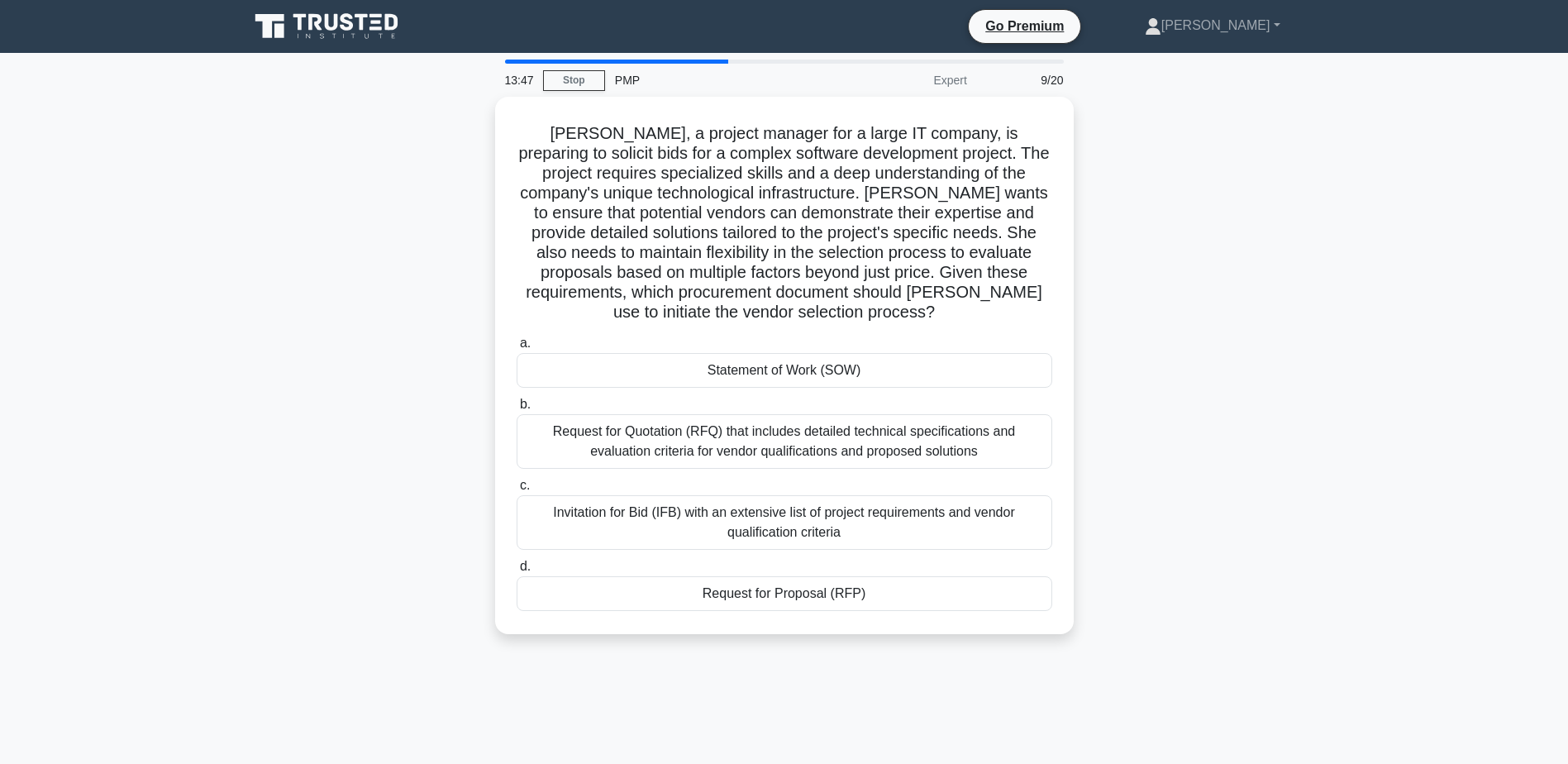
click at [1141, 246] on div "Sarah, a project manager for a large IT company, is preparing to solicit bids f…" at bounding box center [784, 375] width 1091 height 557
click at [780, 593] on div "Request for Proposal (RFP)" at bounding box center [785, 589] width 536 height 35
click at [517, 568] on input "d. Request for Proposal (RFP)" at bounding box center [517, 562] width 0 height 11
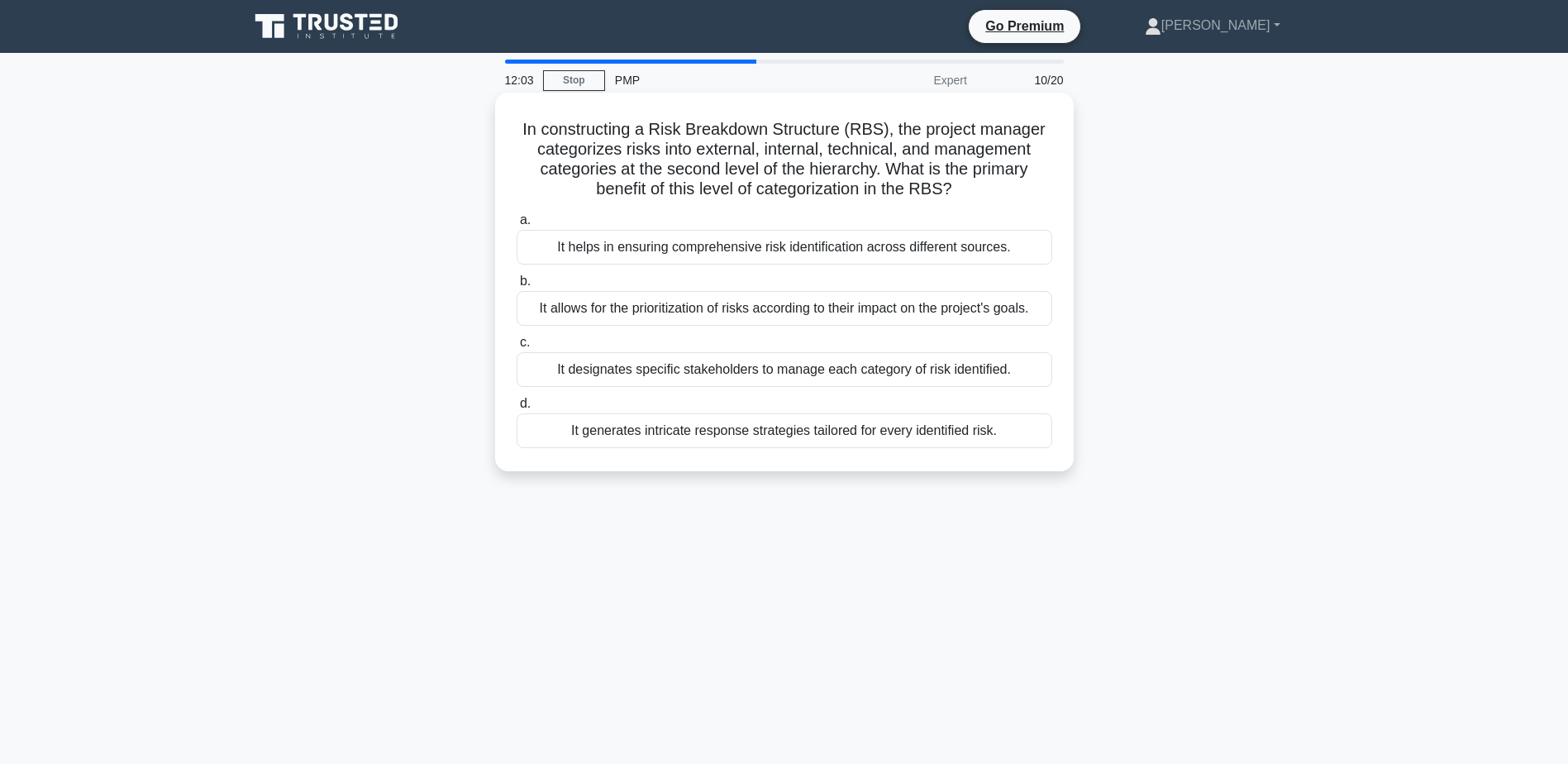
click at [759, 246] on div "It helps in ensuring comprehensive risk identification across different sources." at bounding box center [785, 247] width 536 height 35
click at [517, 225] on input "a. It helps in ensuring comprehensive risk identification across different sour…" at bounding box center [517, 220] width 0 height 11
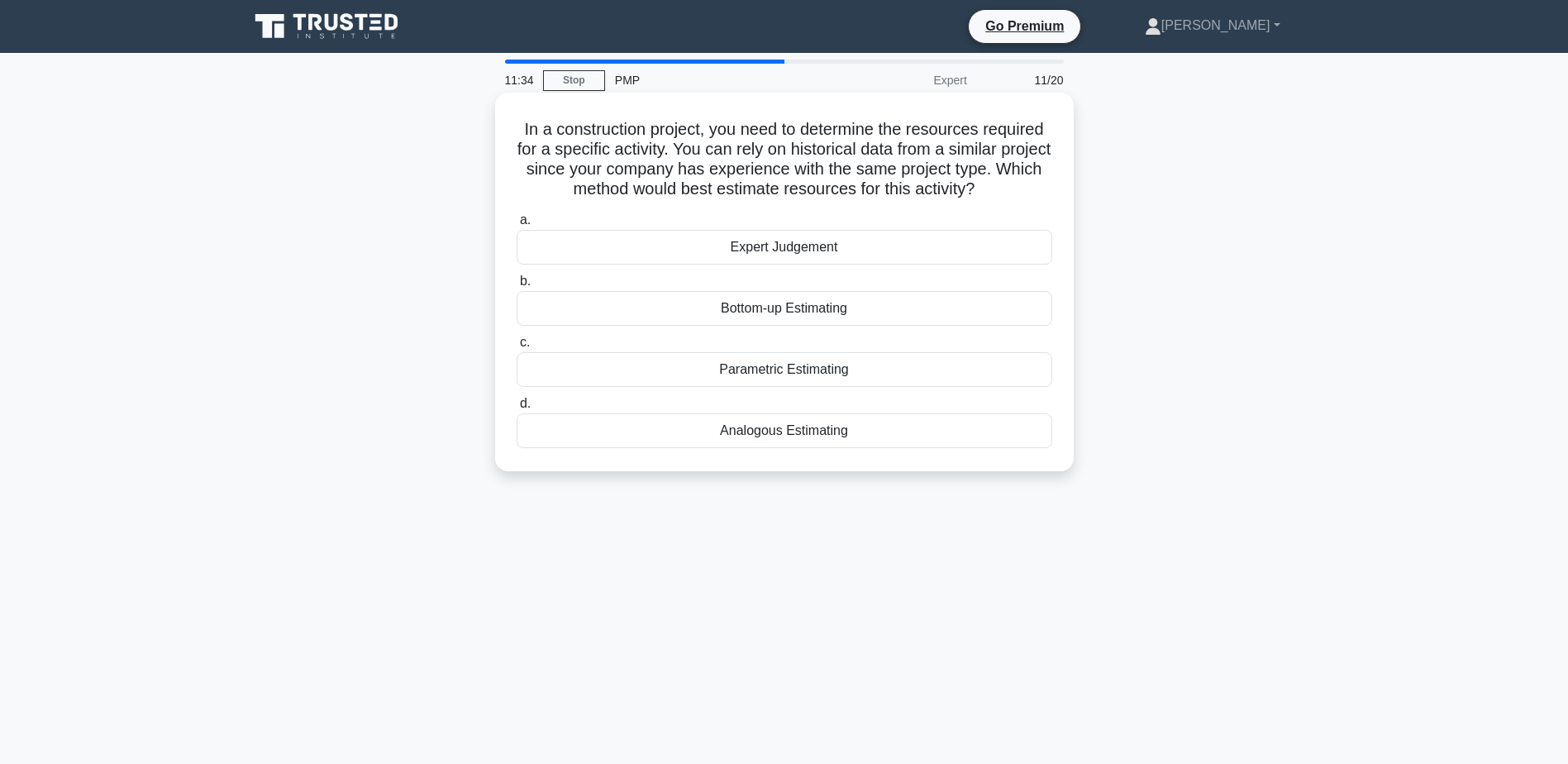
click at [787, 372] on div "Parametric Estimating" at bounding box center [785, 370] width 536 height 35
click at [517, 348] on input "c. Parametric Estimating" at bounding box center [517, 342] width 0 height 11
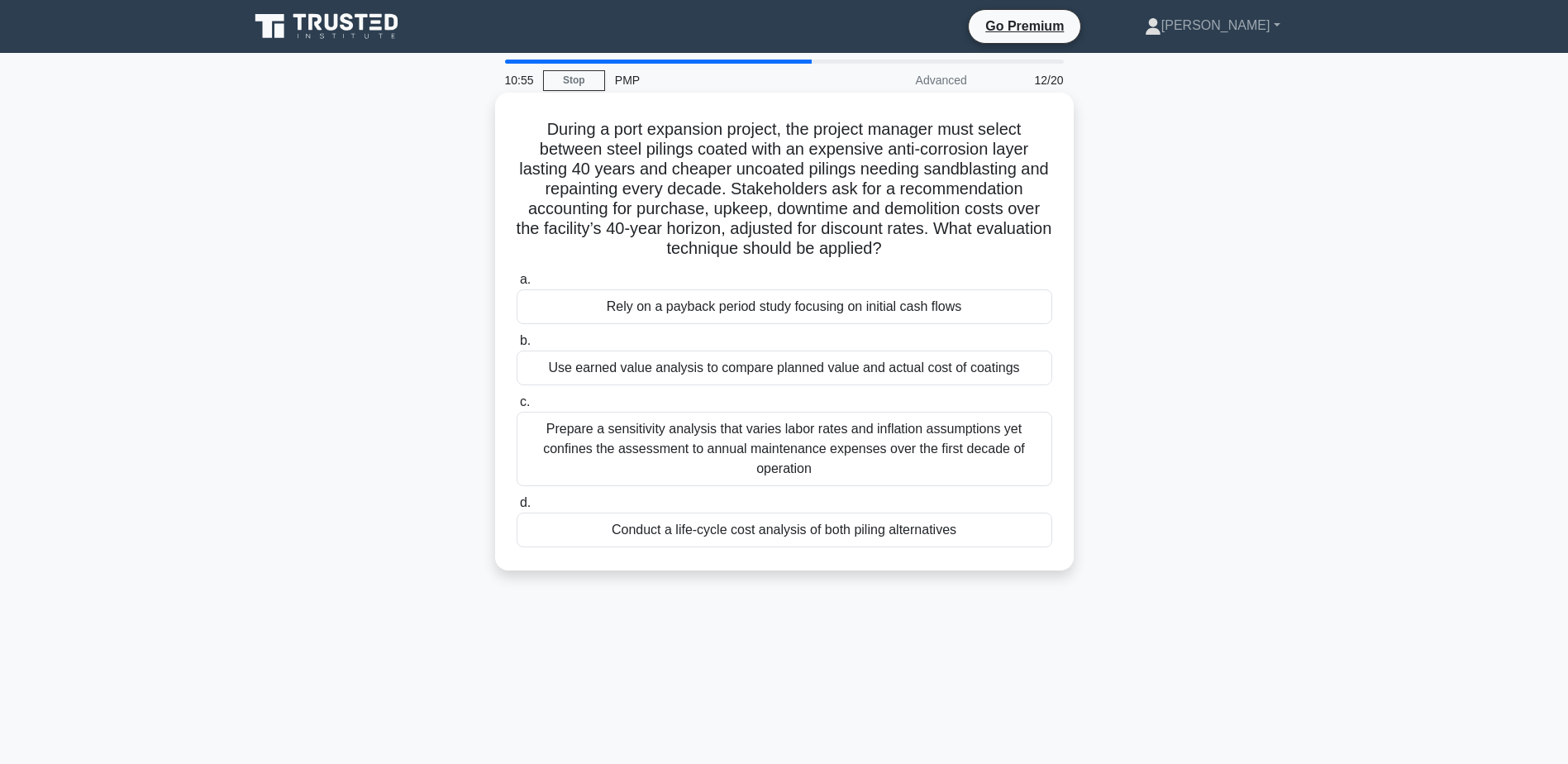
click at [852, 529] on div "Conduct a life-cycle cost analysis of both piling alternatives" at bounding box center [785, 530] width 536 height 35
click at [517, 508] on input "d. Conduct a life-cycle cost analysis of both piling alternatives" at bounding box center [517, 503] width 0 height 11
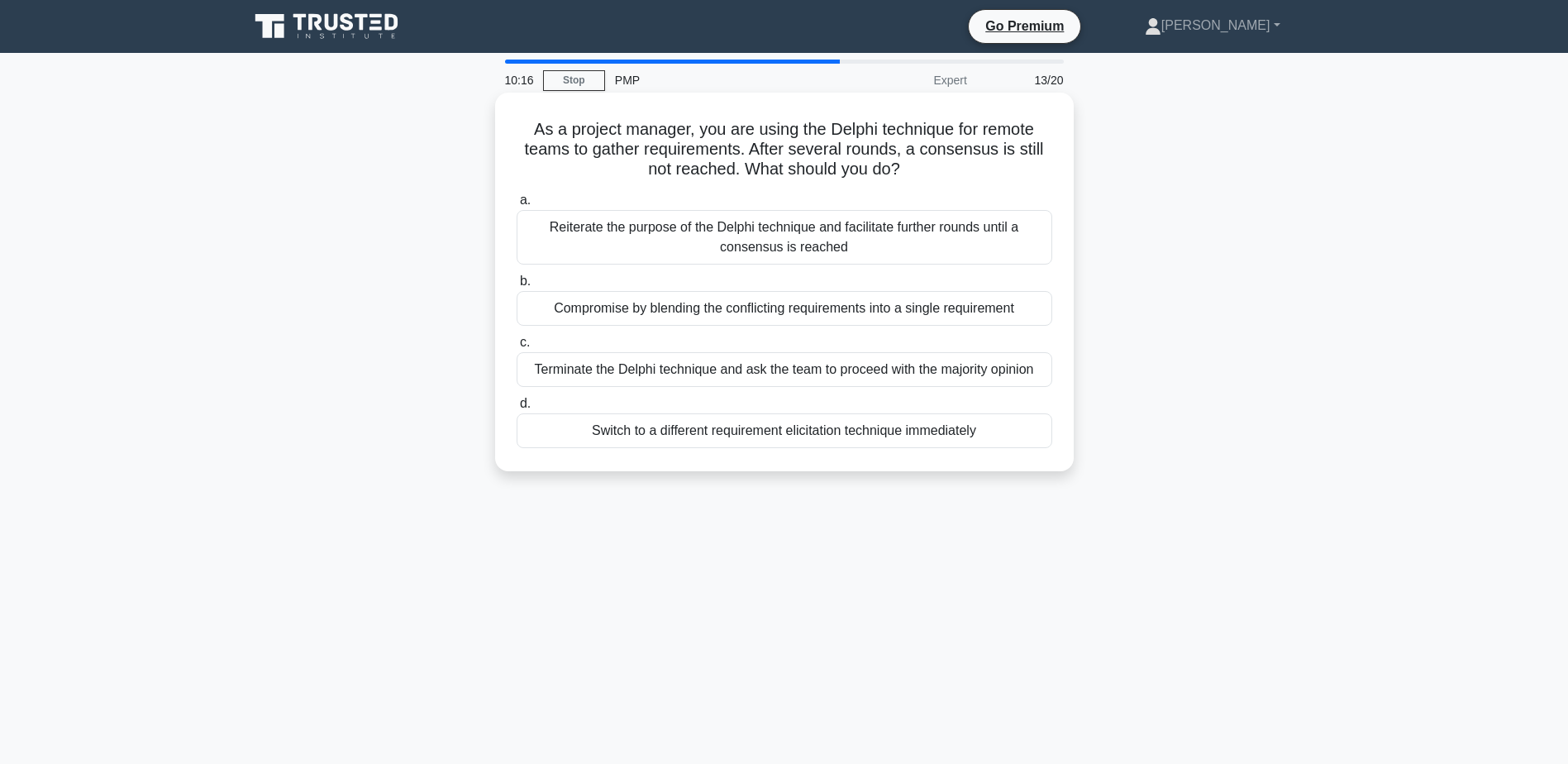
click at [809, 231] on div "Reiterate the purpose of the Delphi technique and facilitate further rounds unt…" at bounding box center [785, 236] width 536 height 54
click at [517, 206] on input "a. Reiterate the purpose of the Delphi technique and facilitate further rounds …" at bounding box center [517, 200] width 0 height 11
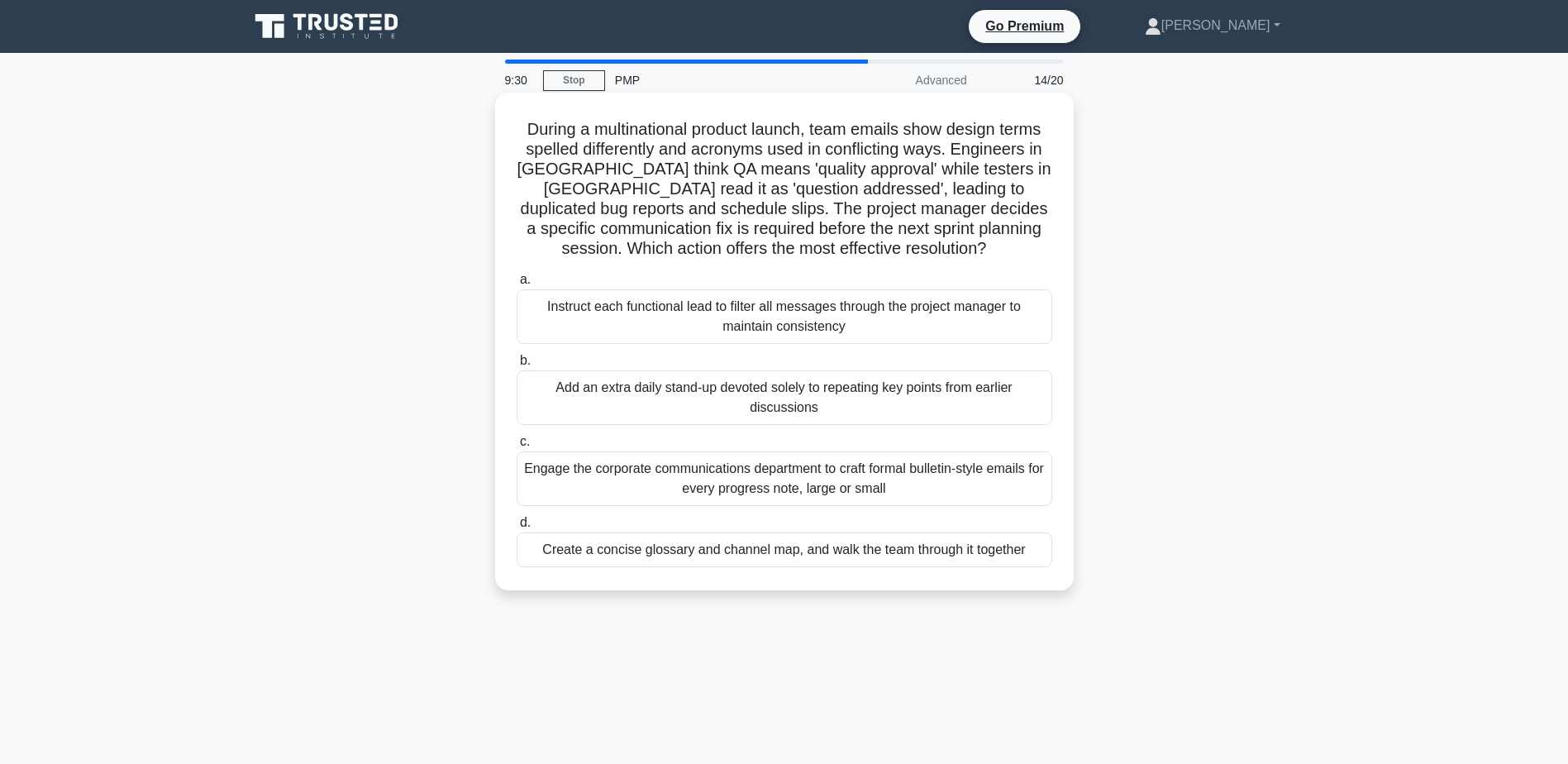
click at [862, 556] on div "Create a concise glossary and channel map, and walk the team through it together" at bounding box center [785, 550] width 536 height 35
click at [517, 529] on input "d. Create a concise glossary and channel map, and walk the team through it toge…" at bounding box center [517, 523] width 0 height 11
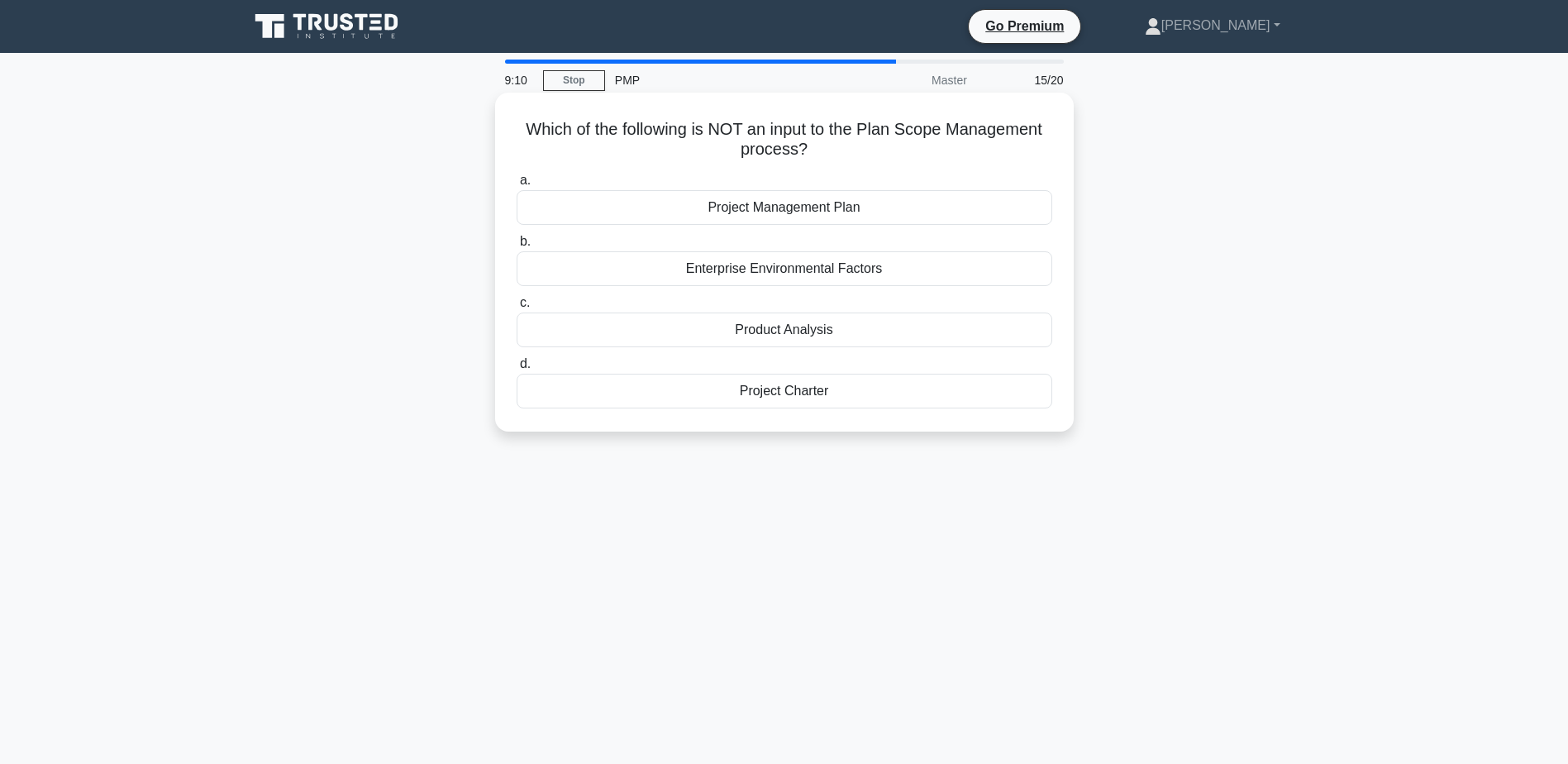
click at [833, 336] on div "Product Analysis" at bounding box center [785, 330] width 536 height 35
click at [517, 308] on input "c. Product Analysis" at bounding box center [517, 302] width 0 height 11
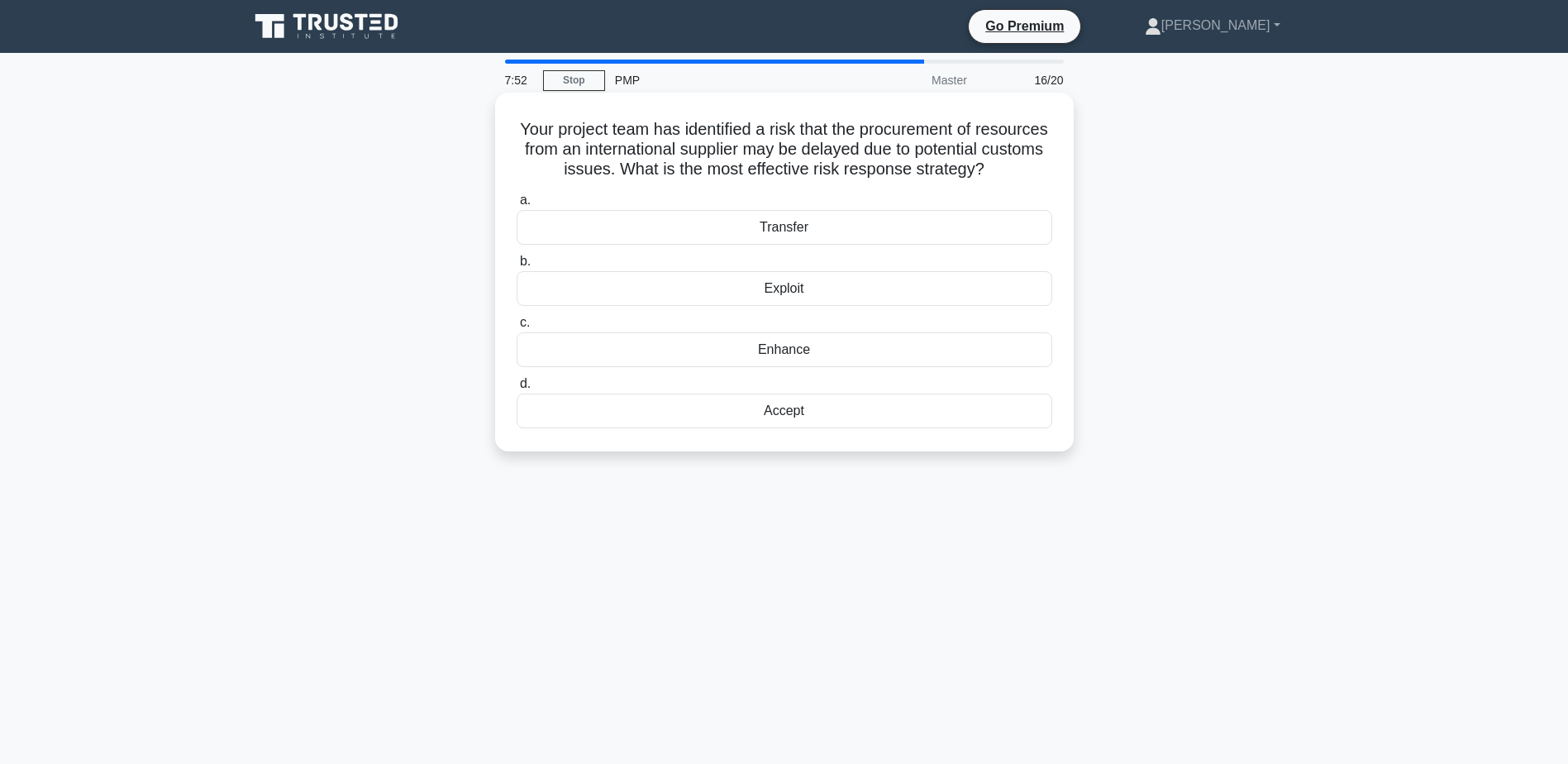
click at [809, 428] on div "Accept" at bounding box center [785, 411] width 536 height 35
click at [517, 389] on input "d. Accept" at bounding box center [517, 383] width 0 height 11
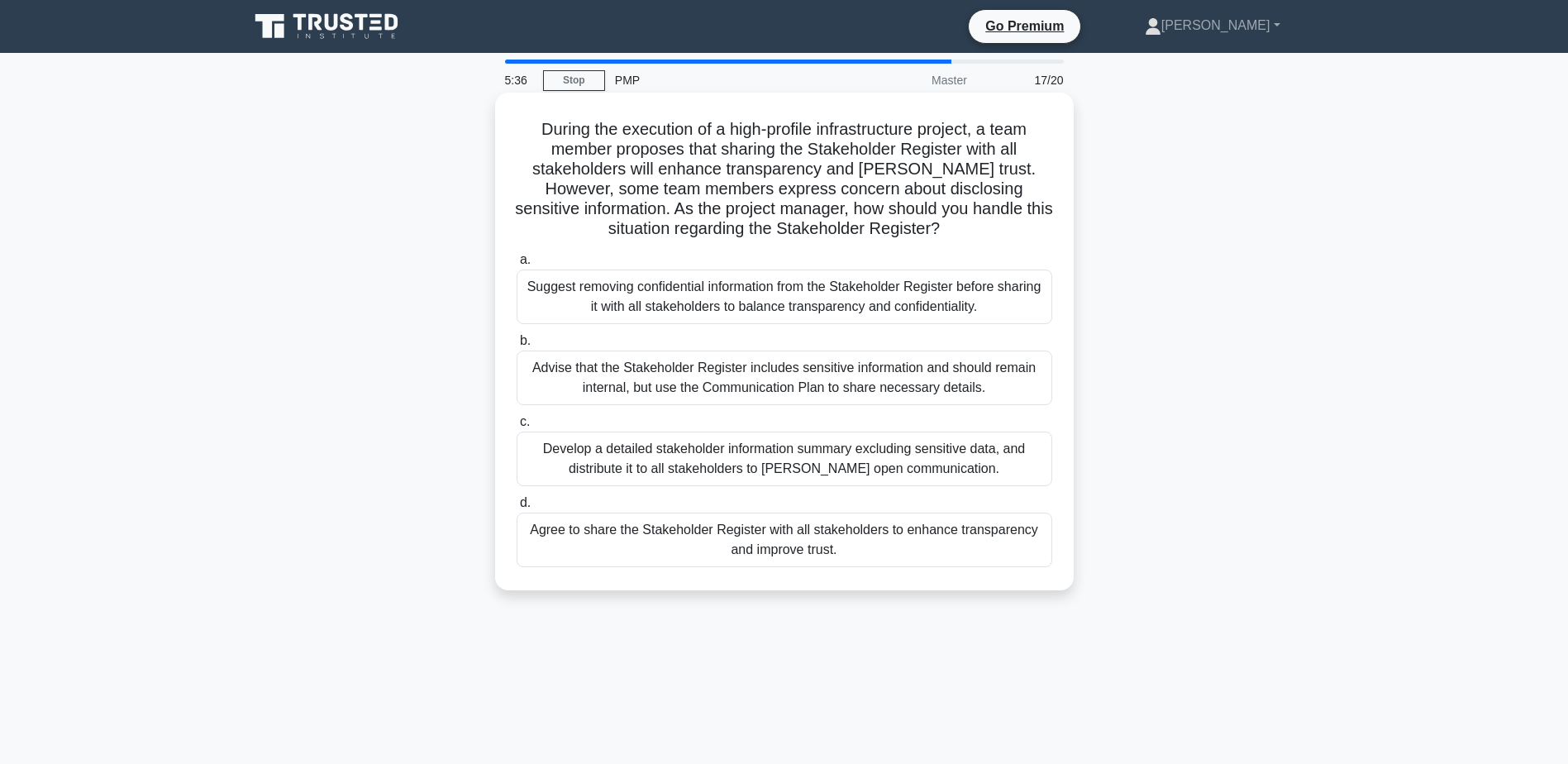
click at [931, 453] on div "Develop a detailed stakeholder information summary excluding sensitive data, an…" at bounding box center [785, 458] width 536 height 54
click at [517, 428] on input "c. Develop a detailed stakeholder information summary excluding sensitive data,…" at bounding box center [517, 422] width 0 height 11
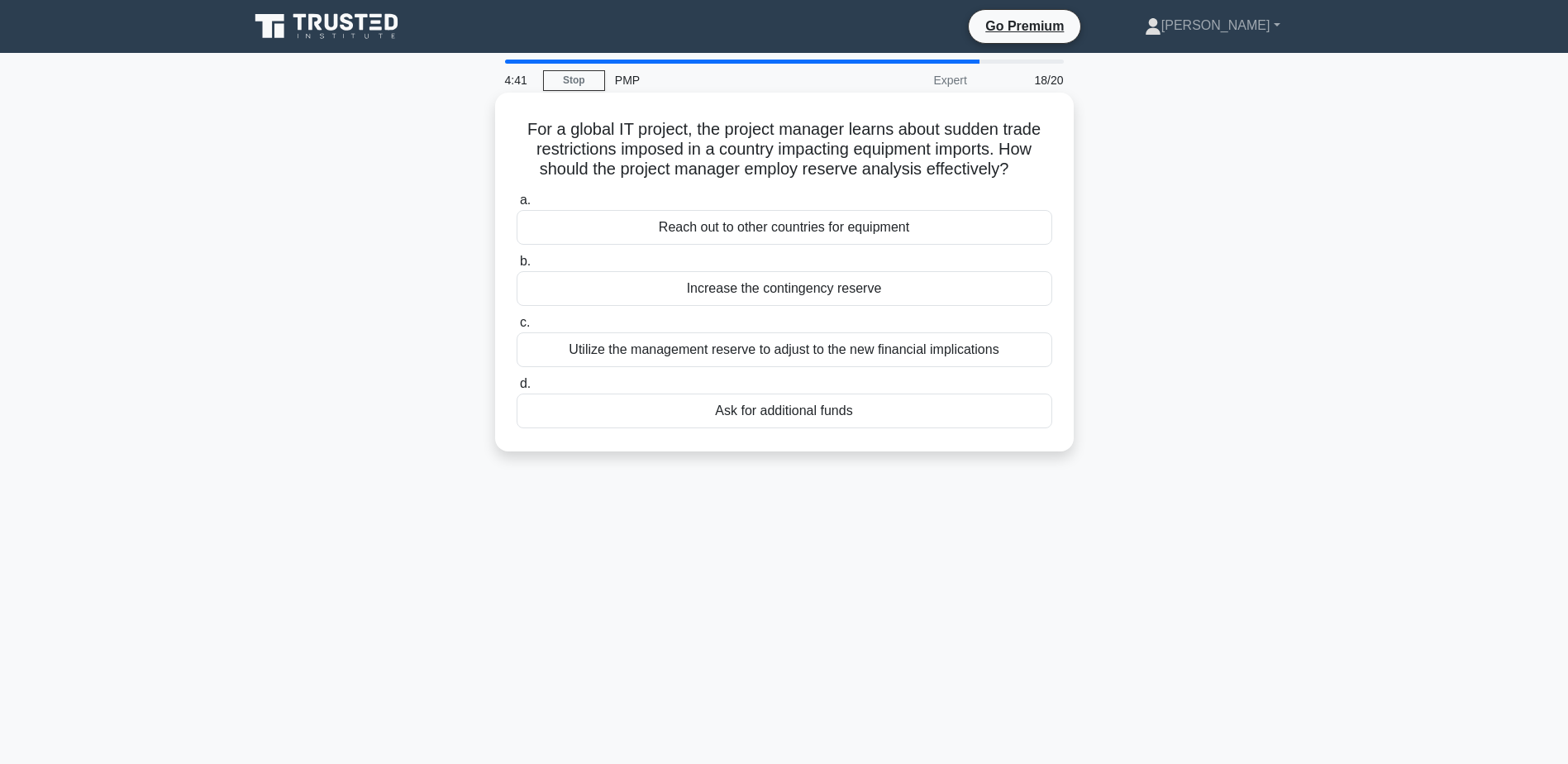
click at [585, 350] on div "Utilize the management reserve to adjust to the new financial implications" at bounding box center [785, 350] width 536 height 35
click at [517, 328] on input "c. Utilize the management reserve to adjust to the new financial implications" at bounding box center [517, 322] width 0 height 11
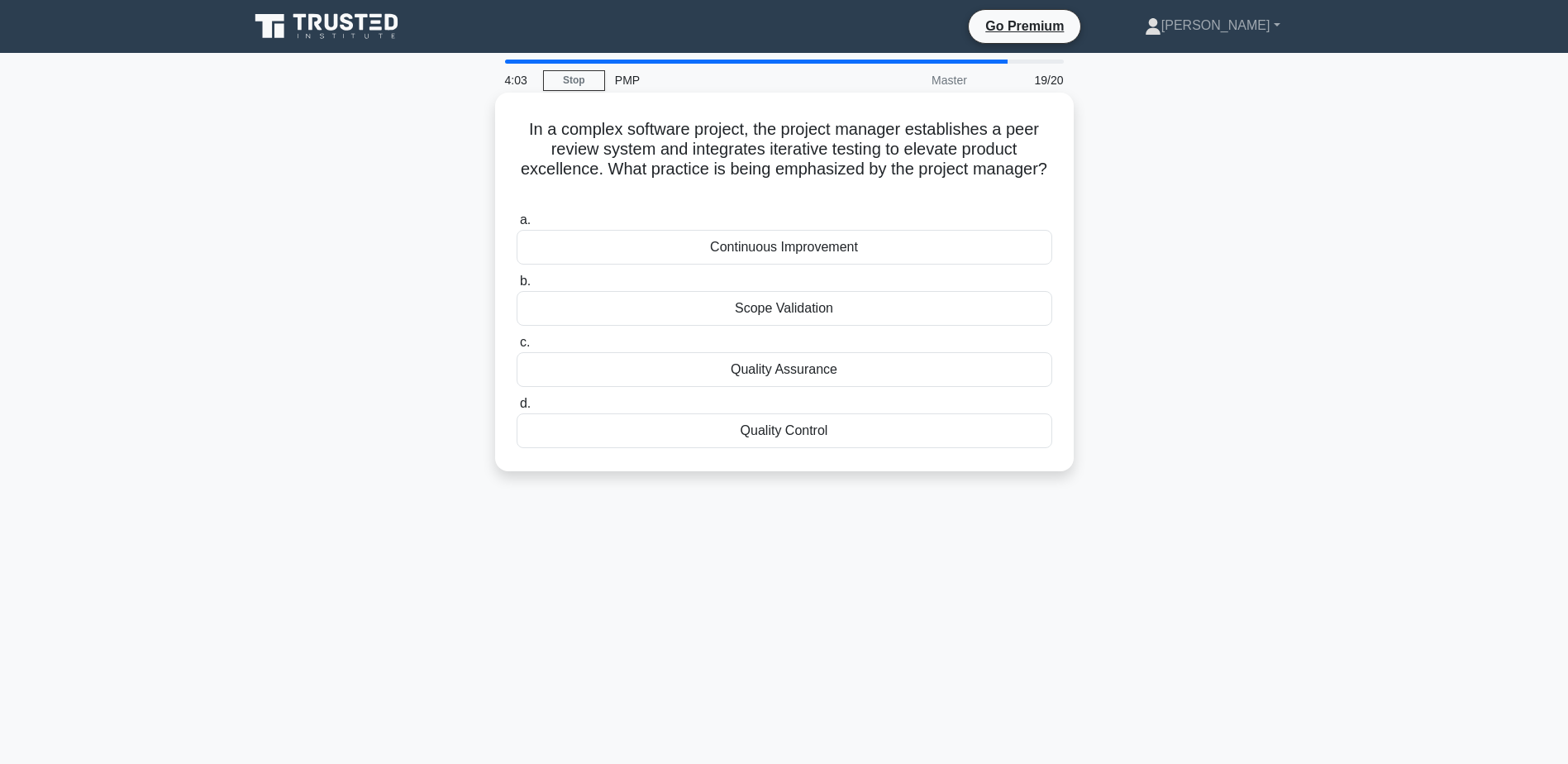
click at [795, 369] on div "Quality Assurance" at bounding box center [785, 370] width 536 height 35
click at [517, 348] on input "c. Quality Assurance" at bounding box center [517, 342] width 0 height 11
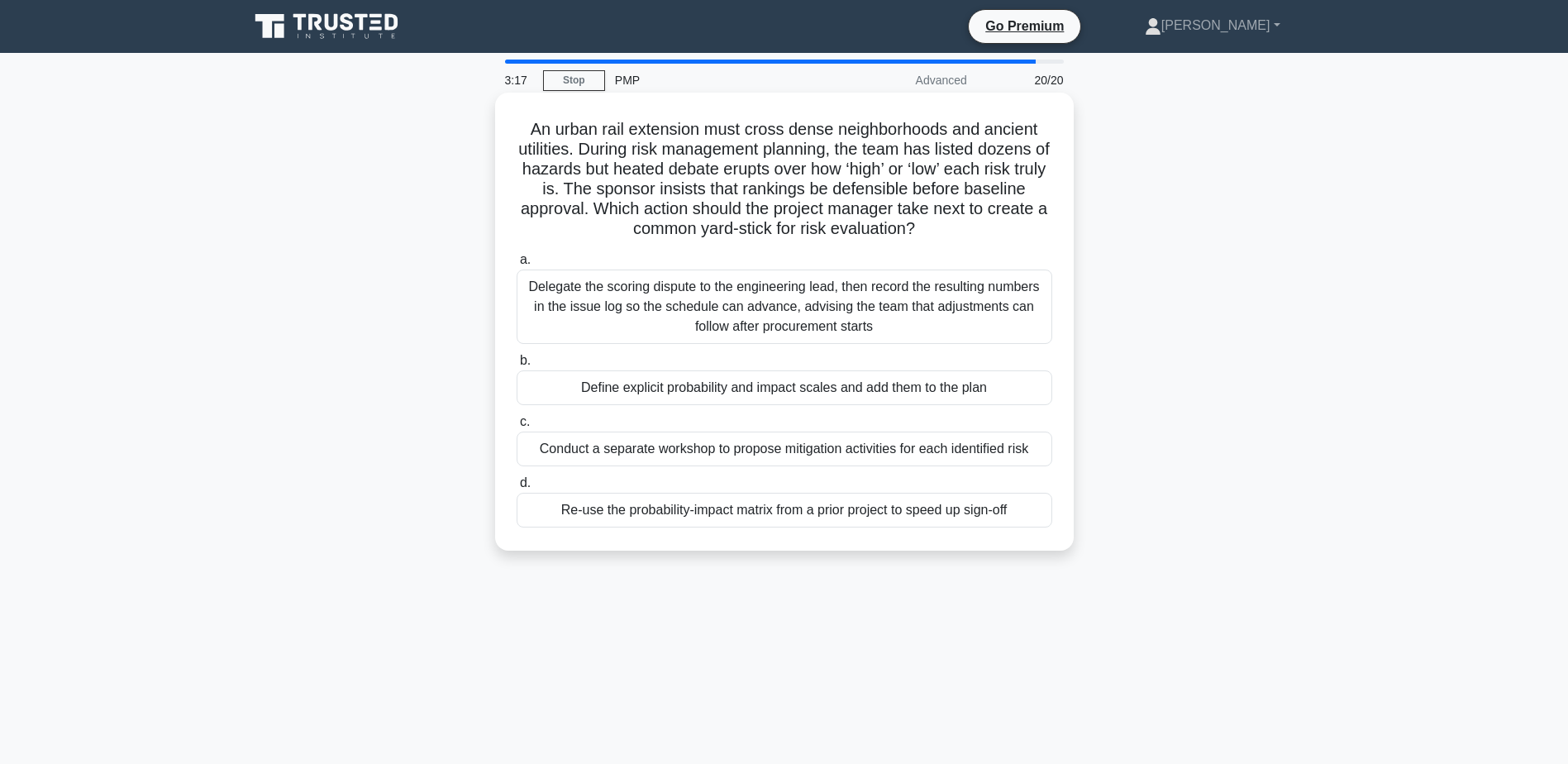
click at [736, 389] on div "Define explicit probability and impact scales and add them to the plan" at bounding box center [785, 388] width 536 height 35
click at [517, 367] on input "b. Define explicit probability and impact scales and add them to the plan" at bounding box center [517, 361] width 0 height 11
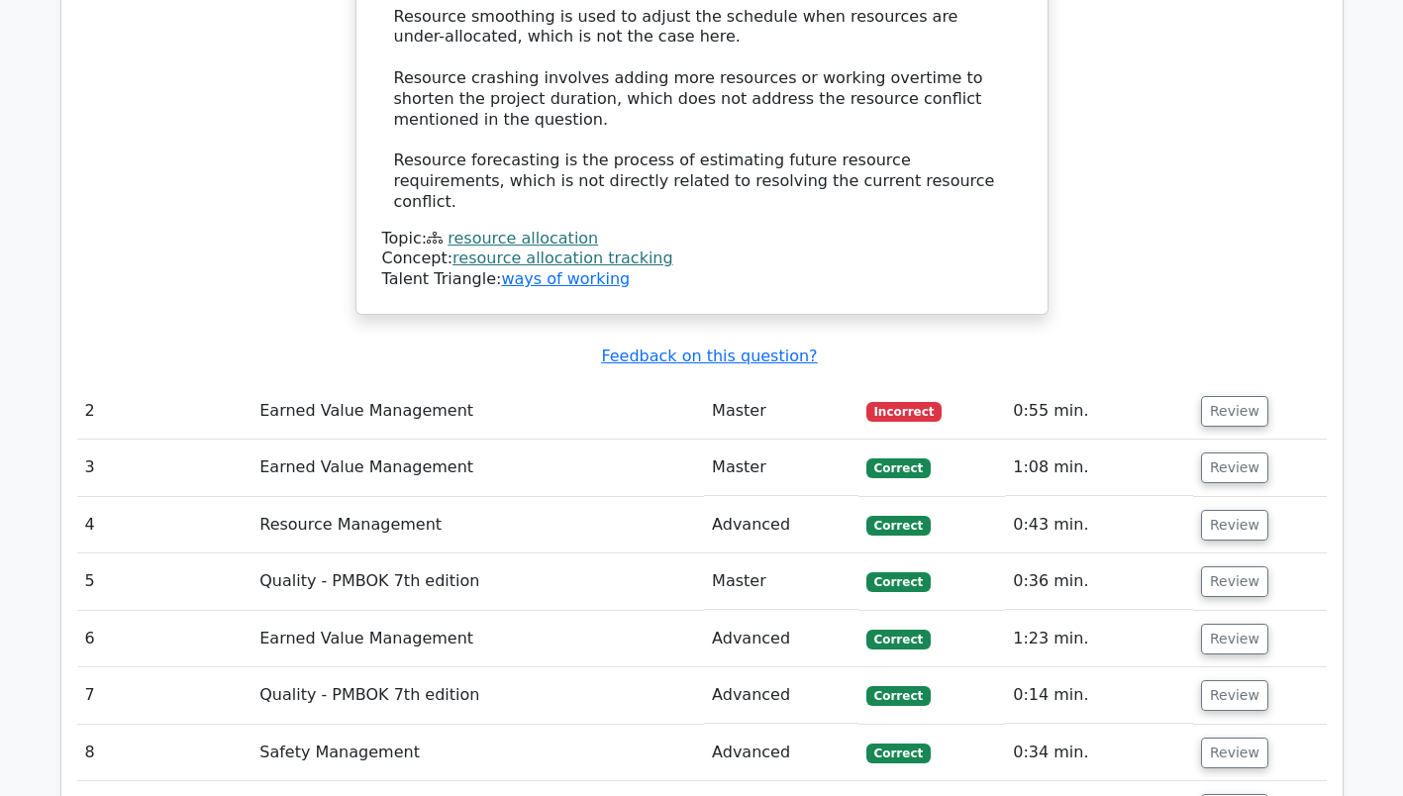
scroll to position [3069, 0]
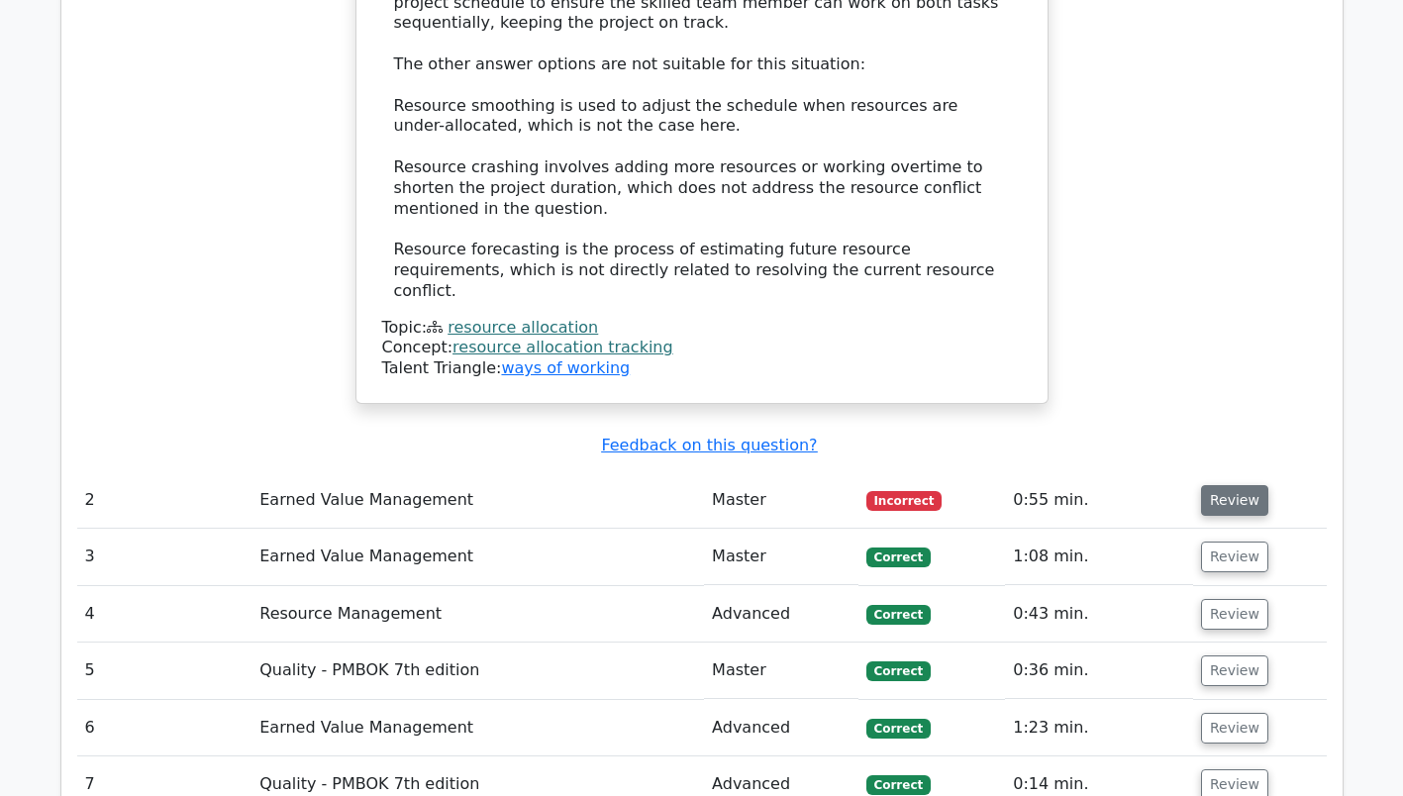
click at [922, 398] on button "Review" at bounding box center [1234, 500] width 67 height 31
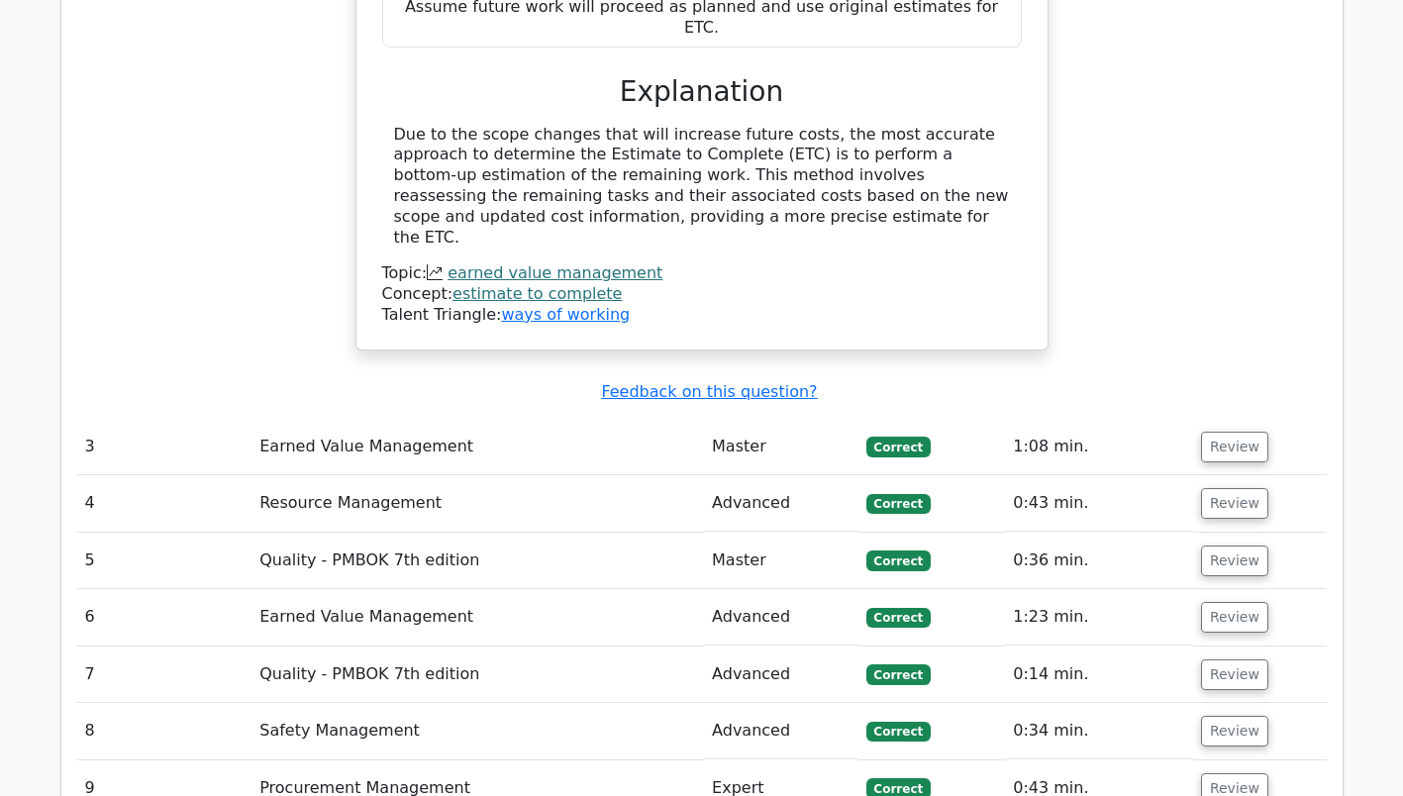
scroll to position [4158, 0]
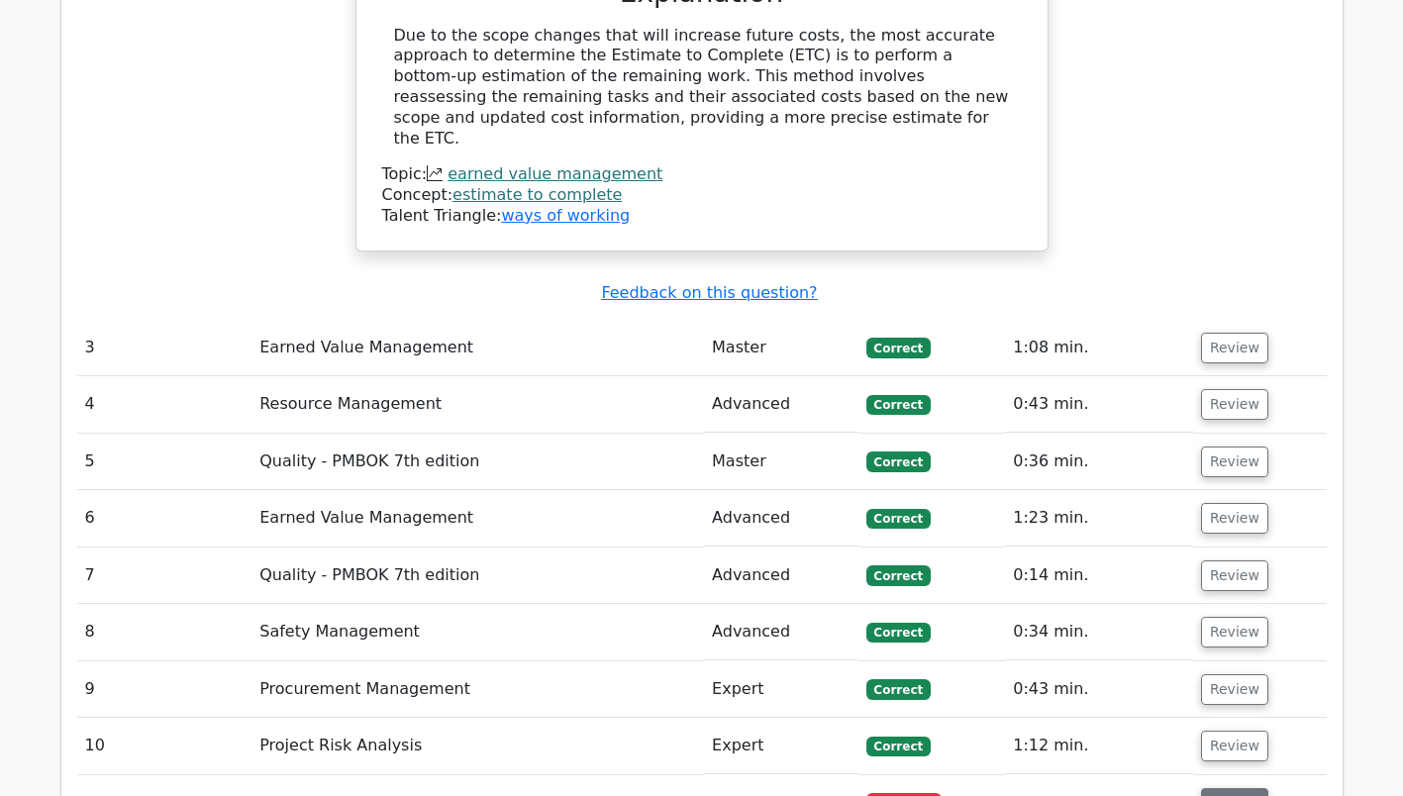
click at [922, 398] on button "Review" at bounding box center [1234, 803] width 67 height 31
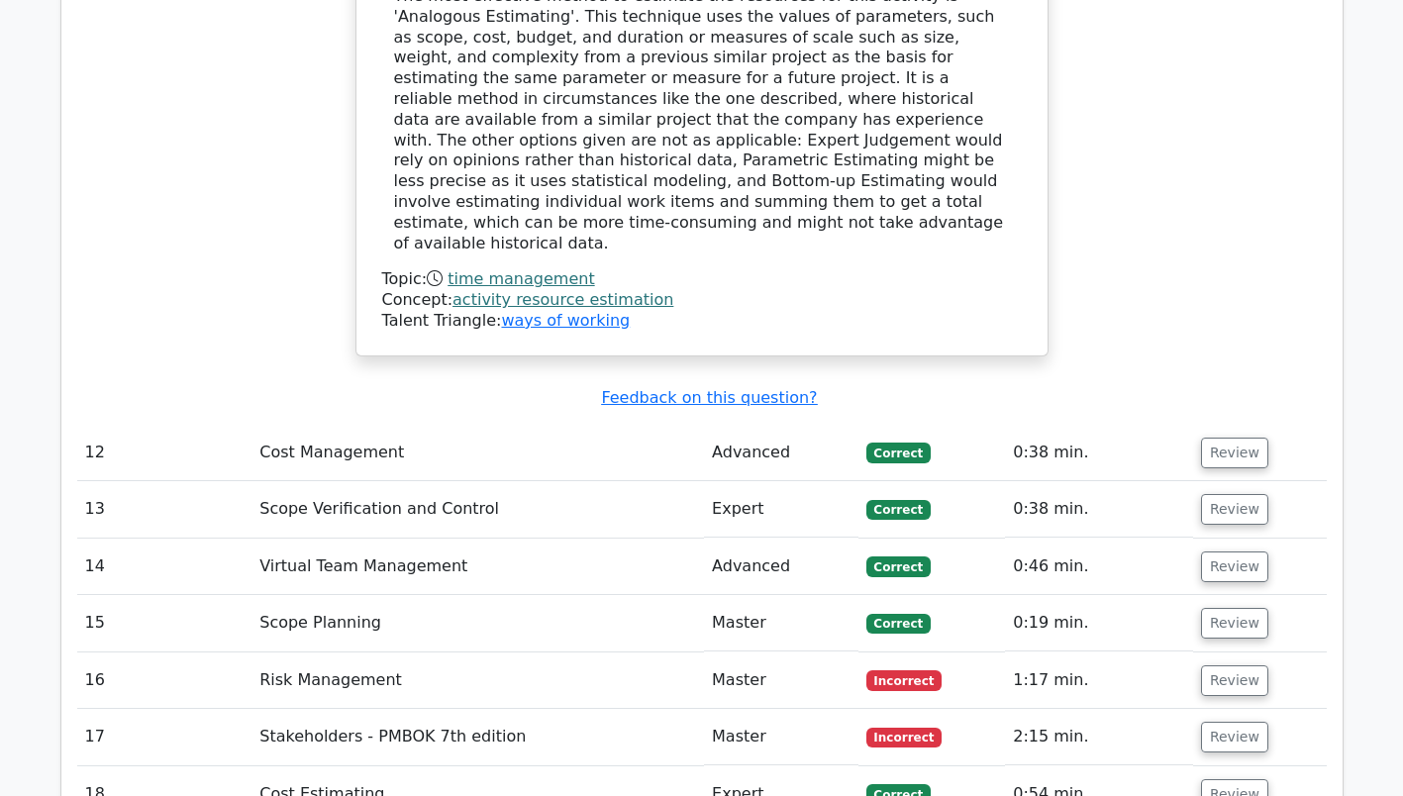
scroll to position [5544, 0]
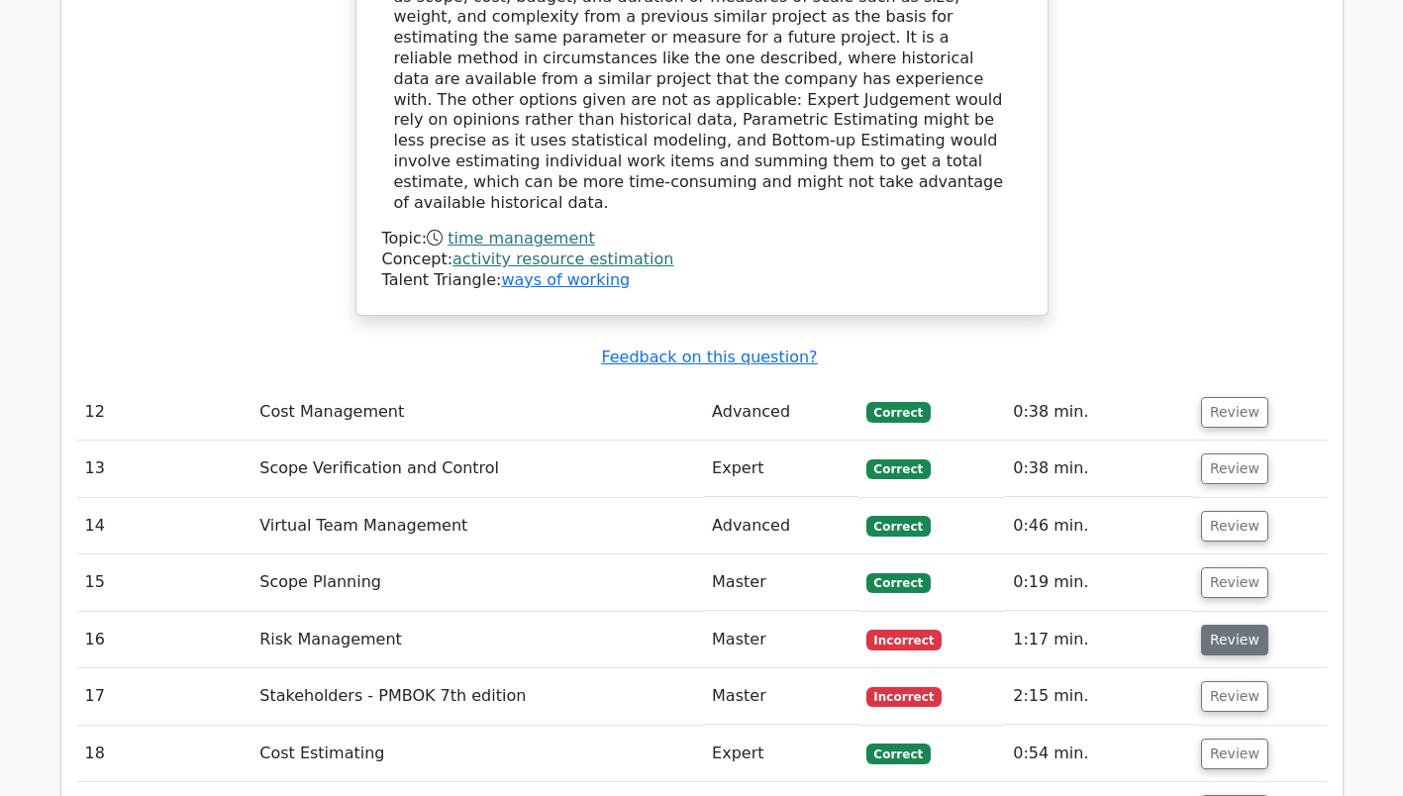
click at [922, 398] on button "Review" at bounding box center [1234, 640] width 67 height 31
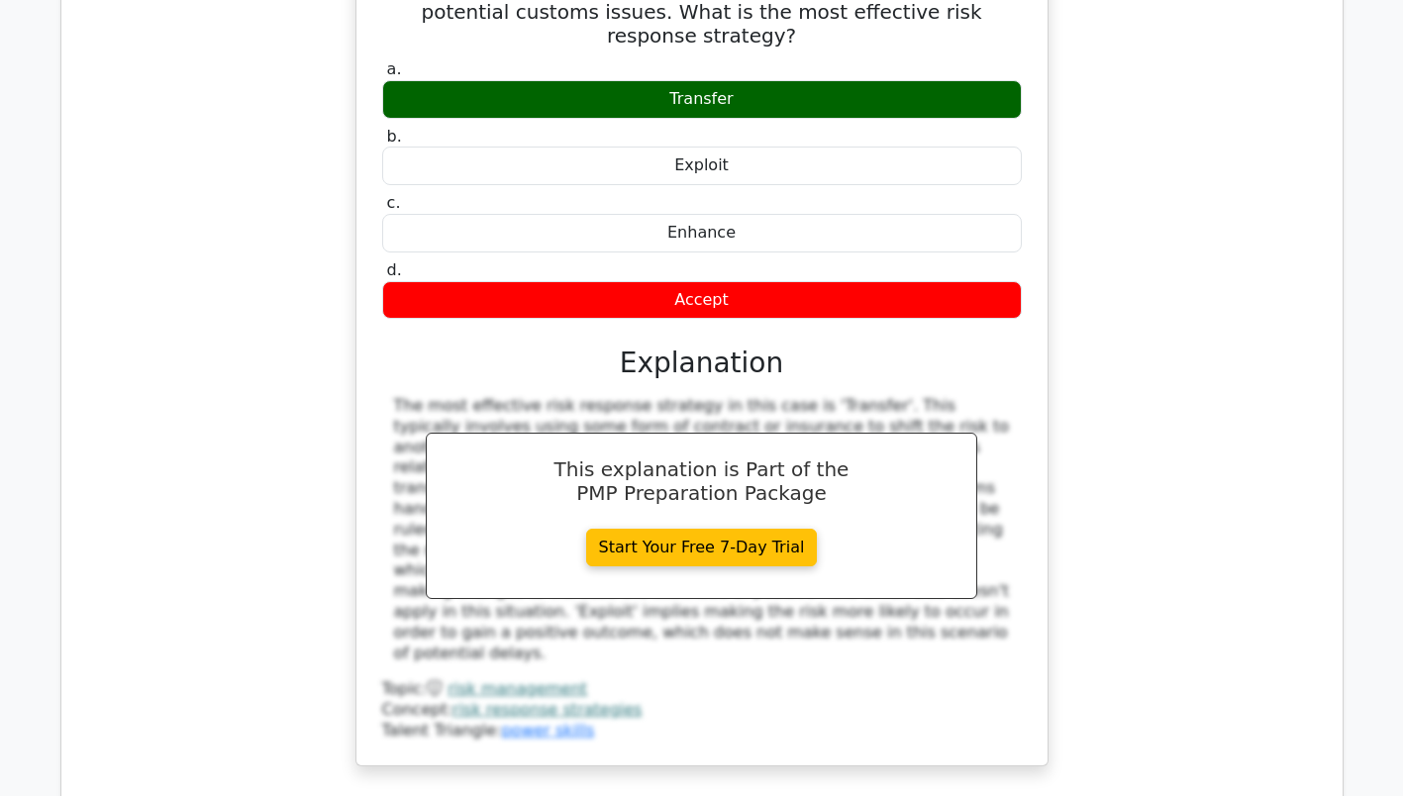
scroll to position [6336, 0]
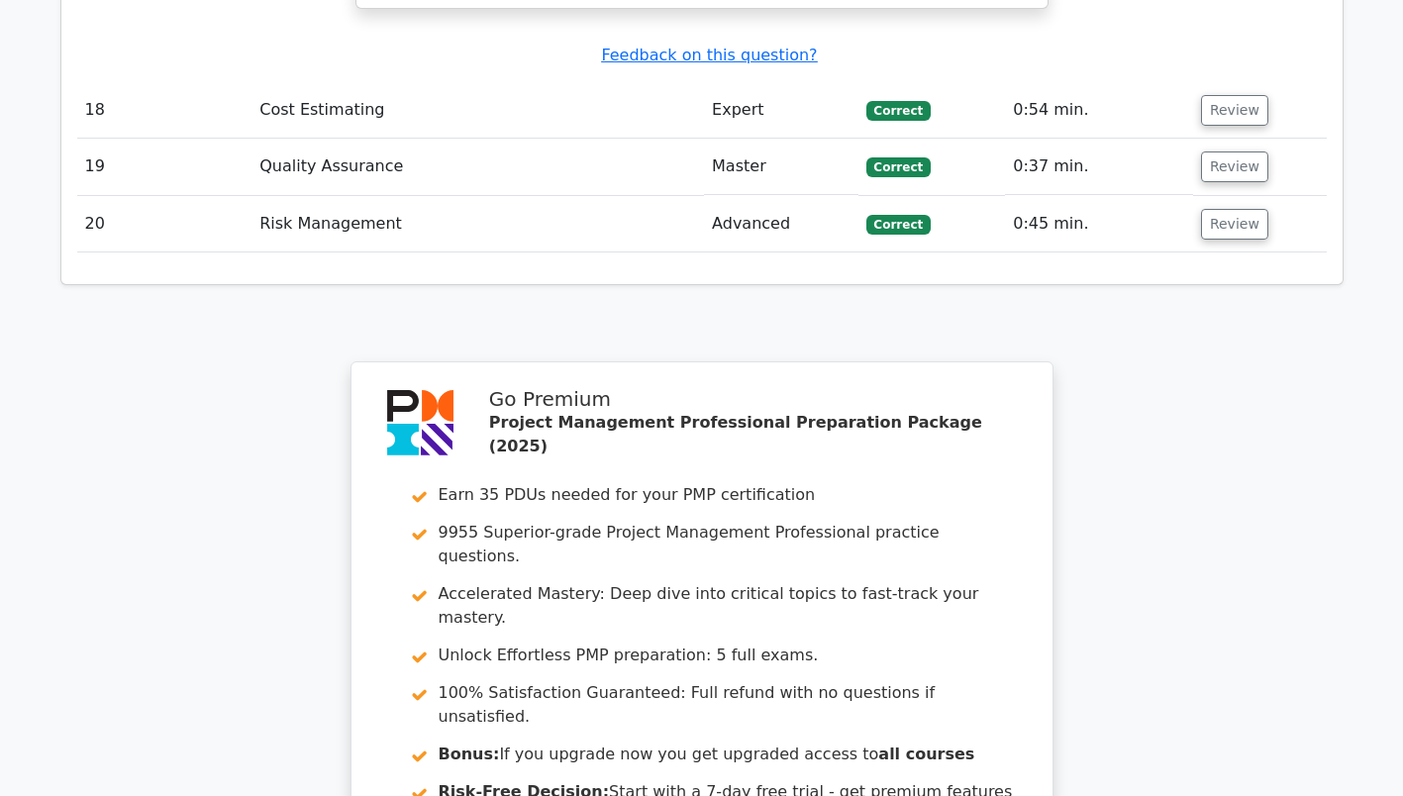
scroll to position [8170, 0]
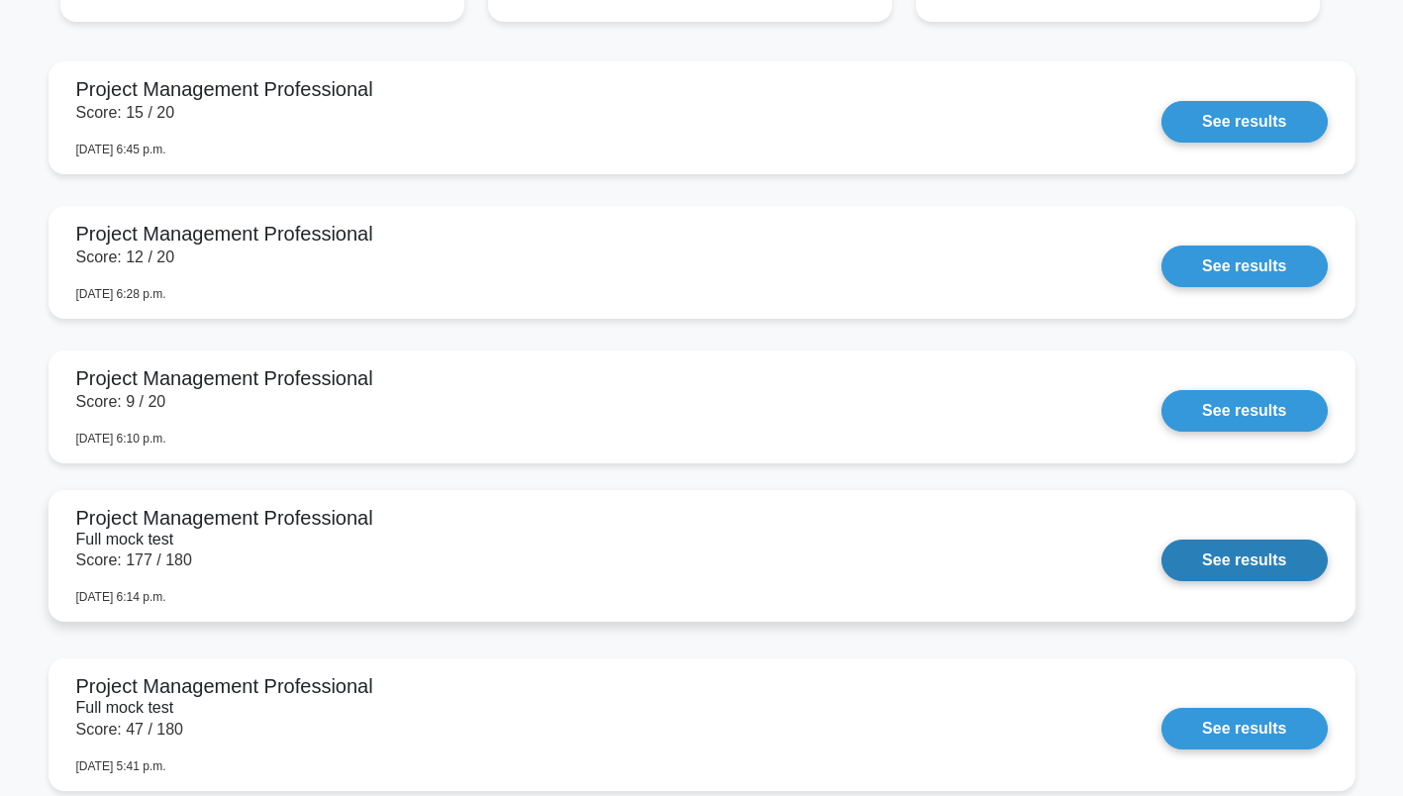
scroll to position [1881, 0]
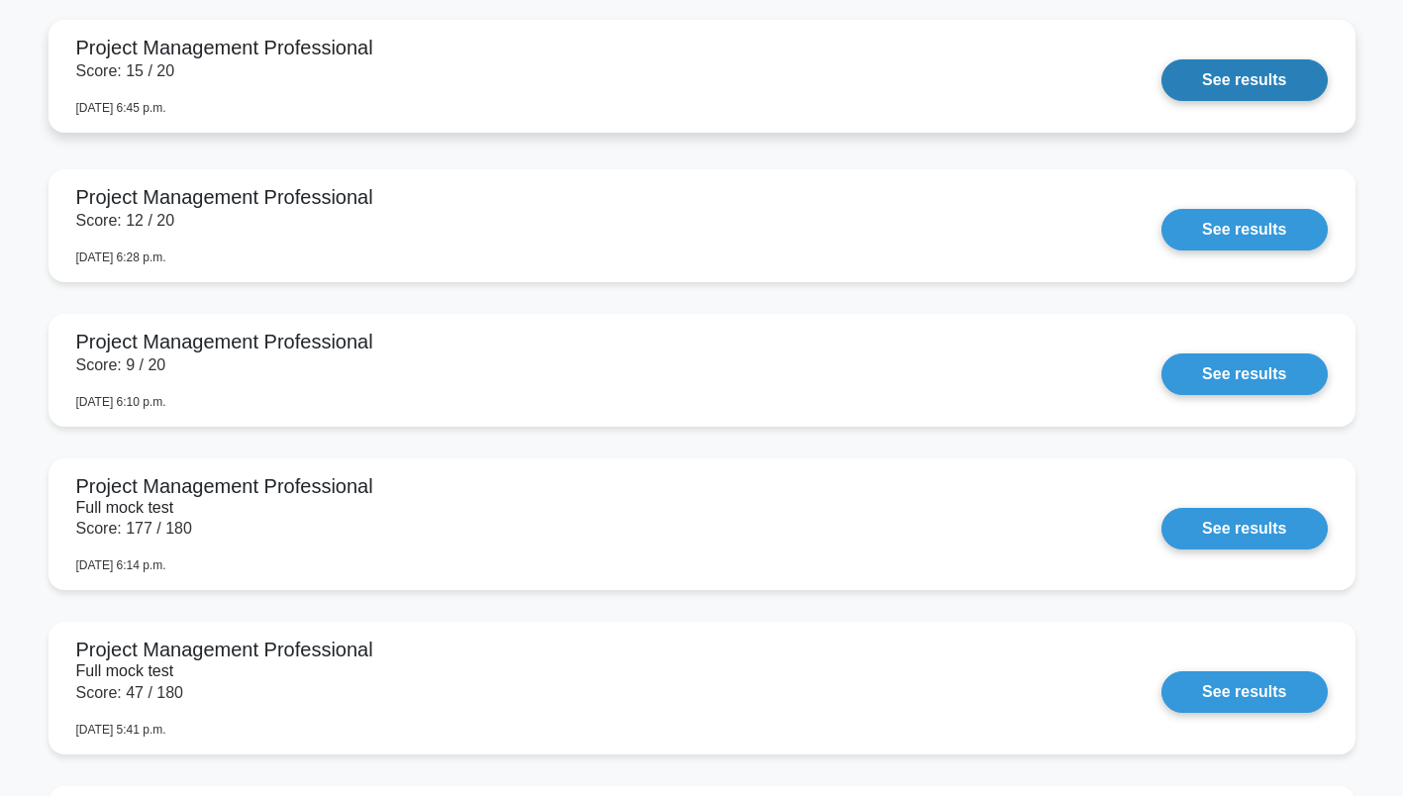
click at [1245, 81] on link "See results" at bounding box center [1243, 80] width 165 height 42
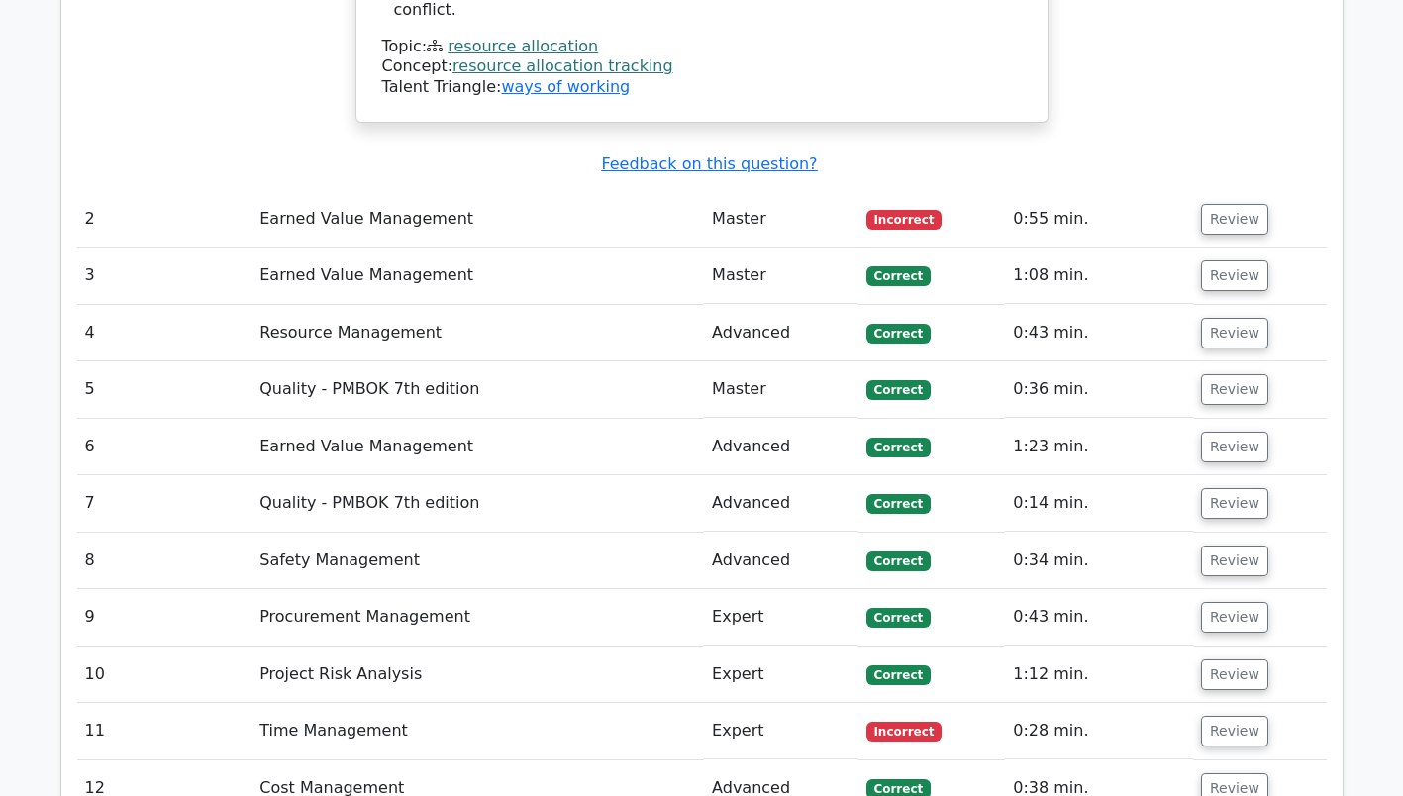
scroll to position [3861, 0]
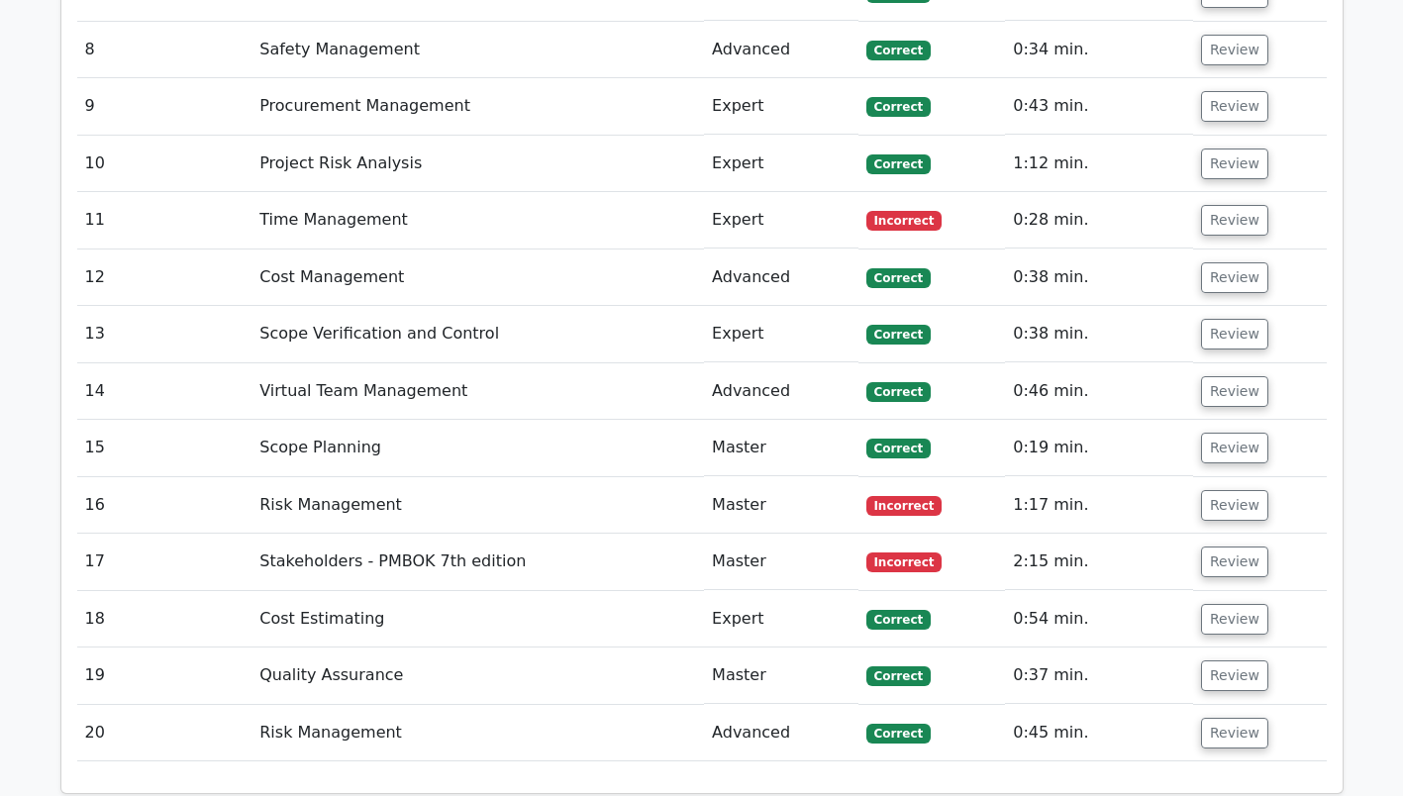
click at [390, 591] on td "Cost Estimating" at bounding box center [477, 619] width 452 height 56
click at [1218, 604] on button "Review" at bounding box center [1234, 619] width 67 height 31
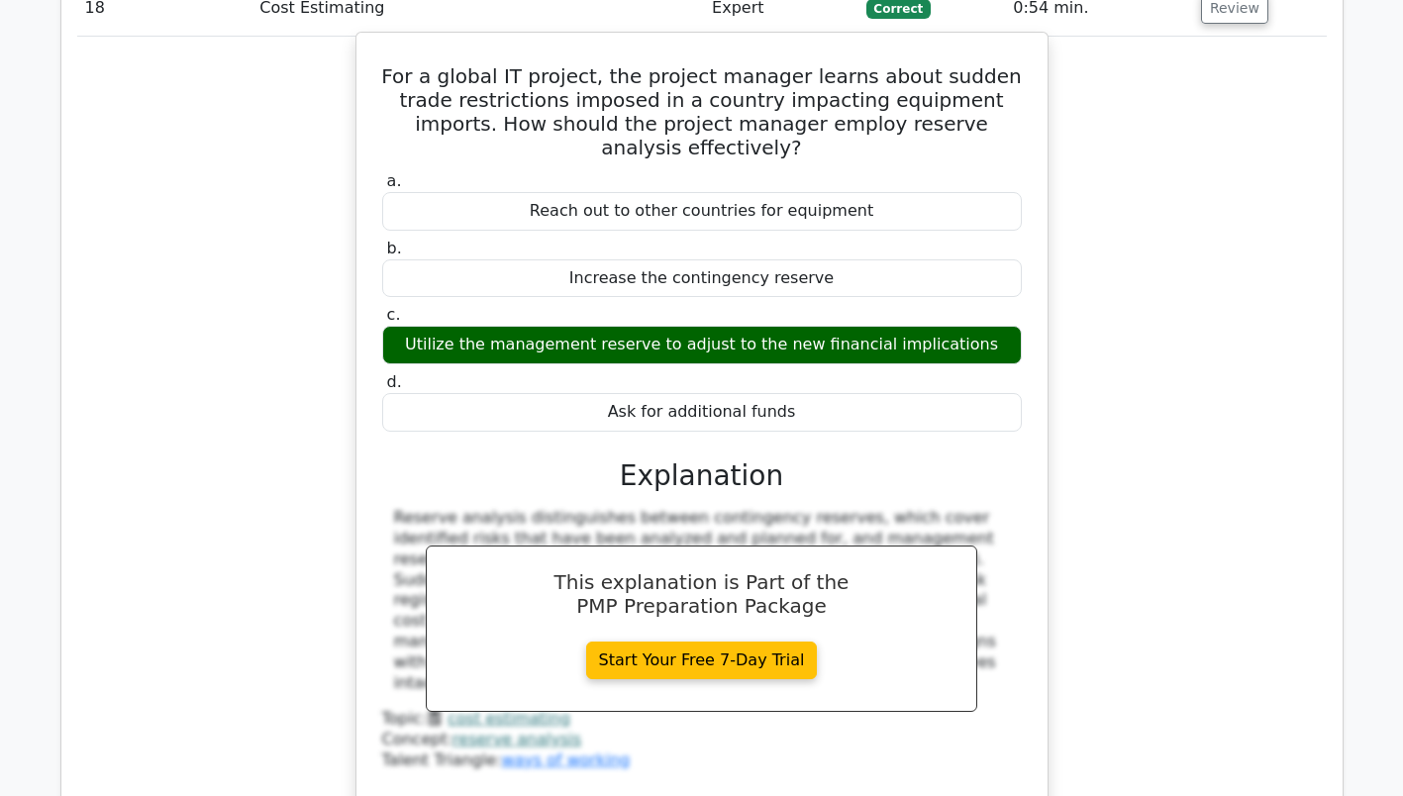
scroll to position [4752, 0]
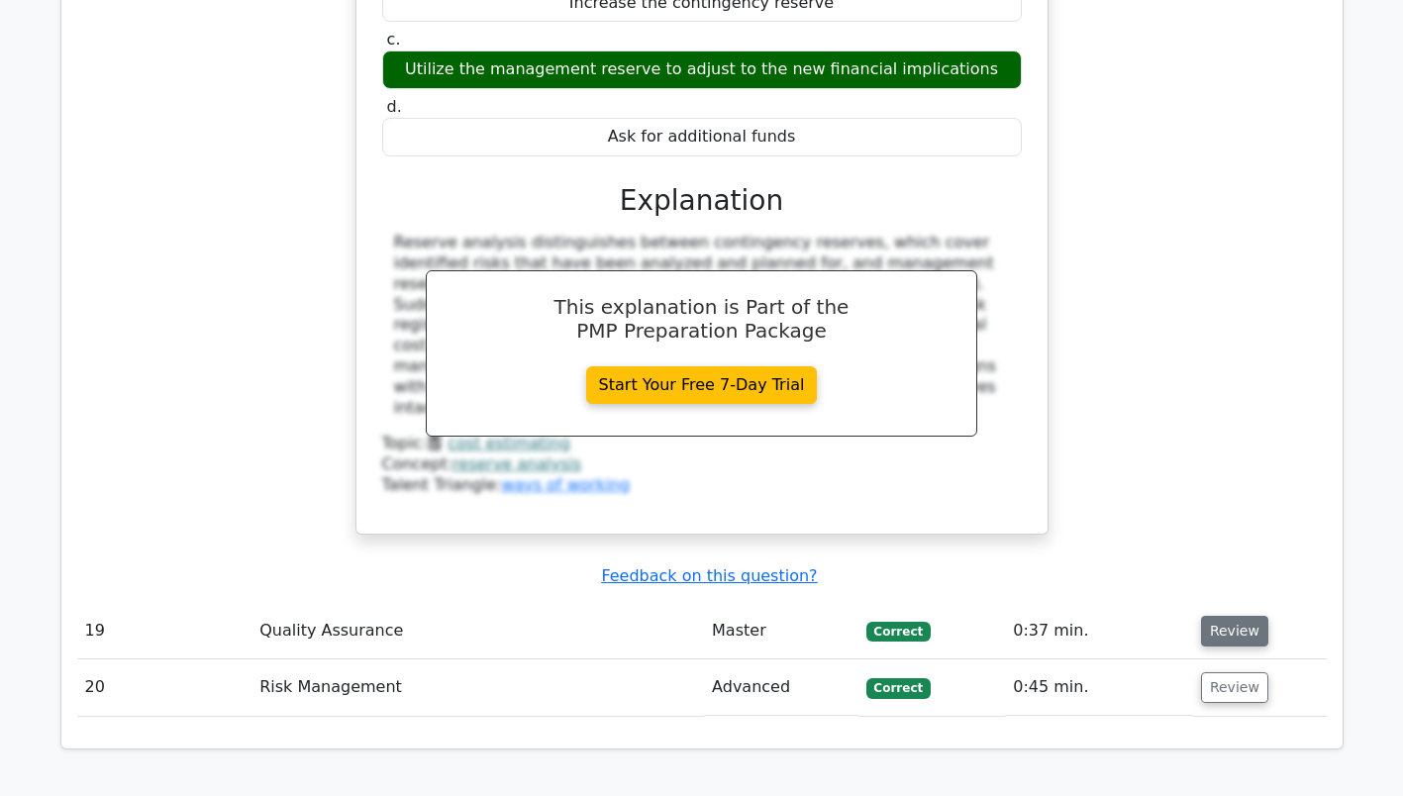
click at [1218, 616] on button "Review" at bounding box center [1234, 631] width 67 height 31
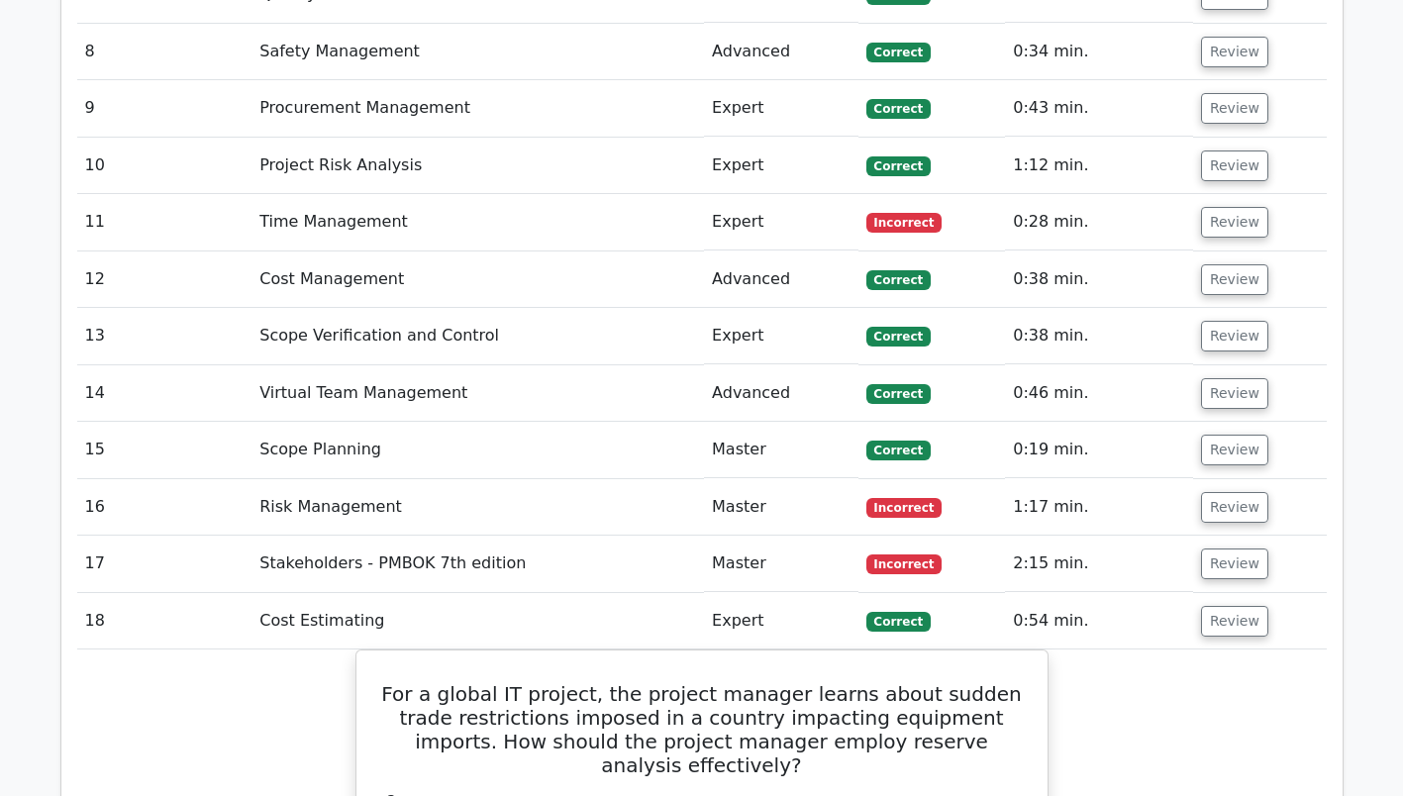
scroll to position [3762, 0]
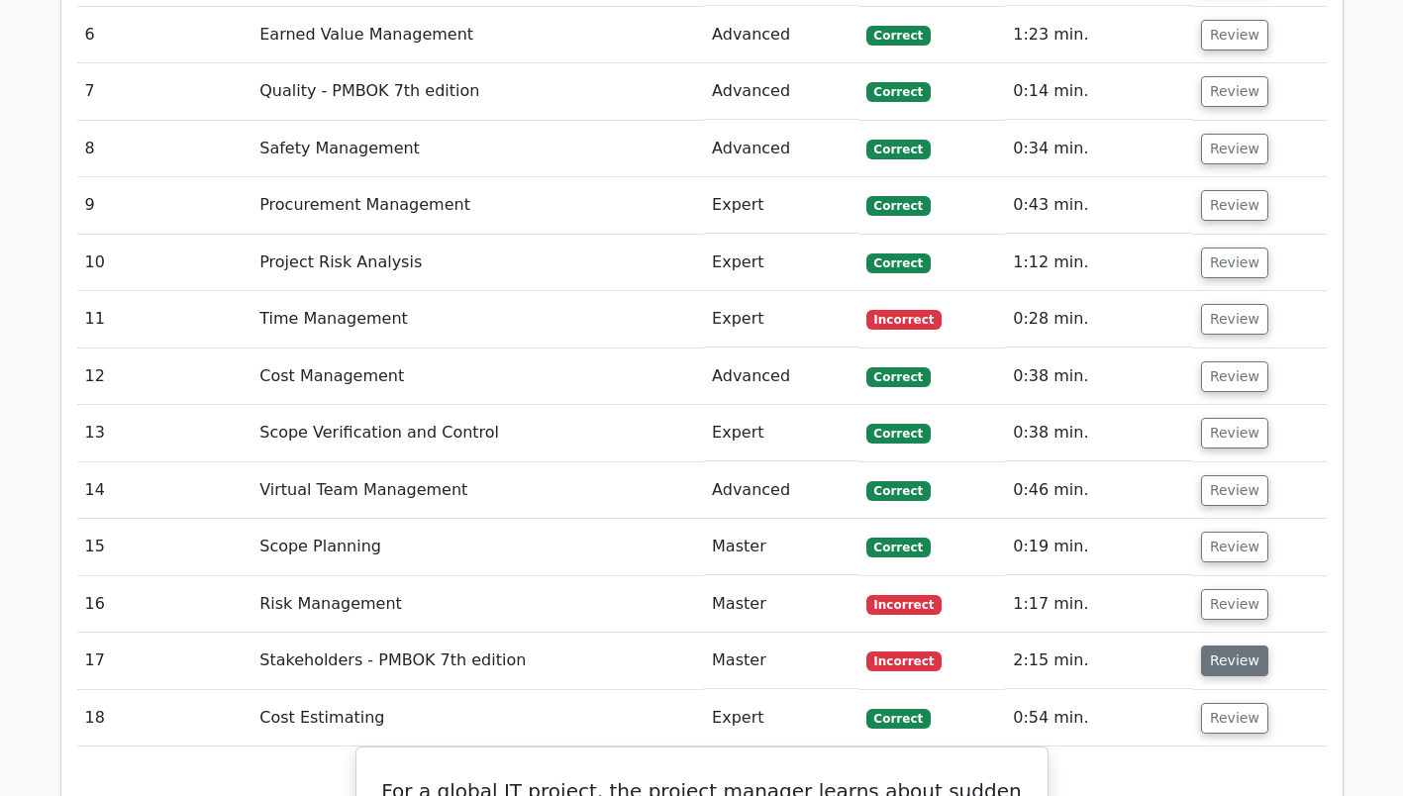
click at [1233, 645] on button "Review" at bounding box center [1234, 660] width 67 height 31
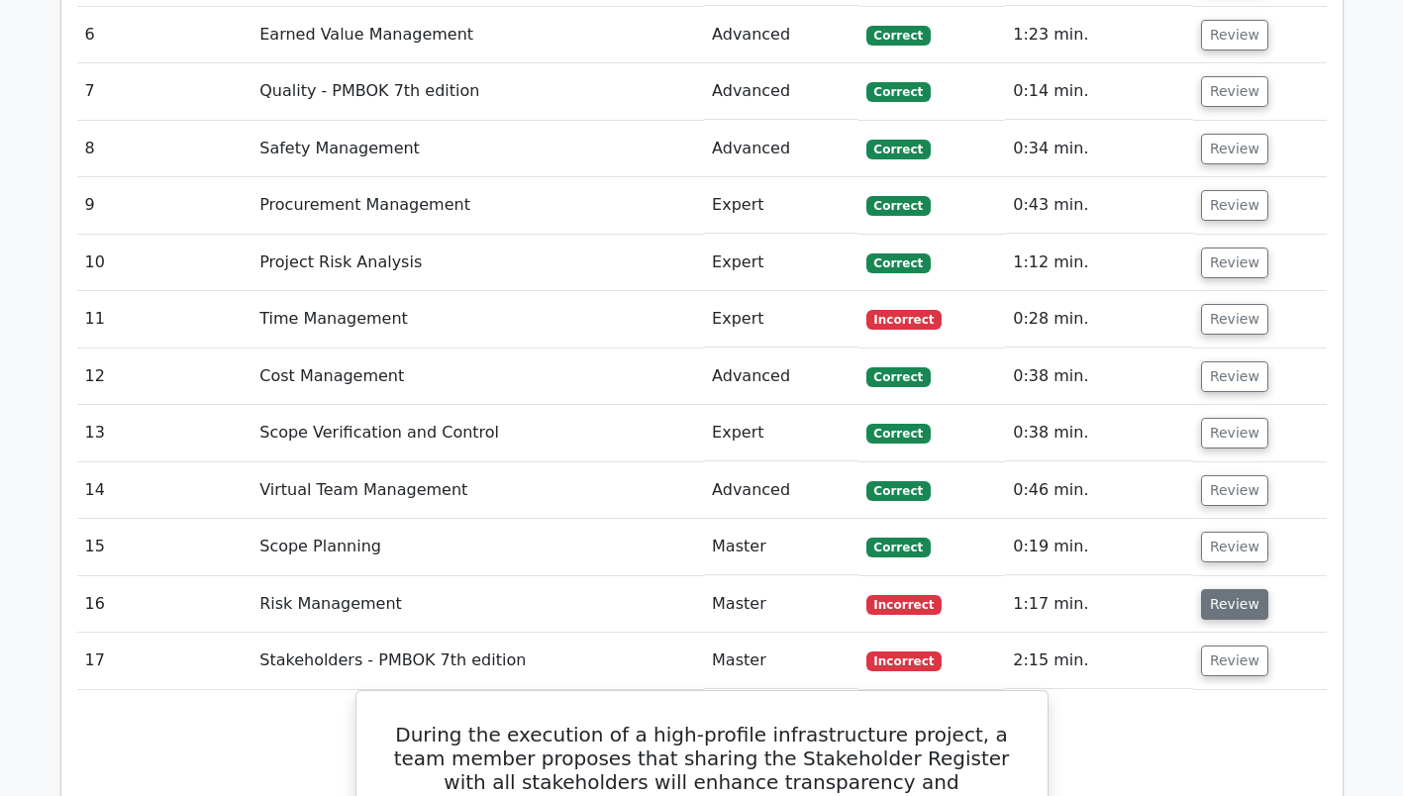
click at [1238, 589] on button "Review" at bounding box center [1234, 604] width 67 height 31
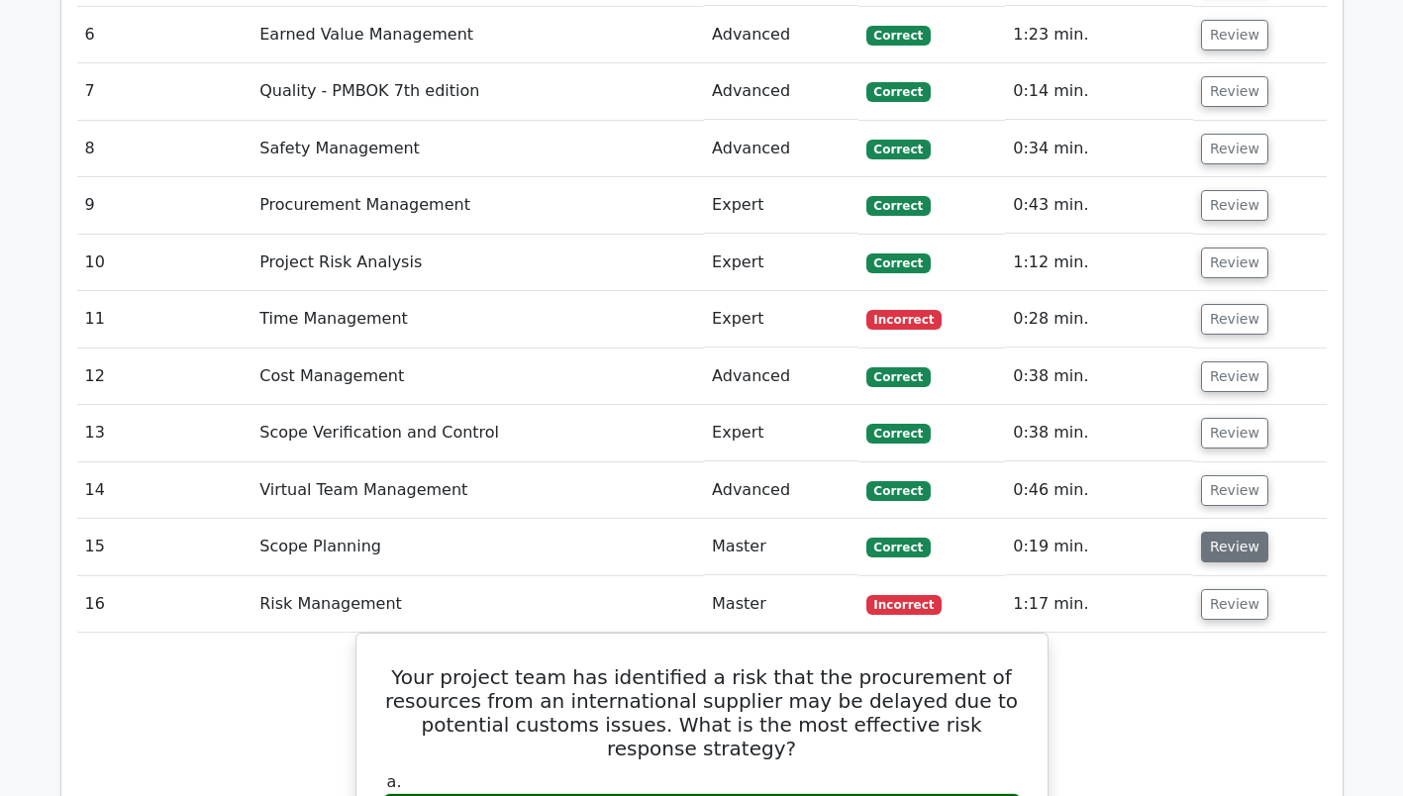
click at [1237, 532] on button "Review" at bounding box center [1234, 547] width 67 height 31
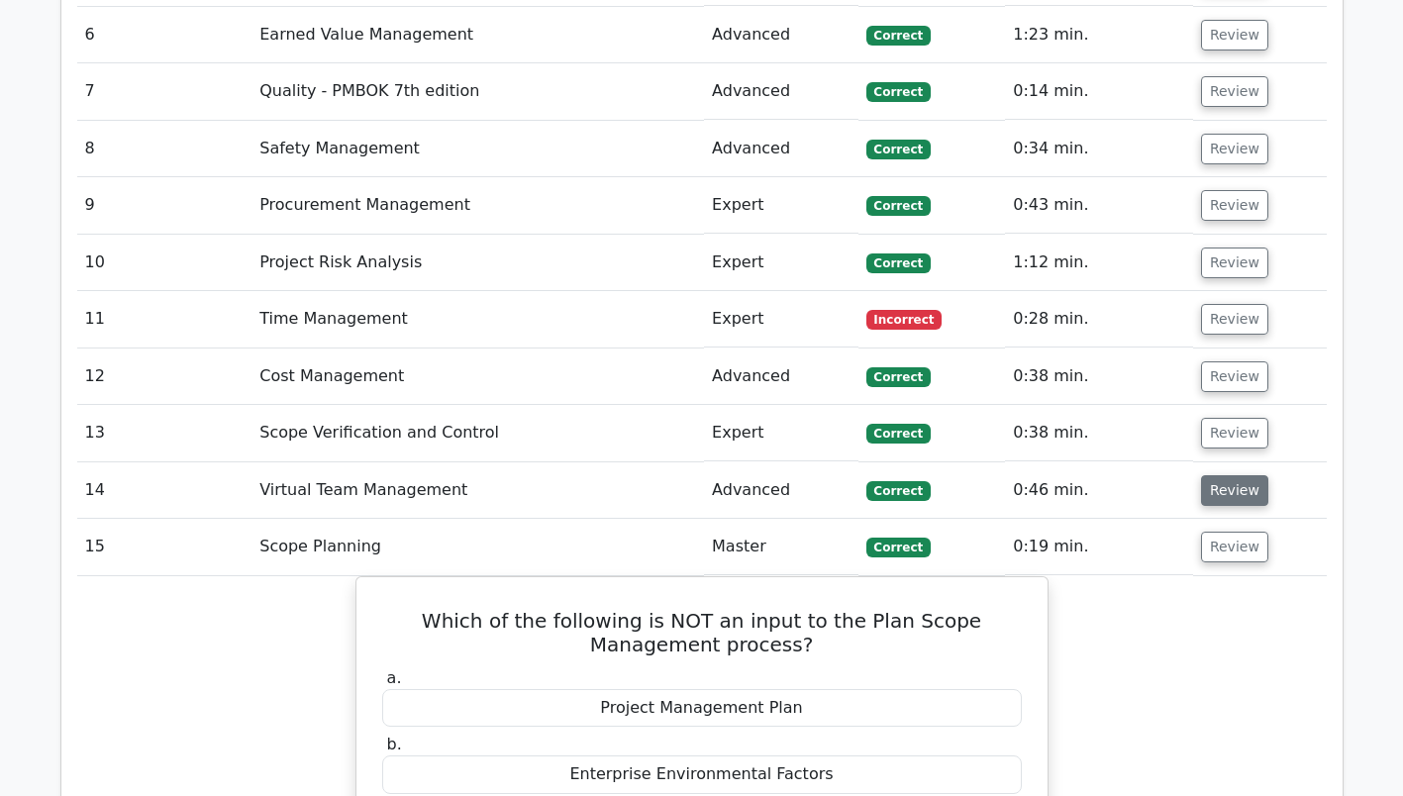
click at [1238, 475] on button "Review" at bounding box center [1234, 490] width 67 height 31
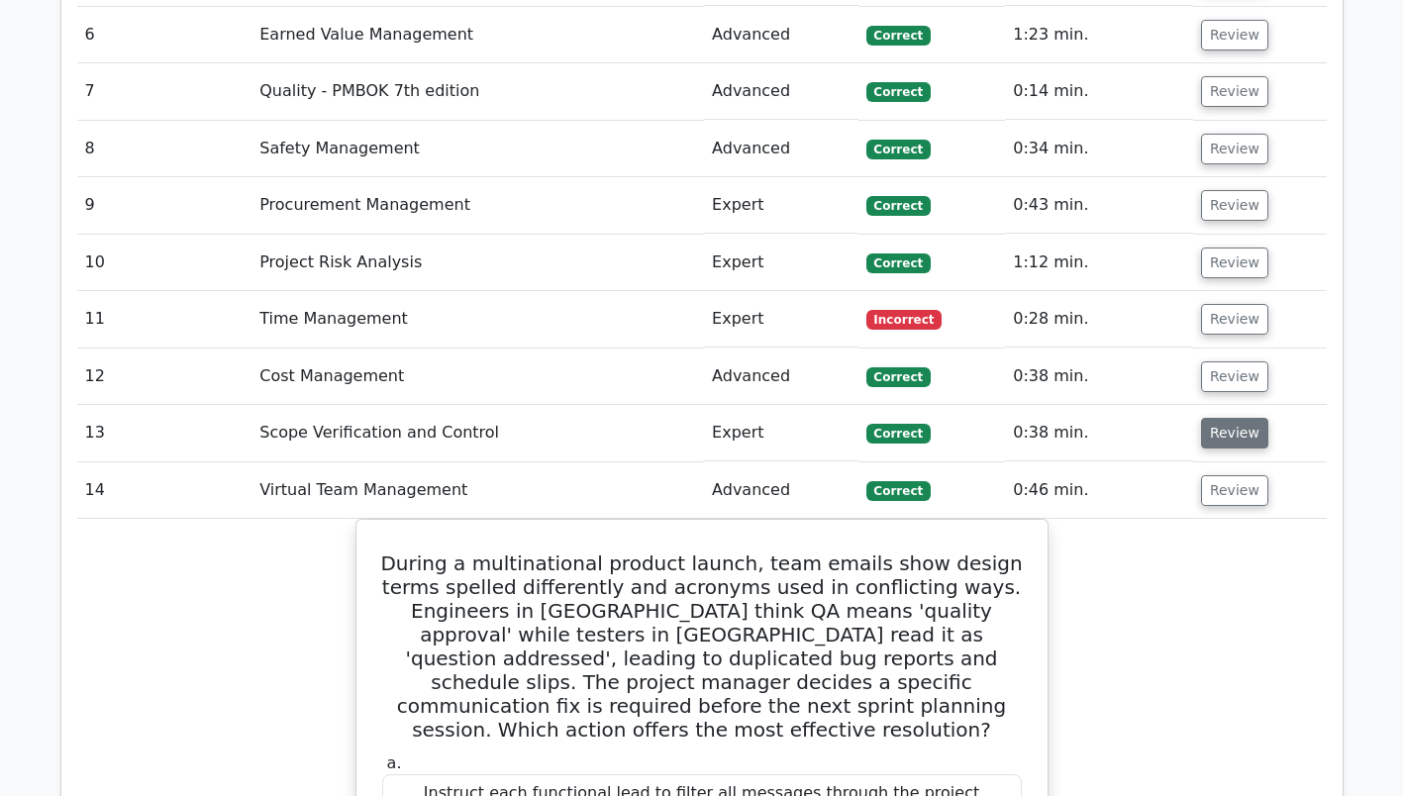
click at [1238, 418] on button "Review" at bounding box center [1234, 433] width 67 height 31
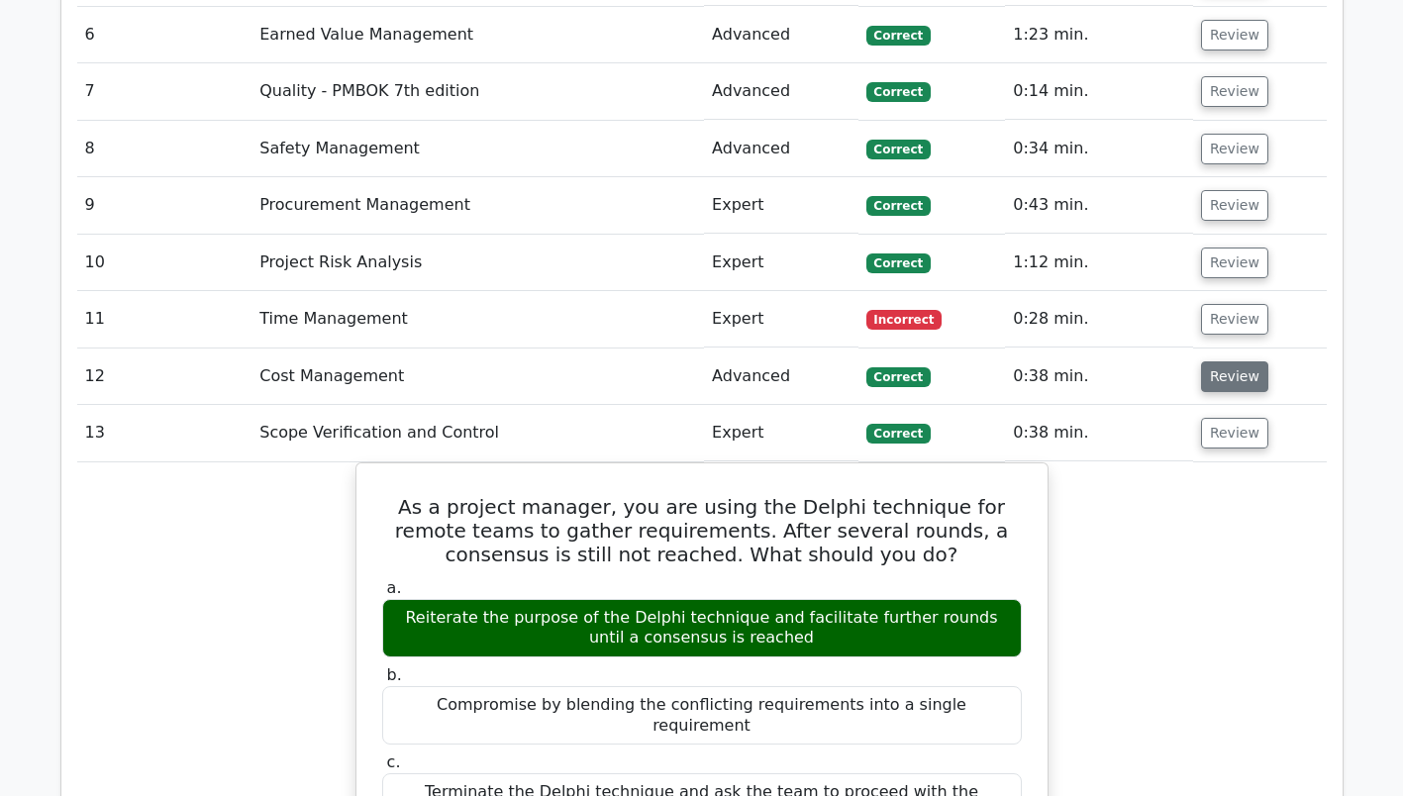
click at [1235, 361] on button "Review" at bounding box center [1234, 376] width 67 height 31
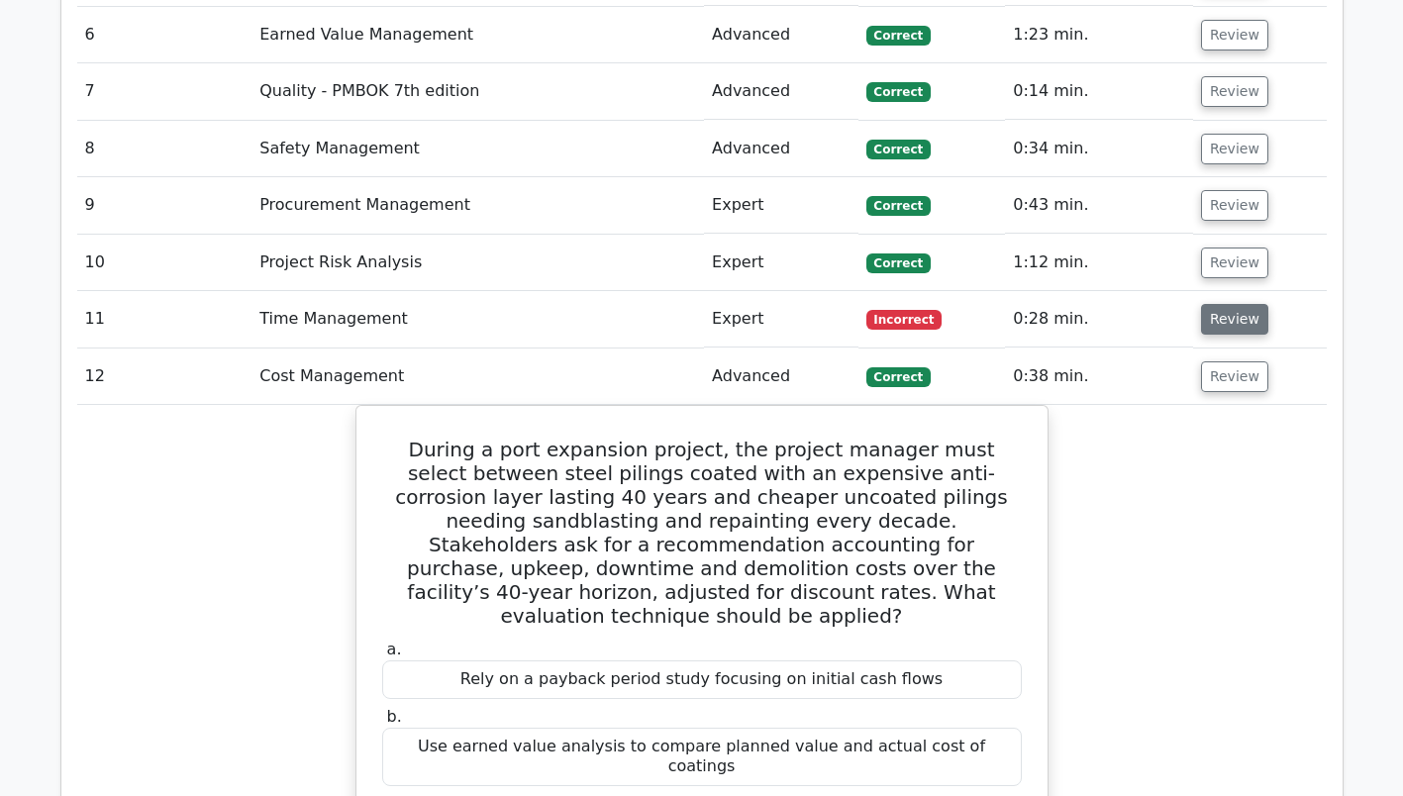
click at [1233, 304] on button "Review" at bounding box center [1234, 319] width 67 height 31
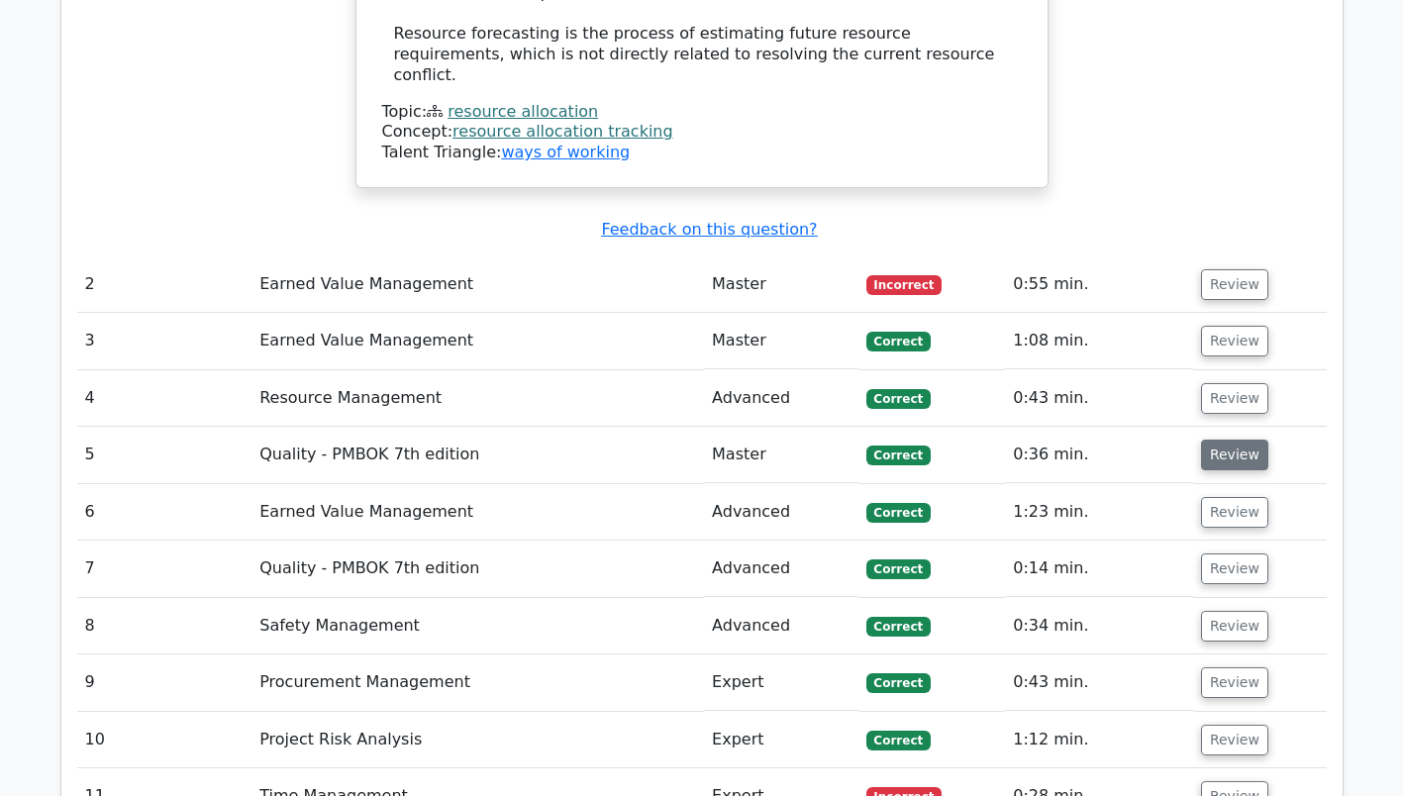
scroll to position [3267, 0]
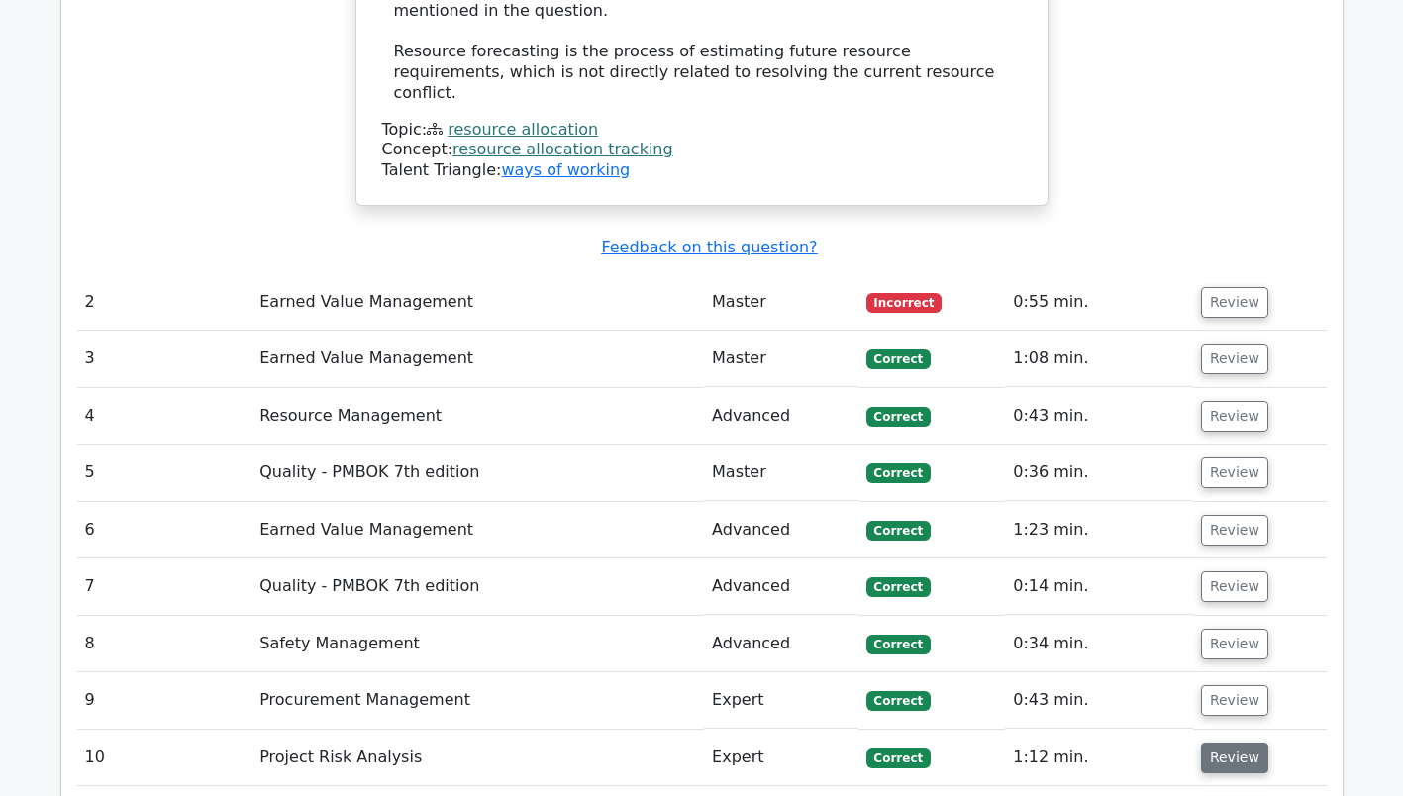
click at [1235, 743] on button "Review" at bounding box center [1234, 758] width 67 height 31
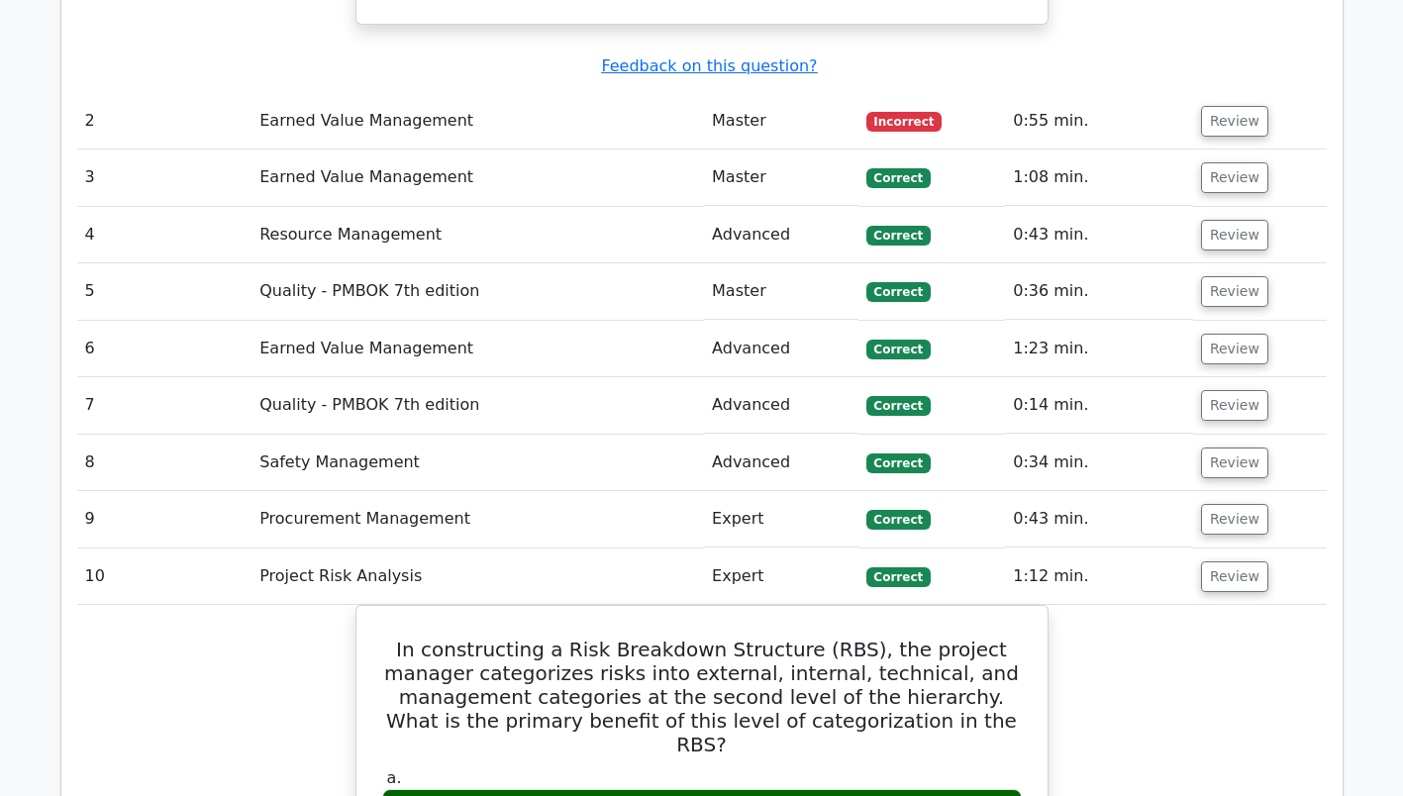
scroll to position [3465, 0]
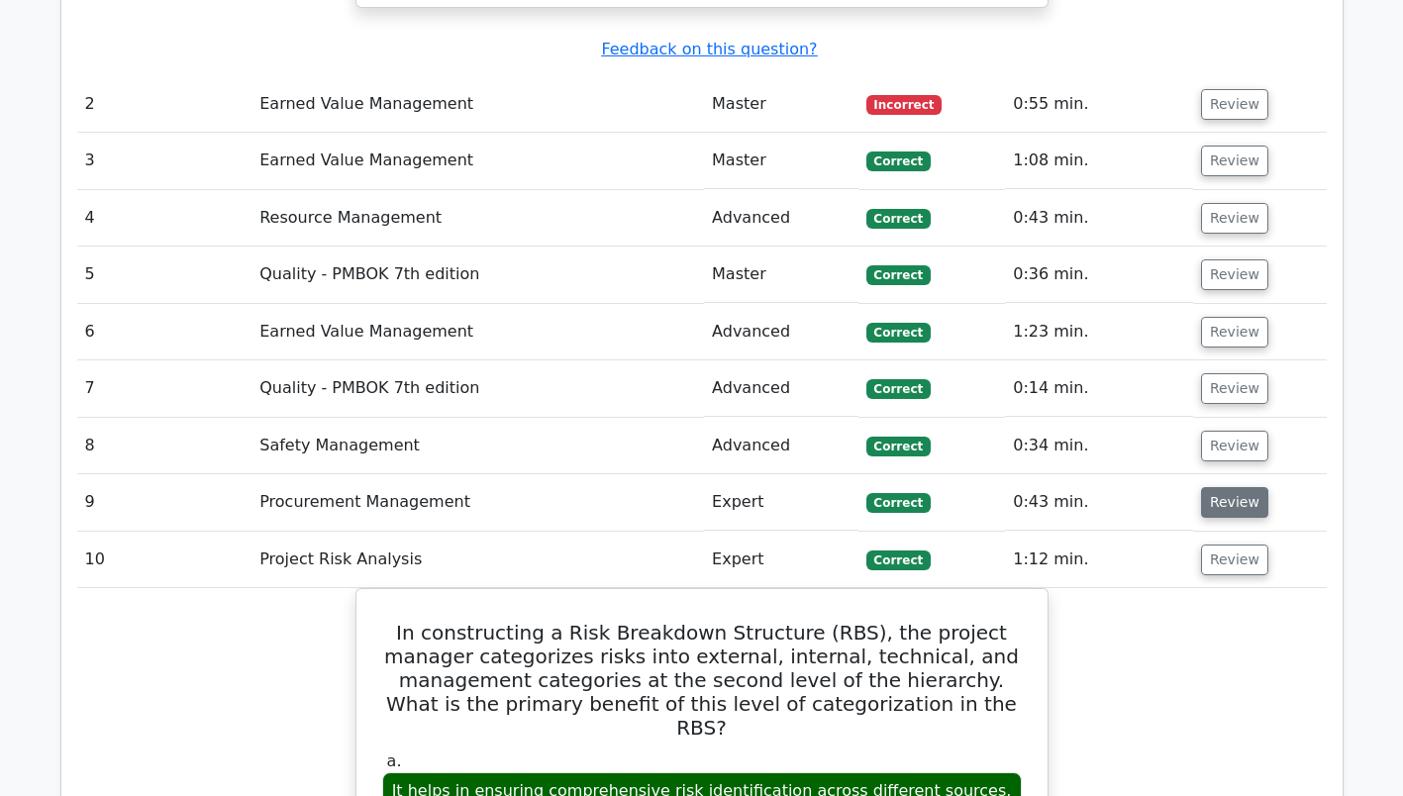
click at [1237, 487] on button "Review" at bounding box center [1234, 502] width 67 height 31
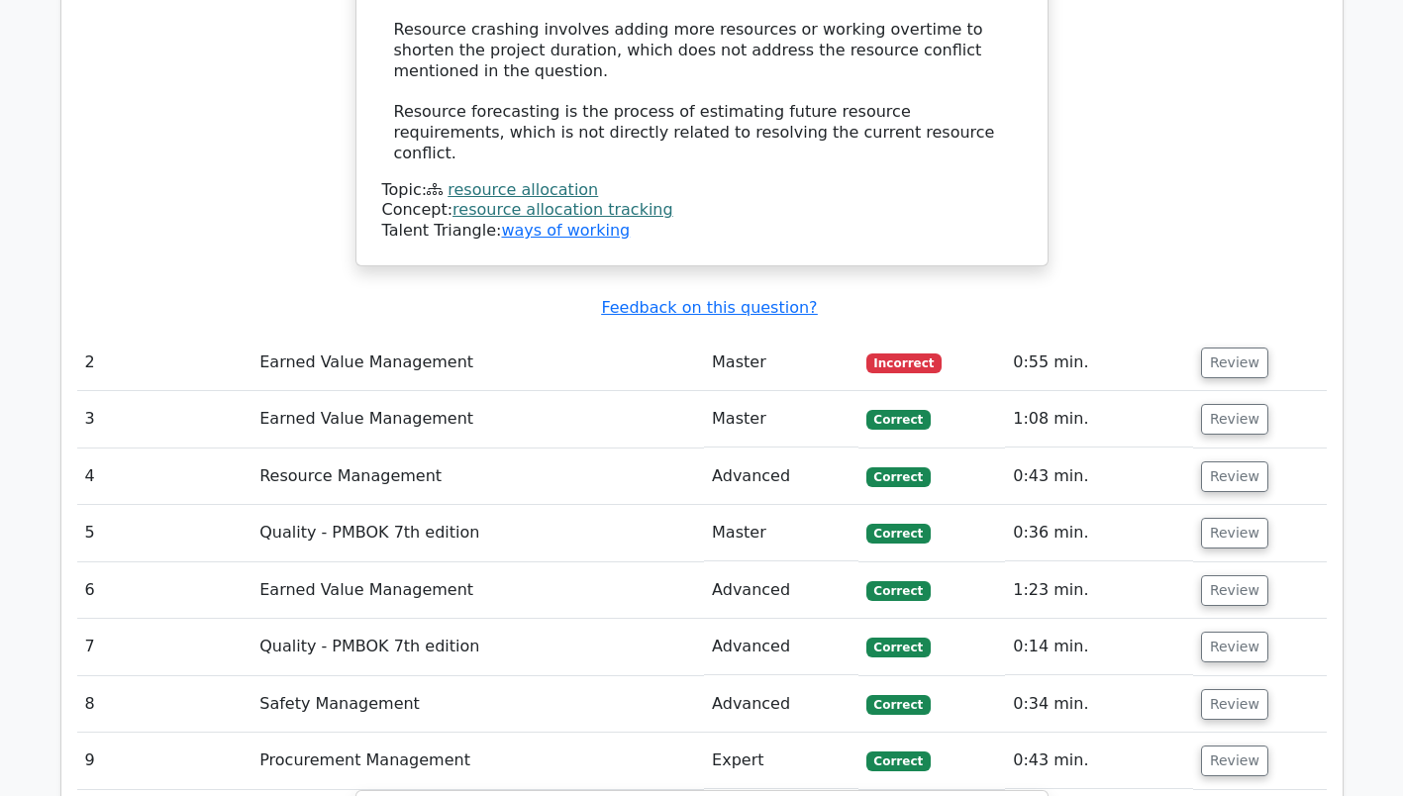
scroll to position [3168, 0]
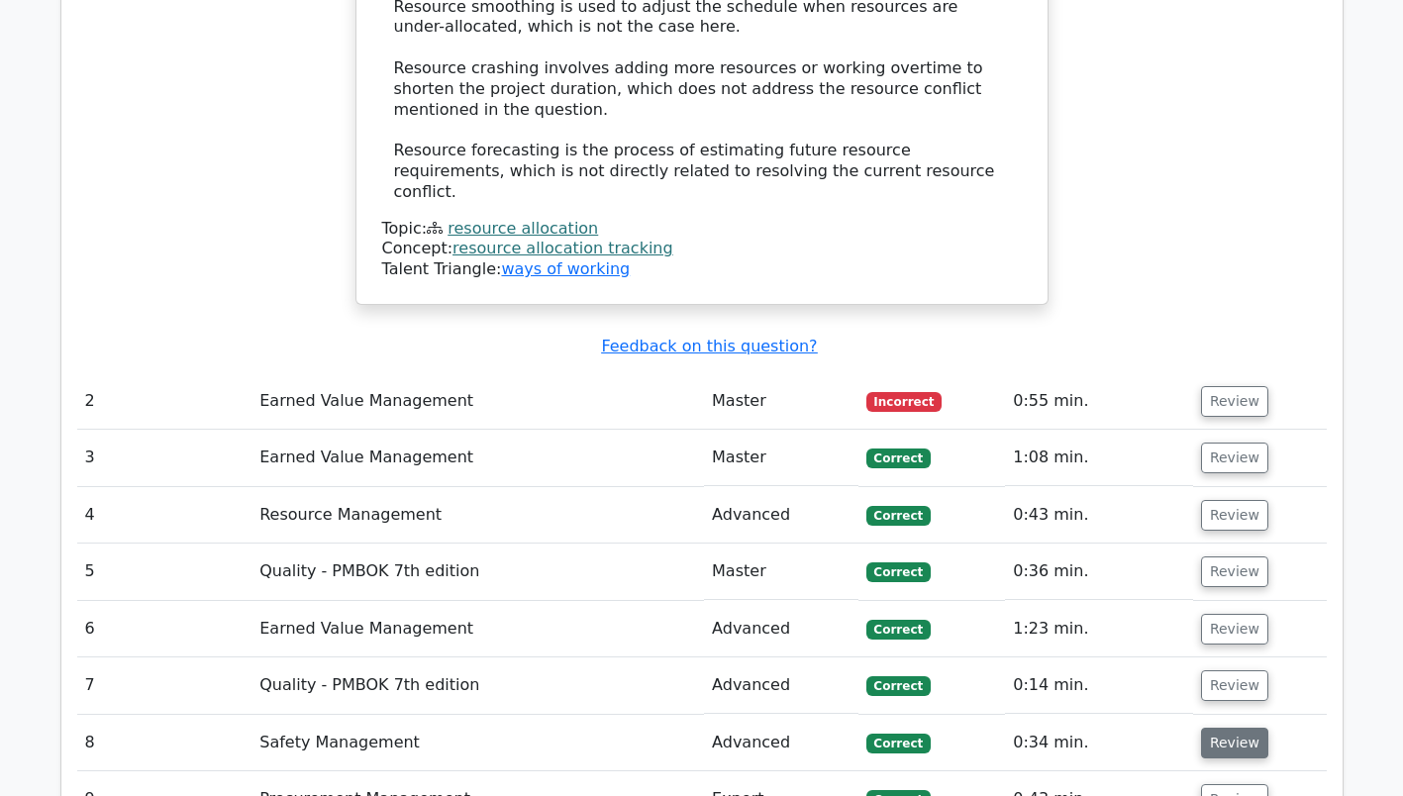
click at [1243, 728] on button "Review" at bounding box center [1234, 743] width 67 height 31
click at [1230, 728] on button "Review" at bounding box center [1234, 743] width 67 height 31
click at [1235, 670] on button "Review" at bounding box center [1234, 685] width 67 height 31
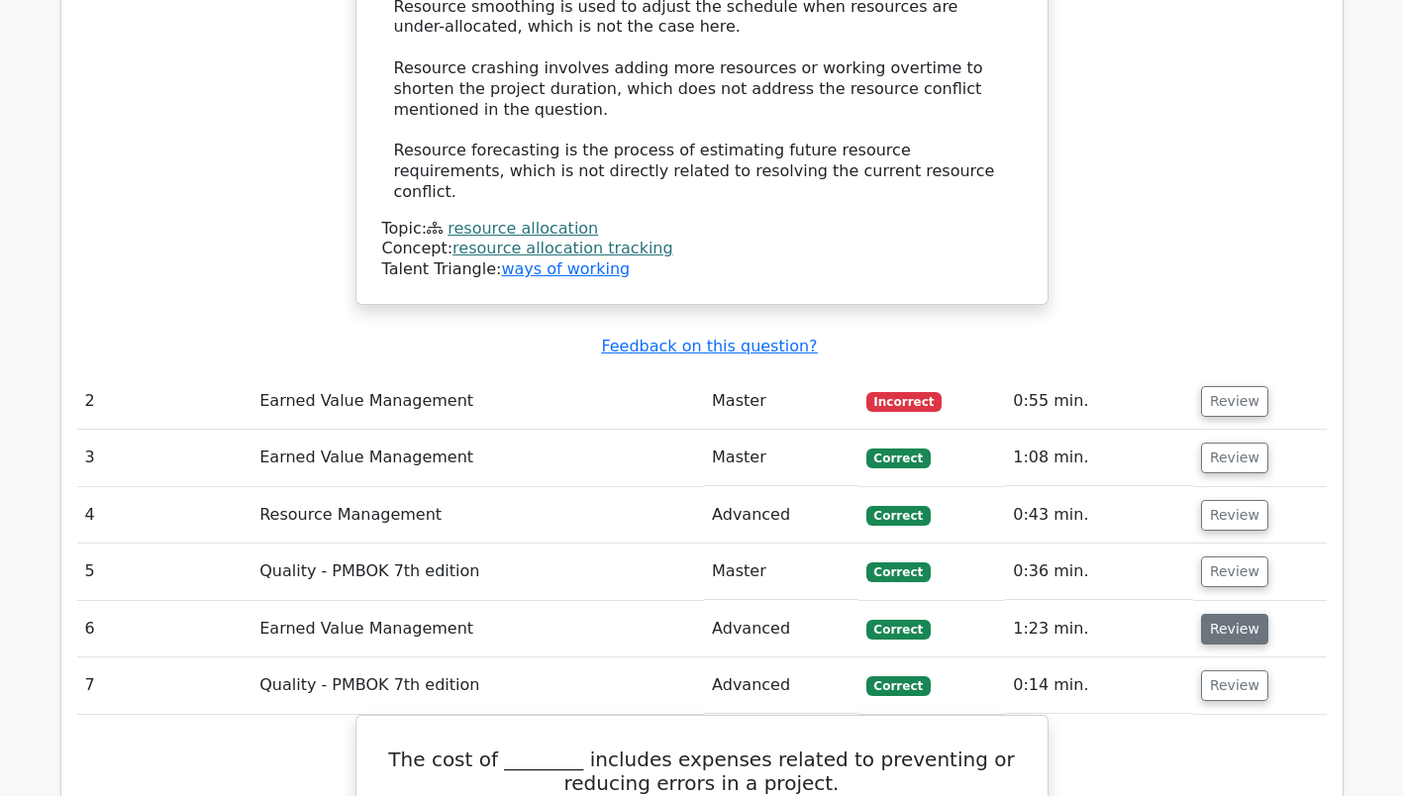
click at [1233, 614] on button "Review" at bounding box center [1234, 629] width 67 height 31
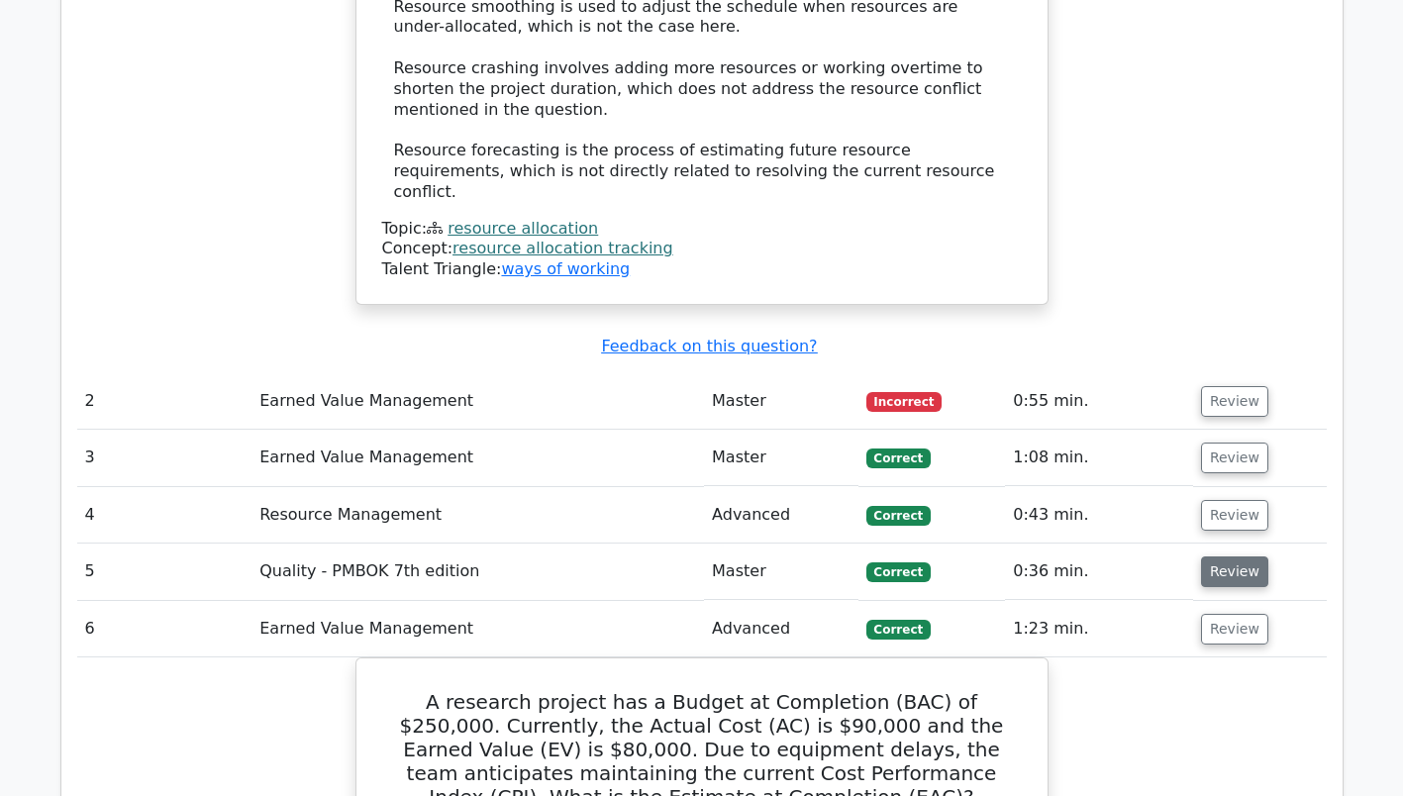
click at [1232, 556] on button "Review" at bounding box center [1234, 571] width 67 height 31
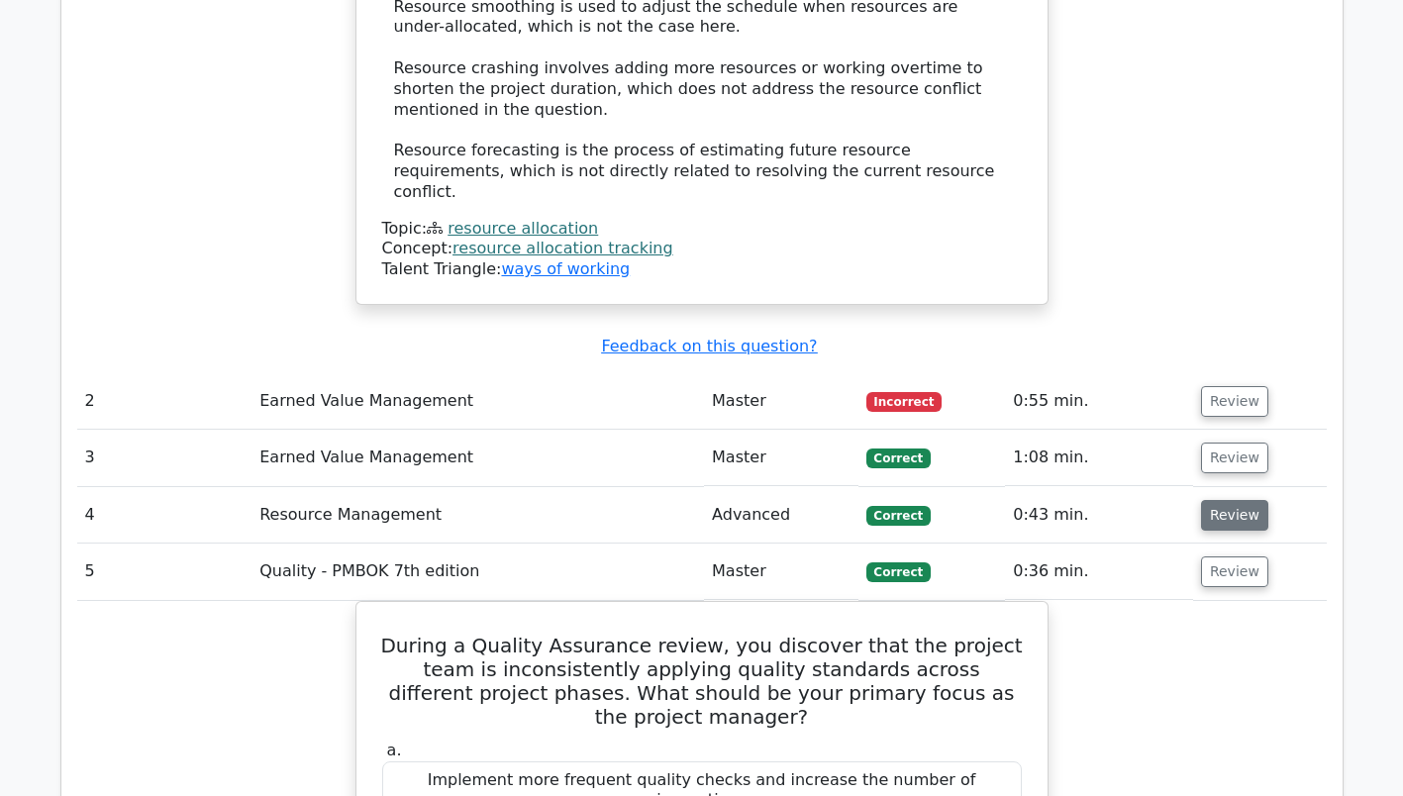
click at [1239, 500] on button "Review" at bounding box center [1234, 515] width 67 height 31
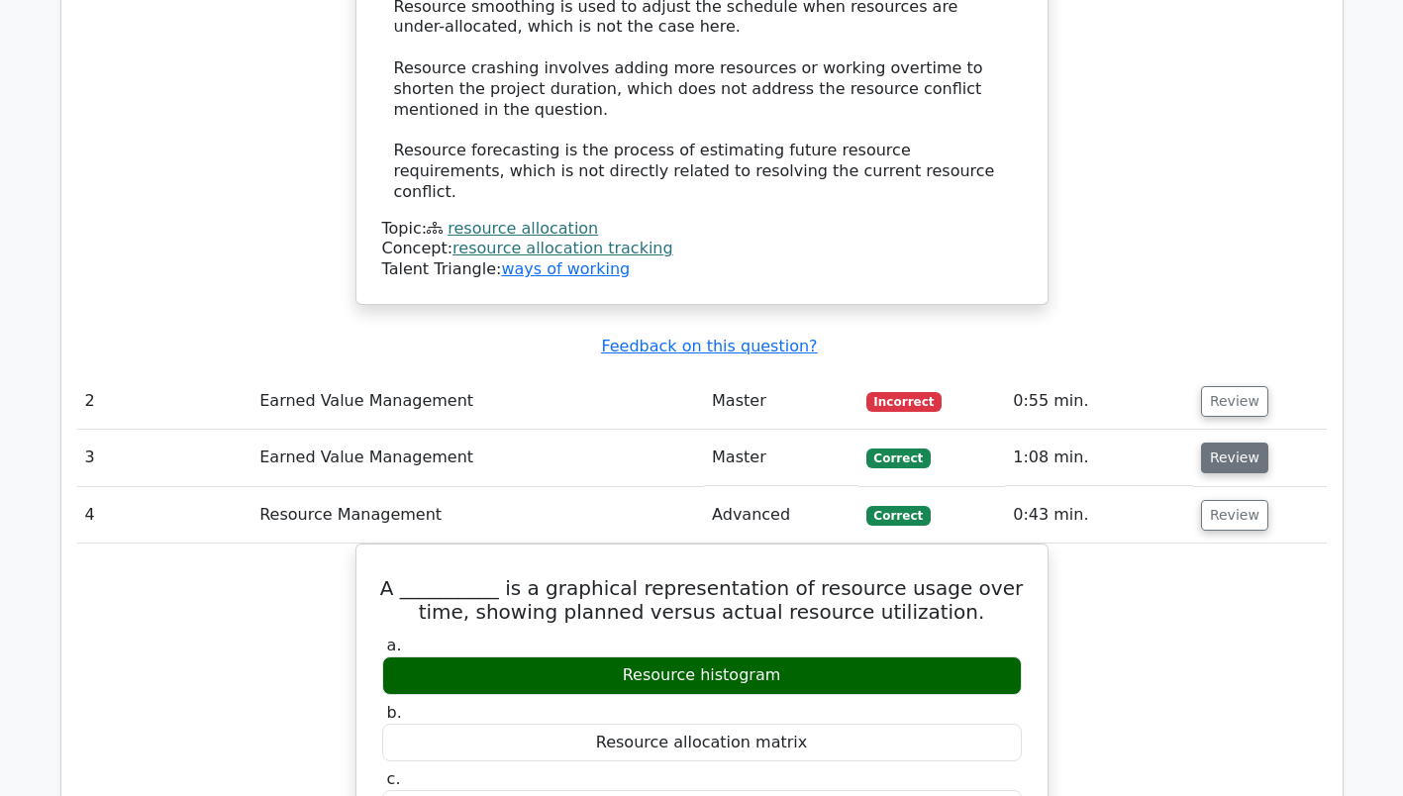
click at [1224, 443] on button "Review" at bounding box center [1234, 458] width 67 height 31
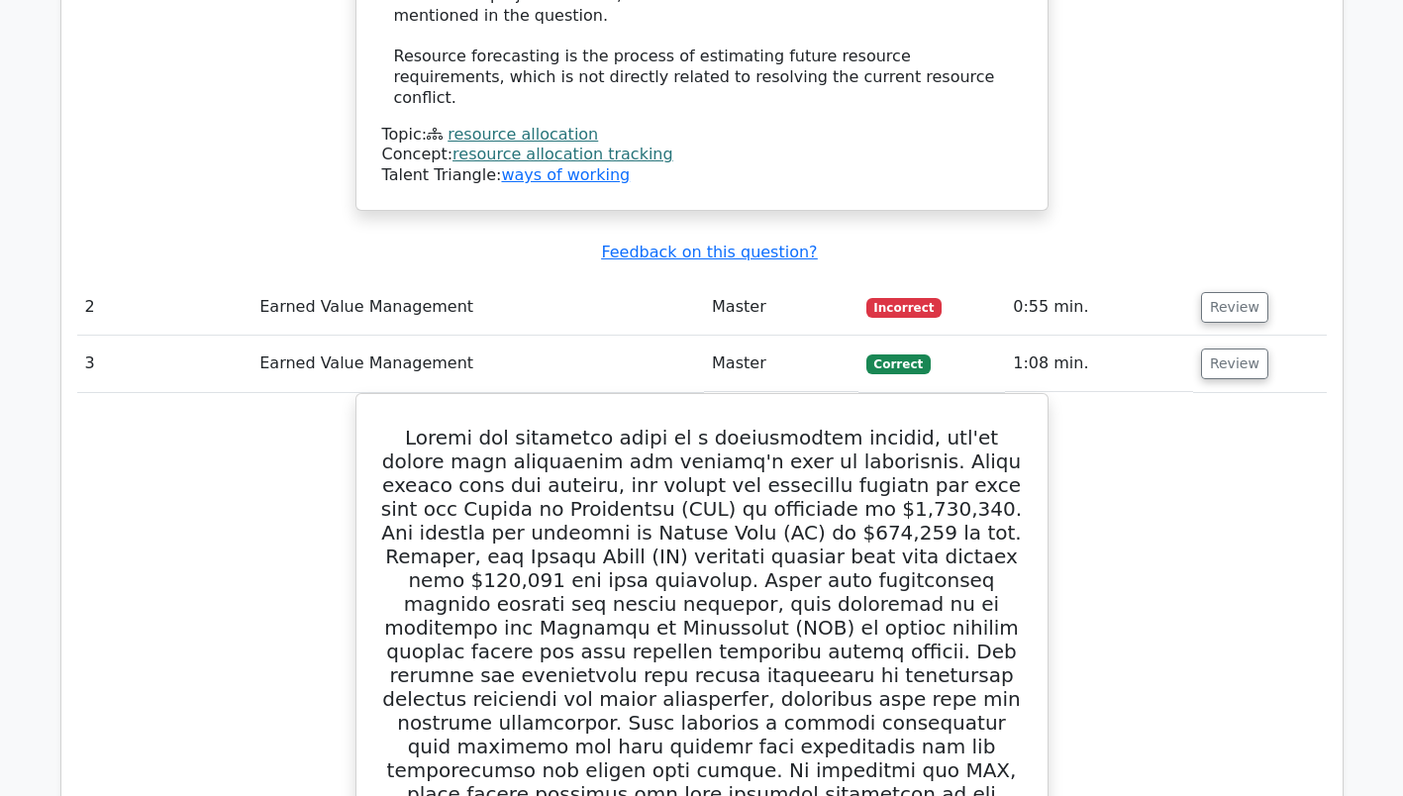
scroll to position [3069, 0]
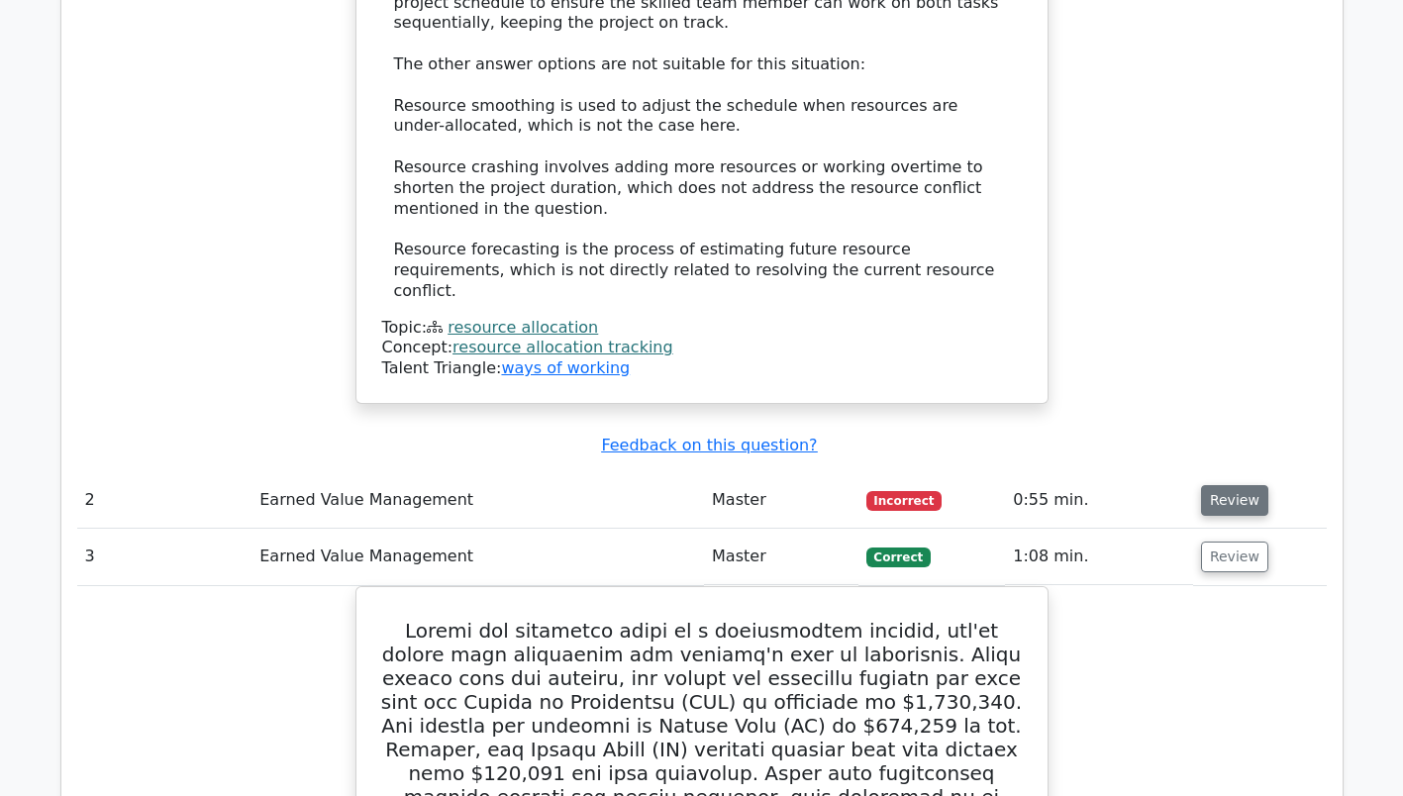
click at [1227, 485] on button "Review" at bounding box center [1234, 500] width 67 height 31
